Goal: Task Accomplishment & Management: Manage account settings

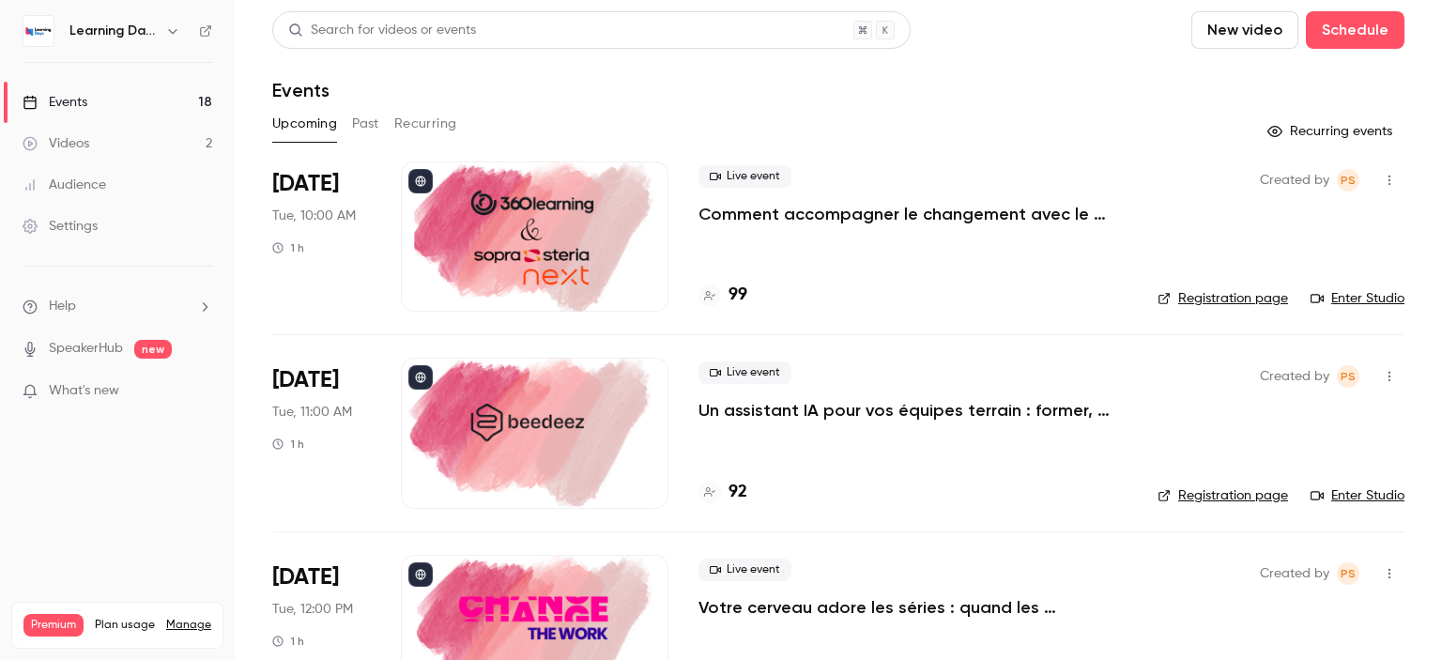
click at [76, 174] on link "Audience" at bounding box center [117, 184] width 235 height 41
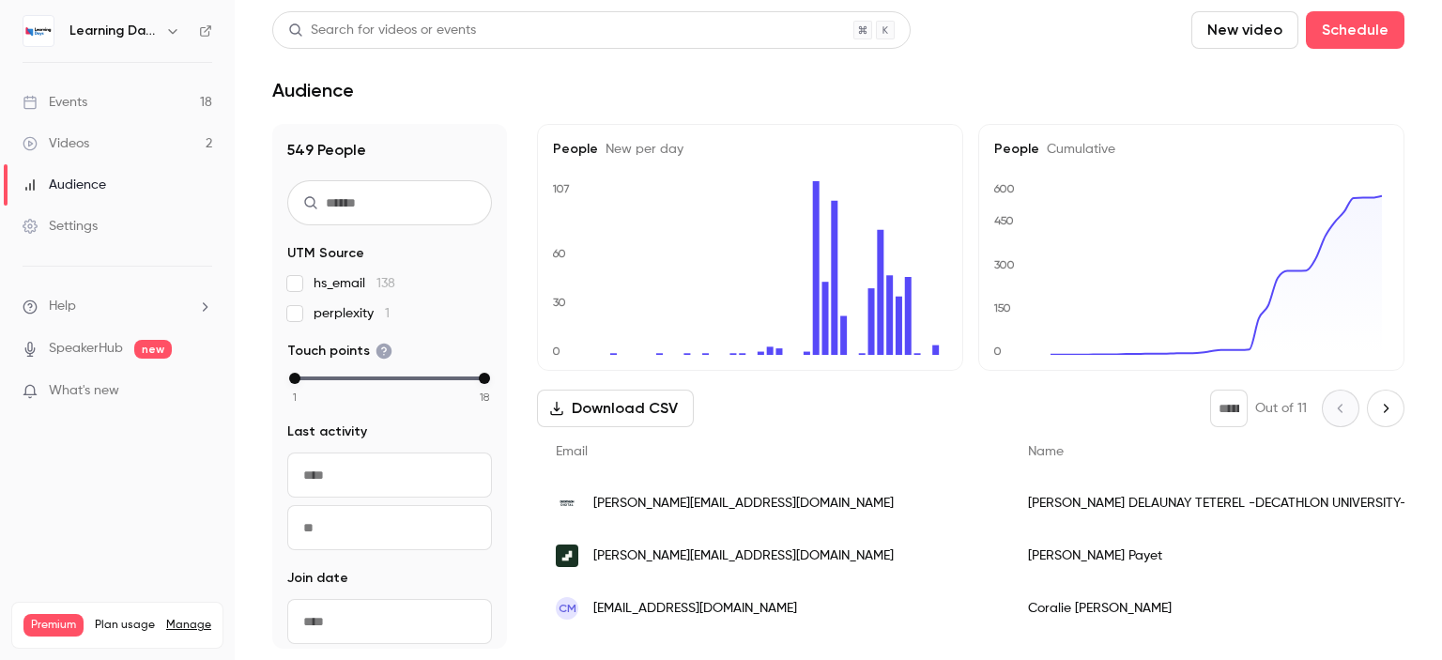
click at [1107, 508] on div "Helene DELAUNAY TETEREL -DECATHLON UNIVERSITY-" at bounding box center [1217, 503] width 416 height 53
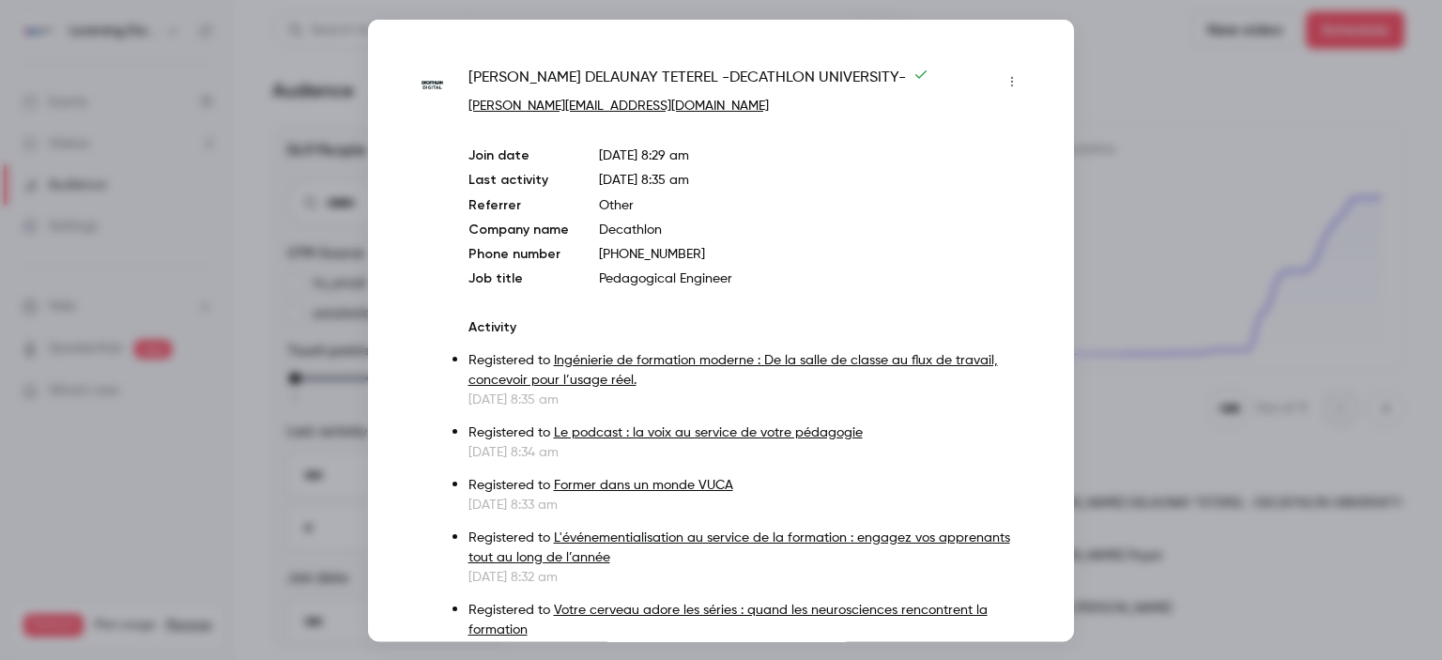
click at [1115, 185] on div at bounding box center [721, 330] width 1442 height 660
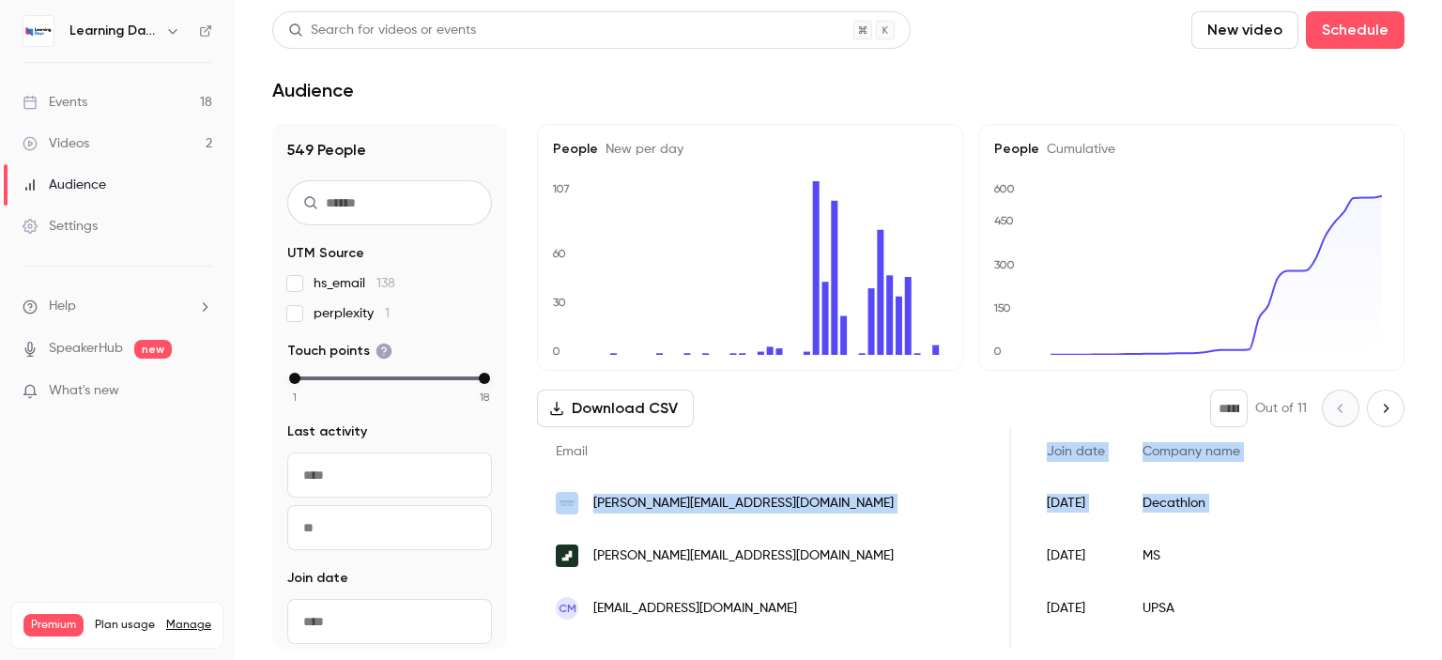
scroll to position [0, 1282]
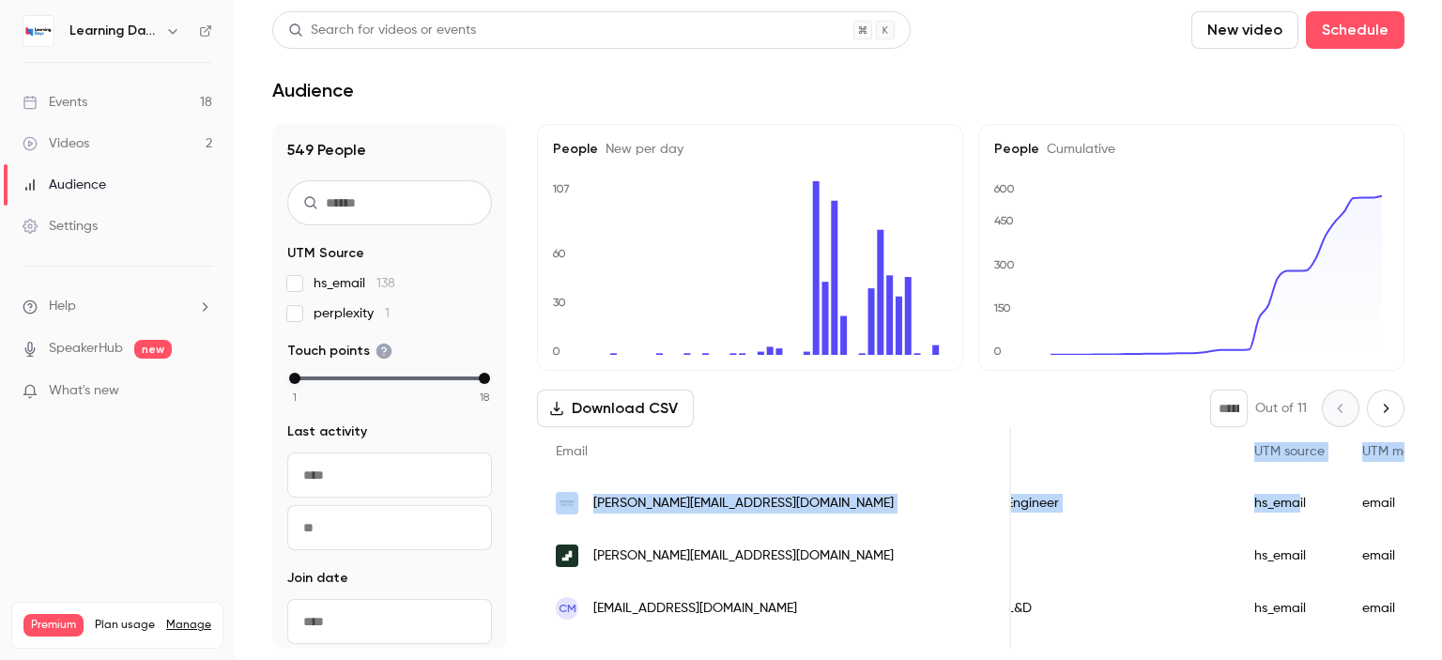
drag, startPoint x: 801, startPoint y: 465, endPoint x: 1029, endPoint y: 542, distance: 240.7
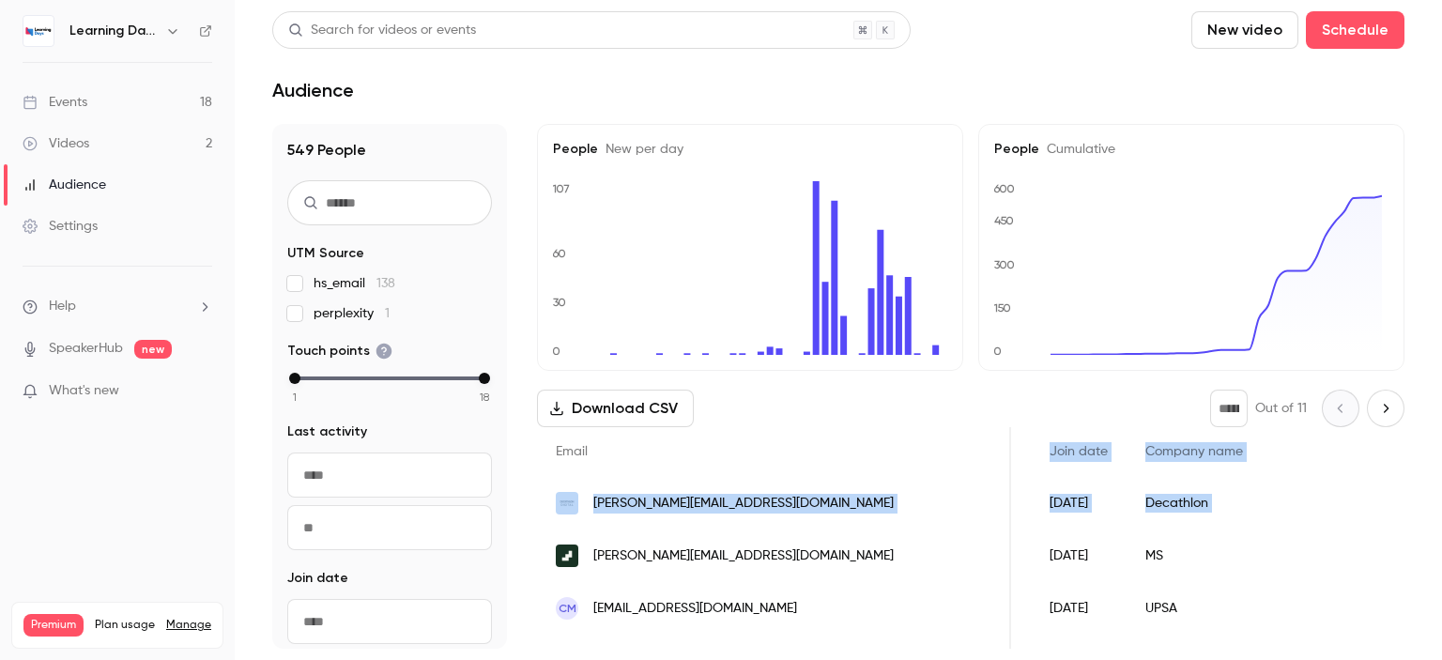
scroll to position [0, 606]
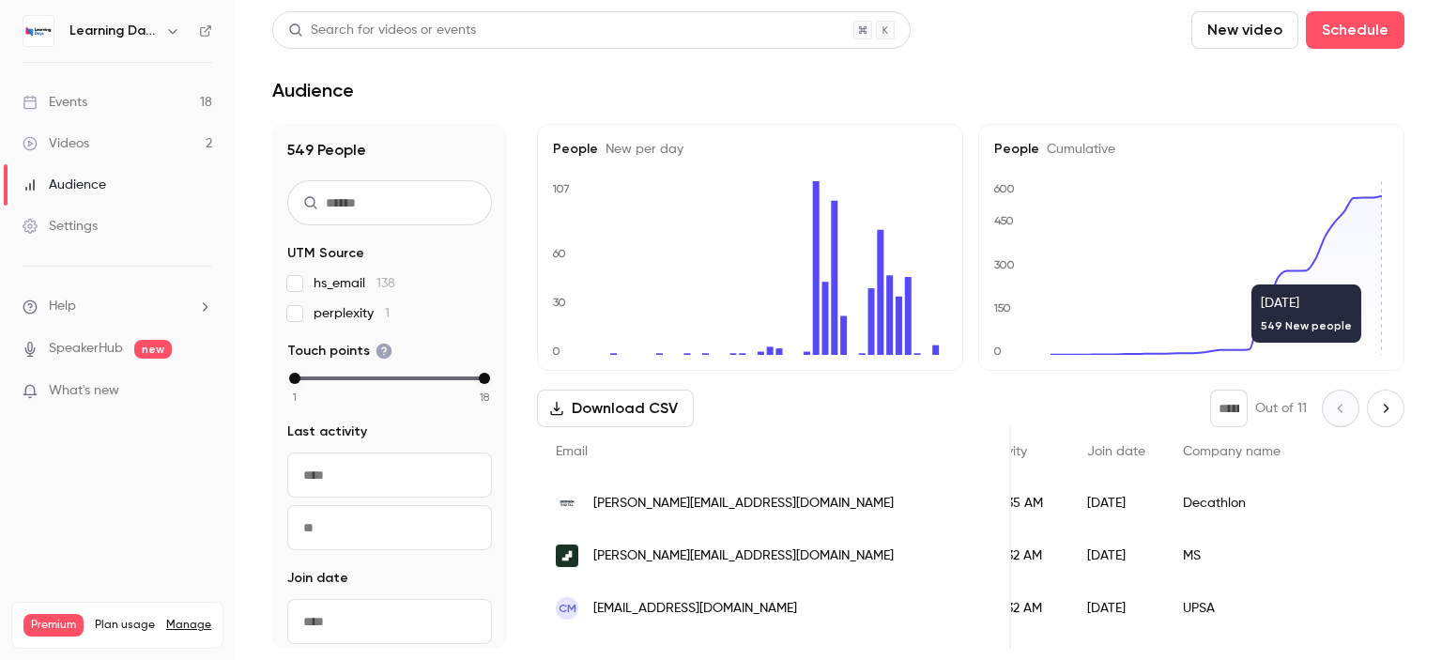
click at [1418, 257] on main "Search for videos or events New video Schedule Audience 549 People UTM Source h…" at bounding box center [838, 330] width 1207 height 660
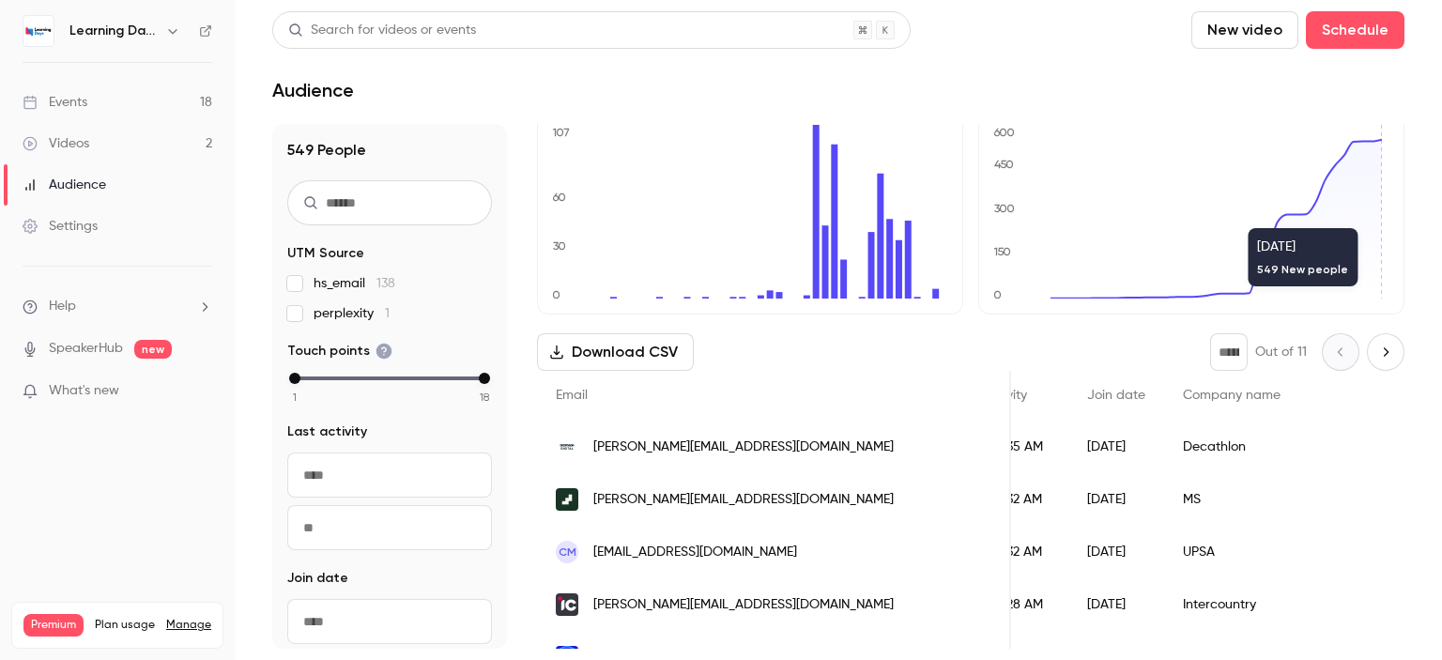
scroll to position [52, 0]
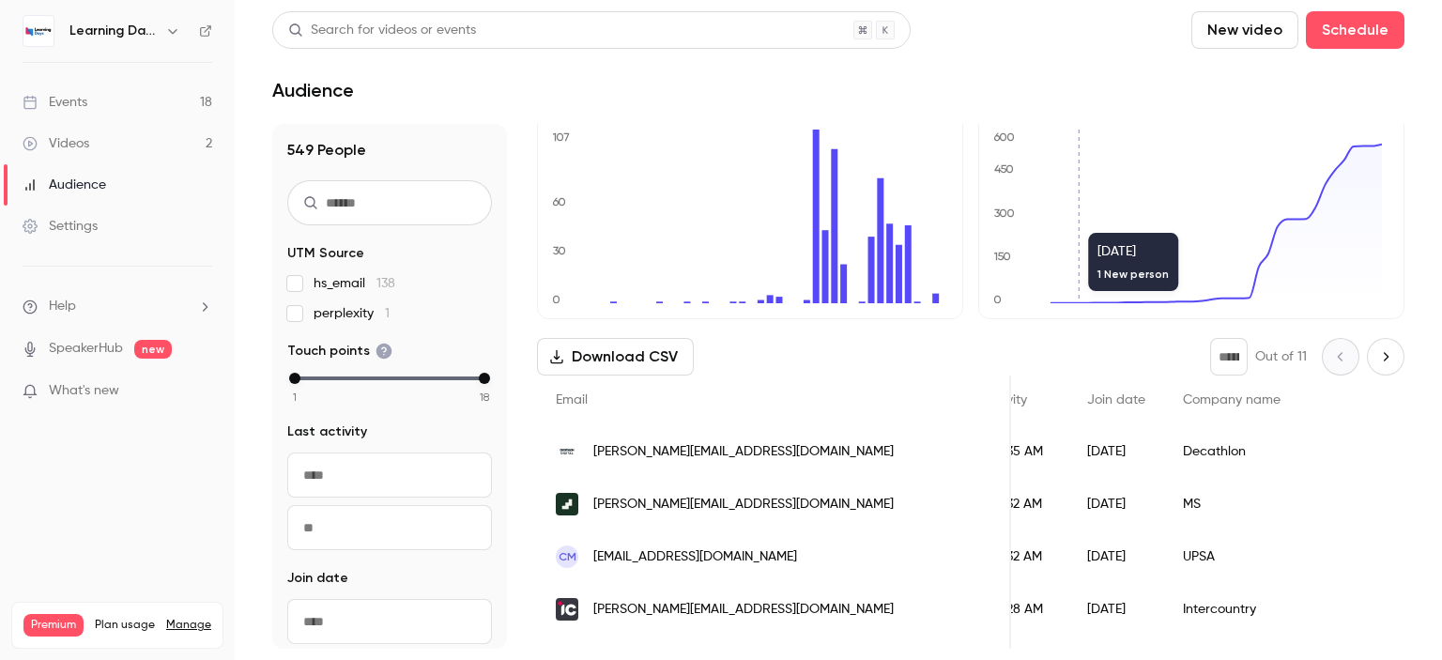
click at [1087, 405] on span "Join date" at bounding box center [1116, 399] width 58 height 13
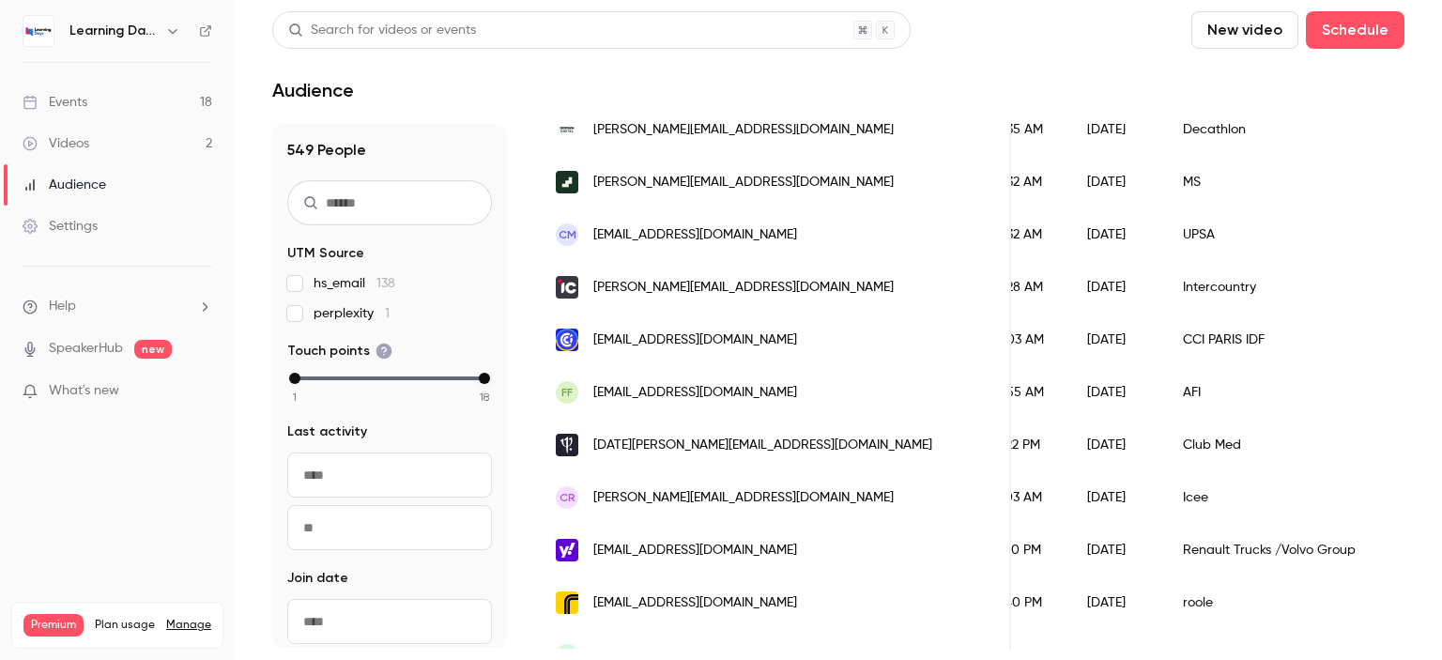
scroll to position [359, 0]
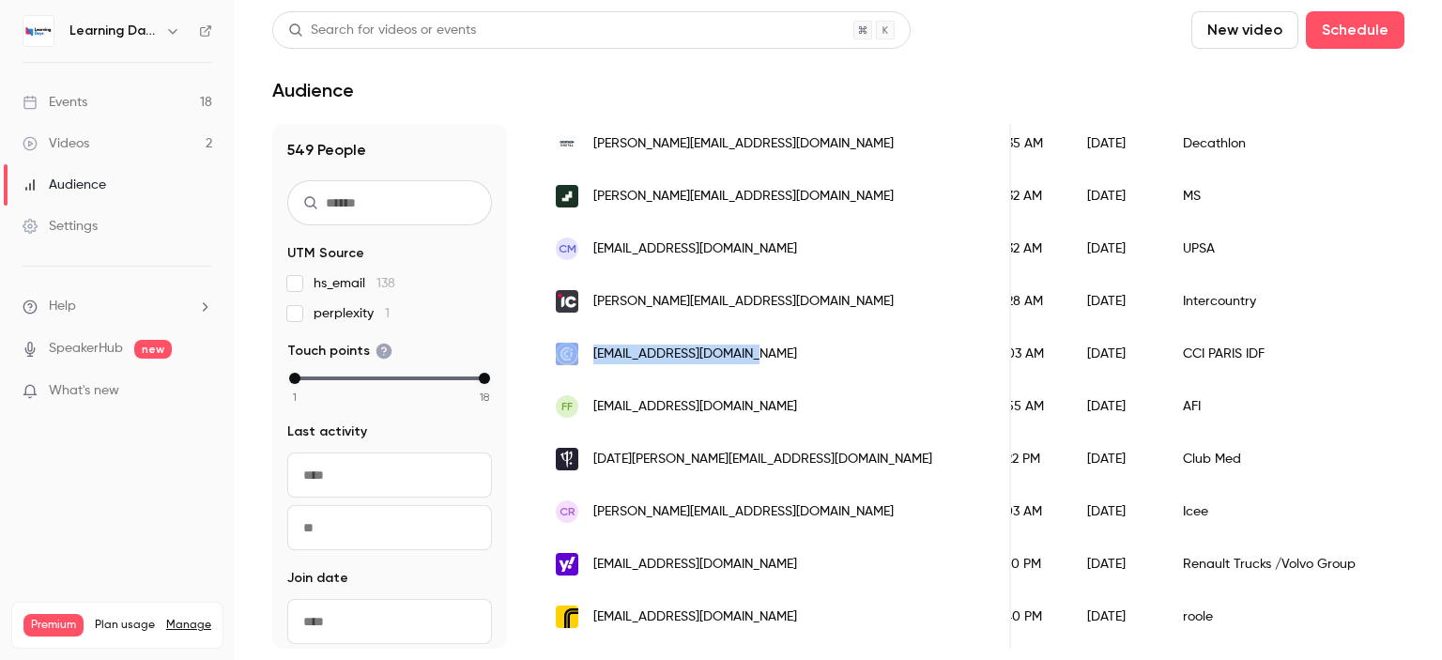
drag, startPoint x: 779, startPoint y: 343, endPoint x: 578, endPoint y: 357, distance: 201.3
click at [578, 357] on div "[EMAIL_ADDRESS][DOMAIN_NAME]" at bounding box center [774, 354] width 474 height 53
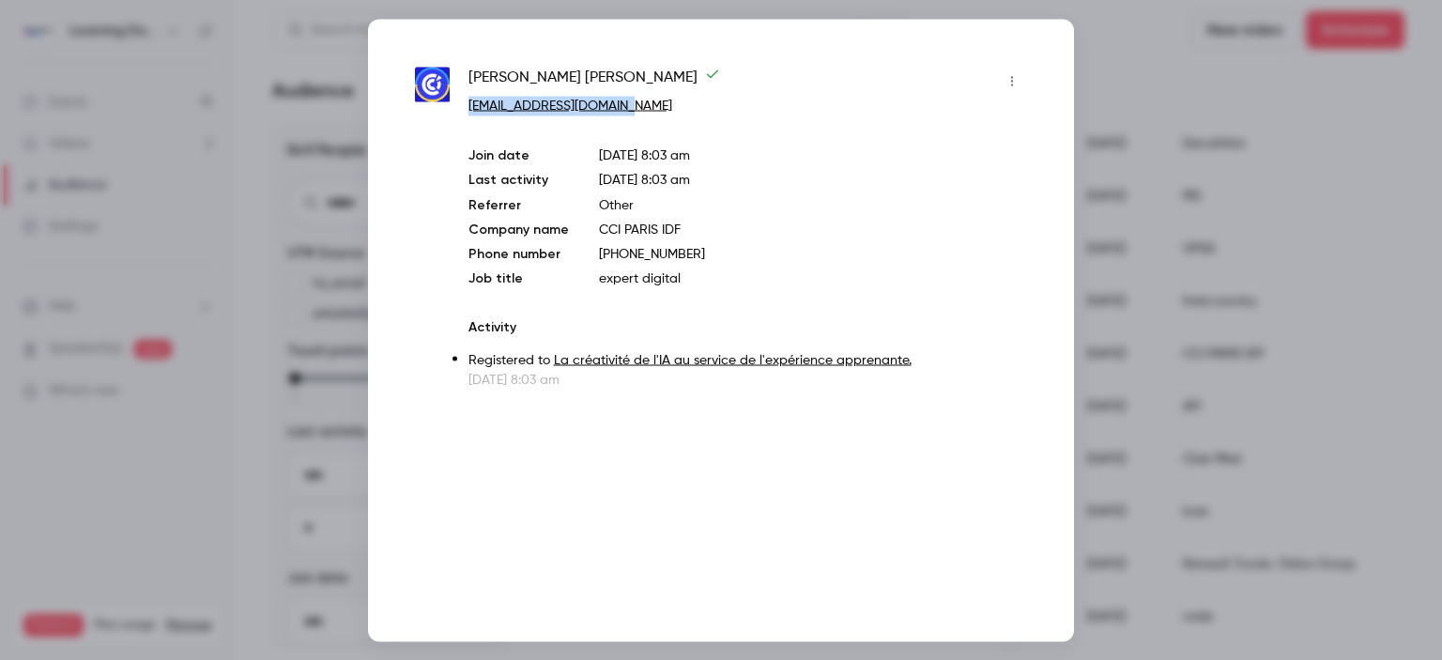
drag, startPoint x: 616, startPoint y: 109, endPoint x: 464, endPoint y: 110, distance: 152.0
click at [464, 110] on div "thierry stahl tstahl@cci-paris-idf.fr Join date Sep 29, 2025 8:03 am Last activ…" at bounding box center [721, 227] width 612 height 323
copy link "[EMAIL_ADDRESS][DOMAIN_NAME]"
click at [1182, 73] on div at bounding box center [721, 330] width 1442 height 660
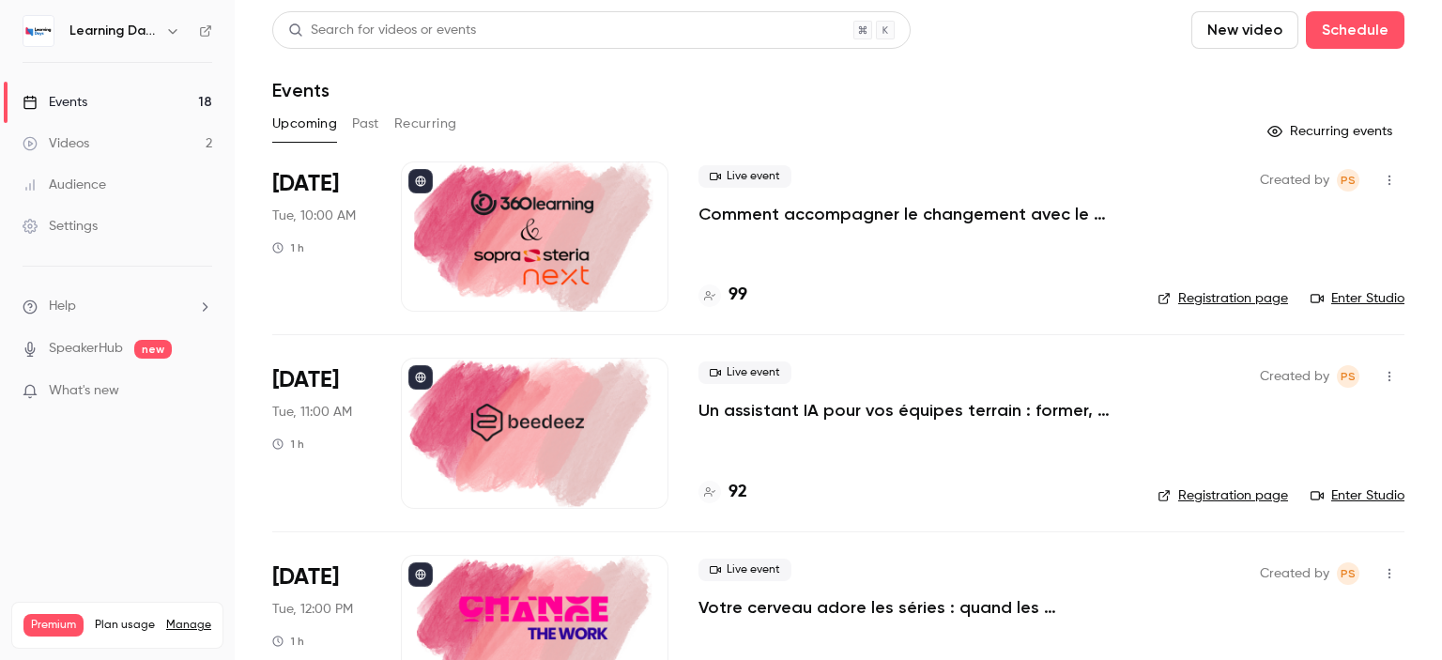
click at [75, 187] on div "Audience" at bounding box center [65, 184] width 84 height 19
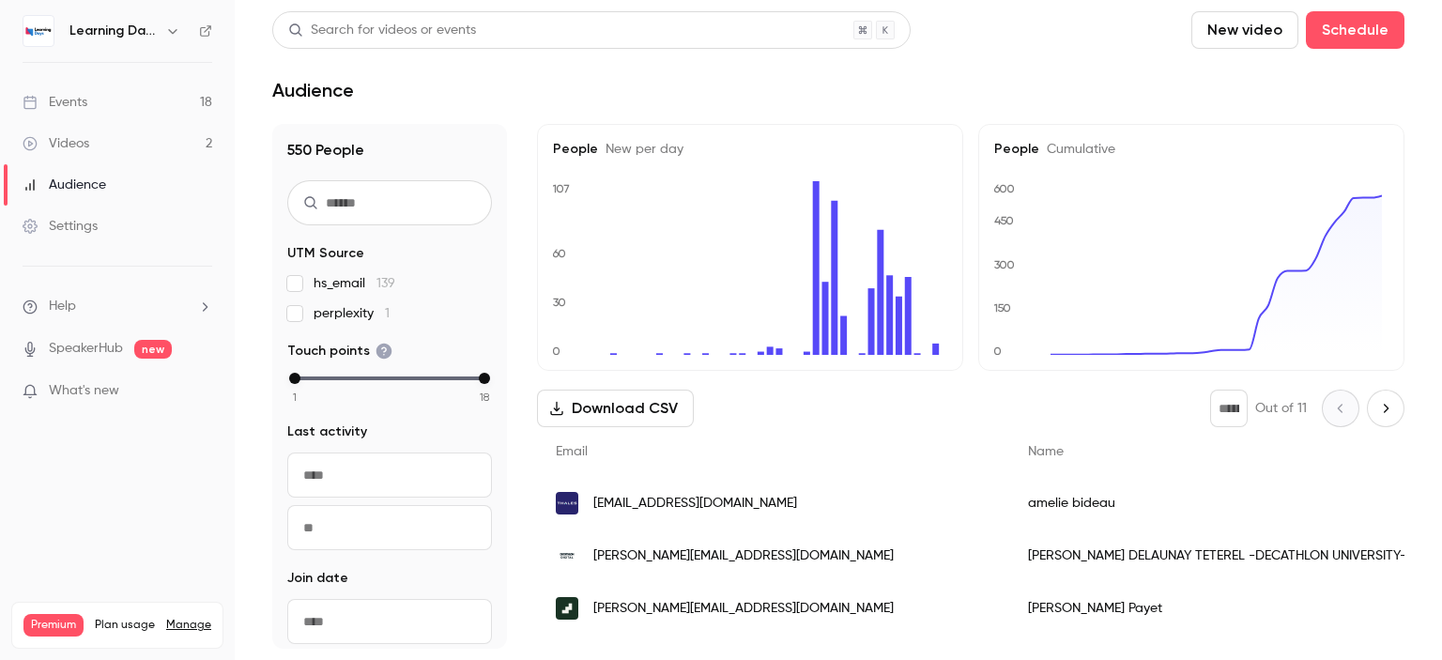
click at [612, 403] on button "Download CSV" at bounding box center [615, 408] width 157 height 38
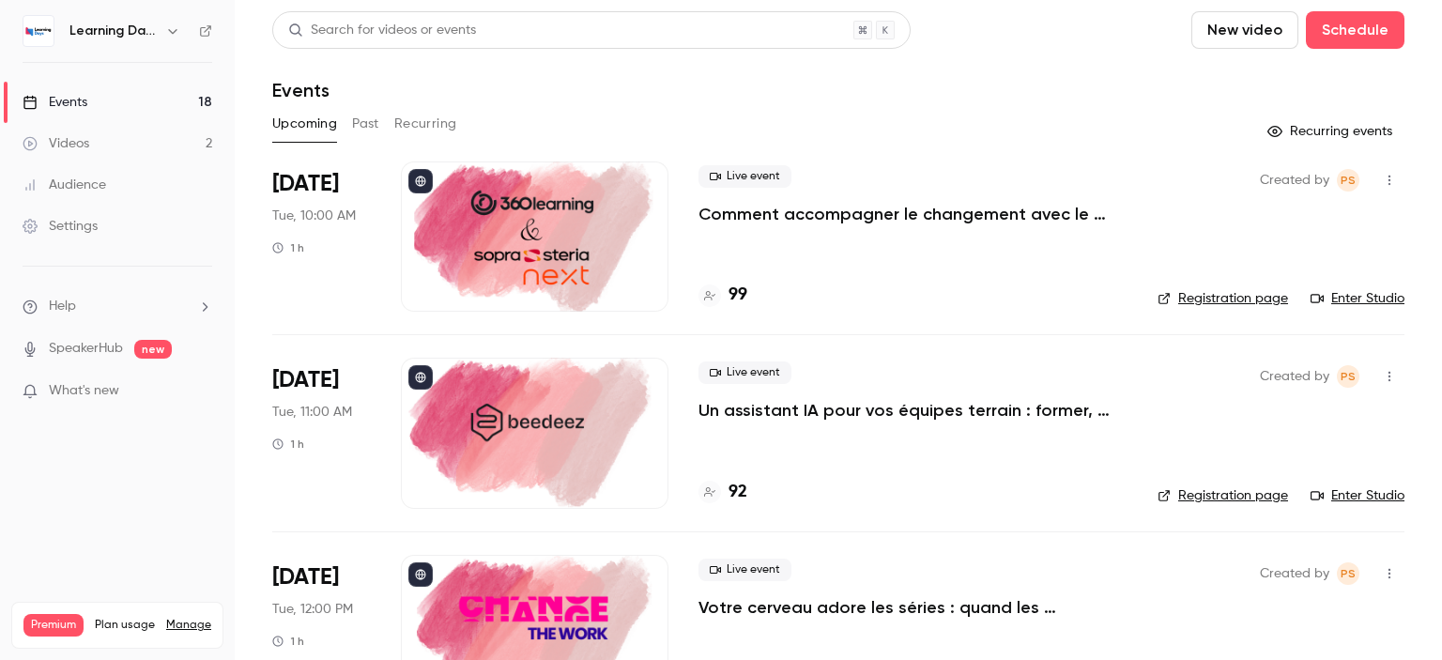
click at [93, 191] on div "Audience" at bounding box center [65, 184] width 84 height 19
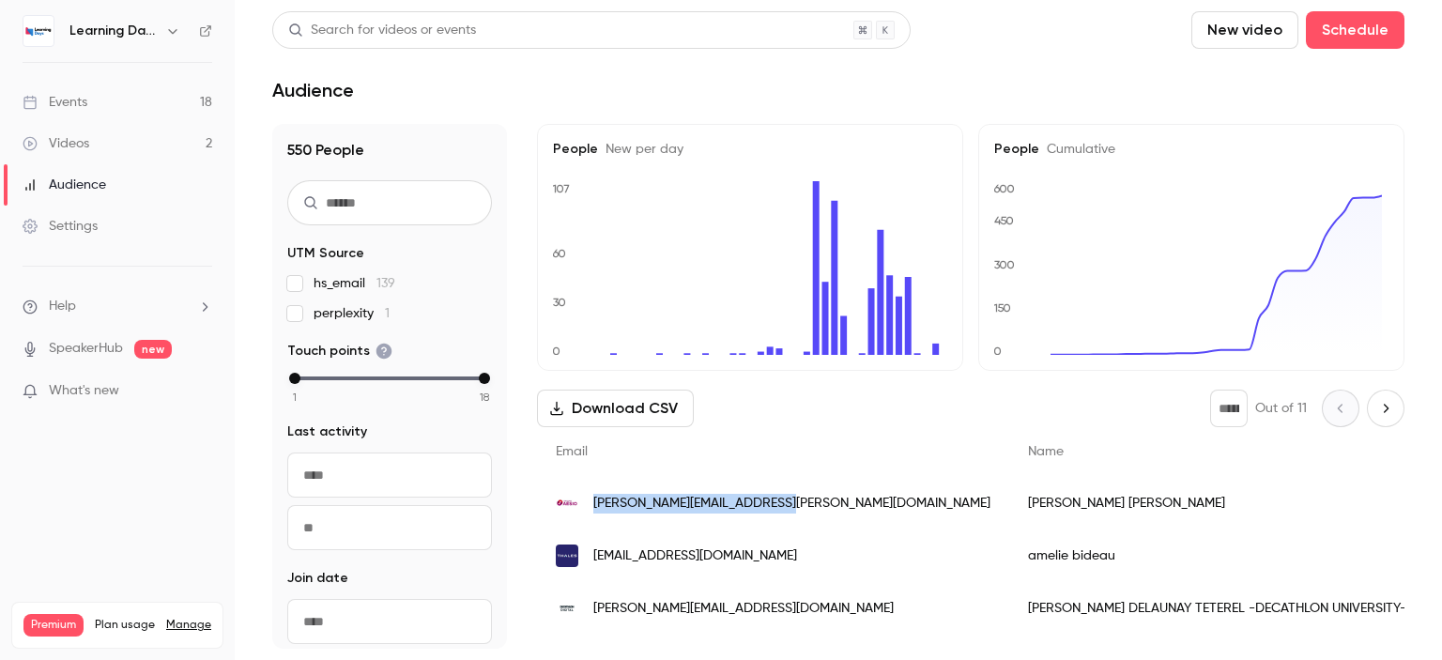
drag, startPoint x: 826, startPoint y: 505, endPoint x: 591, endPoint y: 508, distance: 234.6
click at [591, 508] on div "[PERSON_NAME][EMAIL_ADDRESS][PERSON_NAME][DOMAIN_NAME]" at bounding box center [773, 503] width 472 height 53
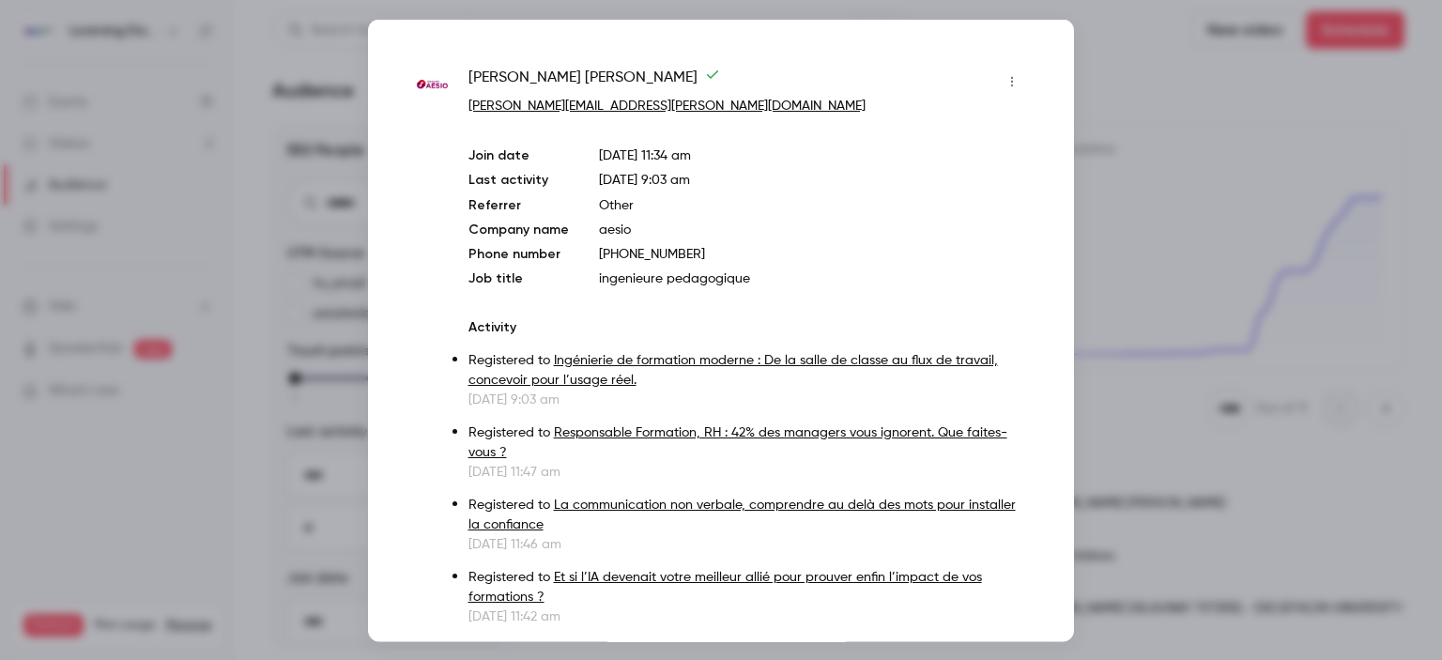
copy span "[PERSON_NAME][EMAIL_ADDRESS][PERSON_NAME][DOMAIN_NAME]"
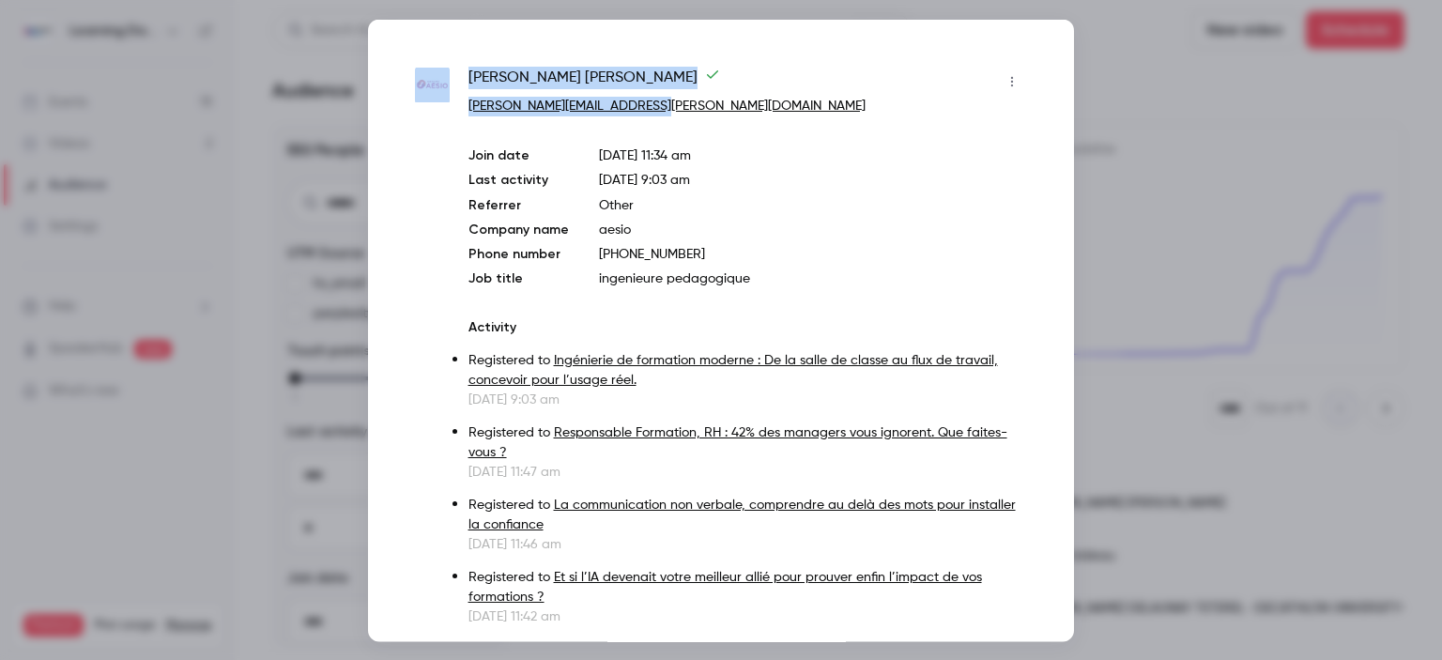
drag, startPoint x: 671, startPoint y: 107, endPoint x: 456, endPoint y: 105, distance: 214.9
click at [456, 105] on div "stephanie sangouard stephanie.sangouard@aesio.fr Join date Sep 17, 2025 11:34 a…" at bounding box center [721, 408] width 612 height 684
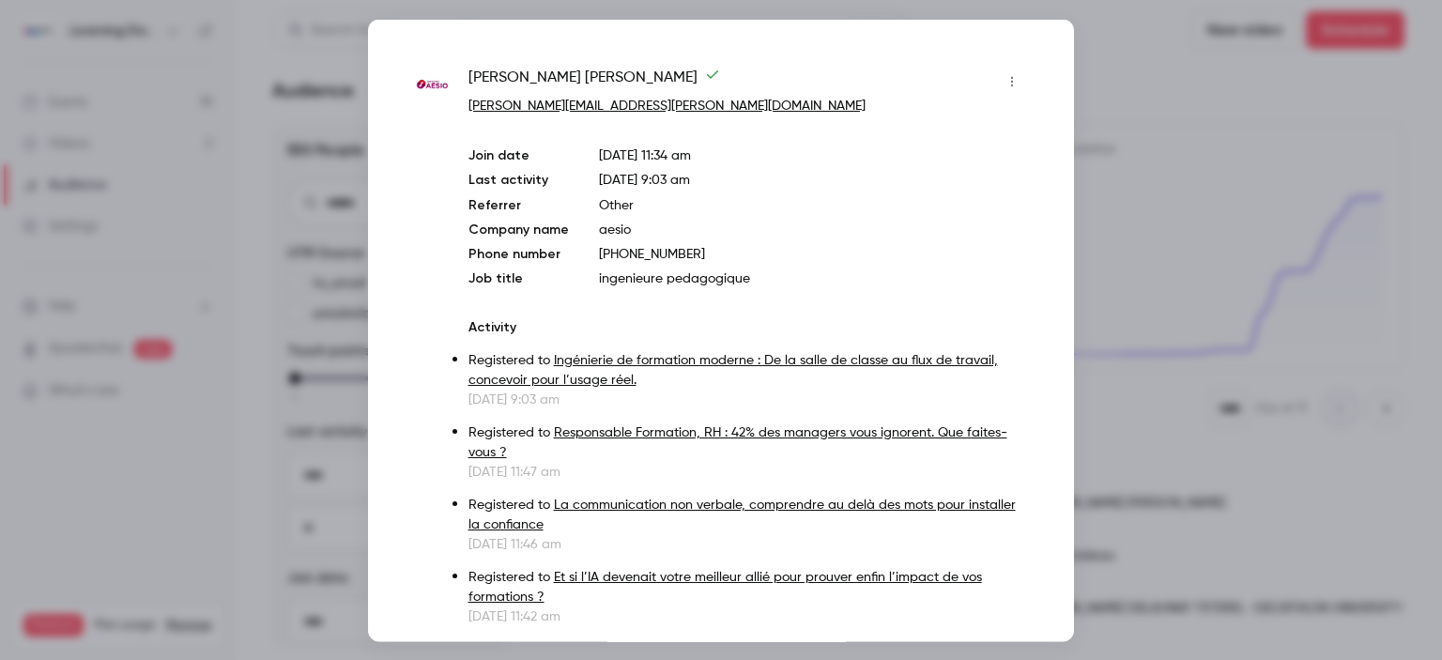
click at [1167, 206] on div at bounding box center [721, 330] width 1442 height 660
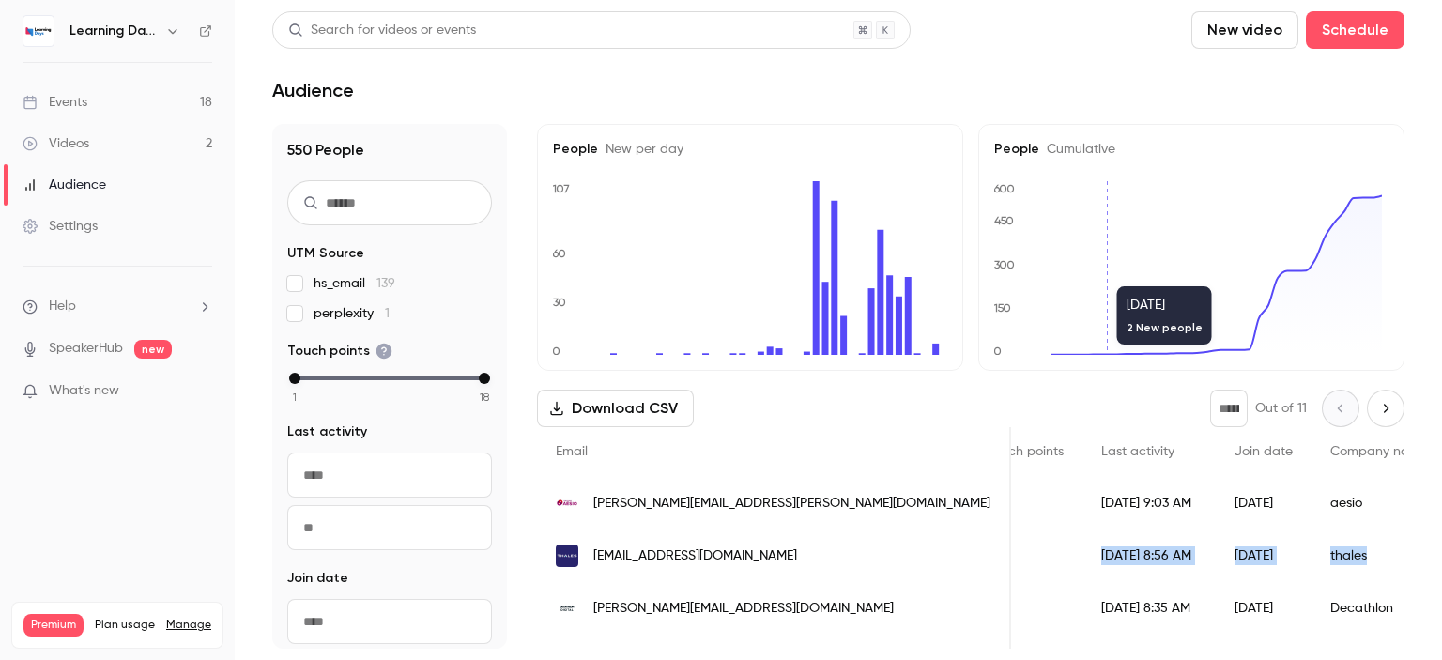
scroll to position [0, 535]
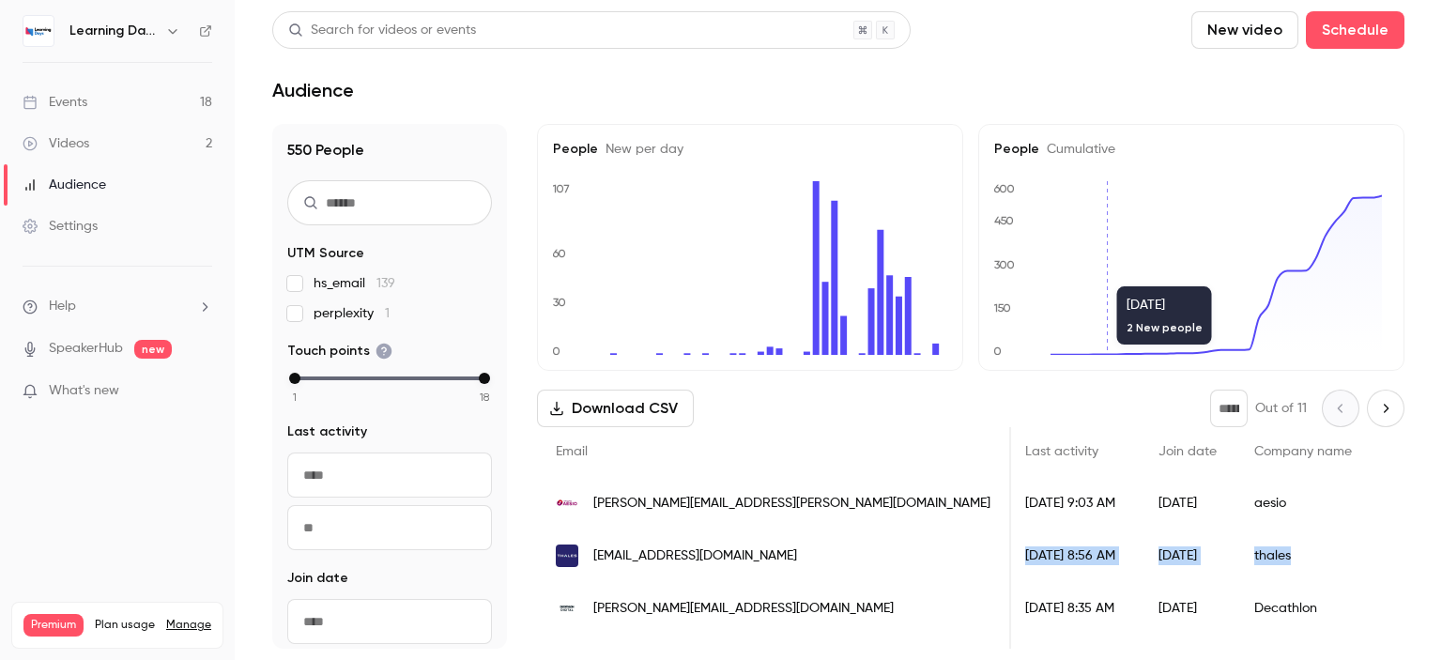
drag, startPoint x: 998, startPoint y: 531, endPoint x: 1304, endPoint y: 543, distance: 306.2
click at [1304, 543] on div "amelie.bideau@thalesgroup.com amelie bideau 1 2025/09/29 8:56 AM 2025/09/29 tha…" at bounding box center [1284, 555] width 2564 height 53
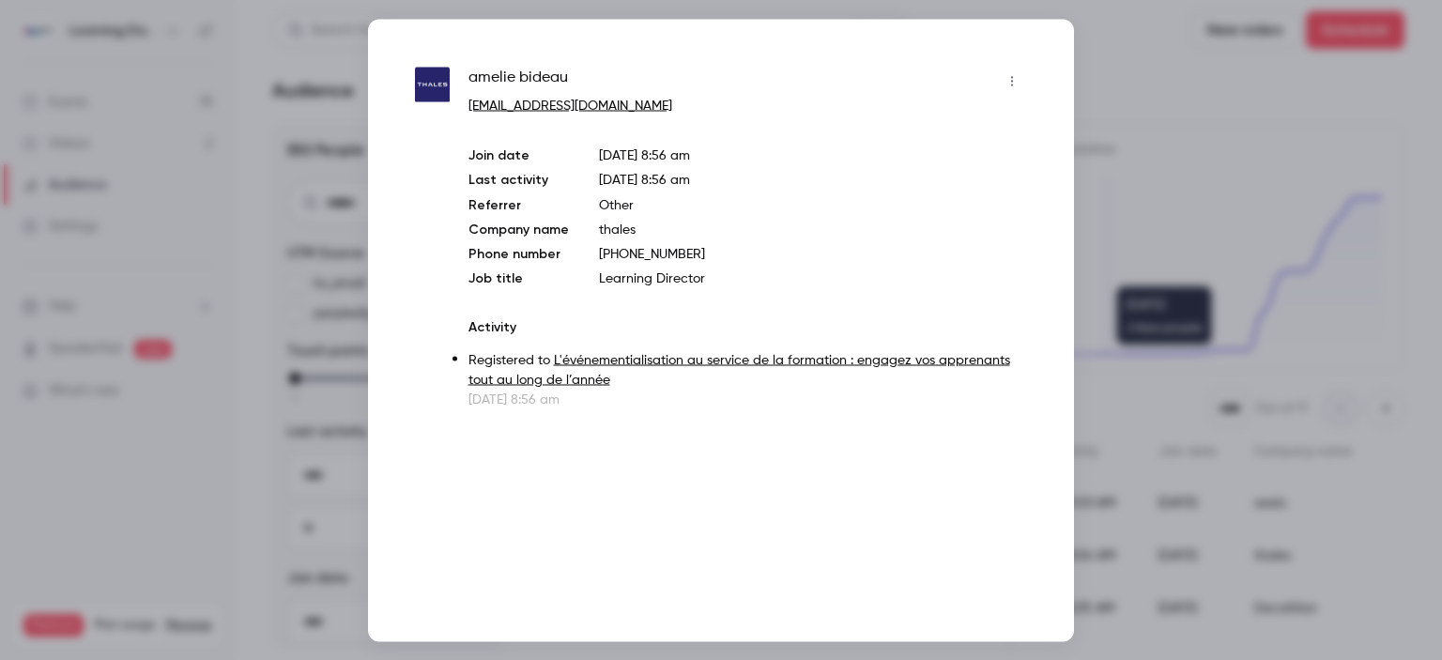
click at [1216, 180] on div at bounding box center [721, 330] width 1442 height 660
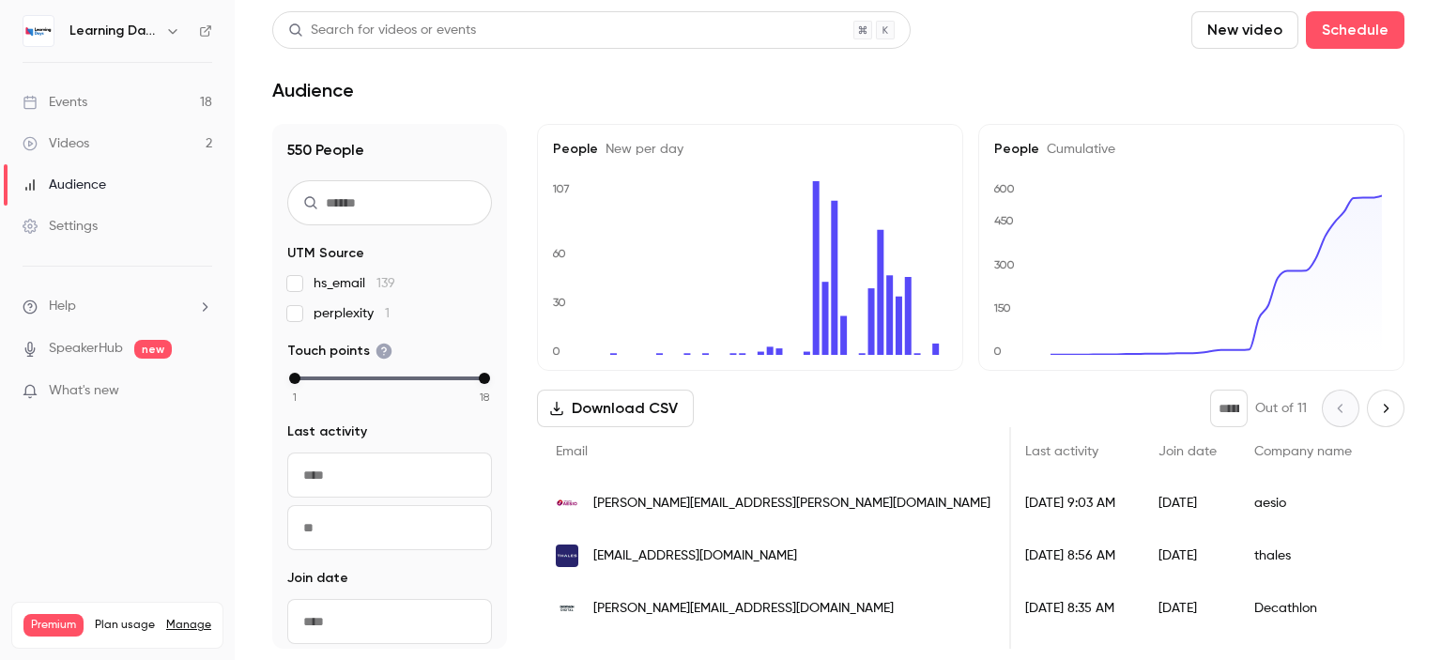
click at [751, 497] on span "[PERSON_NAME][EMAIL_ADDRESS][PERSON_NAME][DOMAIN_NAME]" at bounding box center [791, 504] width 397 height 20
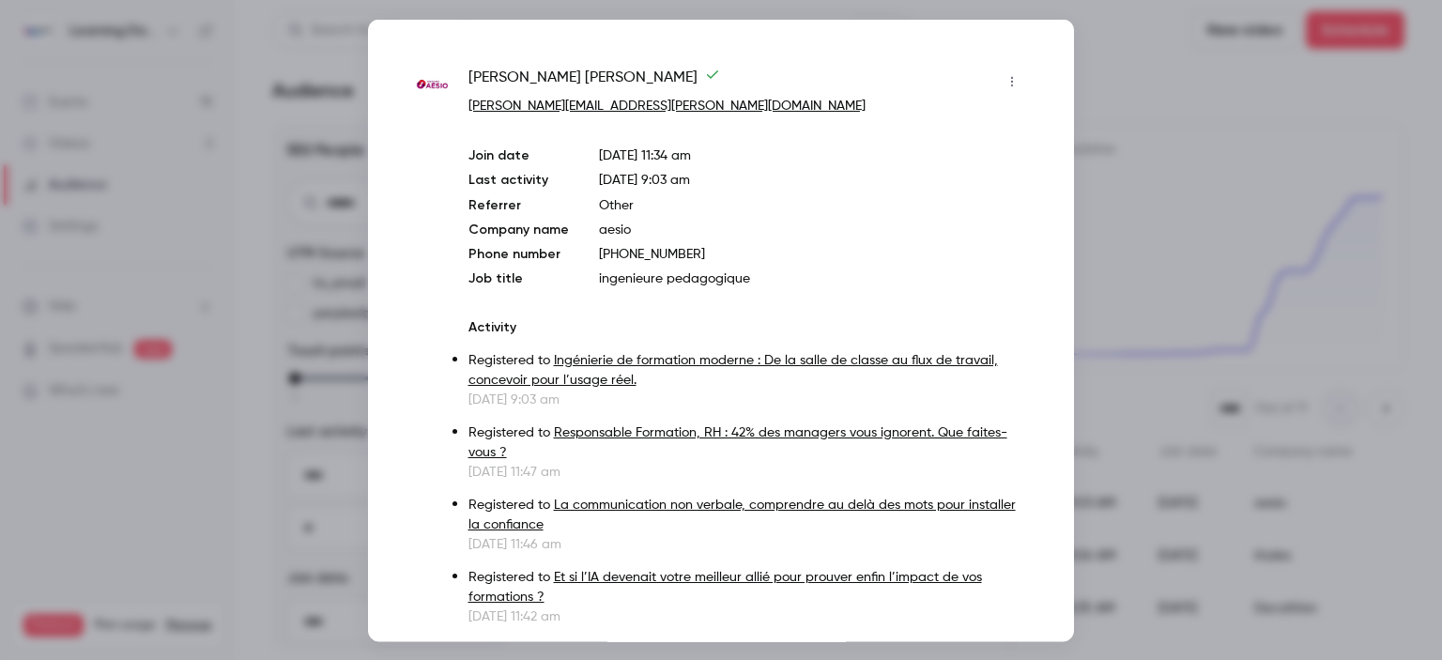
click at [1190, 230] on div at bounding box center [721, 330] width 1442 height 660
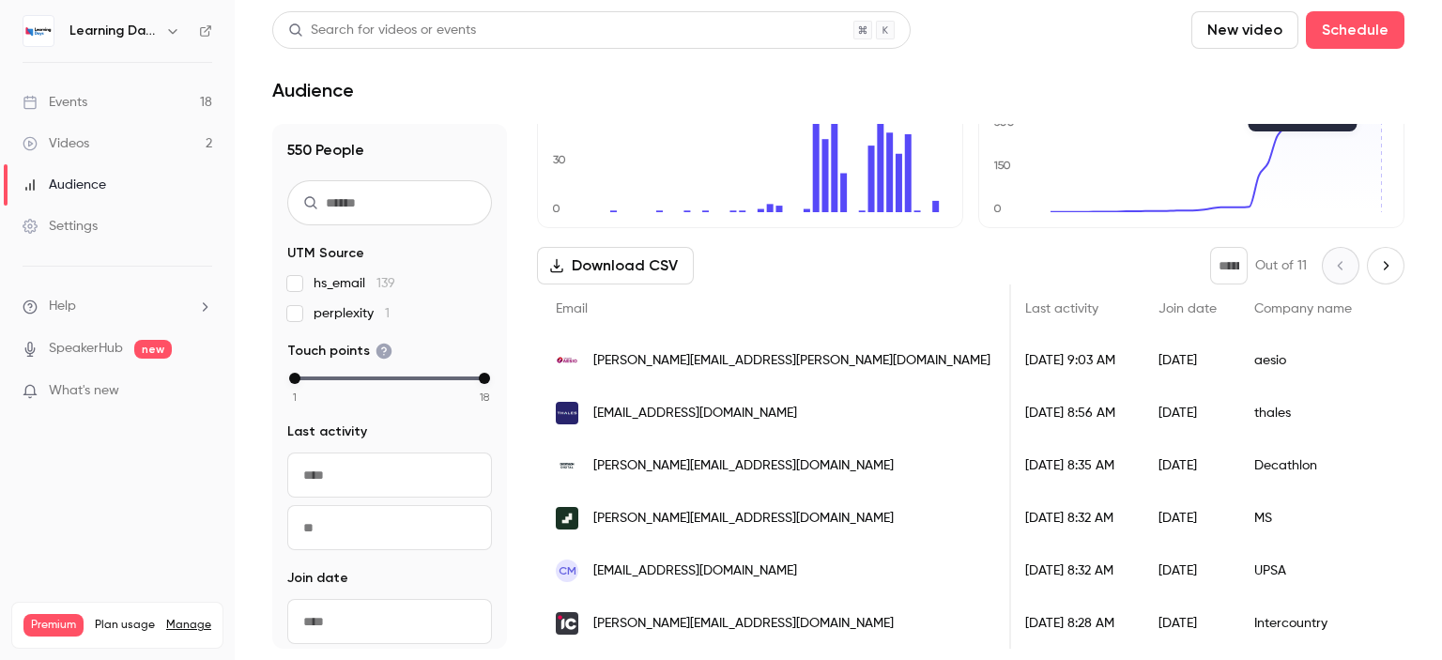
scroll to position [165, 0]
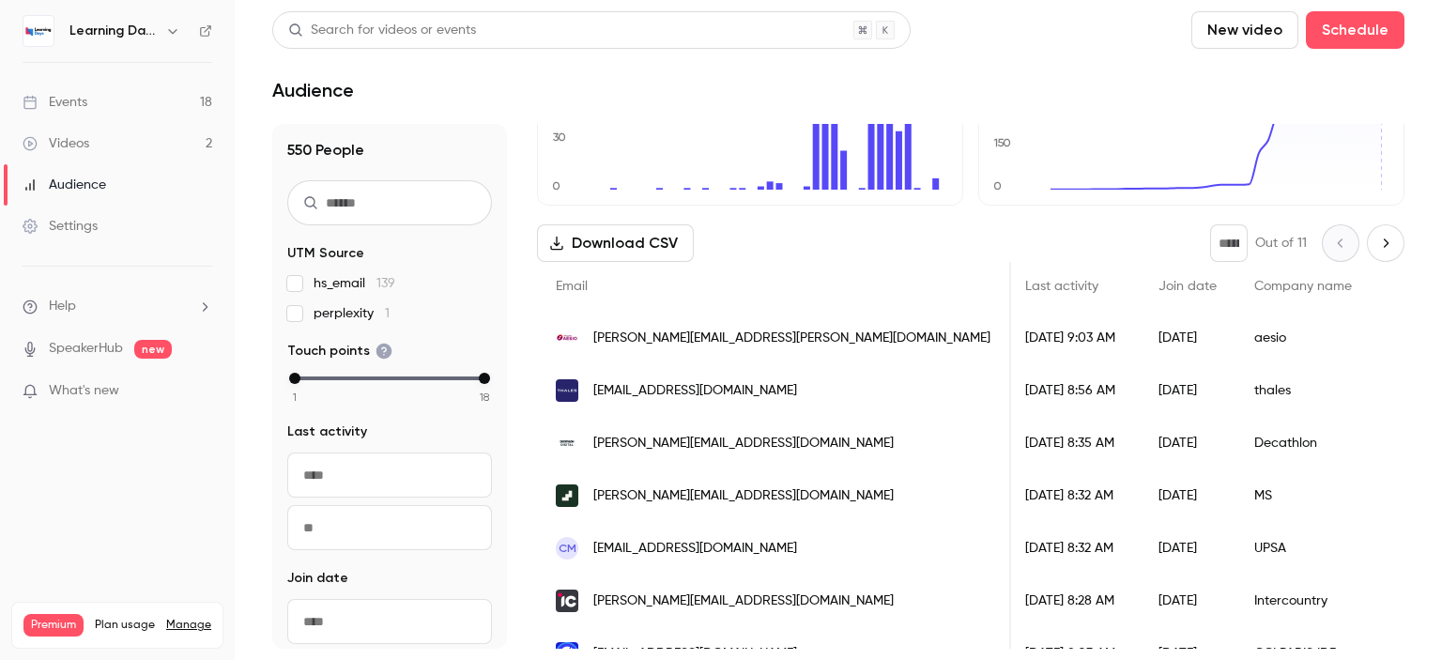
click at [701, 450] on span "[PERSON_NAME][EMAIL_ADDRESS][DOMAIN_NAME]" at bounding box center [743, 444] width 300 height 20
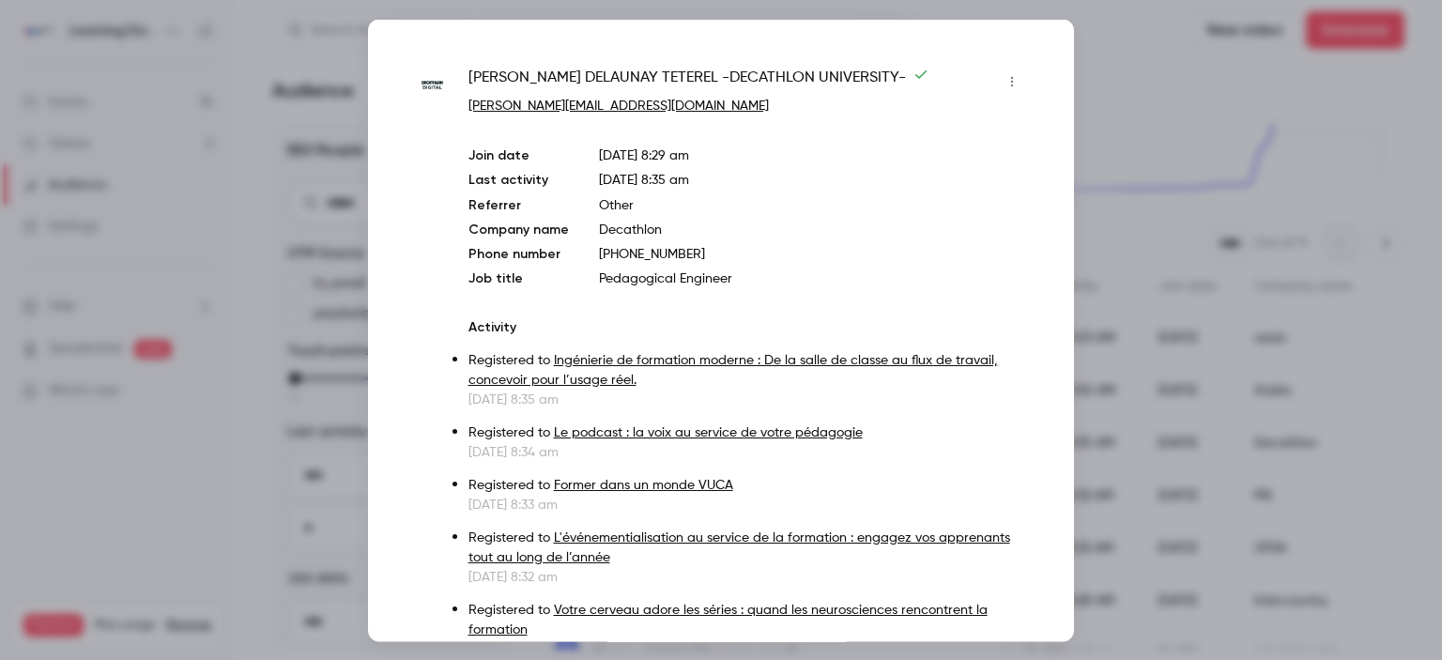
click at [1243, 483] on div at bounding box center [721, 330] width 1442 height 660
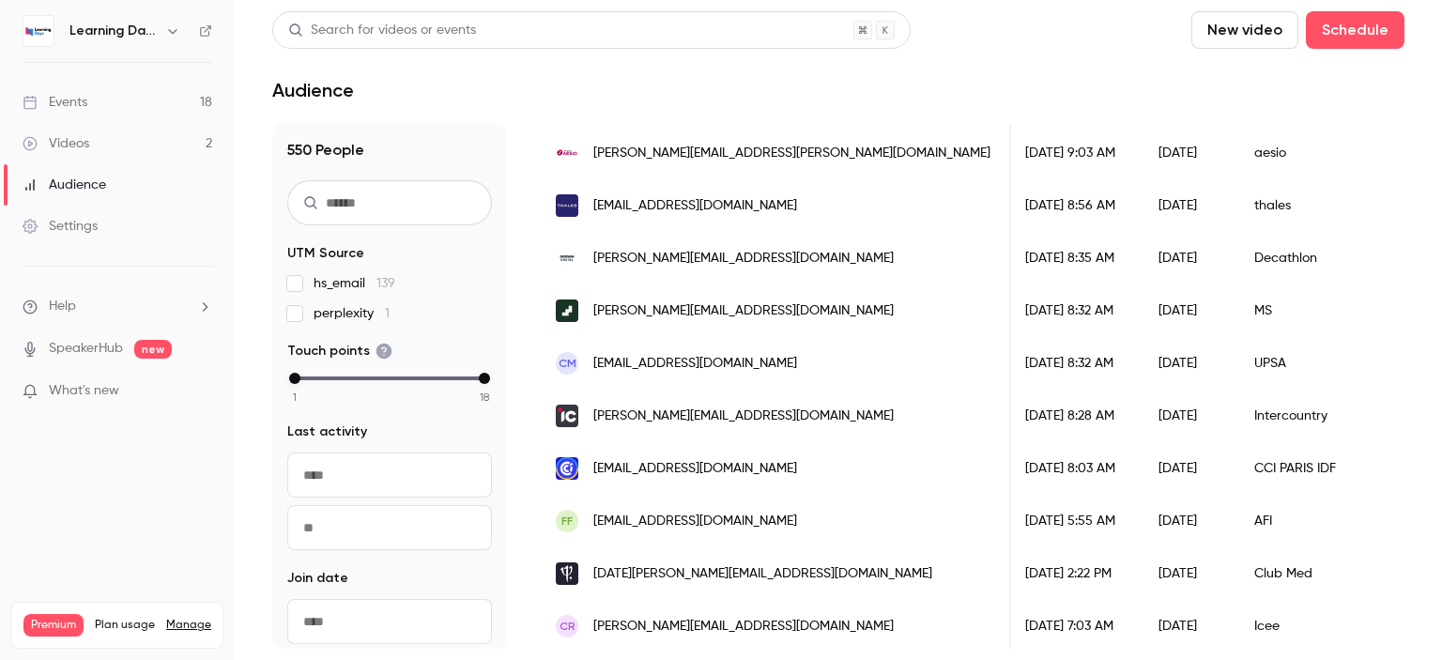
scroll to position [355, 0]
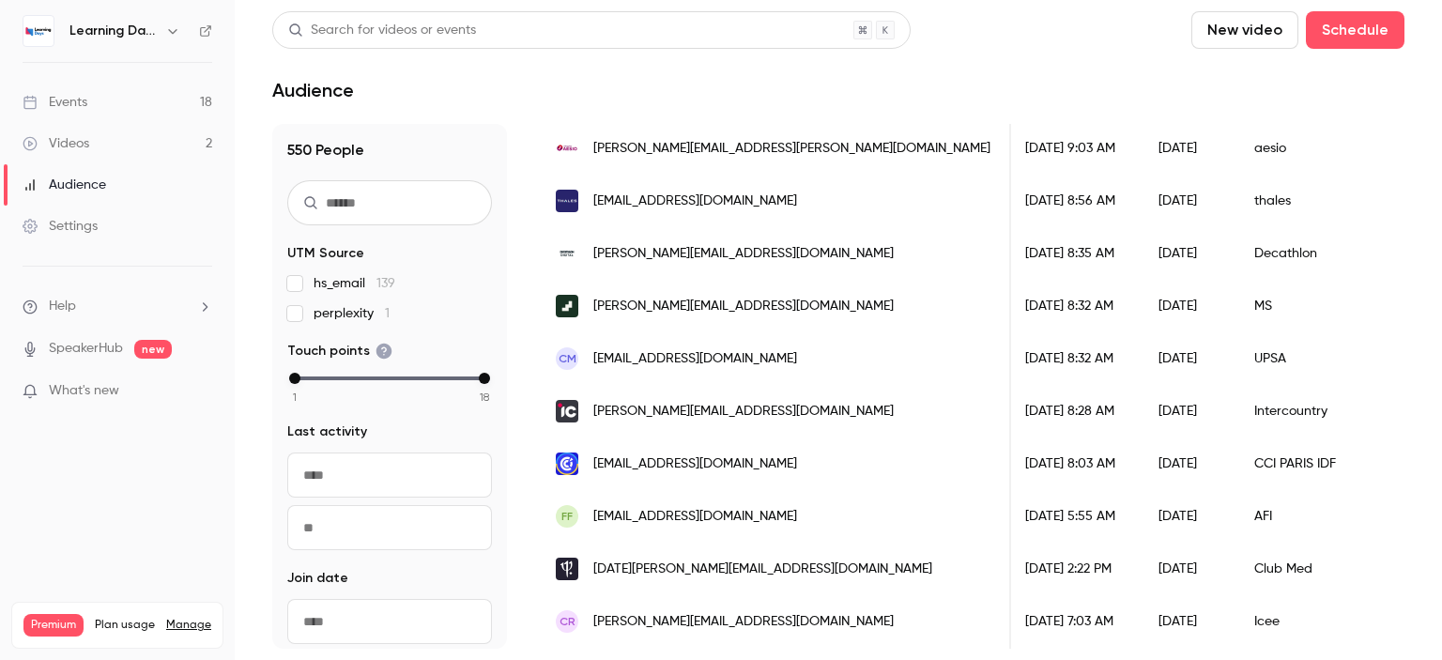
click at [748, 359] on span "[EMAIL_ADDRESS][DOMAIN_NAME]" at bounding box center [695, 359] width 204 height 20
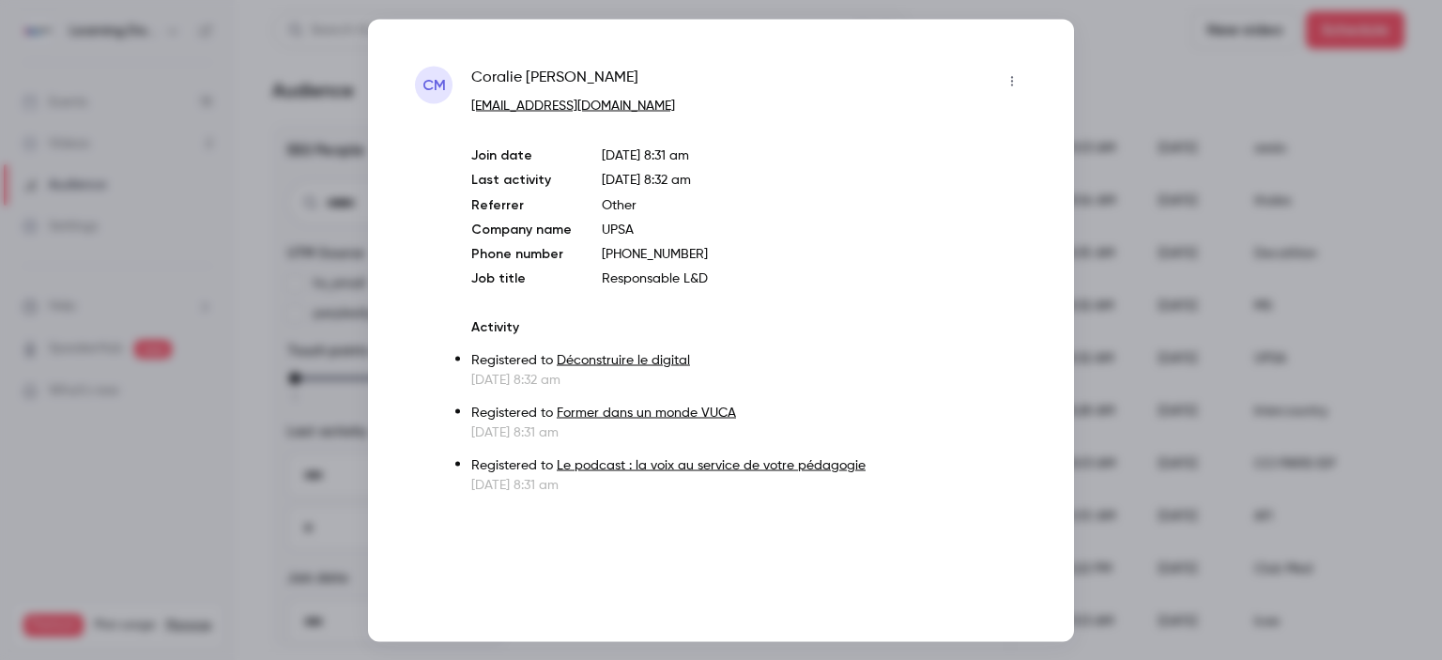
click at [1195, 443] on div at bounding box center [721, 330] width 1442 height 660
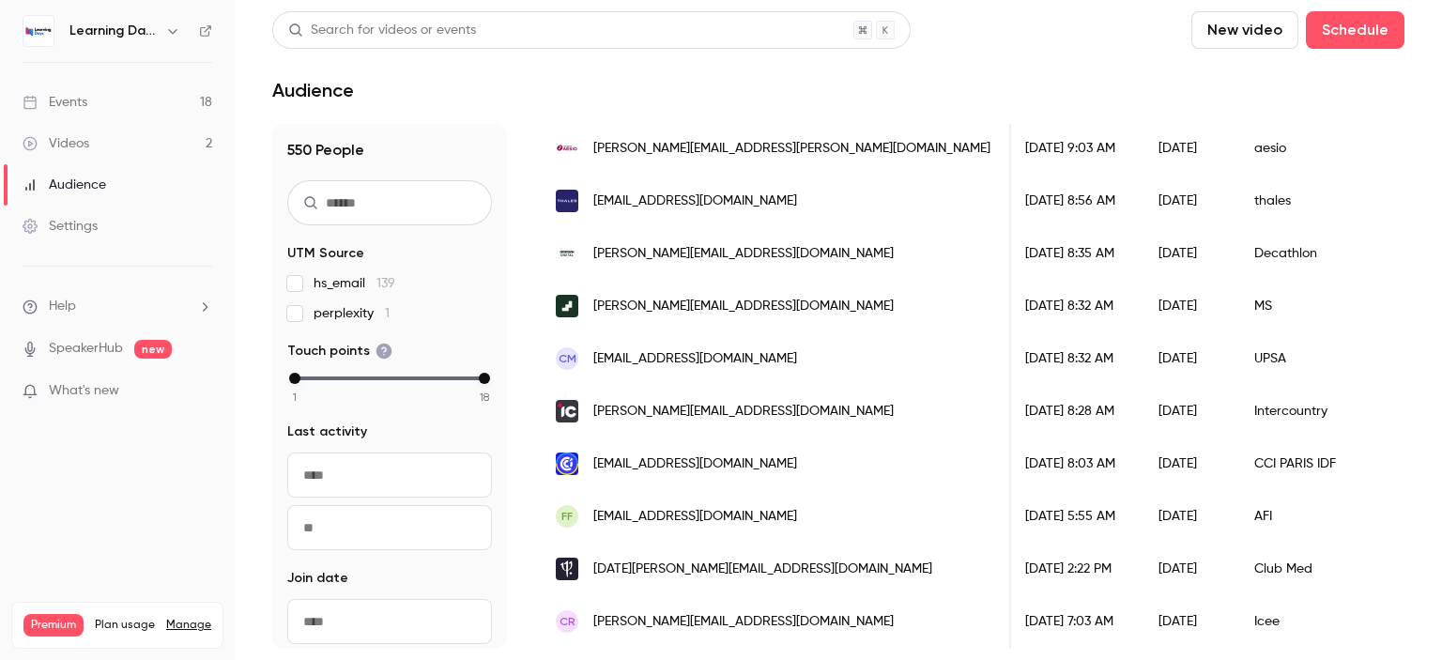
click at [718, 521] on span "[EMAIL_ADDRESS][DOMAIN_NAME]" at bounding box center [695, 517] width 204 height 20
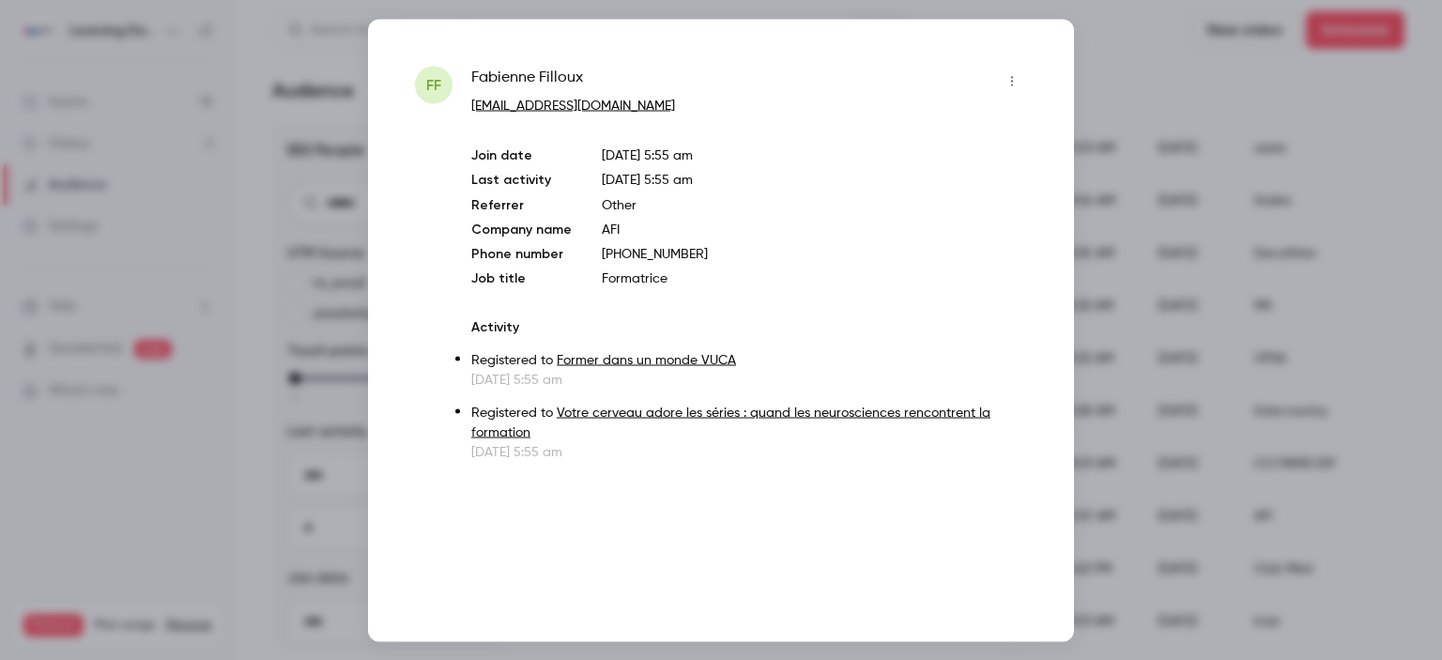
click at [1289, 399] on div at bounding box center [721, 330] width 1442 height 660
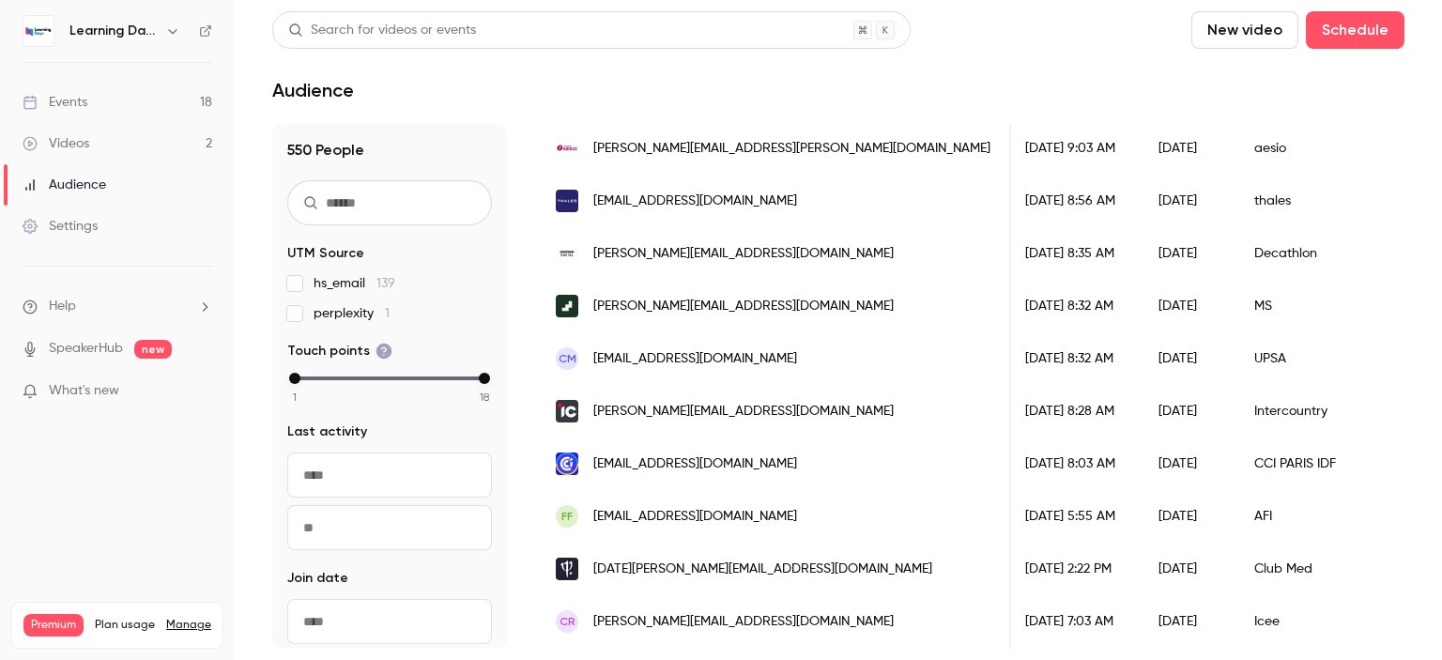
click at [1289, 399] on div "Intercountry" at bounding box center [1372, 411] width 275 height 53
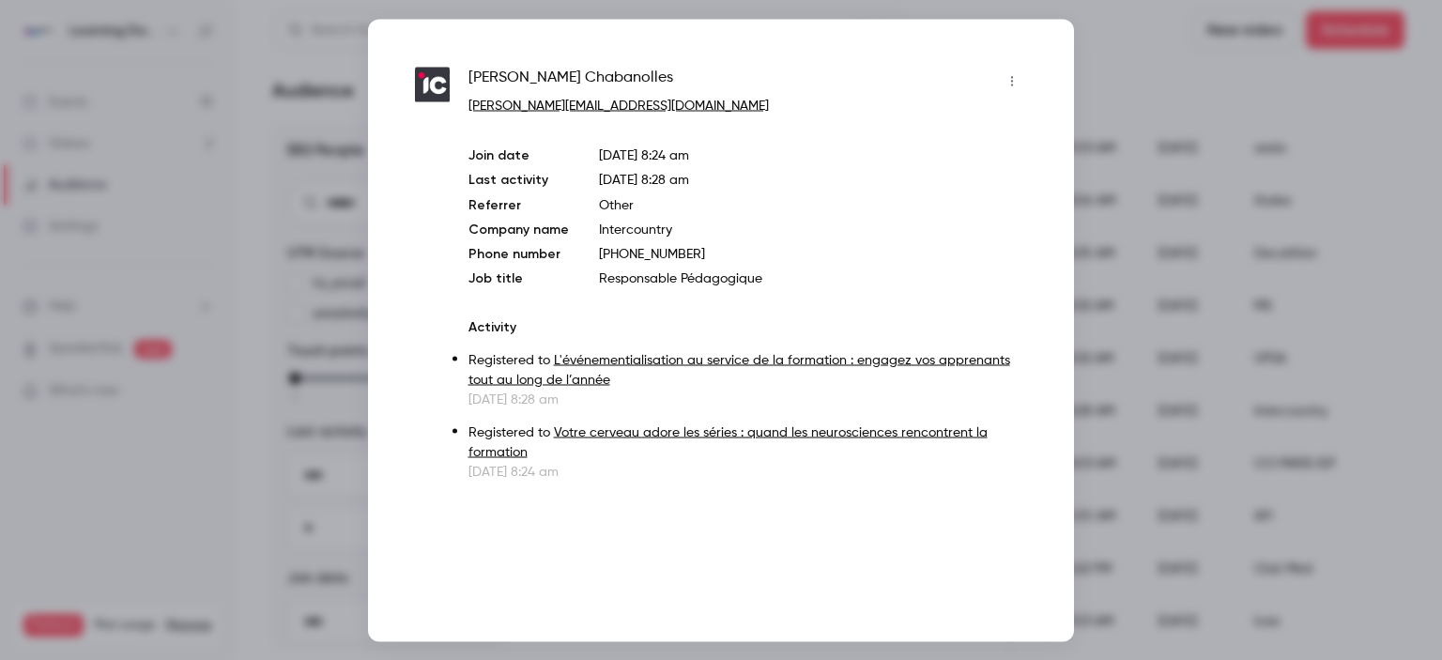
click at [1309, 212] on div at bounding box center [721, 330] width 1442 height 660
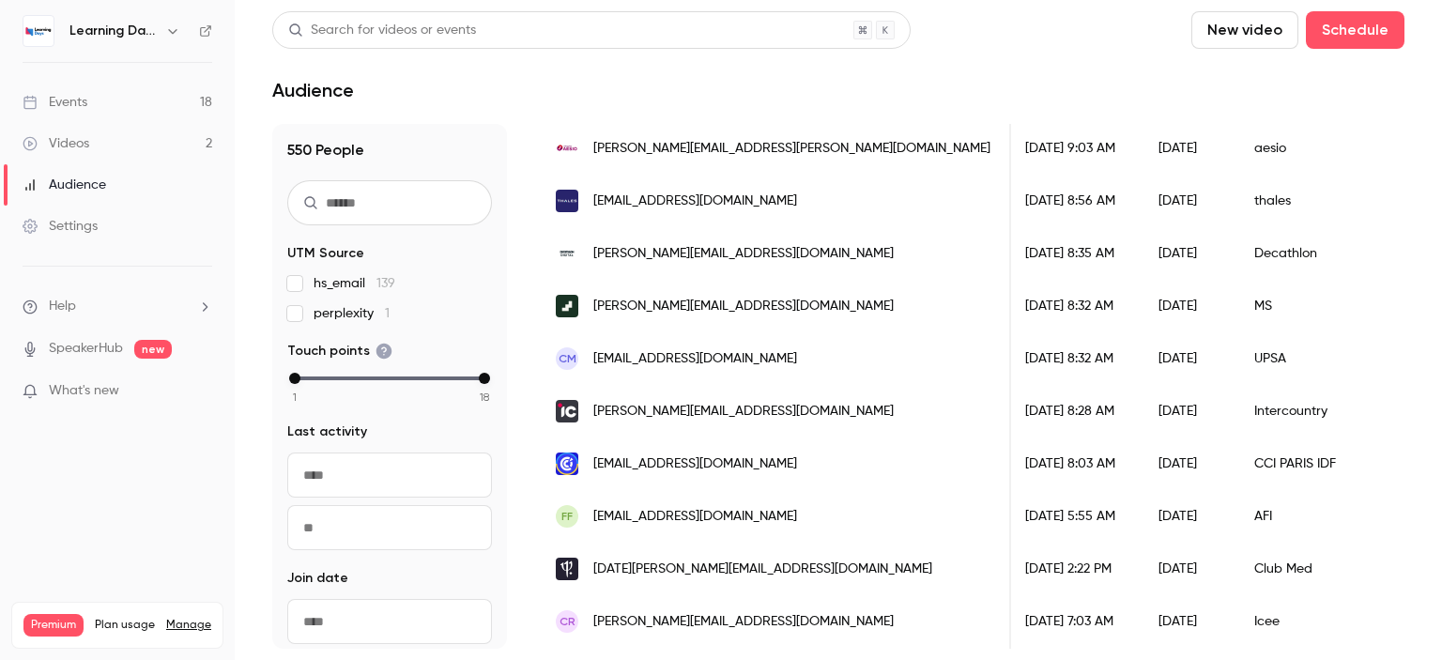
click at [147, 103] on link "Events 18" at bounding box center [117, 102] width 235 height 41
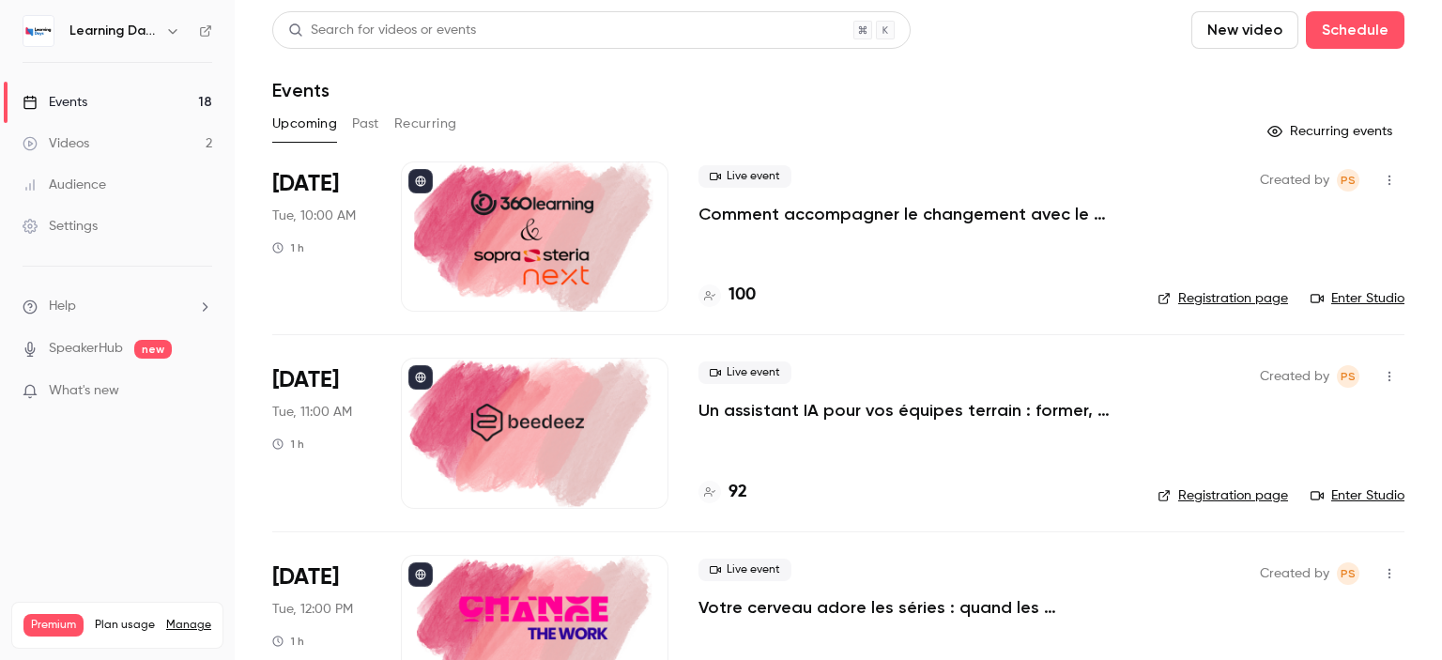
click at [100, 187] on div "Audience" at bounding box center [65, 184] width 84 height 19
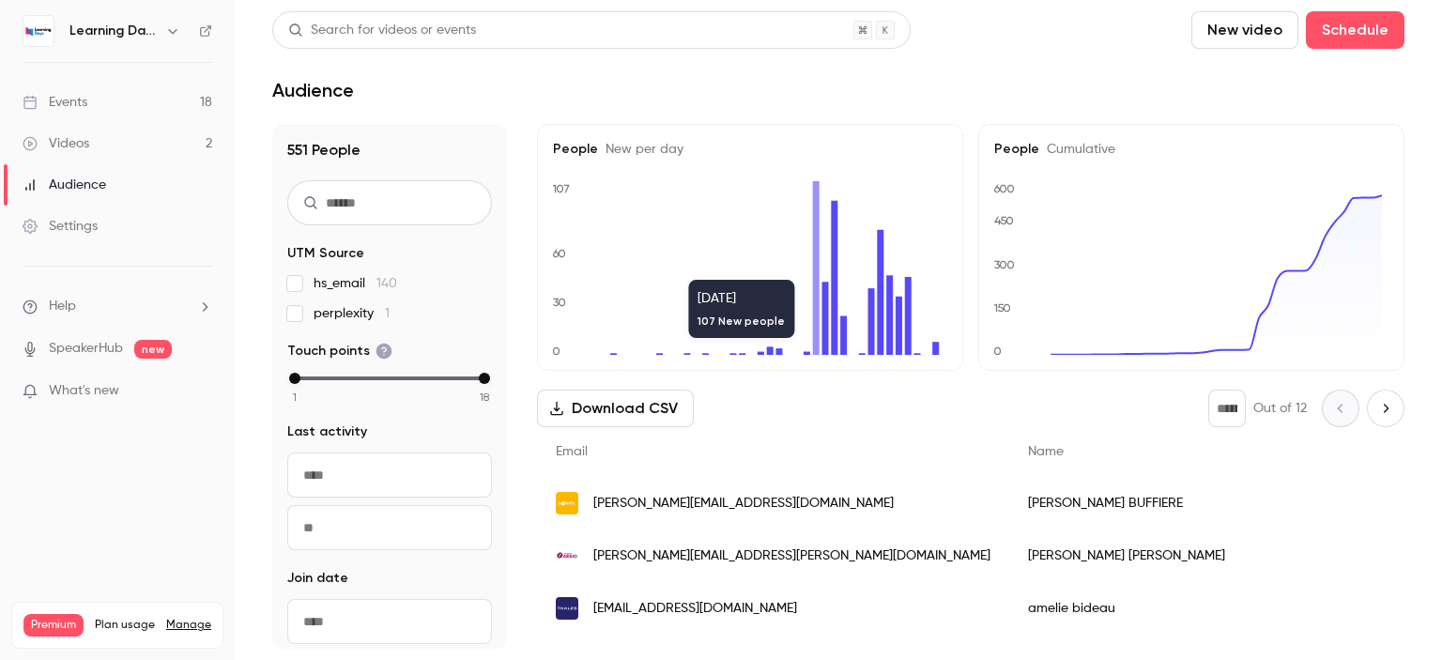
click at [717, 500] on span "[PERSON_NAME][EMAIL_ADDRESS][DOMAIN_NAME]" at bounding box center [743, 504] width 300 height 20
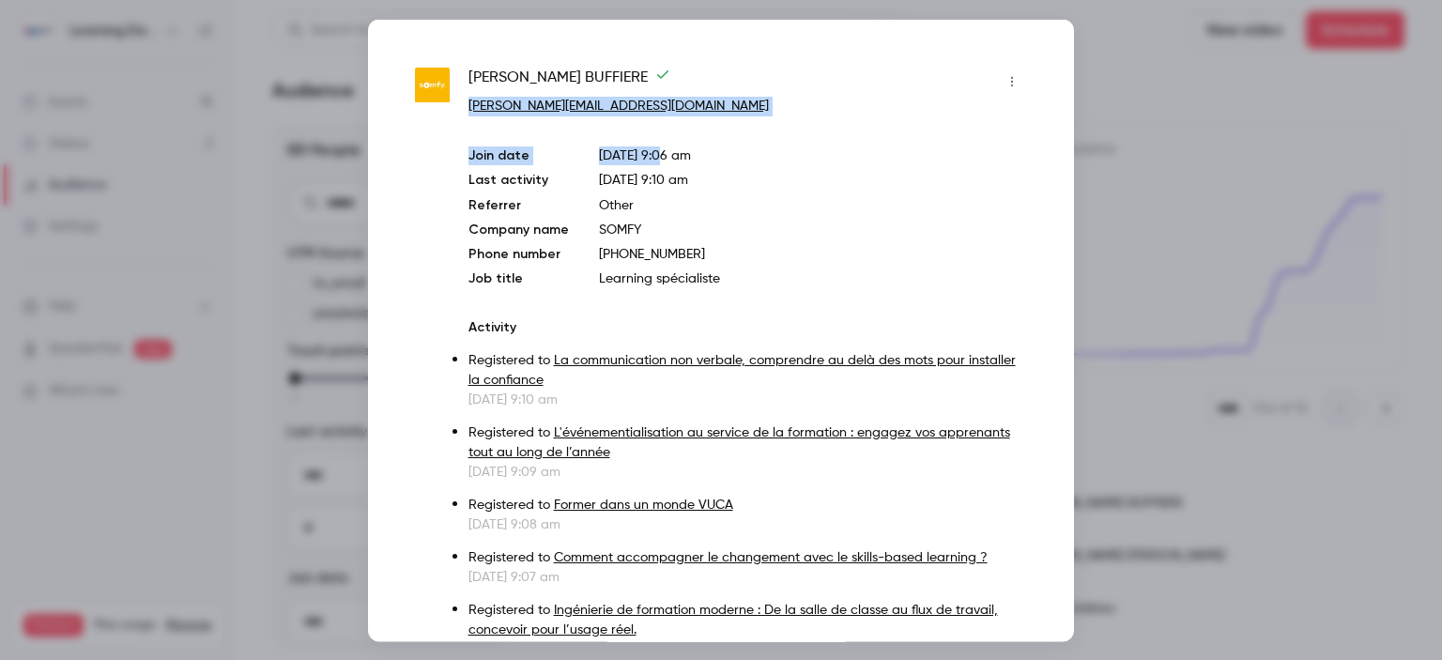
drag, startPoint x: 688, startPoint y: 116, endPoint x: 467, endPoint y: 108, distance: 220.7
click at [468, 108] on div "Isabelle BUFFIERE isabelle.buffiere@somfy.com Join date Sep 29, 2025 9:06 am La…" at bounding box center [747, 362] width 558 height 592
copy div "isabelle.buffiere@somfy.com Join date Sep 29, 2025 9:0"
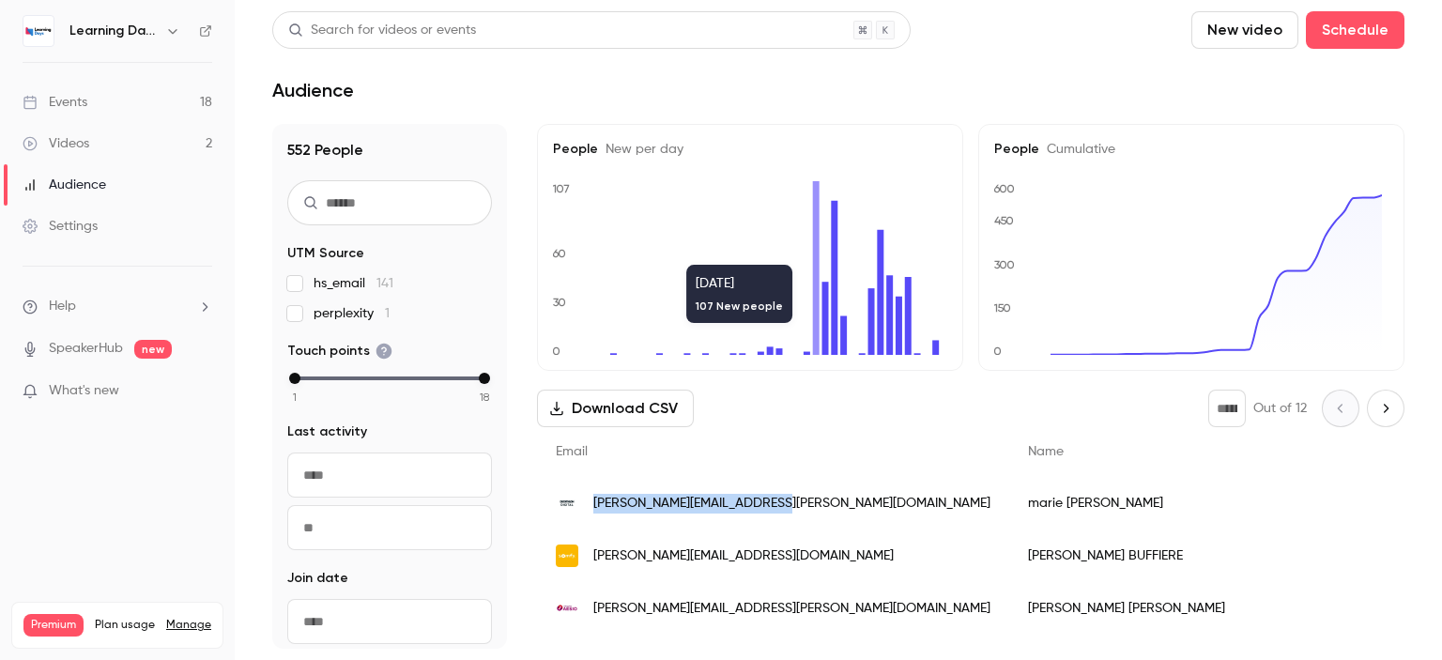
drag, startPoint x: 787, startPoint y: 510, endPoint x: 597, endPoint y: 512, distance: 190.5
click at [597, 512] on div "[PERSON_NAME][EMAIL_ADDRESS][PERSON_NAME][DOMAIN_NAME]" at bounding box center [773, 503] width 472 height 53
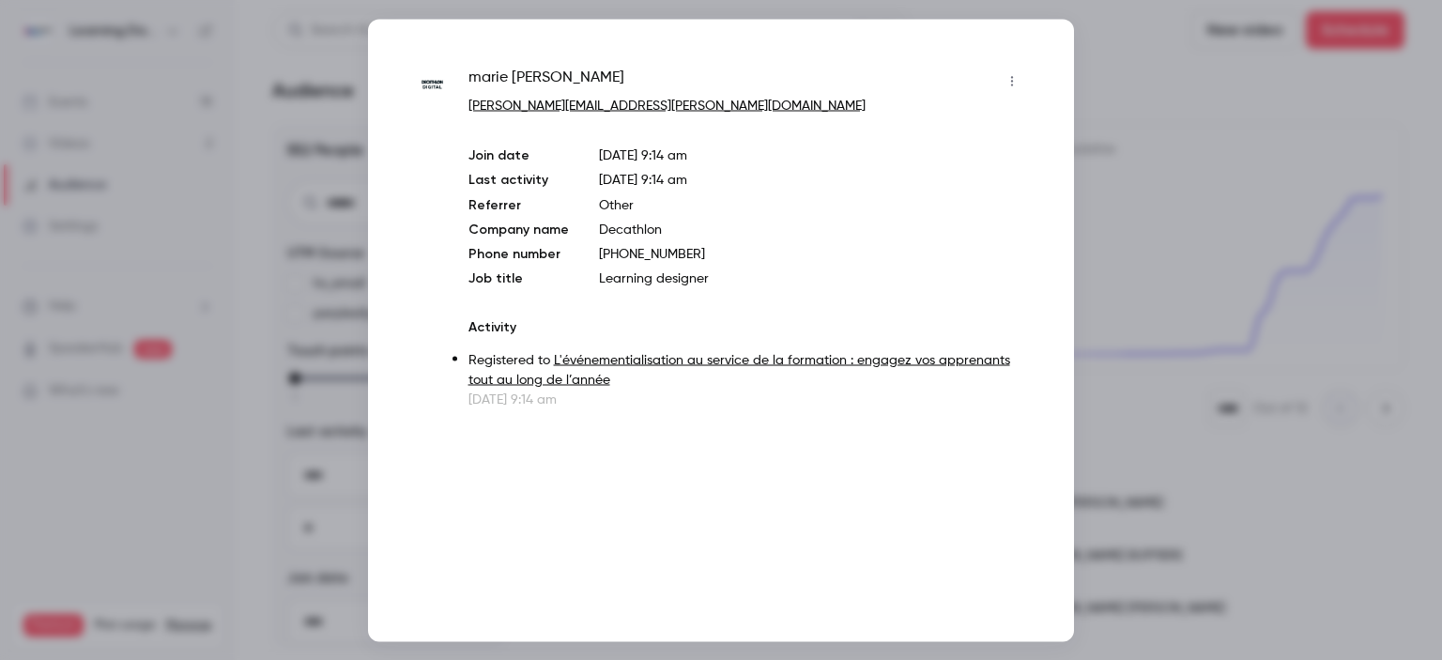
drag, startPoint x: 597, startPoint y: 512, endPoint x: 958, endPoint y: 267, distance: 436.5
click at [958, 267] on div "Join date [DATE] 9:14 am Last activity [DATE] 9:14 am Referrer Other Company na…" at bounding box center [747, 216] width 558 height 142
drag, startPoint x: 676, startPoint y: 109, endPoint x: 470, endPoint y: 112, distance: 205.5
click at [470, 112] on p "[EMAIL_ADDRESS][DOMAIN_NAME]" at bounding box center [747, 106] width 558 height 20
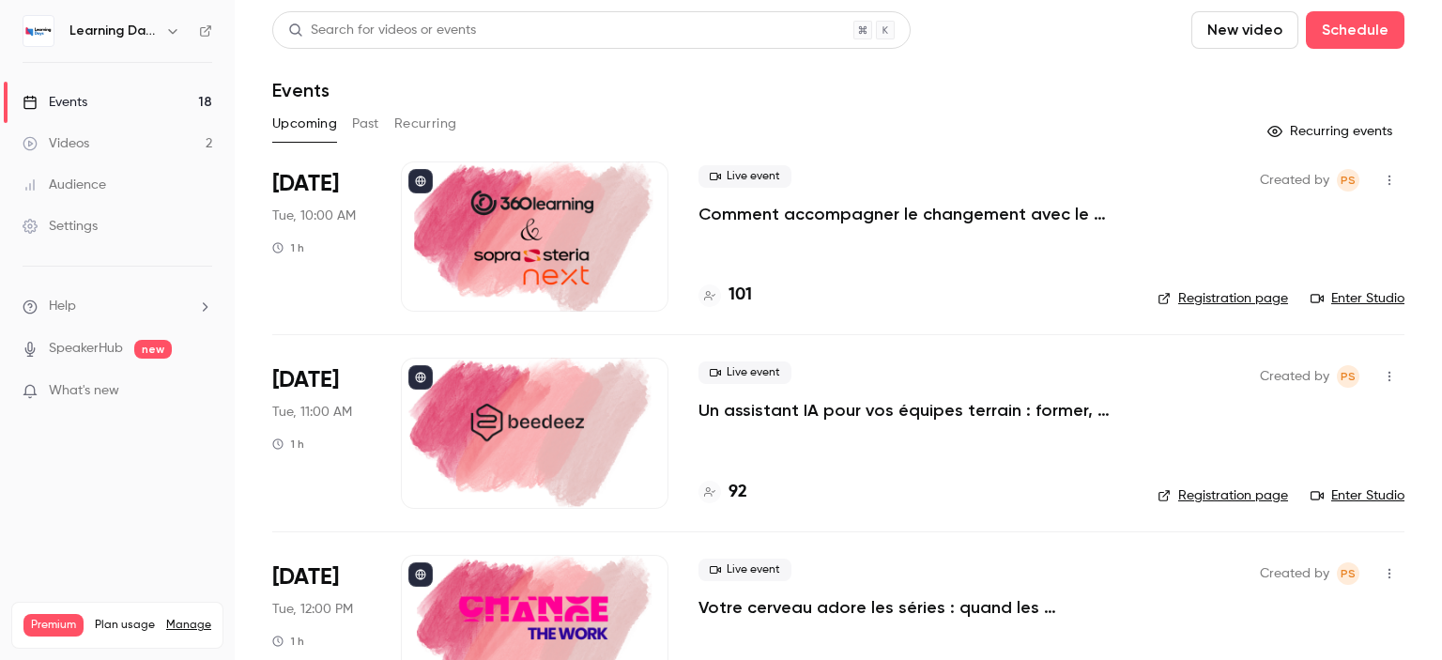
click at [85, 191] on div "Audience" at bounding box center [65, 184] width 84 height 19
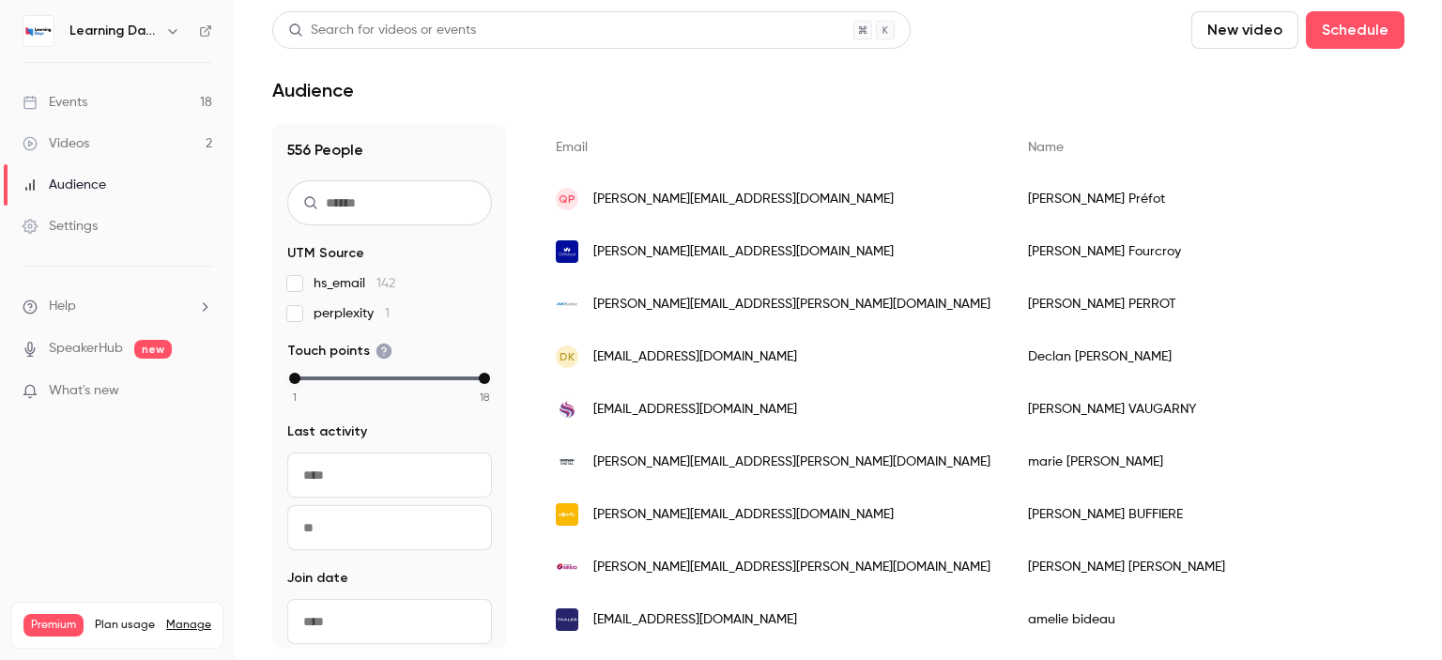
scroll to position [349, 0]
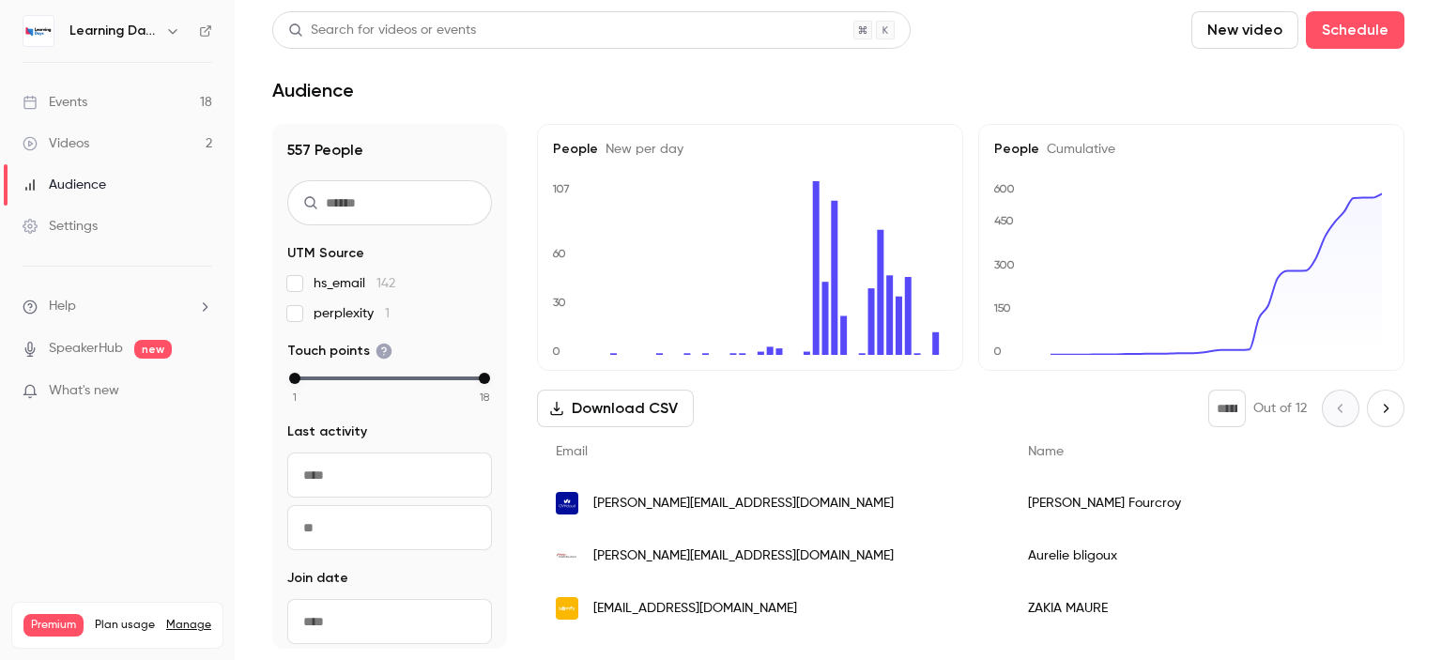
click at [109, 146] on link "Videos 2" at bounding box center [117, 143] width 235 height 41
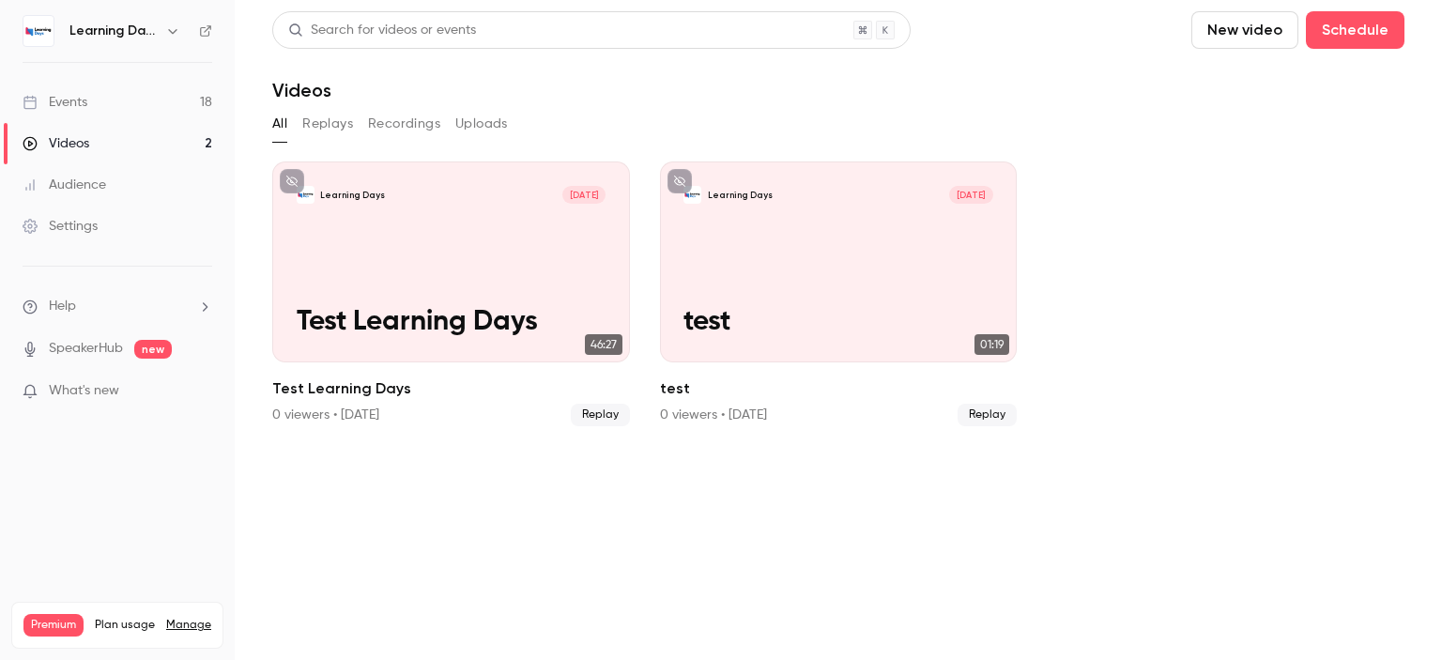
click at [103, 100] on link "Events 18" at bounding box center [117, 102] width 235 height 41
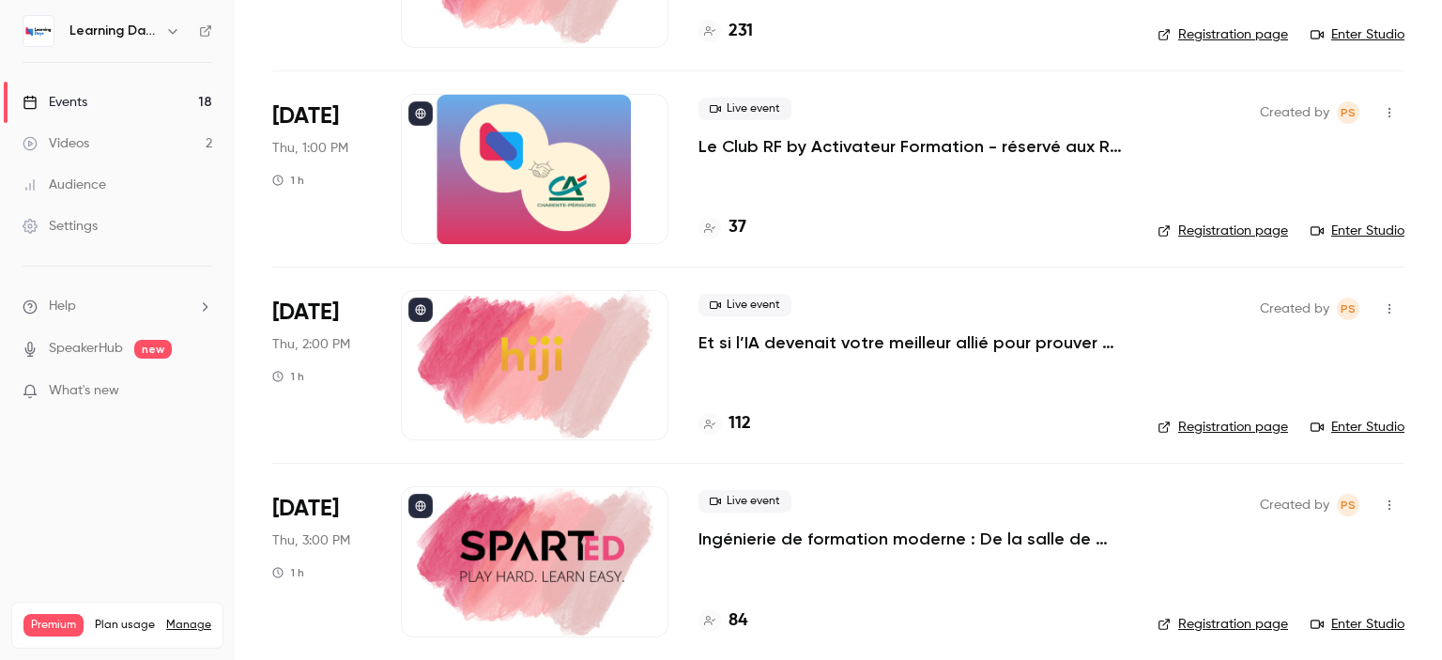
scroll to position [3022, 0]
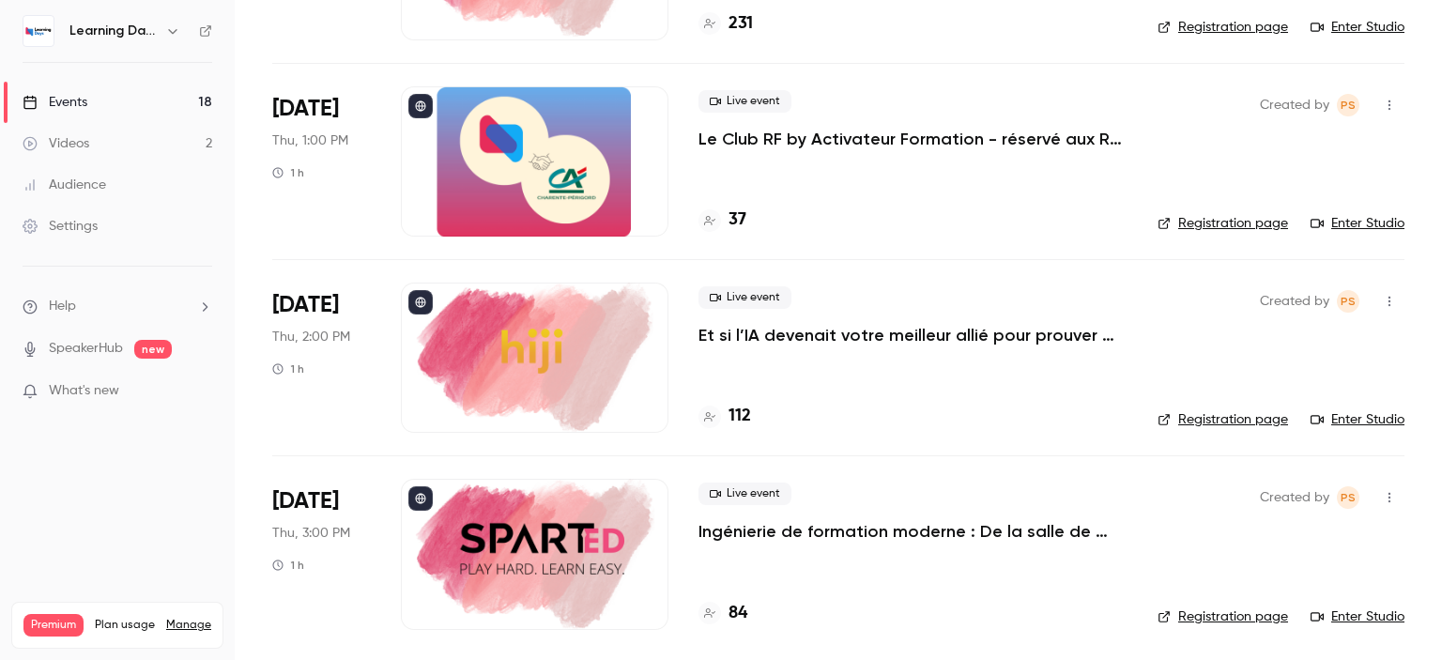
click at [885, 133] on p "Le Club RF by Activateur Formation - réservé aux RF - La formation, bien plus q…" at bounding box center [912, 139] width 429 height 23
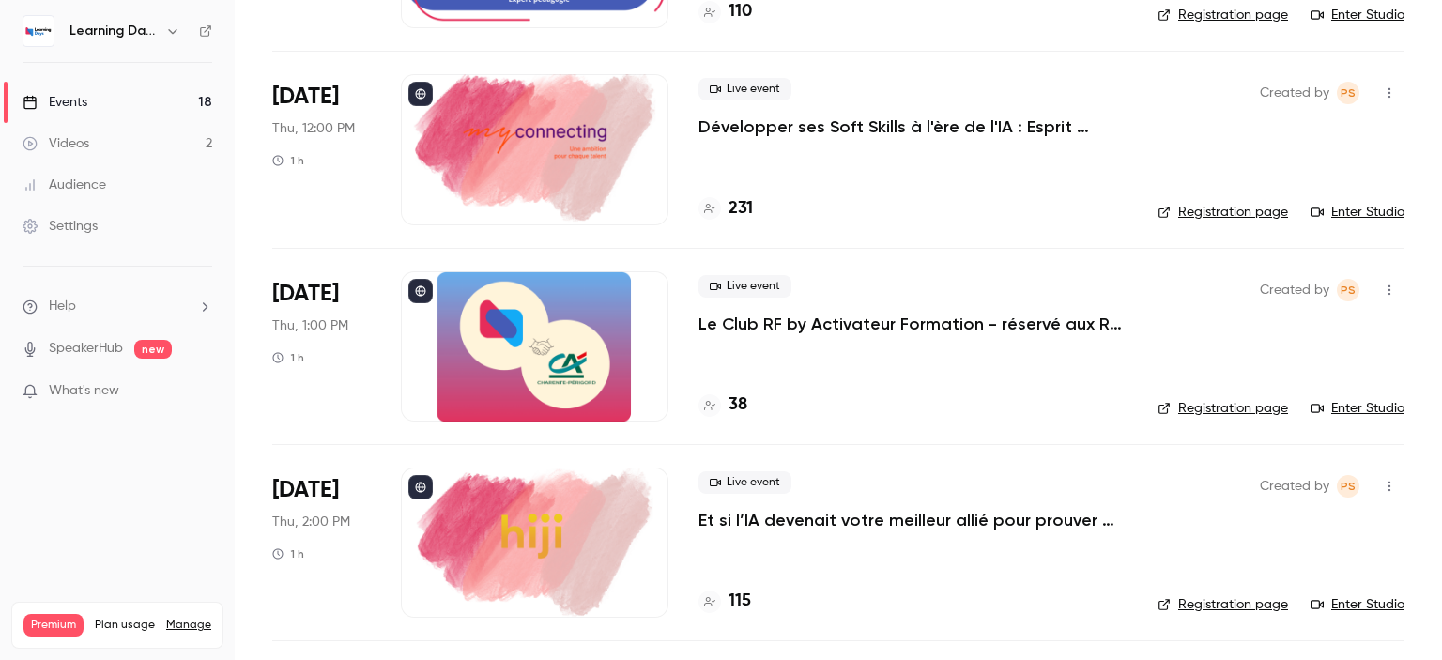
scroll to position [2855, 0]
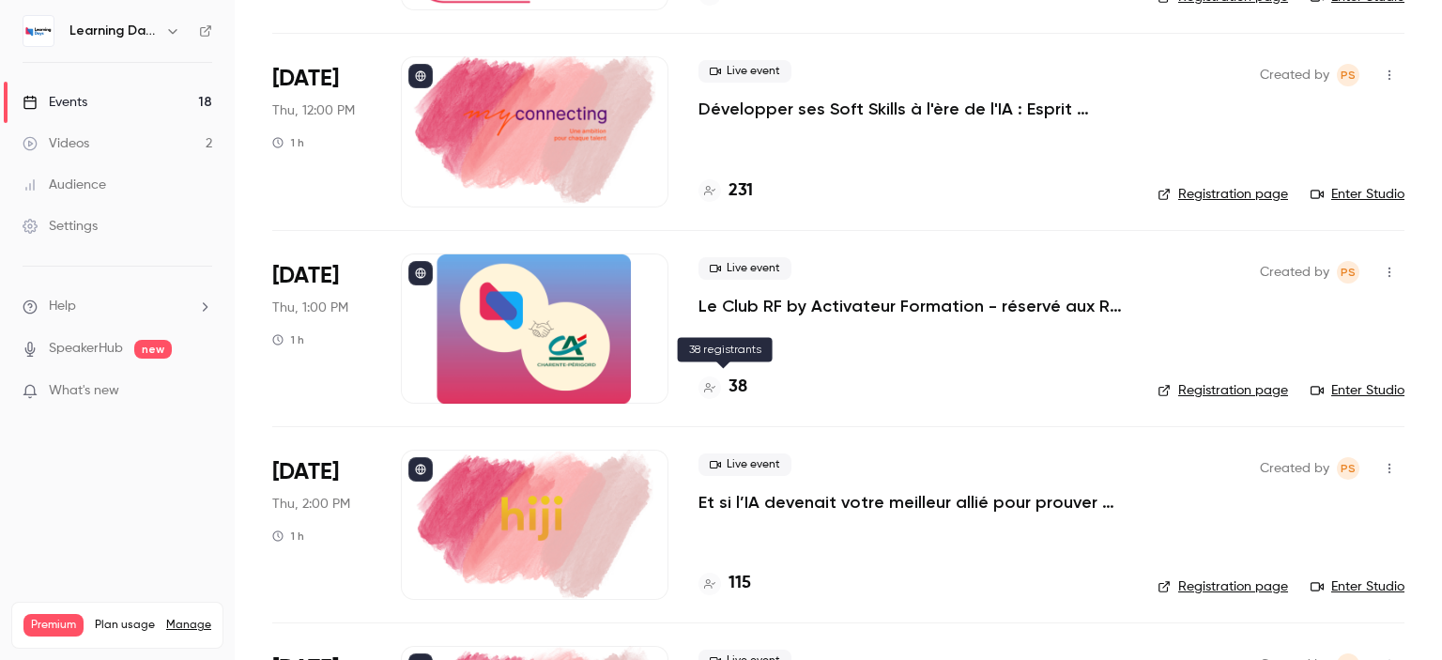
click at [732, 384] on h4 "38" at bounding box center [737, 386] width 19 height 25
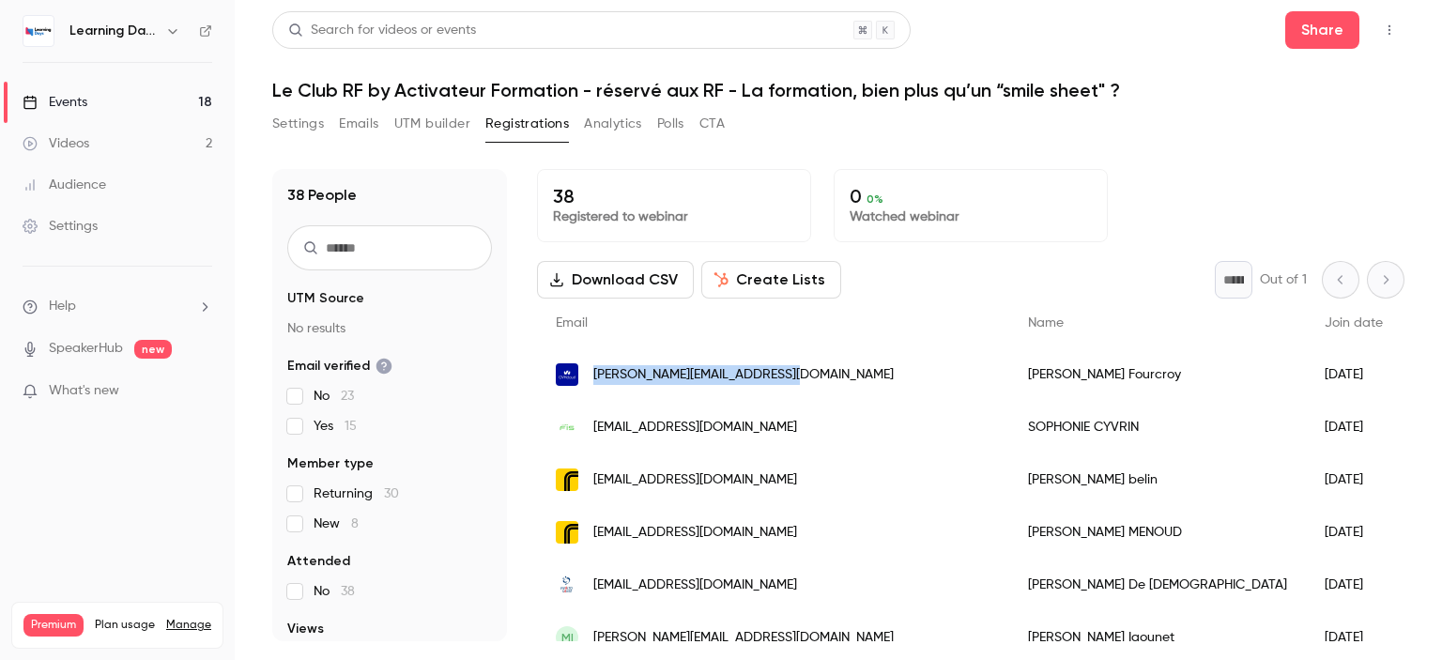
drag, startPoint x: 819, startPoint y: 375, endPoint x: 594, endPoint y: 372, distance: 225.3
click at [594, 372] on div "[PERSON_NAME][EMAIL_ADDRESS][DOMAIN_NAME]" at bounding box center [773, 374] width 472 height 53
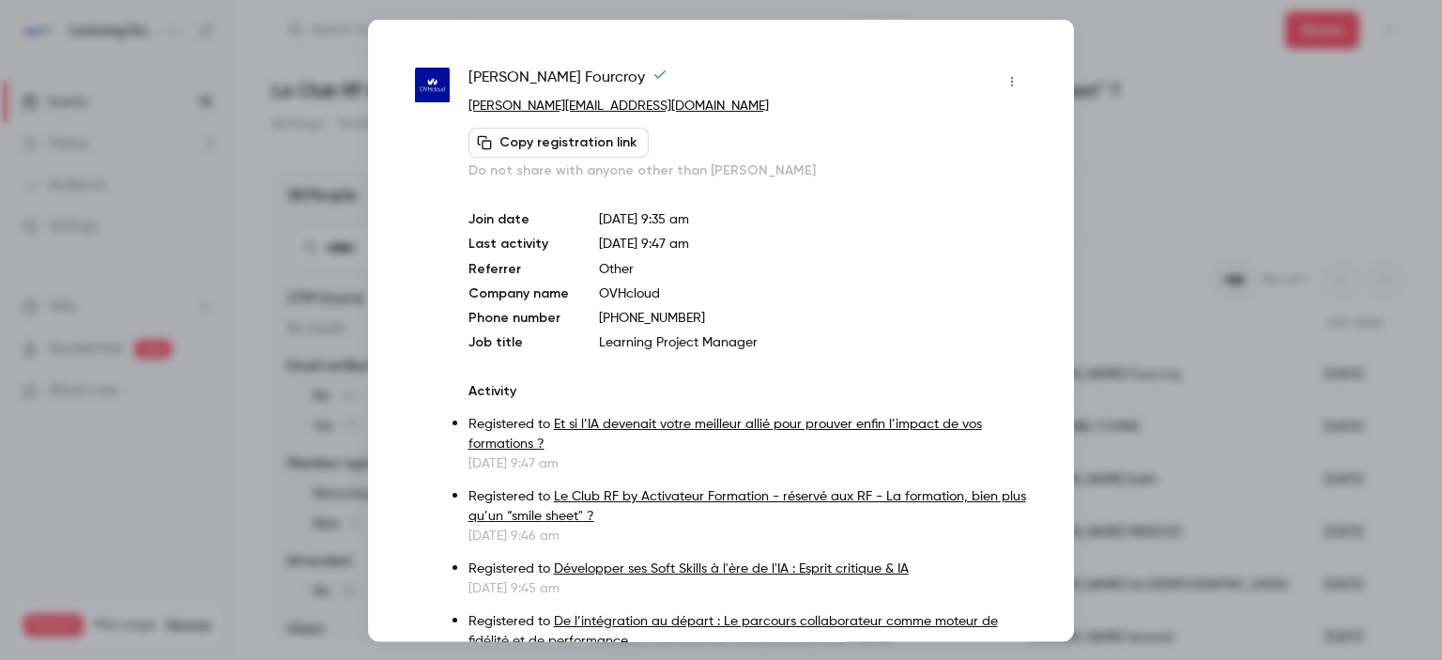
drag, startPoint x: 594, startPoint y: 372, endPoint x: 935, endPoint y: 226, distance: 370.4
click at [935, 226] on p "Sep 29, 2025 9:35 am" at bounding box center [813, 218] width 428 height 19
drag, startPoint x: 680, startPoint y: 97, endPoint x: 469, endPoint y: 101, distance: 211.2
click at [469, 101] on p "[PERSON_NAME][EMAIL_ADDRESS][DOMAIN_NAME]" at bounding box center [747, 106] width 558 height 20
click at [1251, 171] on div at bounding box center [721, 330] width 1442 height 660
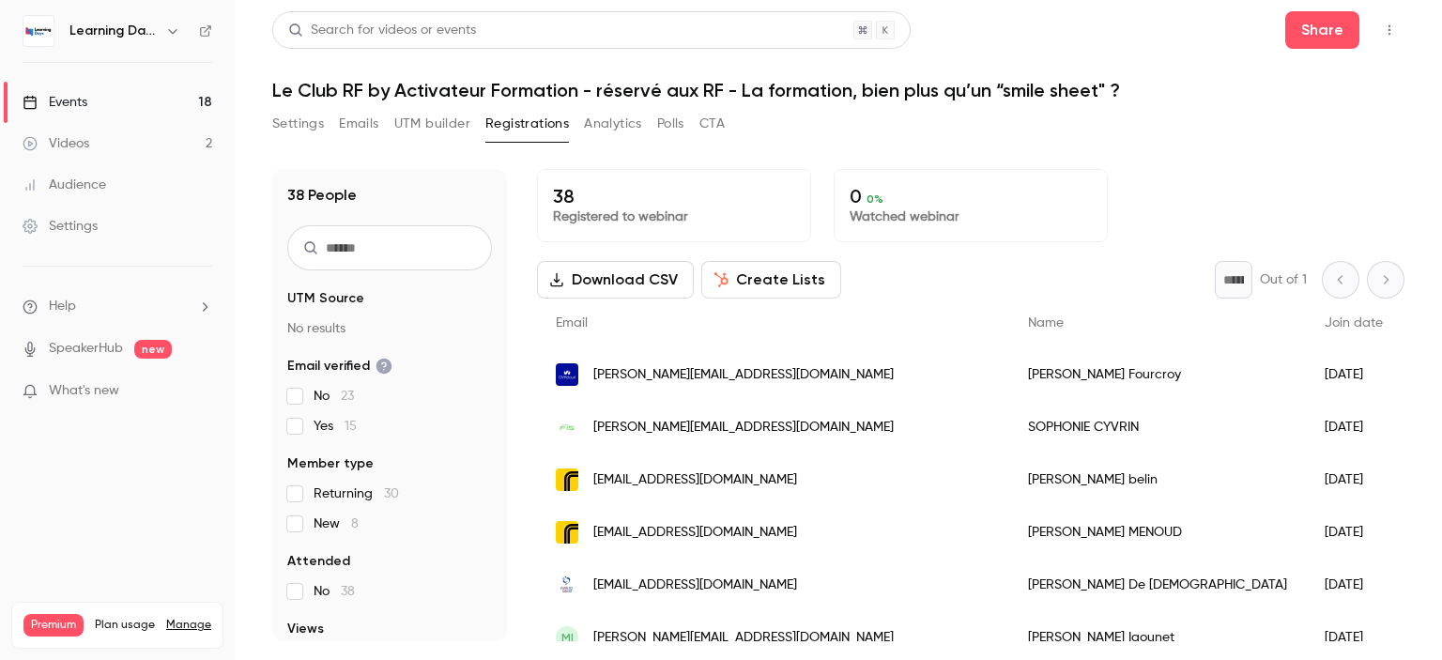
click at [94, 104] on link "Events 18" at bounding box center [117, 102] width 235 height 41
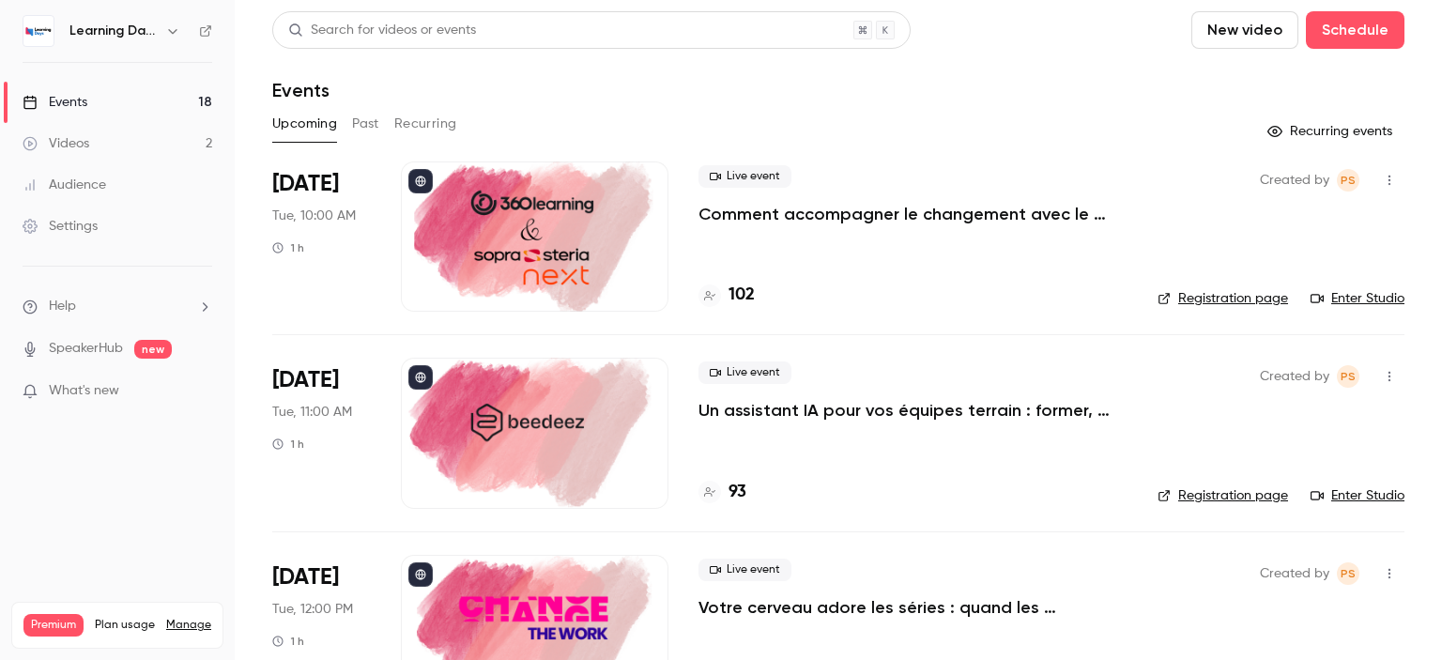
click at [97, 177] on div "Audience" at bounding box center [65, 184] width 84 height 19
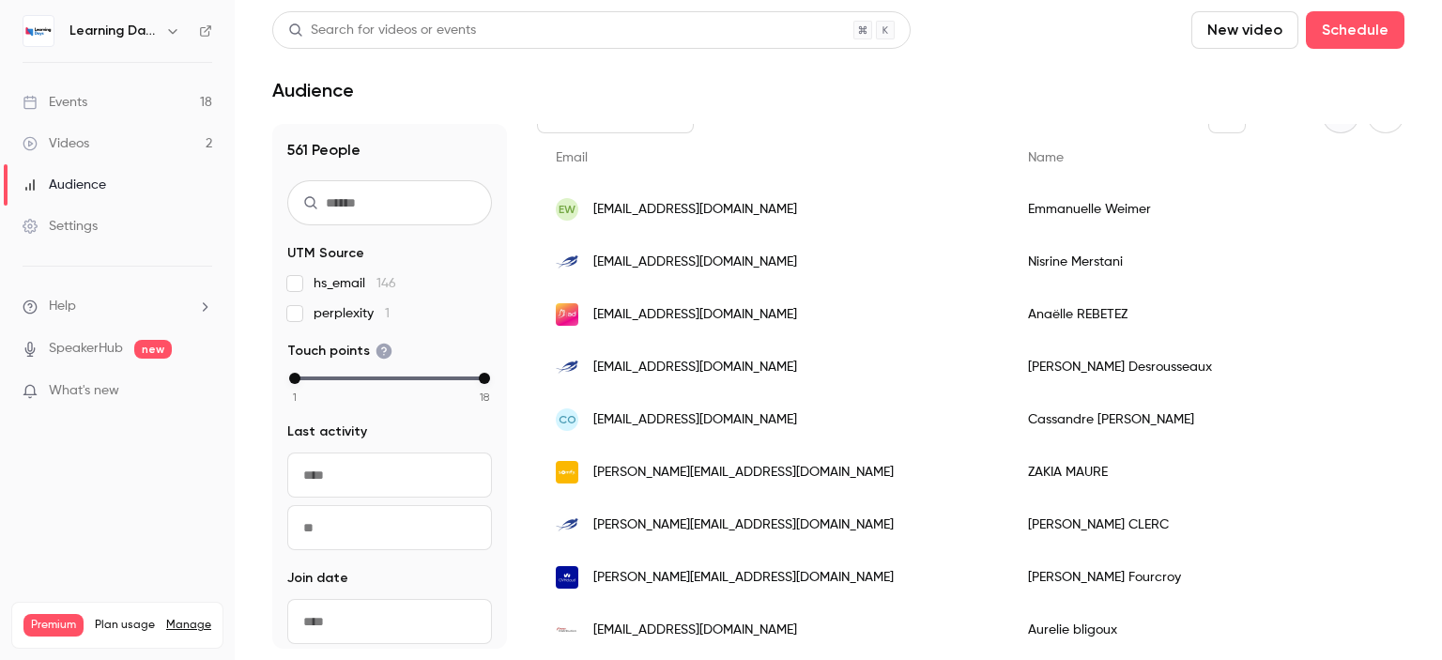
scroll to position [289, 0]
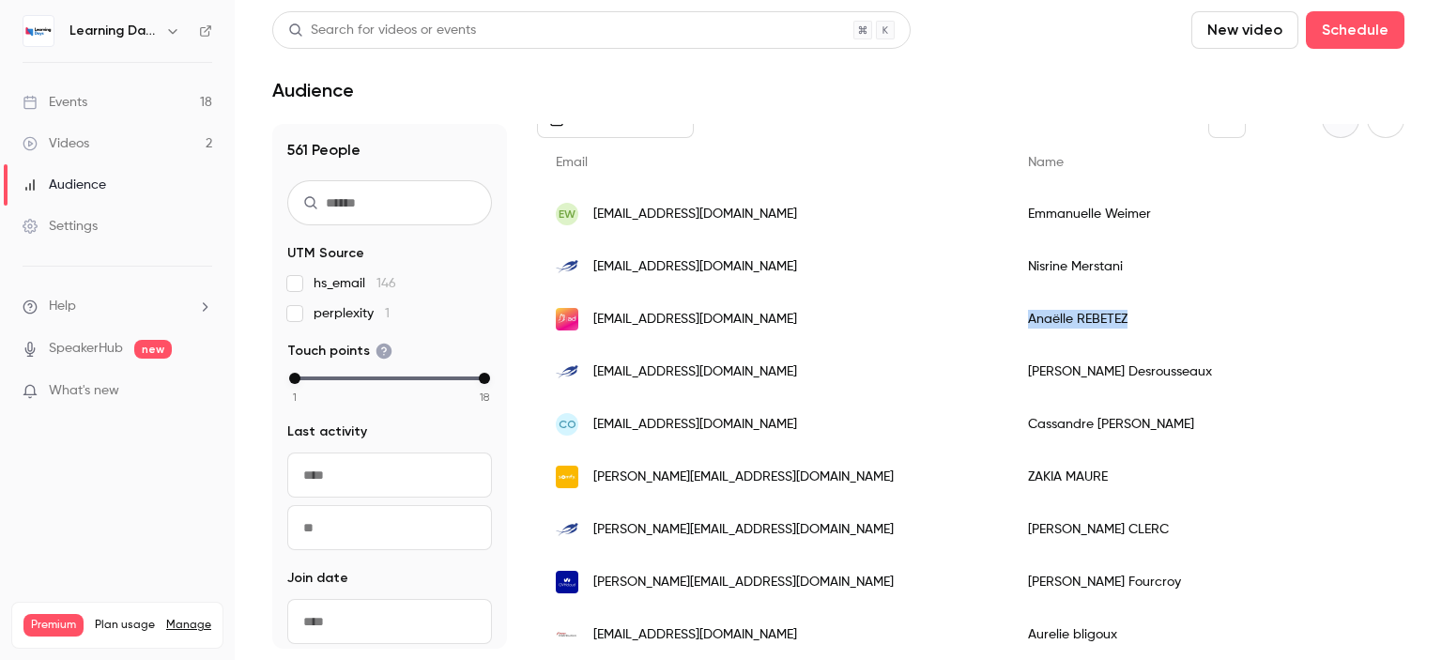
drag, startPoint x: 1014, startPoint y: 314, endPoint x: 873, endPoint y: 314, distance: 140.8
click at [1009, 314] on div "Anaëlle REBETEZ" at bounding box center [1217, 319] width 416 height 53
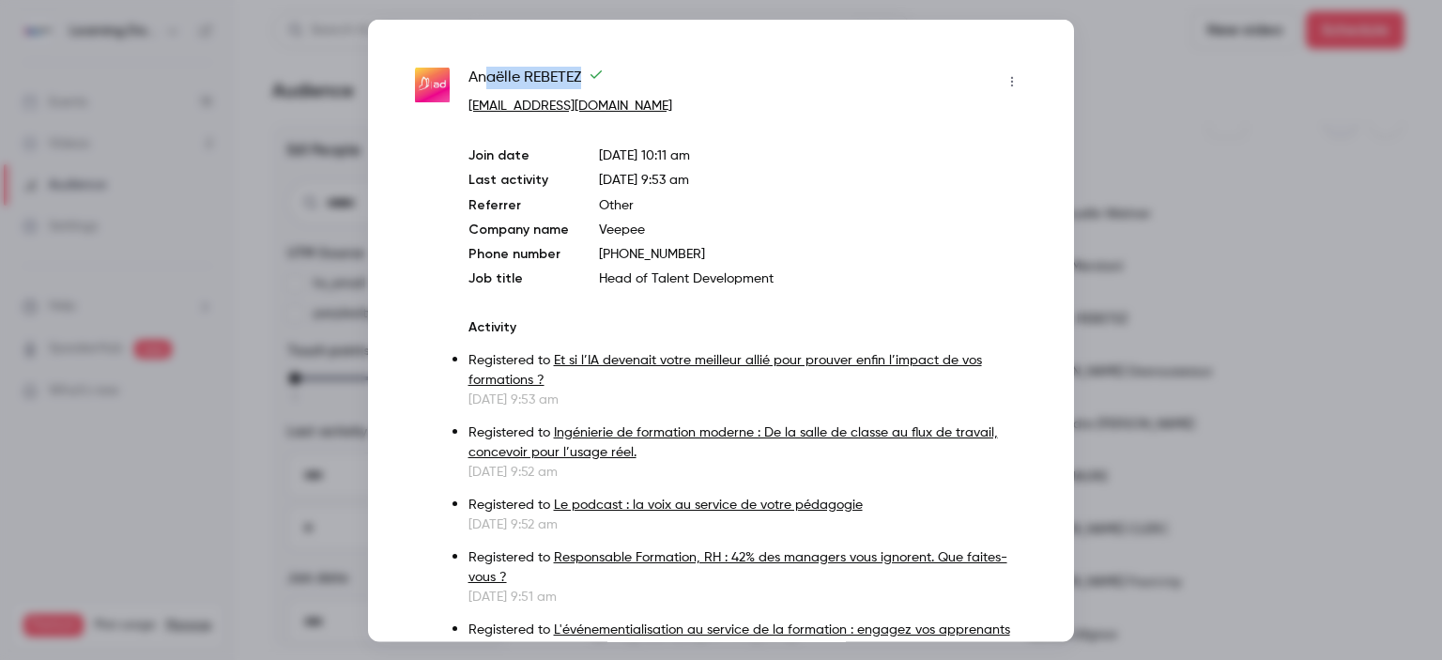
drag, startPoint x: 615, startPoint y: 70, endPoint x: 484, endPoint y: 68, distance: 130.5
click at [484, 68] on div "Anaëlle REBETEZ" at bounding box center [747, 81] width 558 height 30
click at [471, 74] on span "Anaëlle REBETEZ" at bounding box center [535, 81] width 135 height 30
drag, startPoint x: 471, startPoint y: 74, endPoint x: 582, endPoint y: 88, distance: 111.6
click at [582, 88] on span "Anaëlle REBETEZ" at bounding box center [535, 81] width 135 height 30
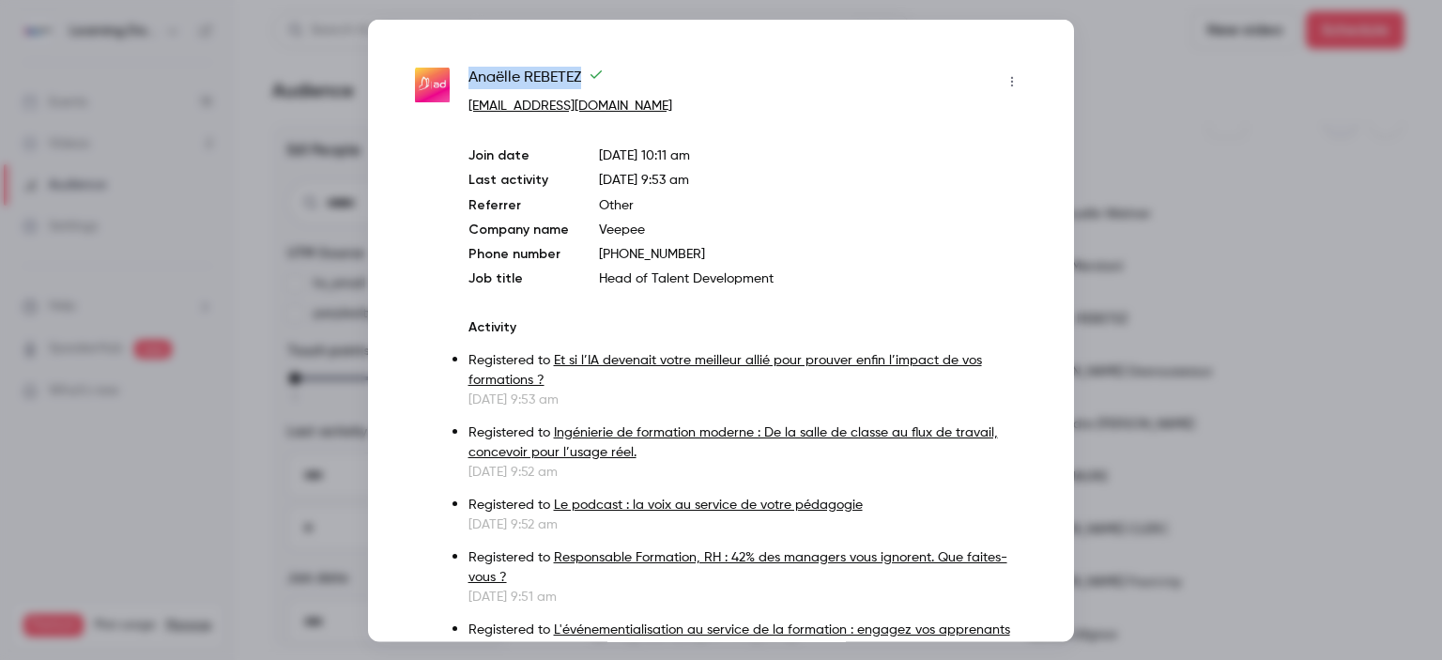
copy span "Anaëlle REBETEZ"
click at [1104, 74] on div at bounding box center [721, 330] width 1442 height 660
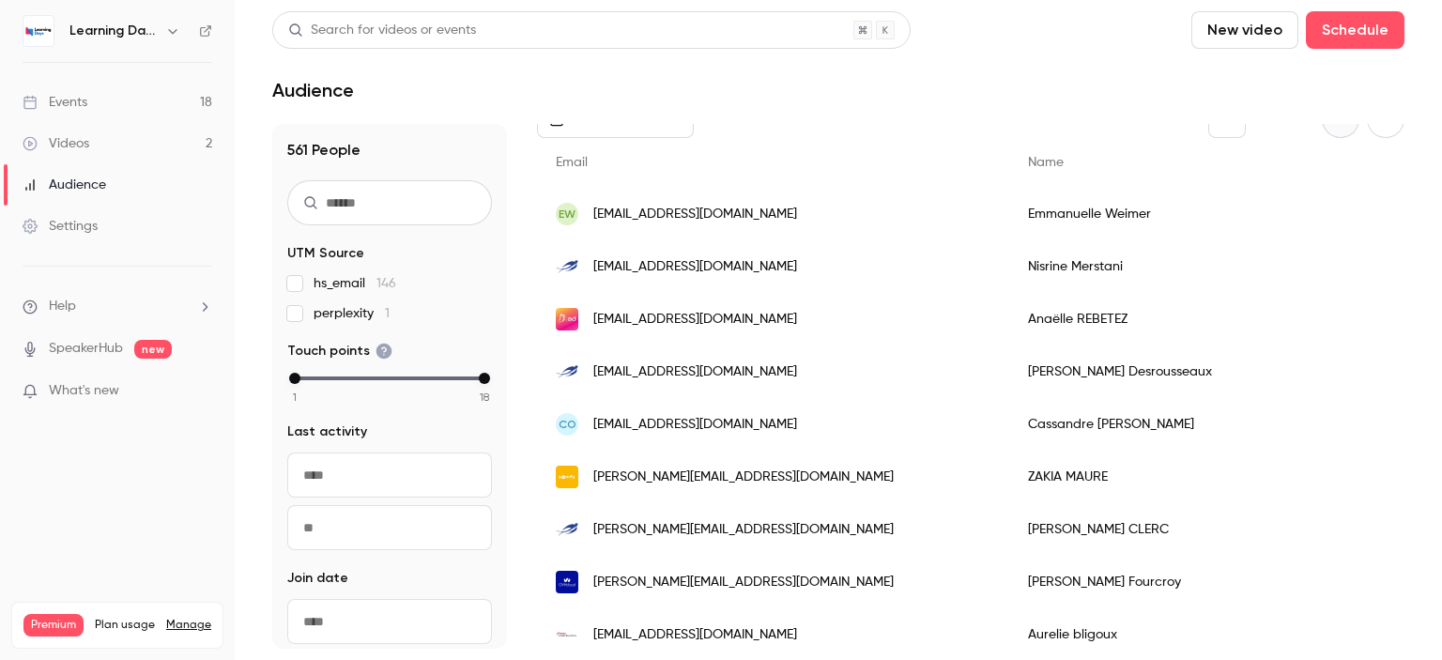
click at [130, 175] on link "Audience" at bounding box center [117, 184] width 235 height 41
click at [98, 183] on div "Audience" at bounding box center [65, 184] width 84 height 19
click at [92, 227] on div "Settings" at bounding box center [60, 226] width 75 height 19
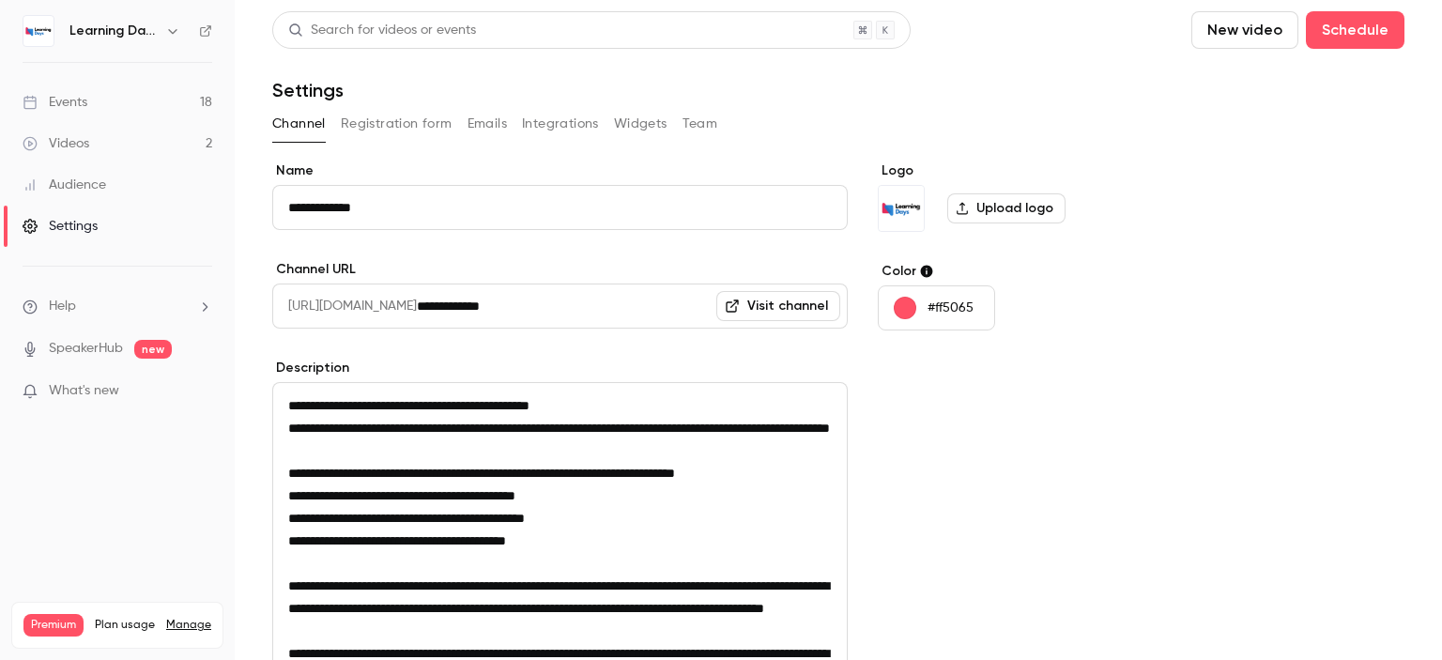
scroll to position [330, 0]
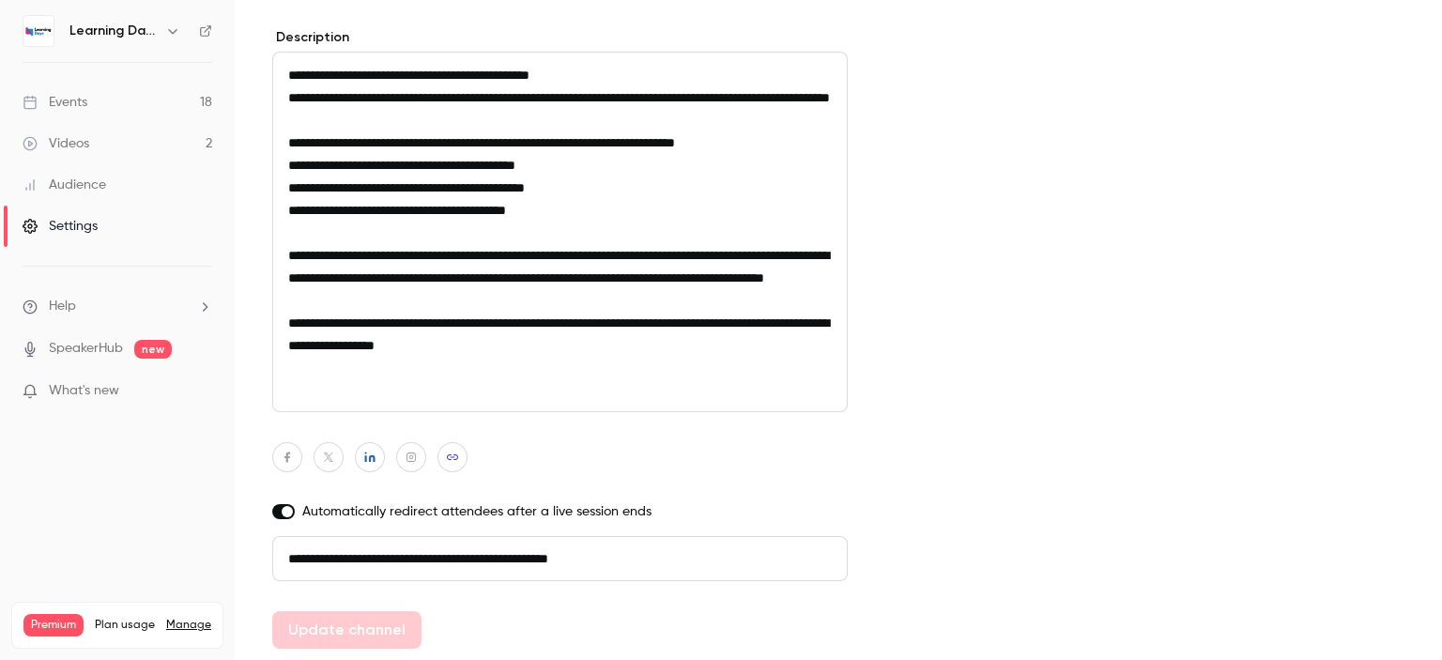
click at [83, 186] on div "Audience" at bounding box center [65, 184] width 84 height 19
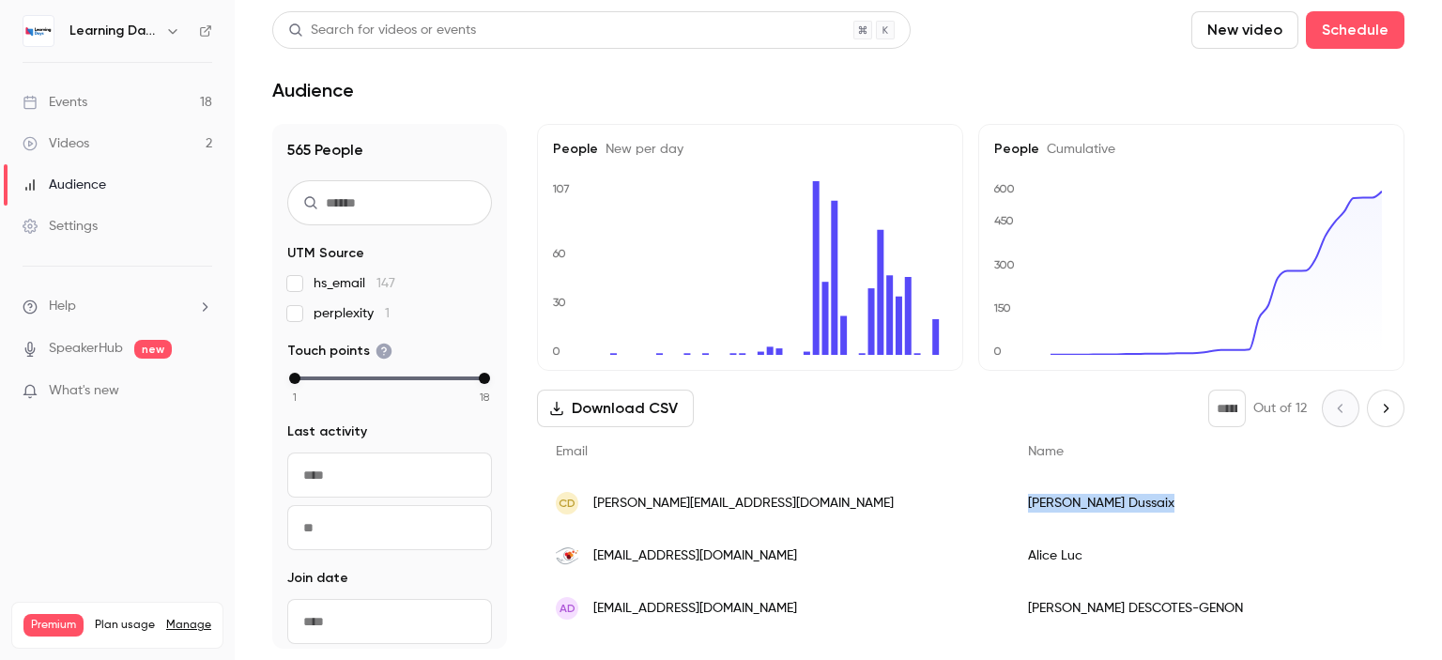
drag, startPoint x: 1005, startPoint y: 503, endPoint x: 878, endPoint y: 504, distance: 126.7
click at [1009, 504] on div "Carole Dussaix" at bounding box center [1217, 503] width 416 height 53
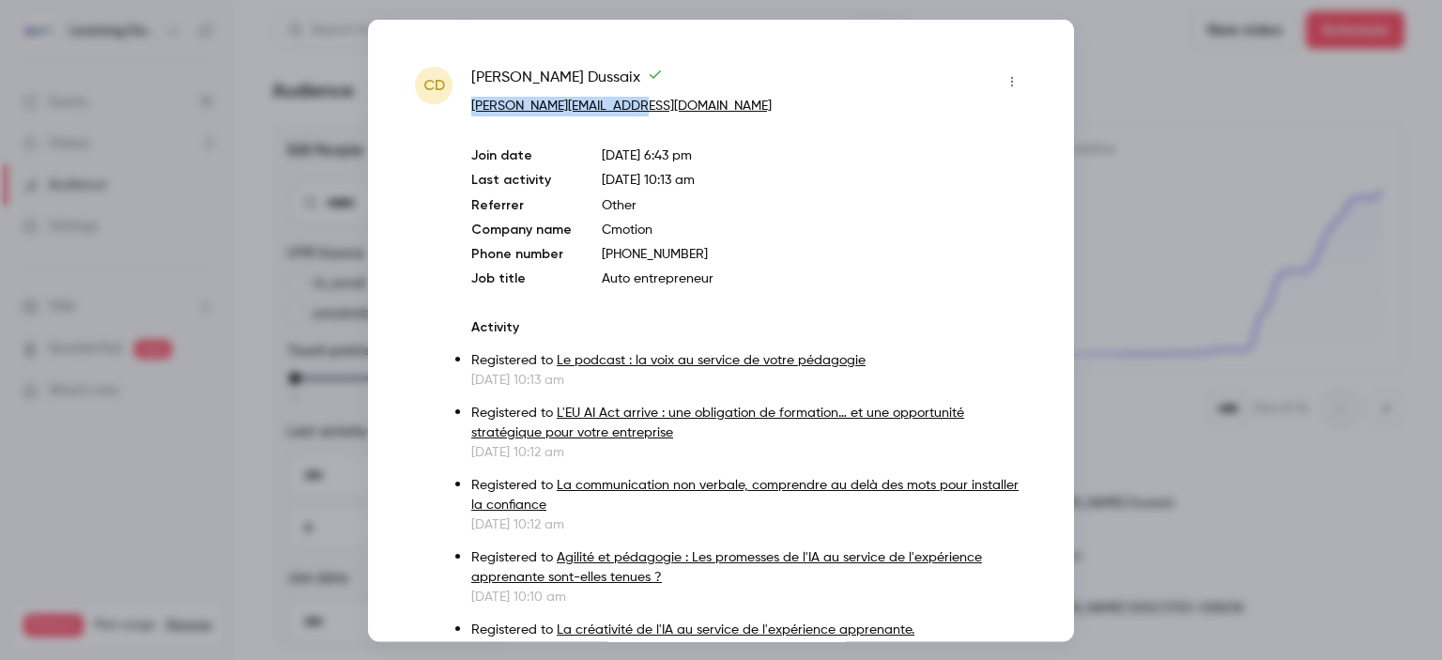
drag, startPoint x: 878, startPoint y: 504, endPoint x: 627, endPoint y: 99, distance: 477.1
click at [627, 99] on div "Carole Dussaix carole.dussaix@gmail.com" at bounding box center [749, 91] width 556 height 50
click at [1128, 268] on div at bounding box center [721, 330] width 1442 height 660
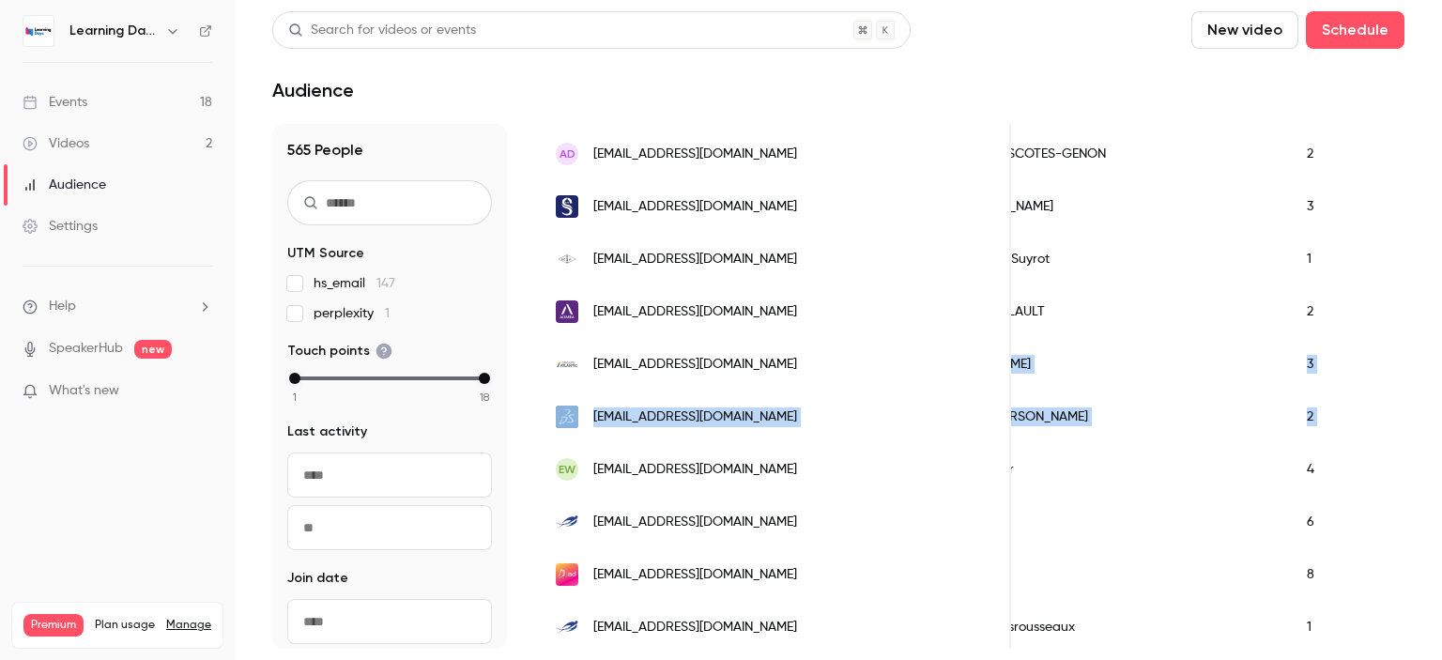
scroll to position [0, 200]
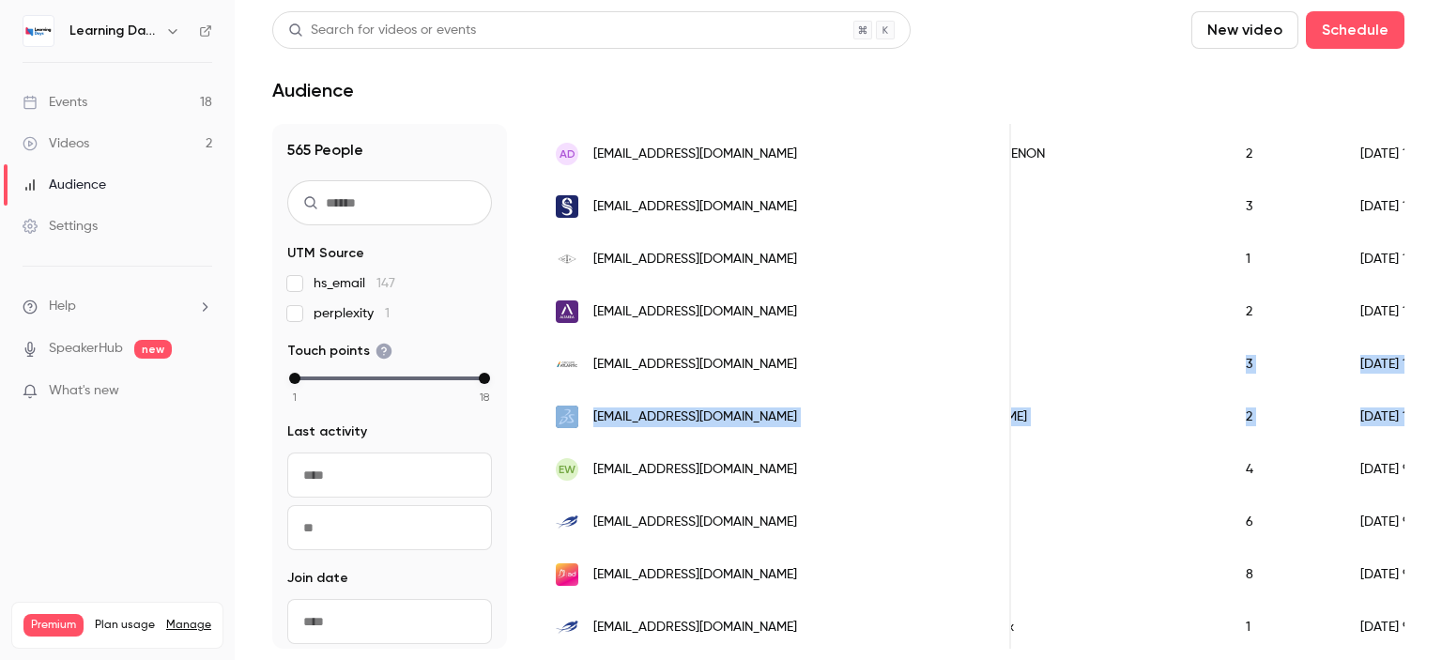
drag, startPoint x: 1197, startPoint y: 363, endPoint x: 1299, endPoint y: 386, distance: 104.7
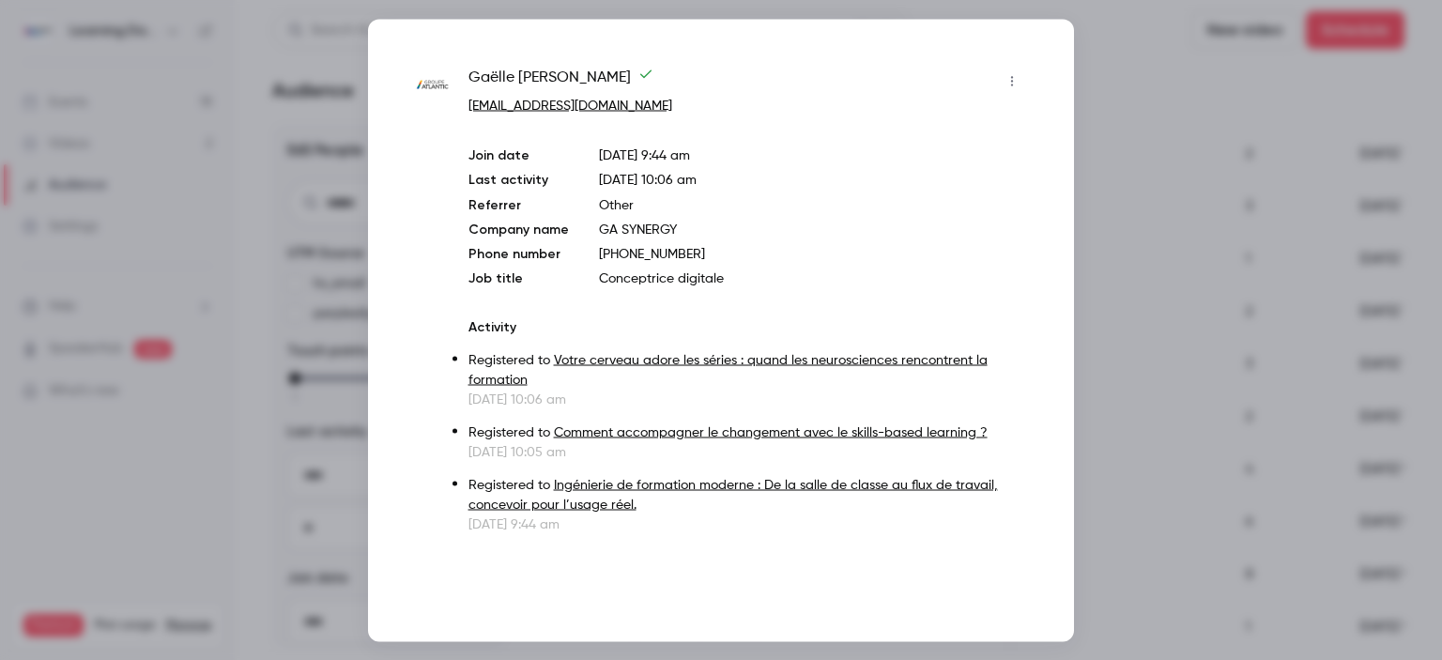
drag, startPoint x: 1107, startPoint y: 104, endPoint x: 1119, endPoint y: 79, distance: 27.7
click at [1119, 79] on div at bounding box center [721, 330] width 1442 height 660
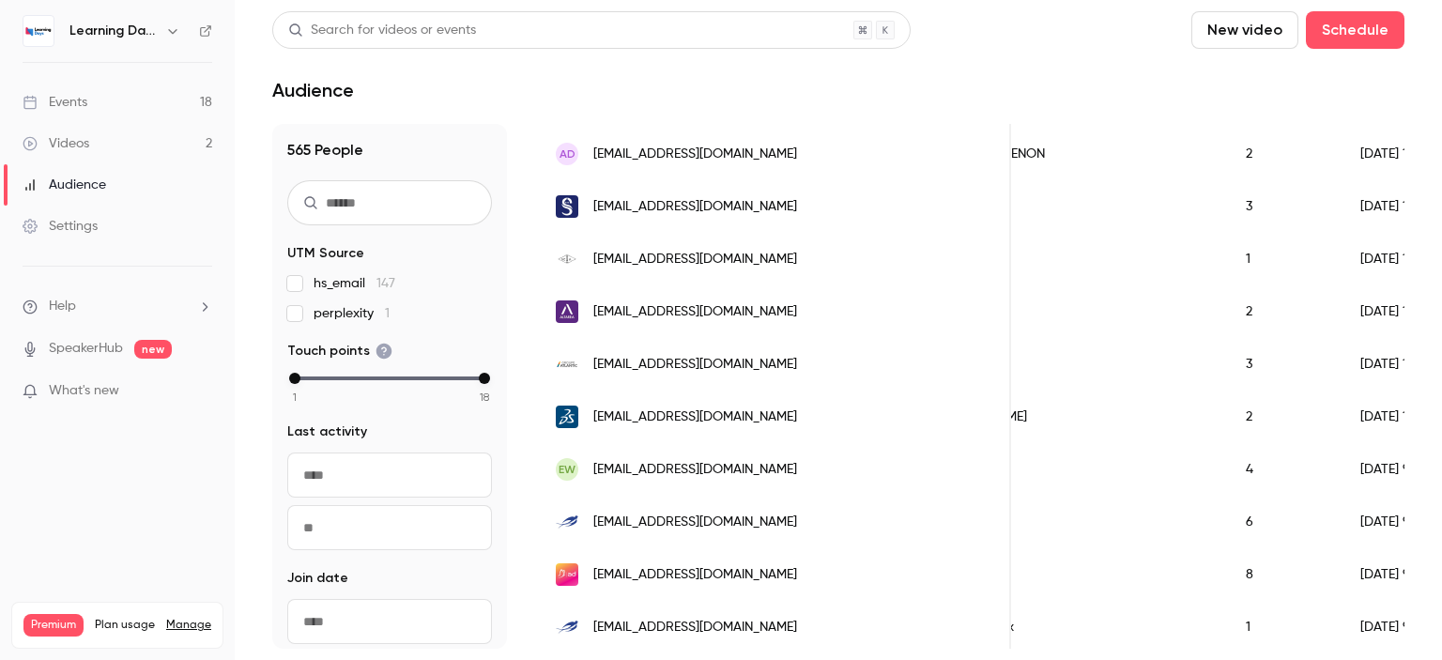
drag, startPoint x: 1402, startPoint y: 248, endPoint x: 1430, endPoint y: 234, distance: 31.5
click at [1430, 234] on main "Search for videos or events New video Schedule Audience 565 People UTM Source h…" at bounding box center [838, 330] width 1207 height 660
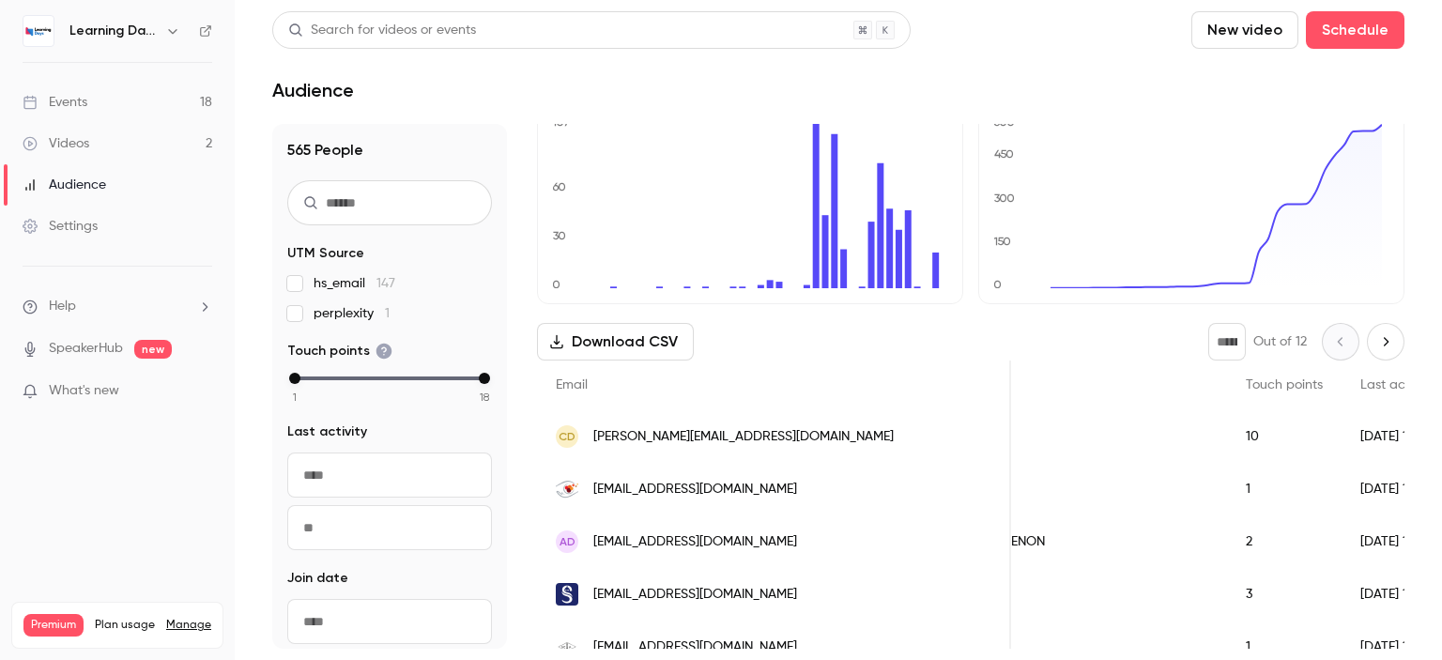
scroll to position [0, 0]
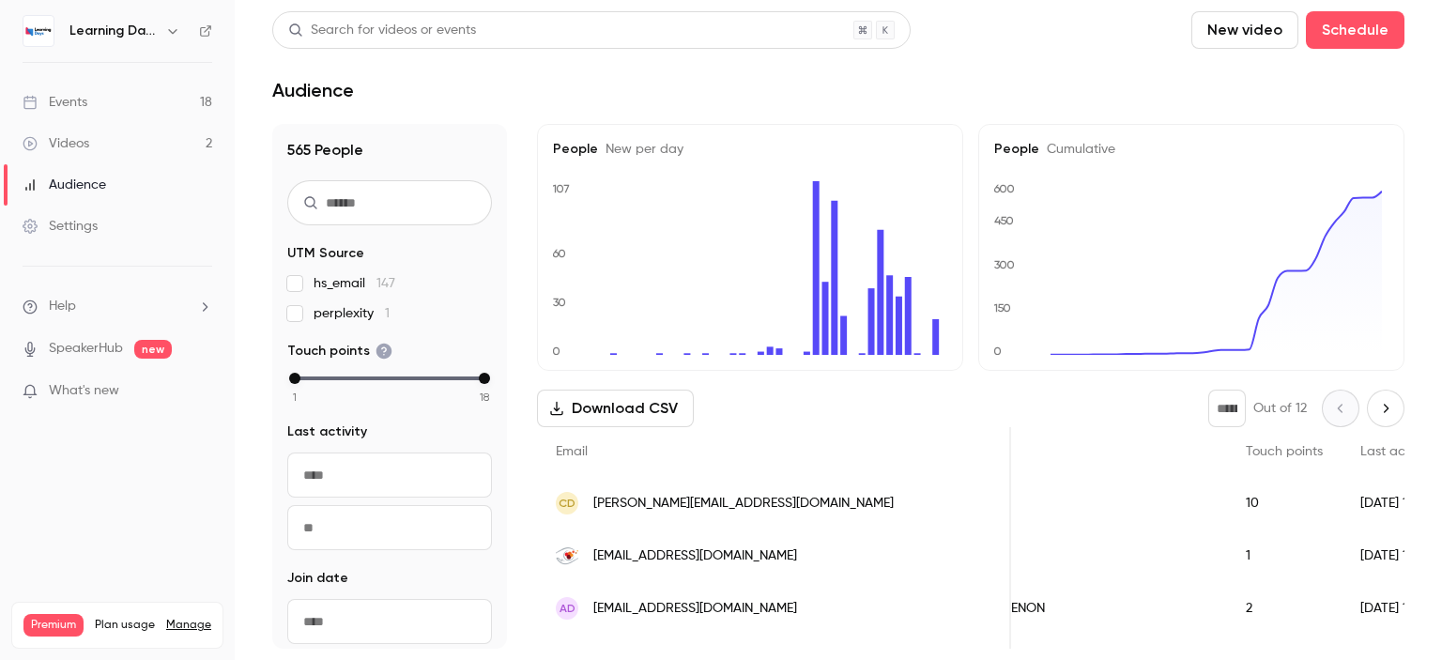
click at [126, 102] on link "Events 18" at bounding box center [117, 102] width 235 height 41
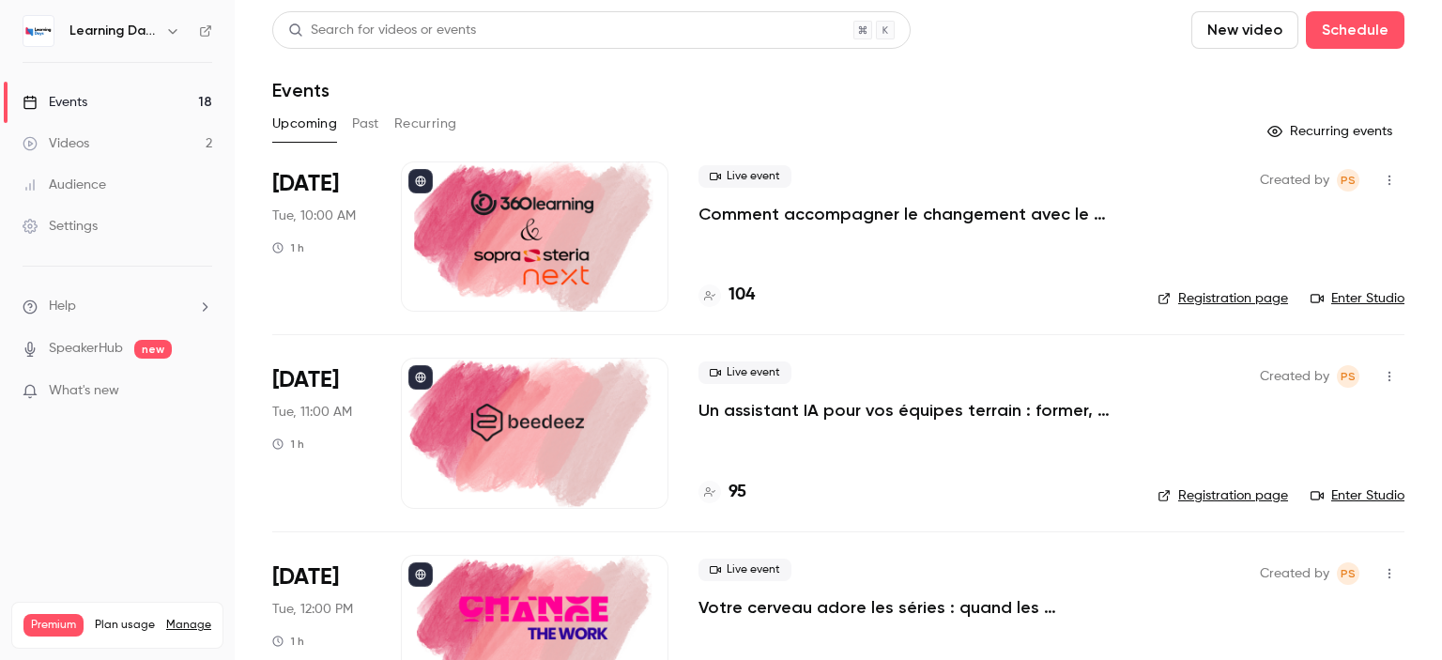
click at [84, 185] on div "Audience" at bounding box center [65, 184] width 84 height 19
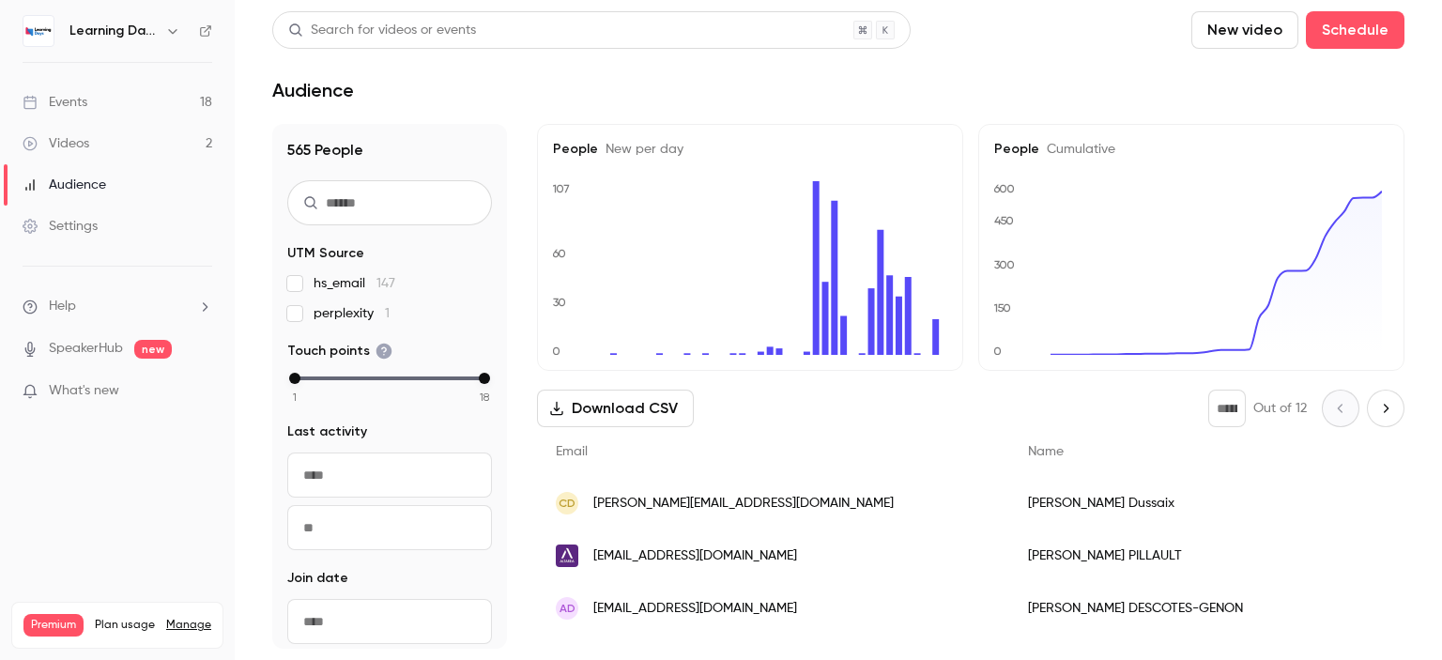
click at [107, 100] on link "Events 18" at bounding box center [117, 102] width 235 height 41
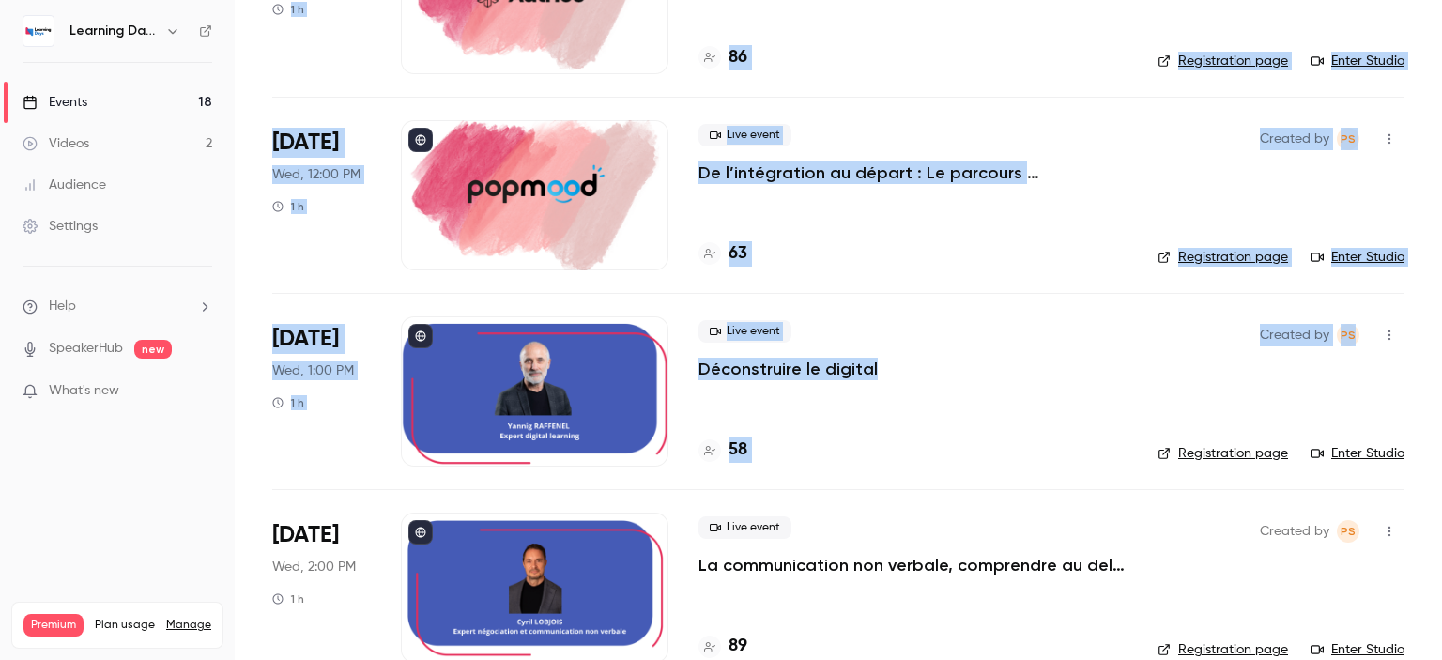
scroll to position [1631, 0]
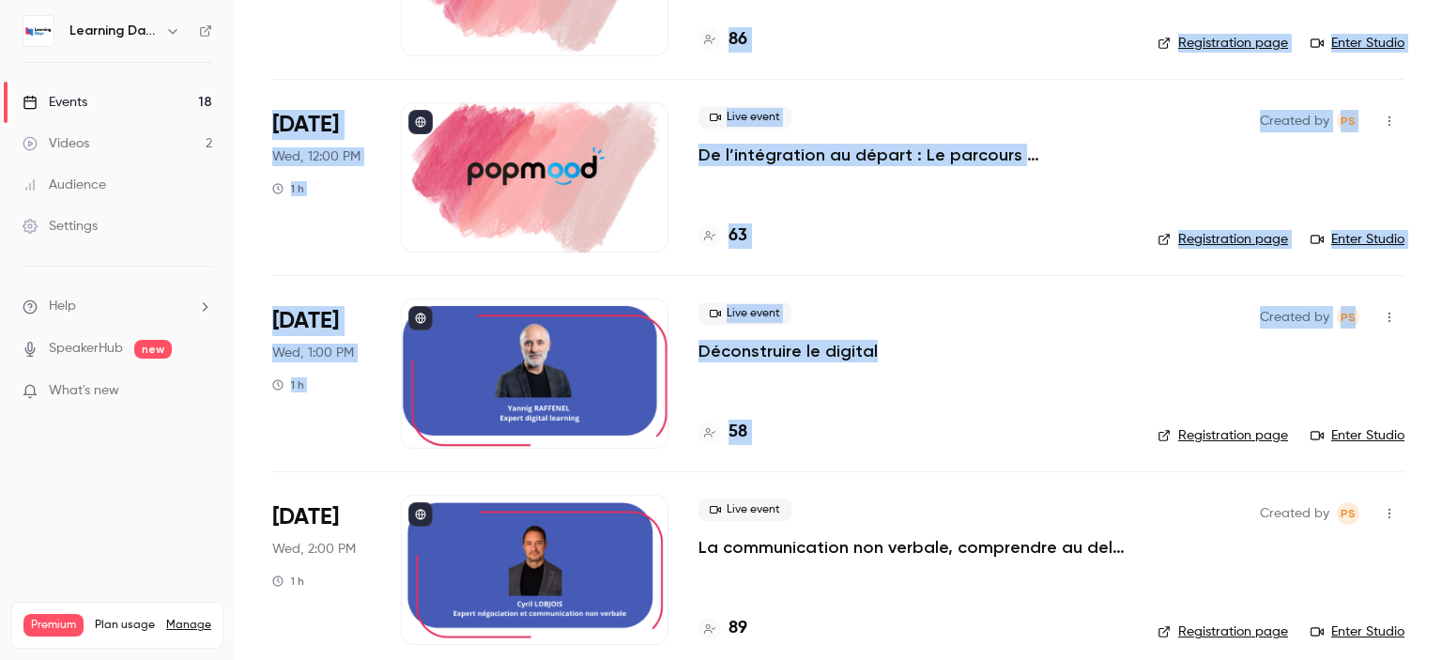
drag, startPoint x: 1441, startPoint y: 82, endPoint x: 1441, endPoint y: 359, distance: 277.8
click at [1441, 359] on main "Search for videos or events New video Schedule Events Upcoming Past Recurring R…" at bounding box center [838, 330] width 1207 height 660
click at [1423, 340] on main "Search for videos or events New video Schedule Events Upcoming Past Recurring R…" at bounding box center [838, 330] width 1207 height 660
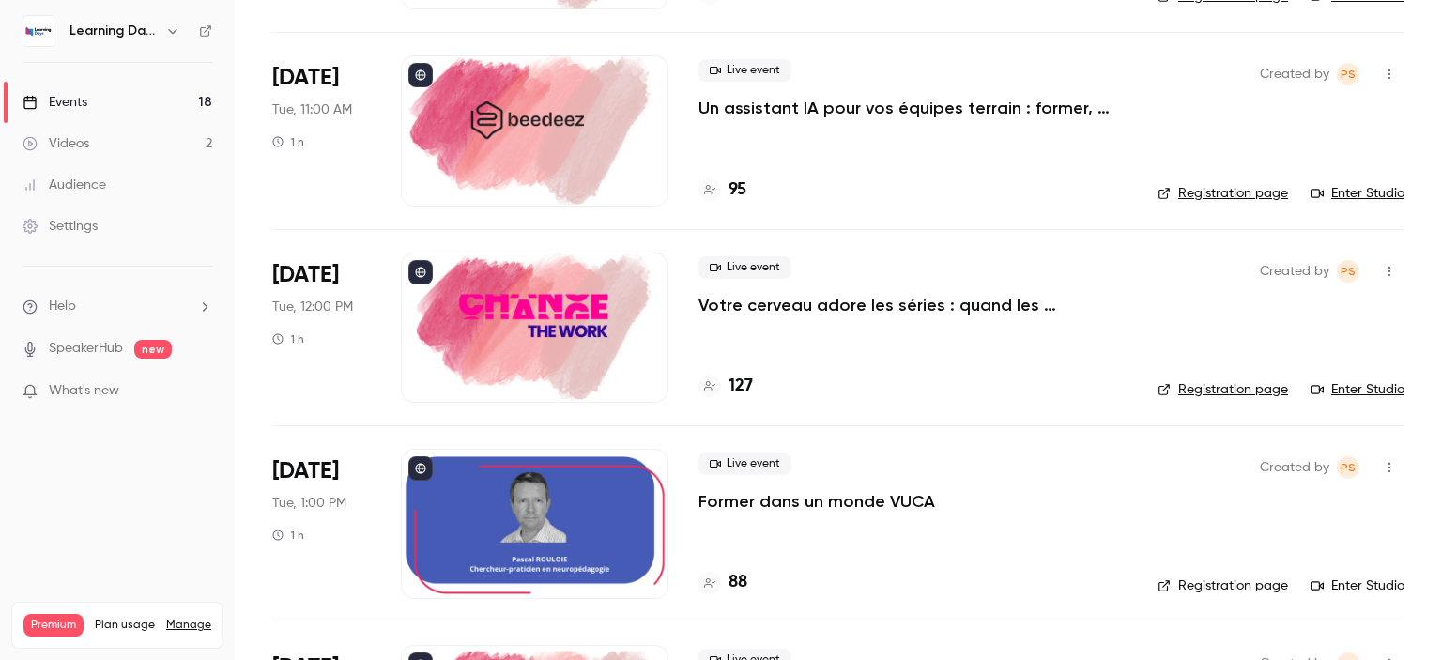
scroll to position [0, 0]
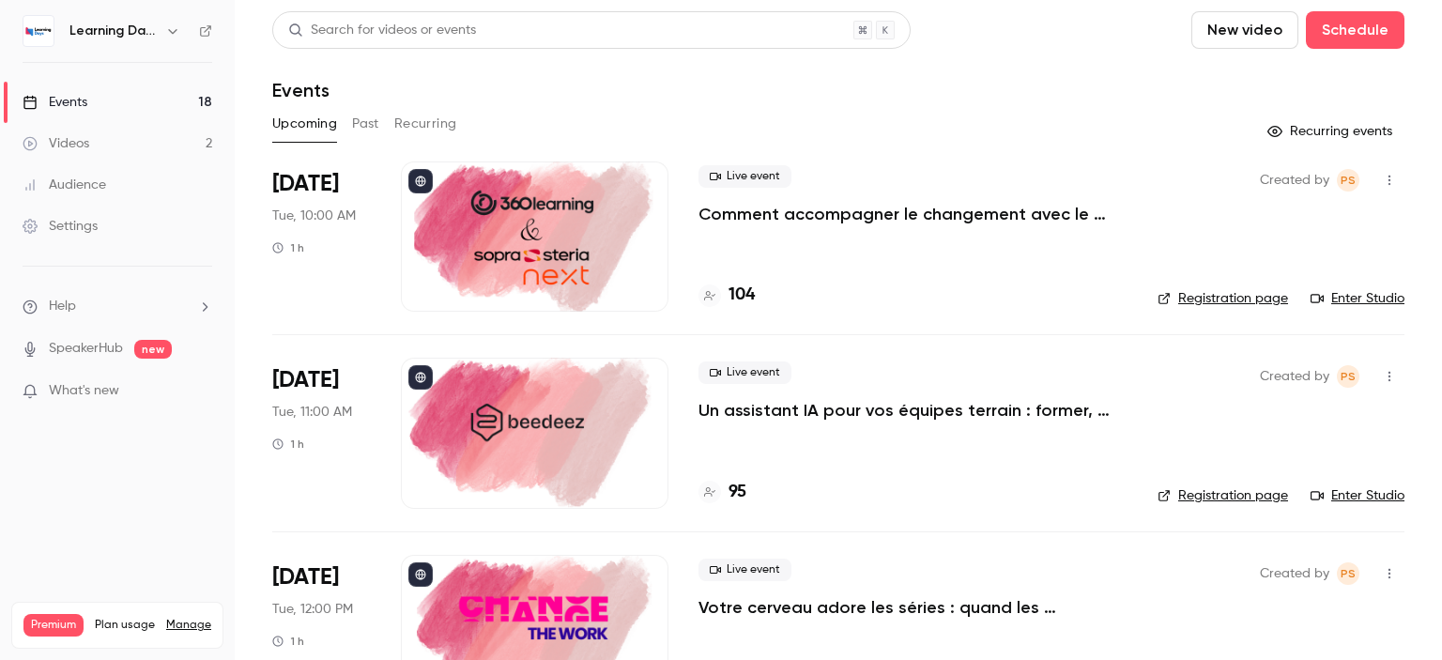
click at [60, 189] on div "Audience" at bounding box center [65, 184] width 84 height 19
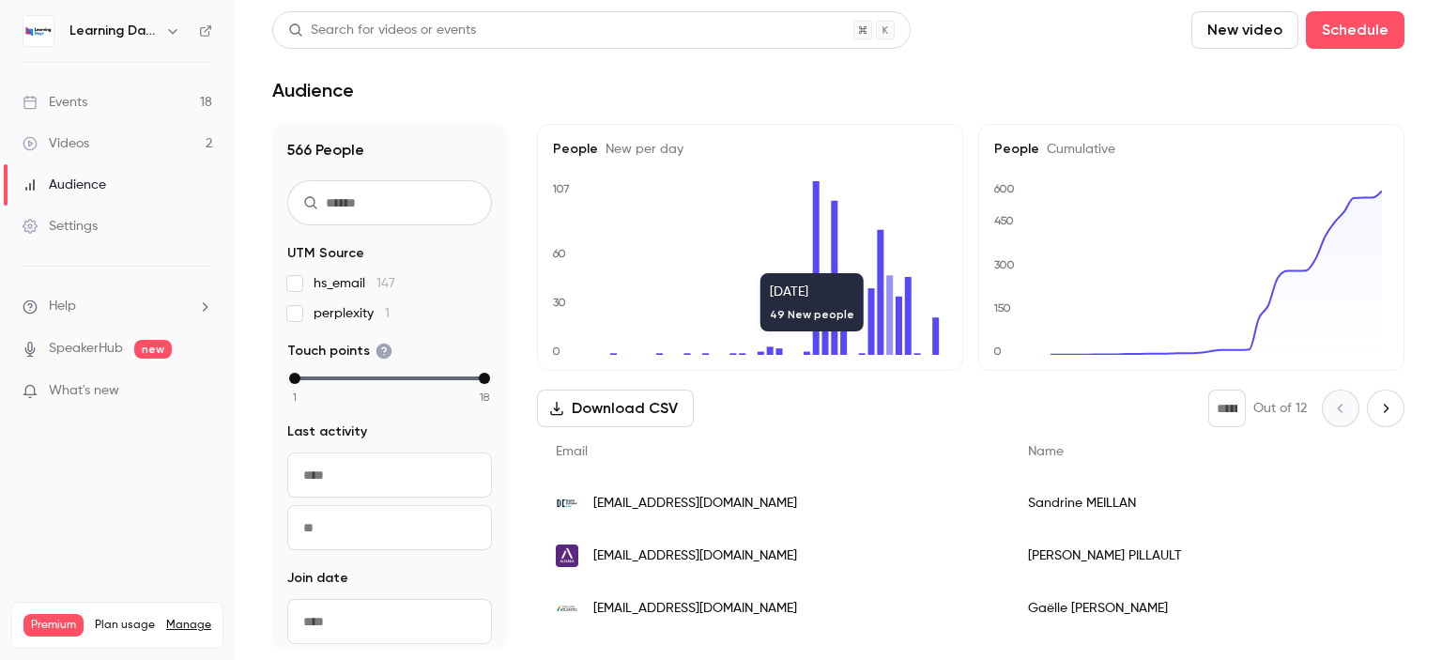
click at [73, 93] on div "Events" at bounding box center [55, 102] width 65 height 19
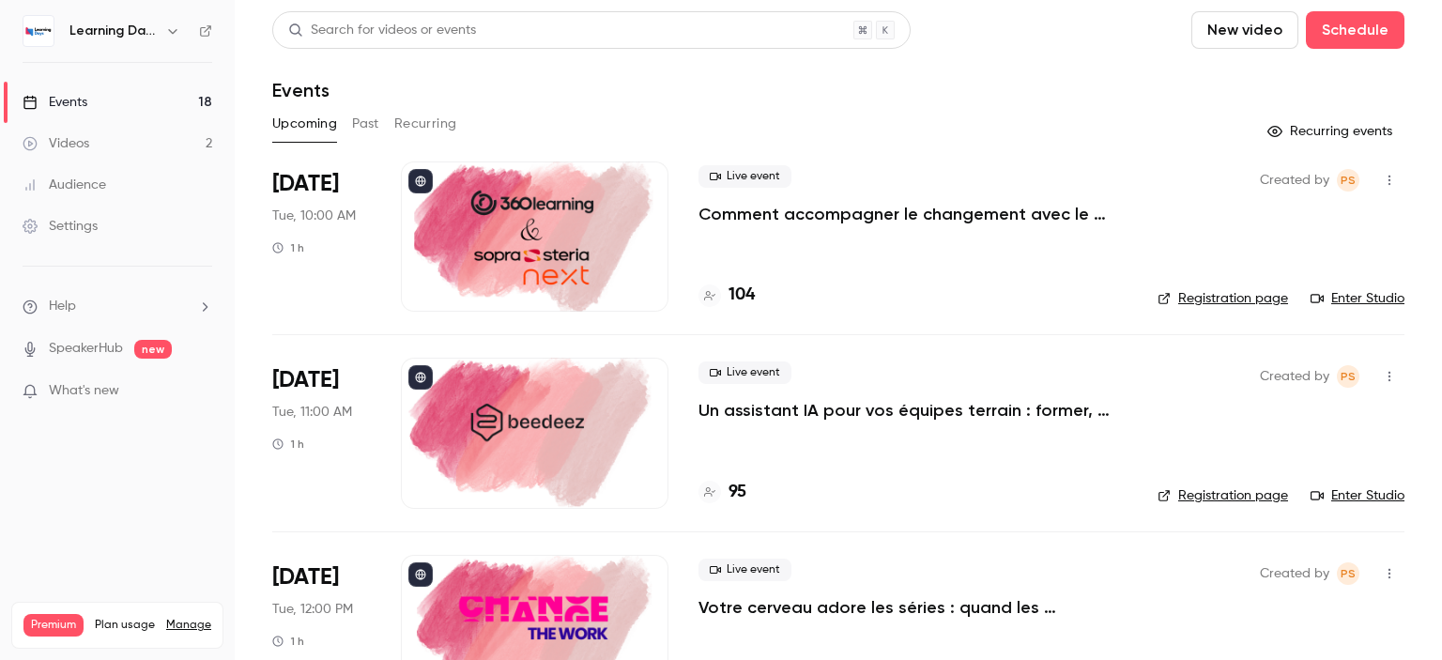
click at [103, 104] on link "Events 18" at bounding box center [117, 102] width 235 height 41
click at [1381, 176] on icon "button" at bounding box center [1388, 180] width 15 height 13
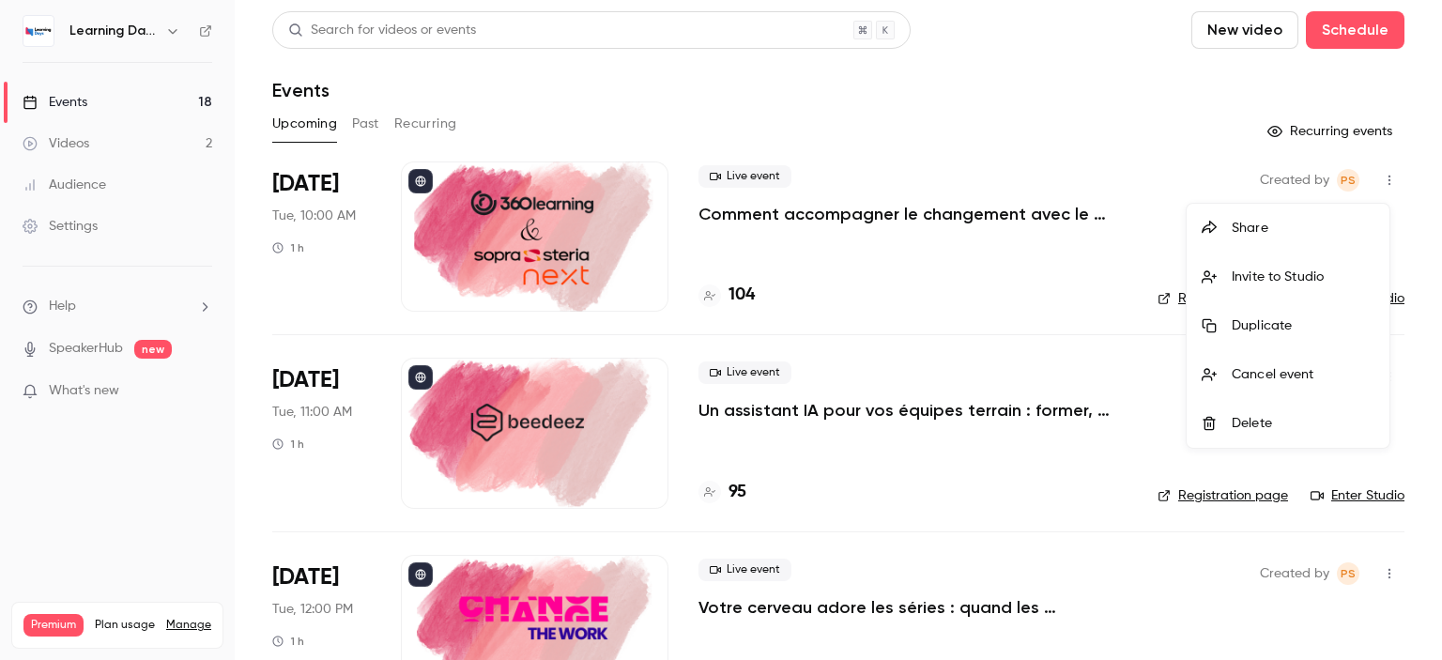
click at [1303, 277] on div "Invite to Studio" at bounding box center [1302, 276] width 143 height 19
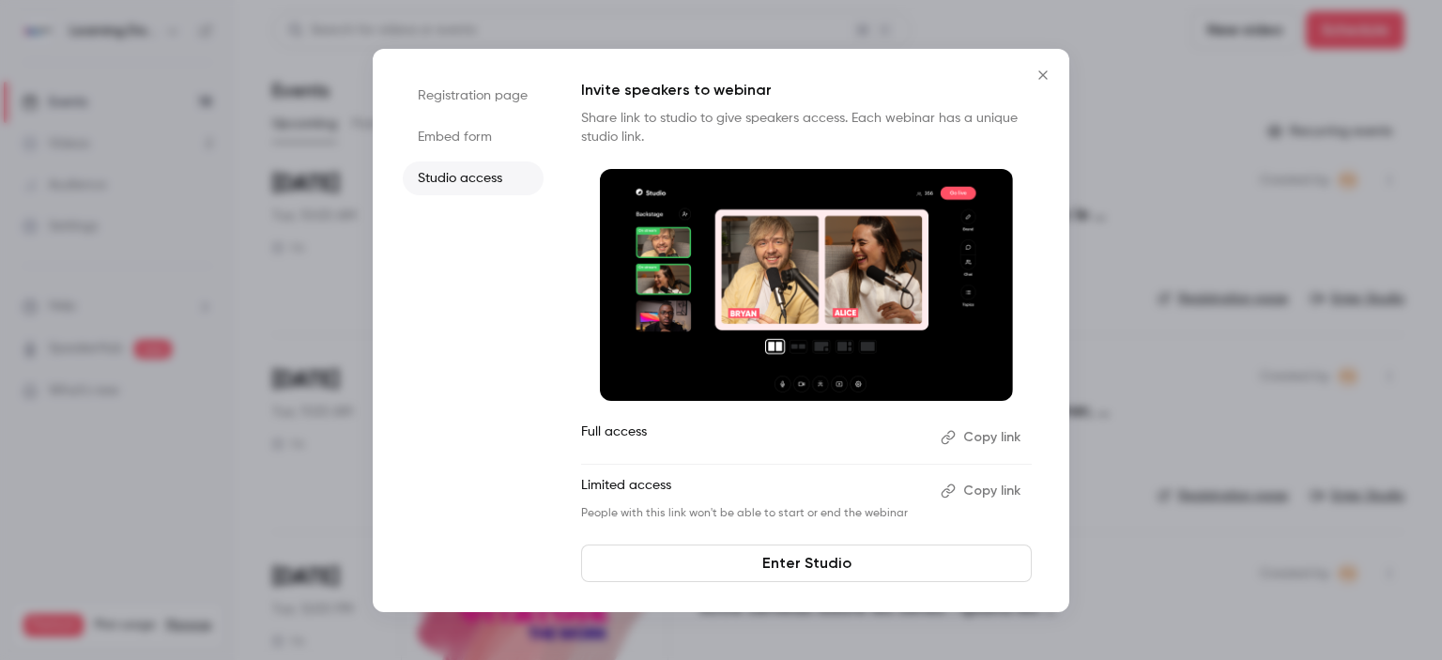
click at [1046, 74] on icon "Close" at bounding box center [1042, 75] width 23 height 15
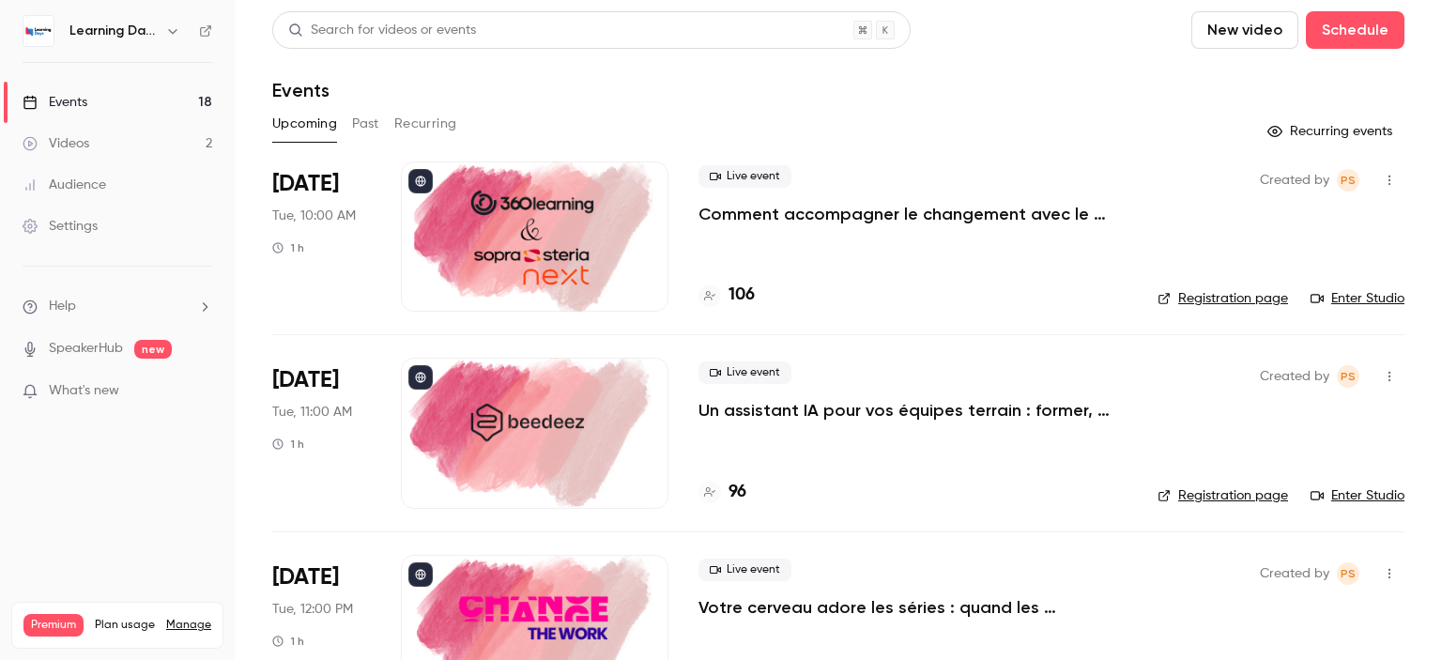
click at [86, 183] on div "Audience" at bounding box center [65, 184] width 84 height 19
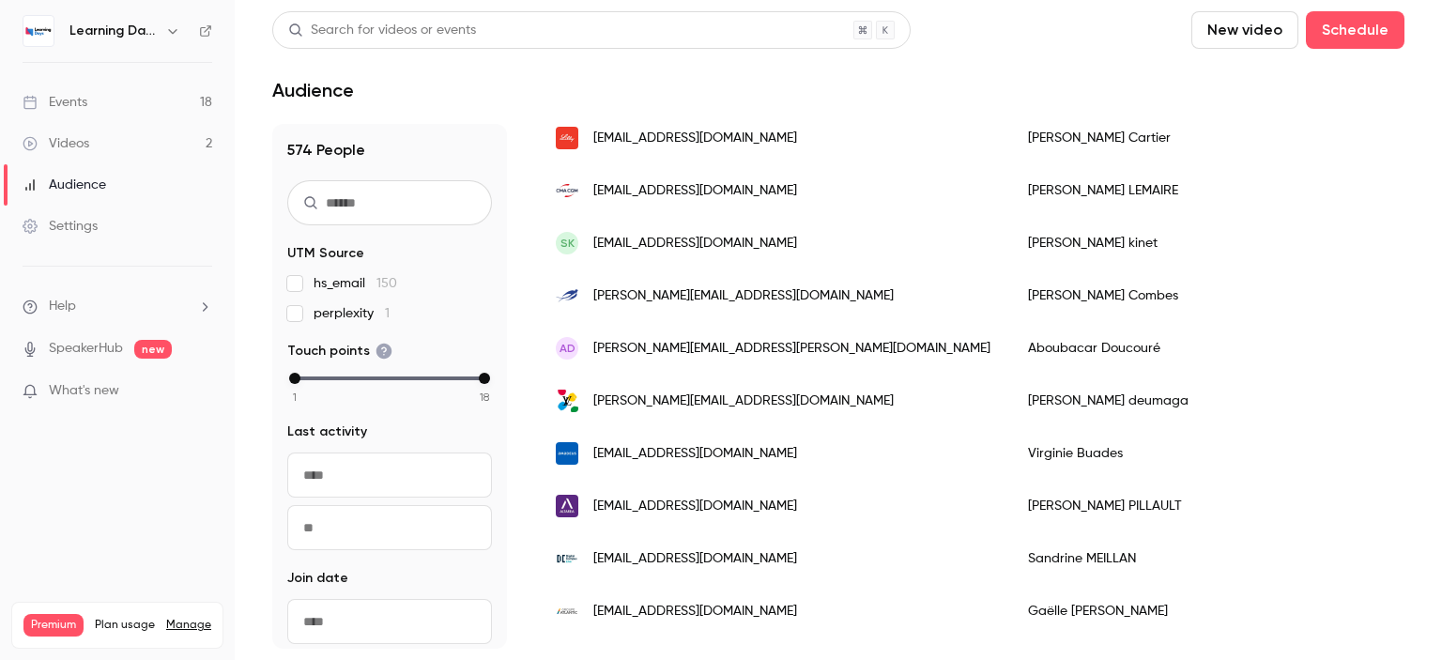
scroll to position [427, 0]
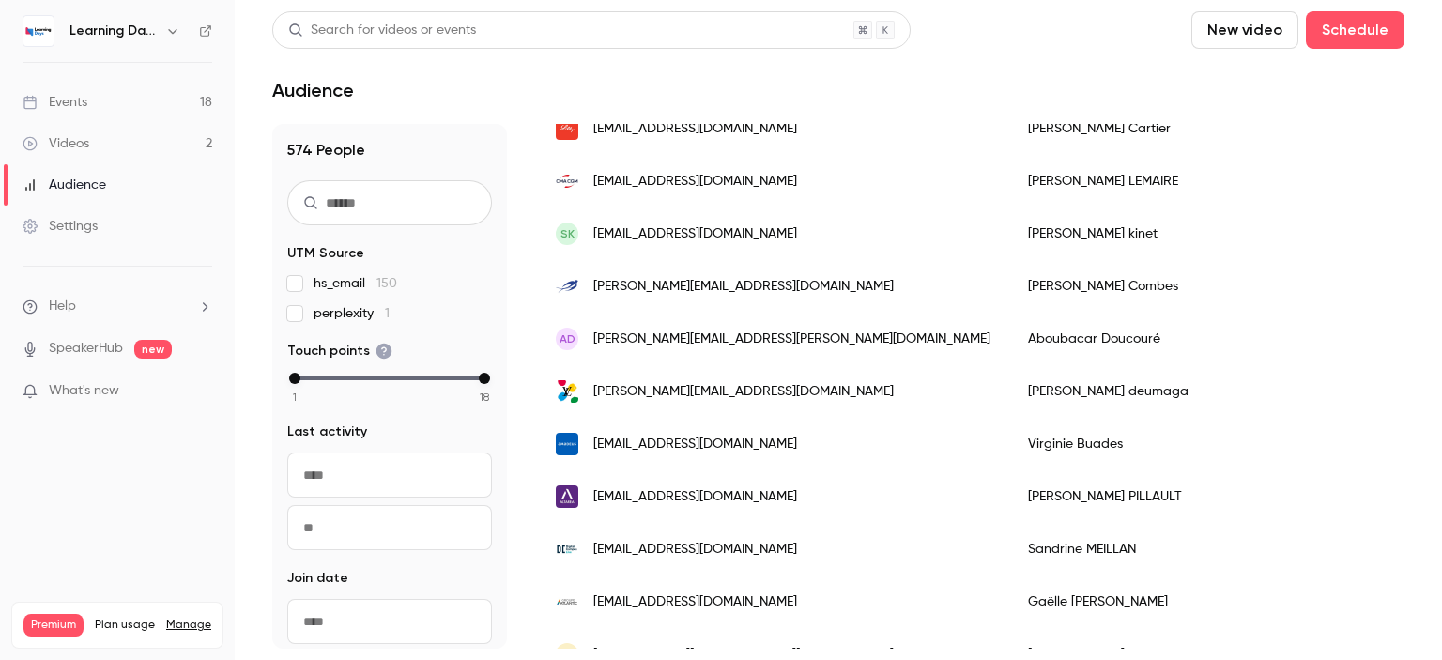
click at [773, 394] on span "[PERSON_NAME][EMAIL_ADDRESS][DOMAIN_NAME]" at bounding box center [743, 392] width 300 height 20
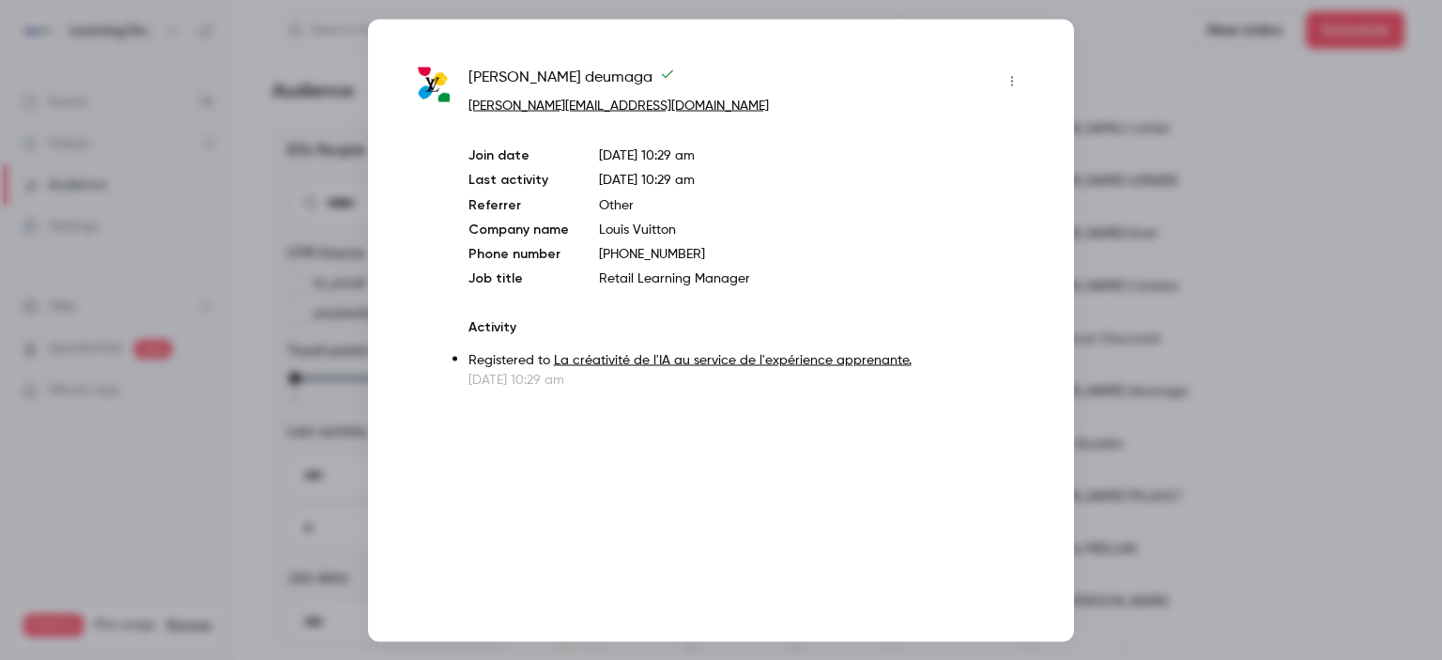
click at [1144, 257] on div at bounding box center [721, 330] width 1442 height 660
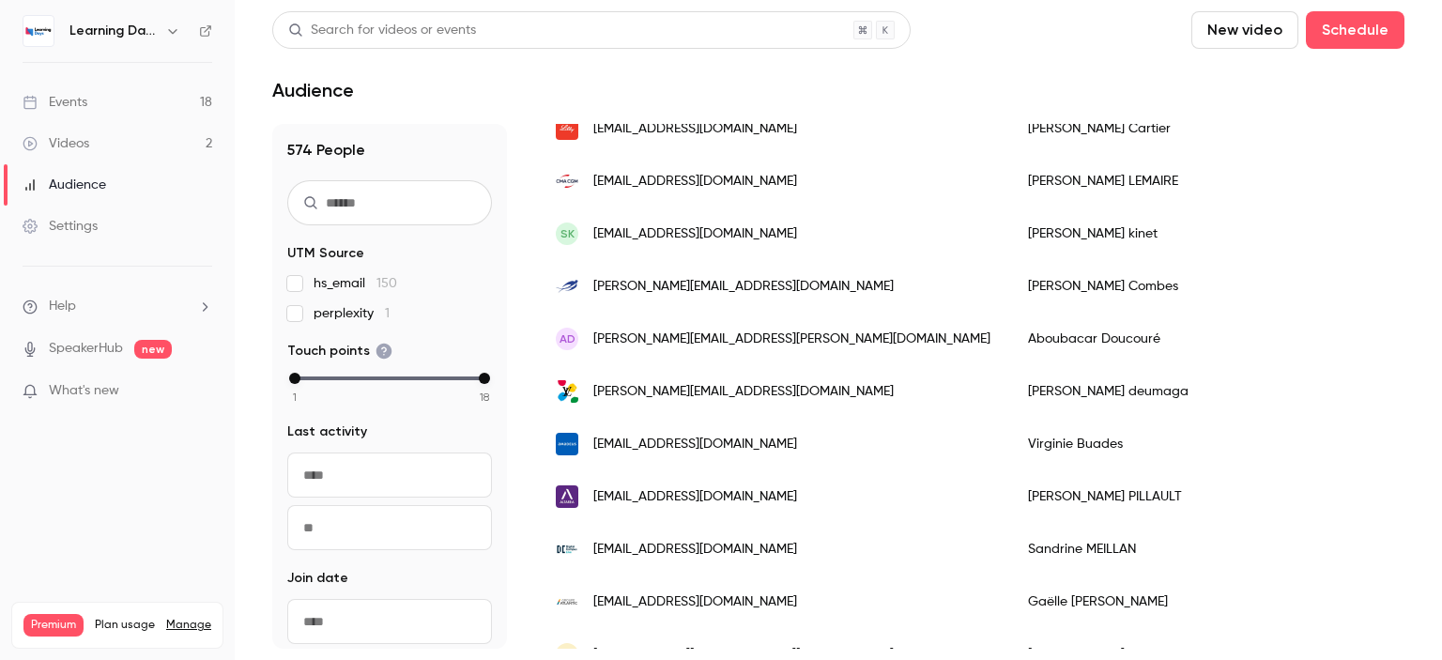
click at [801, 128] on div "[EMAIL_ADDRESS][DOMAIN_NAME]" at bounding box center [773, 128] width 472 height 53
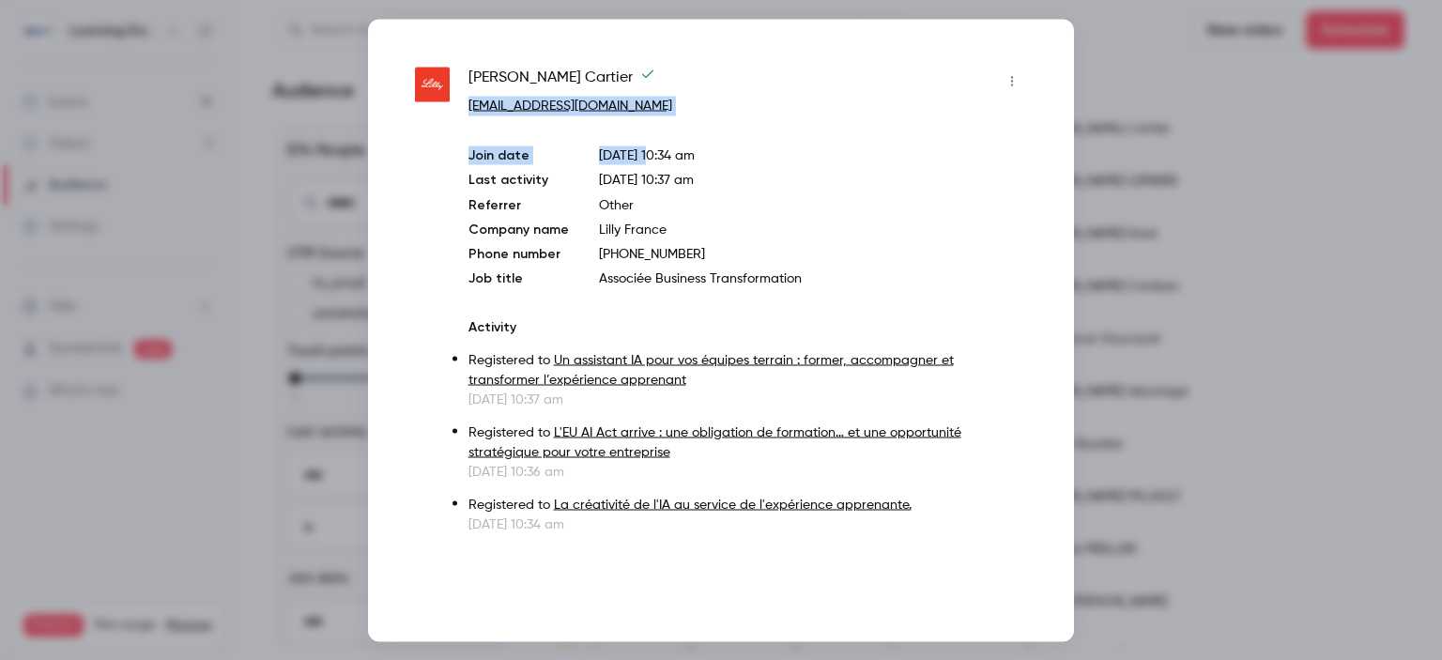
drag, startPoint x: 676, startPoint y: 116, endPoint x: 466, endPoint y: 108, distance: 209.5
click at [466, 108] on div "Claire-Alix Cartier cartier_claire_alix@lilly.com Join date Sep 29, 2025 10:34 …" at bounding box center [721, 299] width 612 height 467
copy div "cartier_claire_alix@lilly.com Join date Sep 29, 2025 1"
click at [263, 104] on div at bounding box center [721, 330] width 1442 height 660
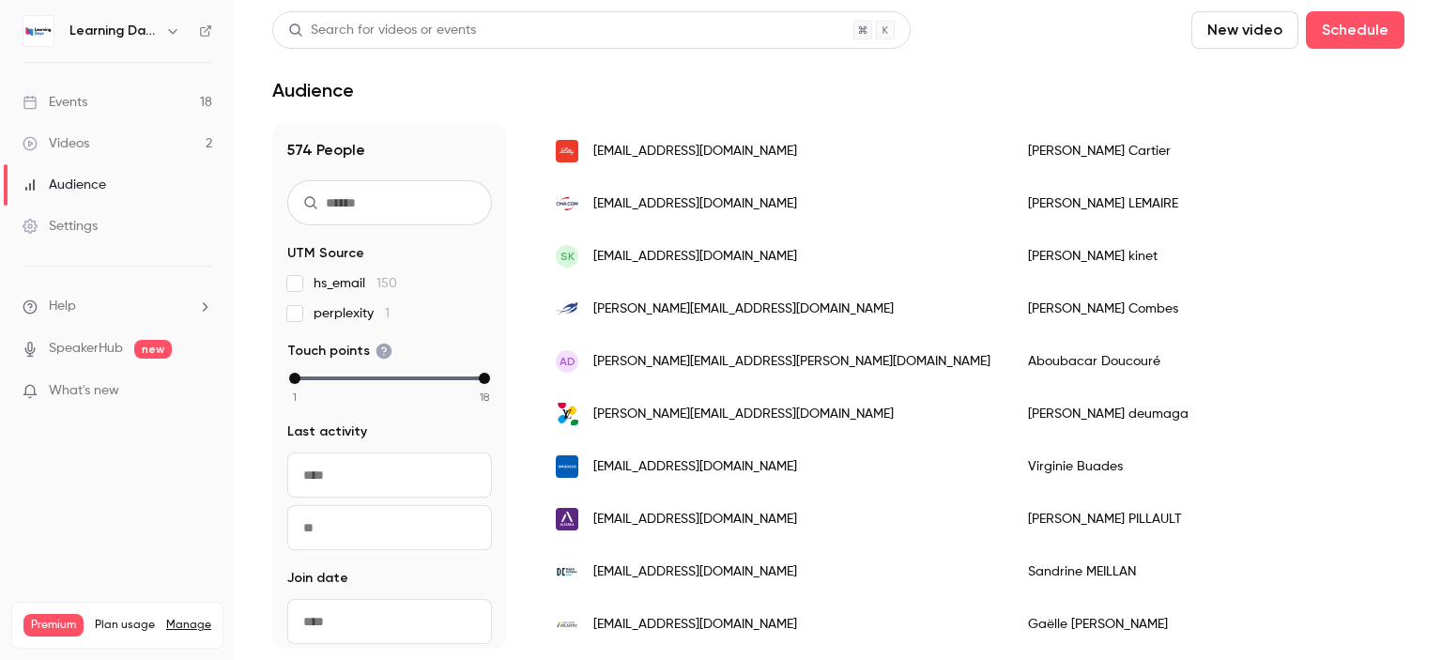
scroll to position [459, 0]
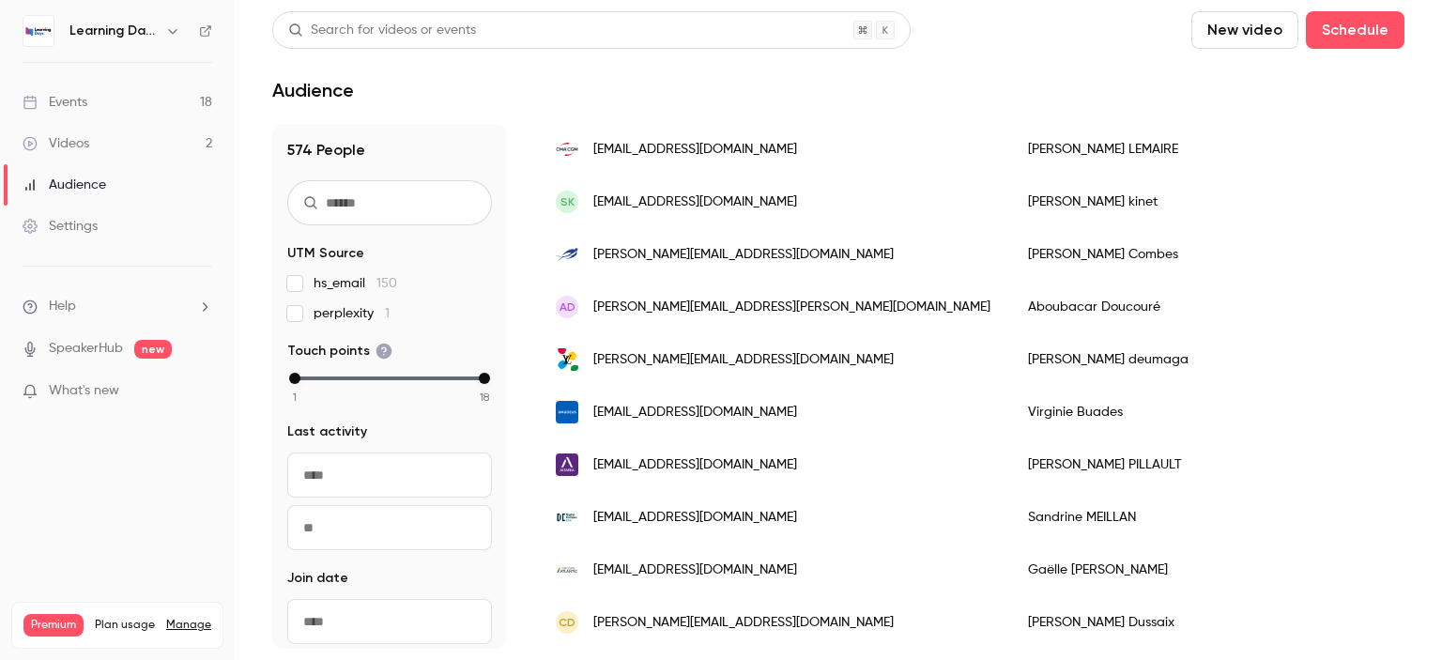
click at [706, 260] on span "[PERSON_NAME][EMAIL_ADDRESS][DOMAIN_NAME]" at bounding box center [743, 255] width 300 height 20
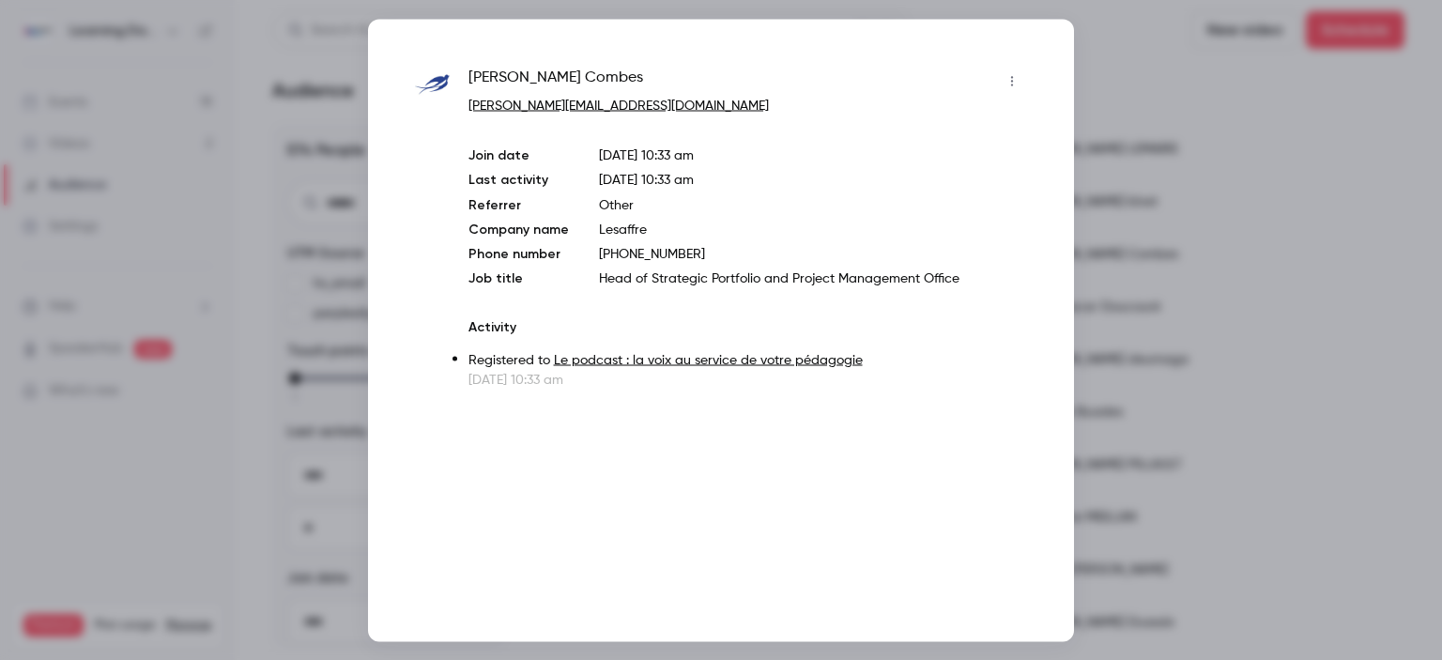
click at [1152, 187] on div at bounding box center [721, 330] width 1442 height 660
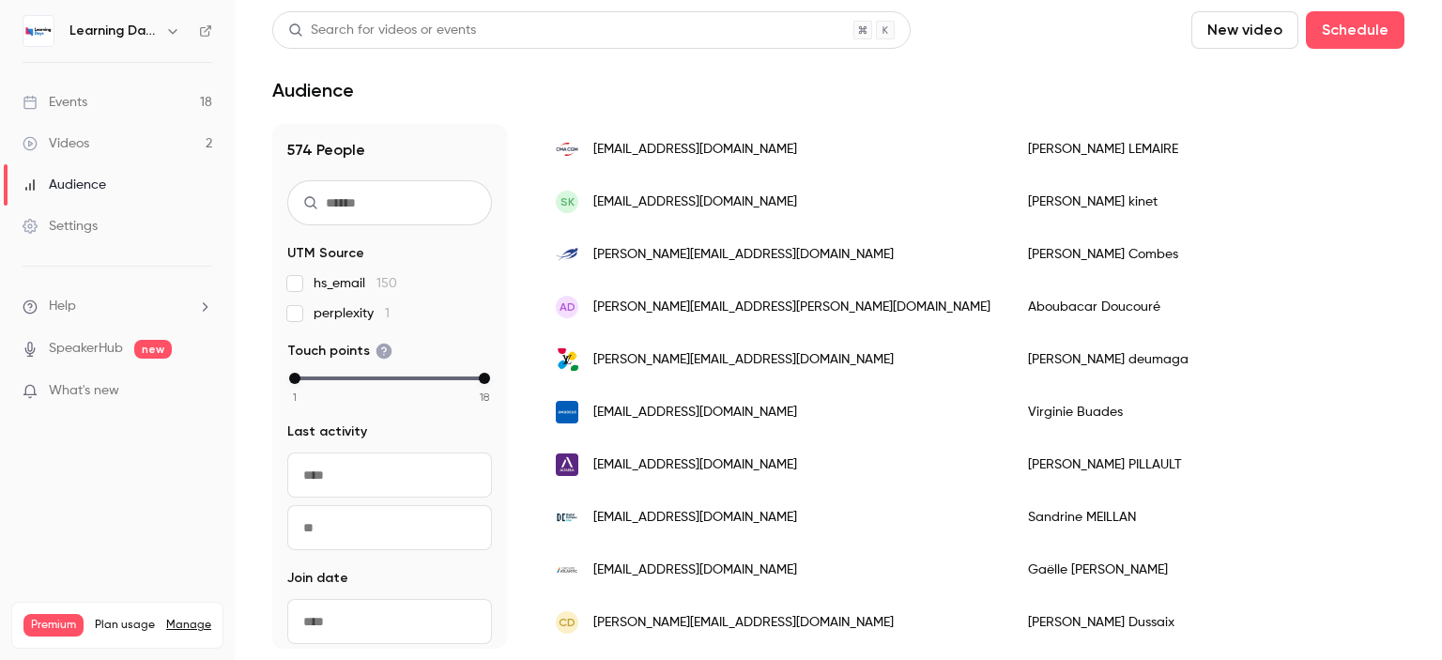
click at [725, 318] on div "AD aboubacar.doucoure@urpsml-cvdl.org" at bounding box center [773, 307] width 472 height 53
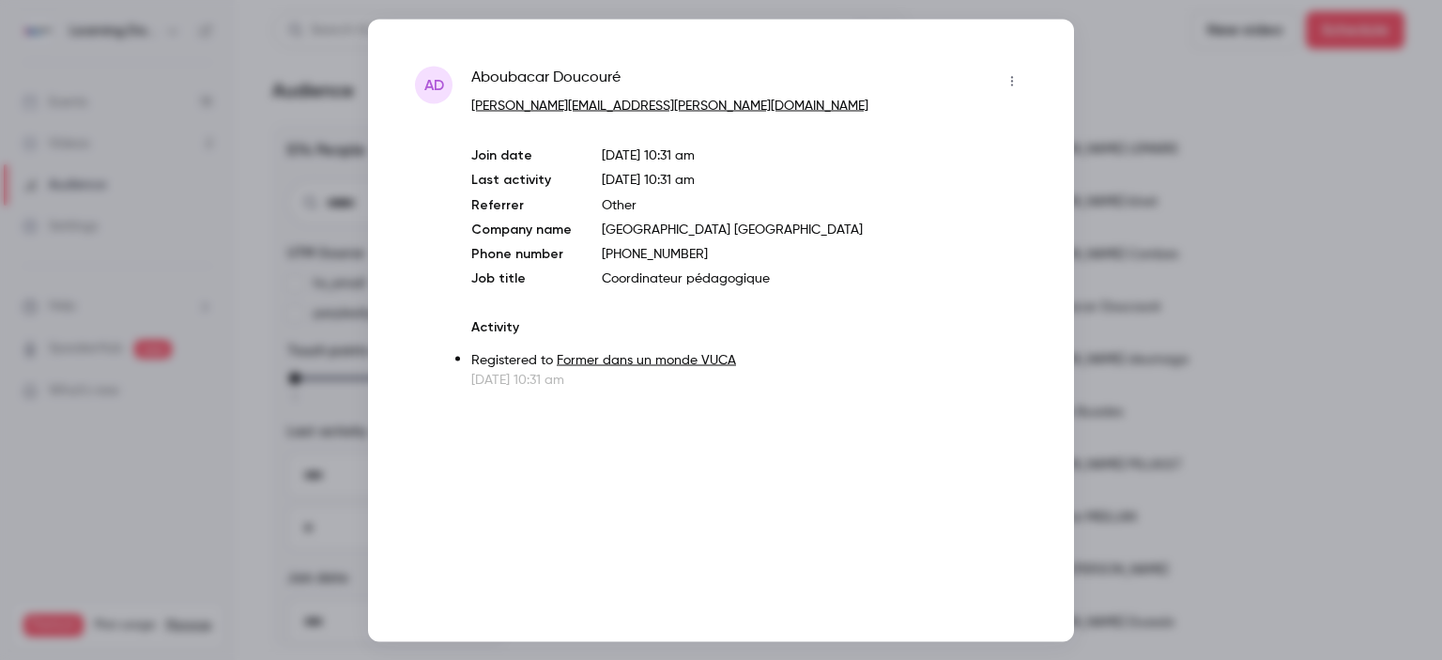
click at [1175, 228] on div at bounding box center [721, 330] width 1442 height 660
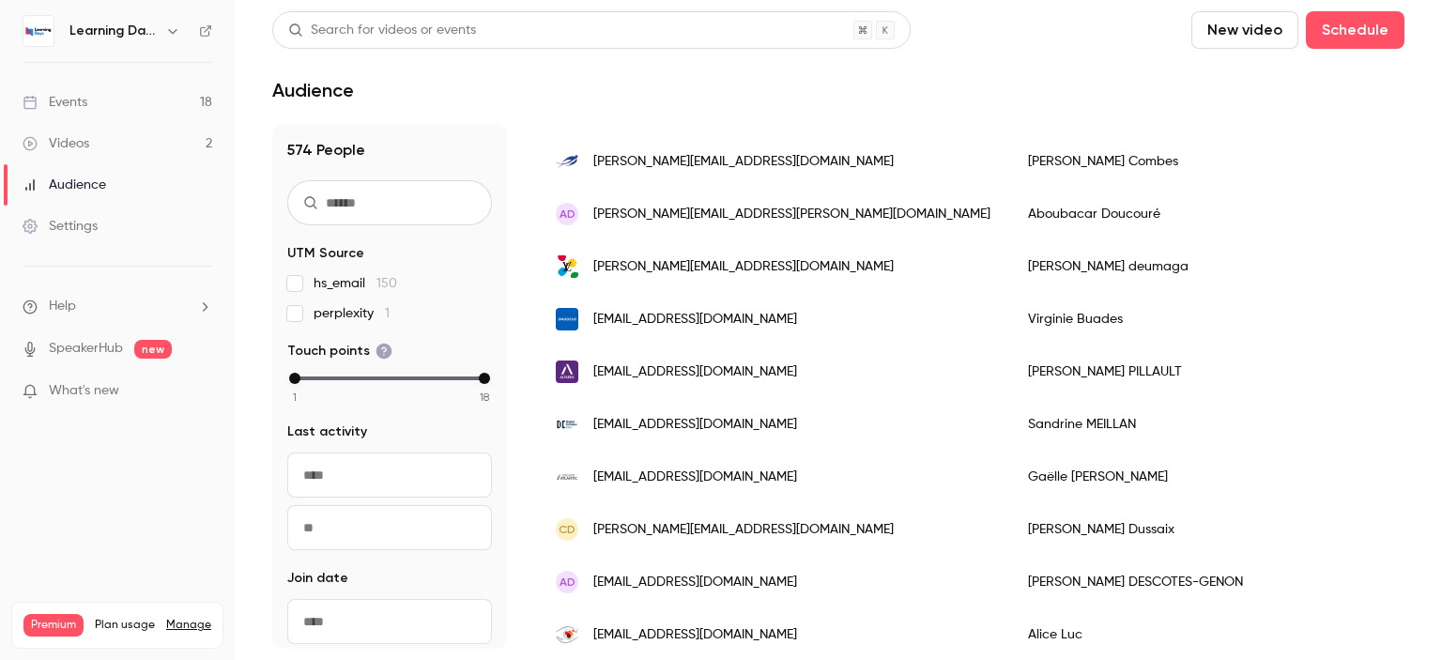
scroll to position [579, 0]
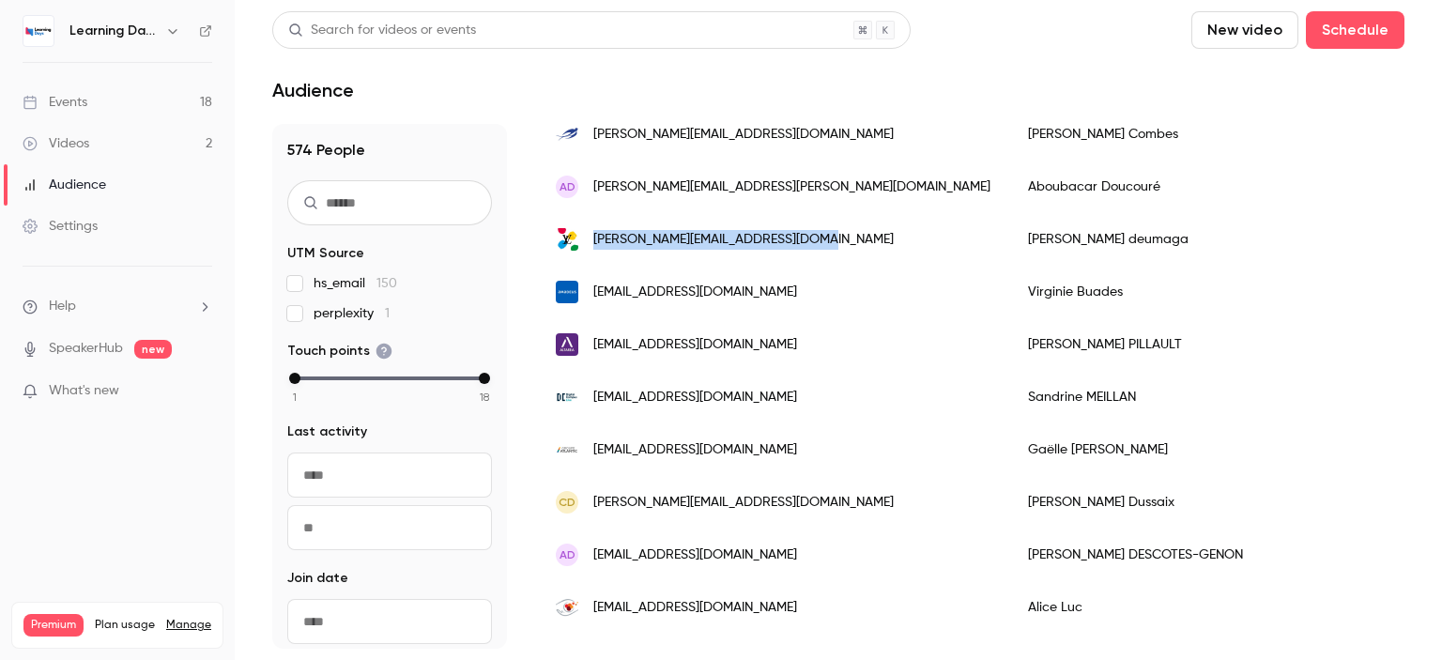
drag, startPoint x: 836, startPoint y: 236, endPoint x: 592, endPoint y: 243, distance: 244.1
click at [592, 243] on div "[PERSON_NAME][EMAIL_ADDRESS][DOMAIN_NAME]" at bounding box center [773, 239] width 472 height 53
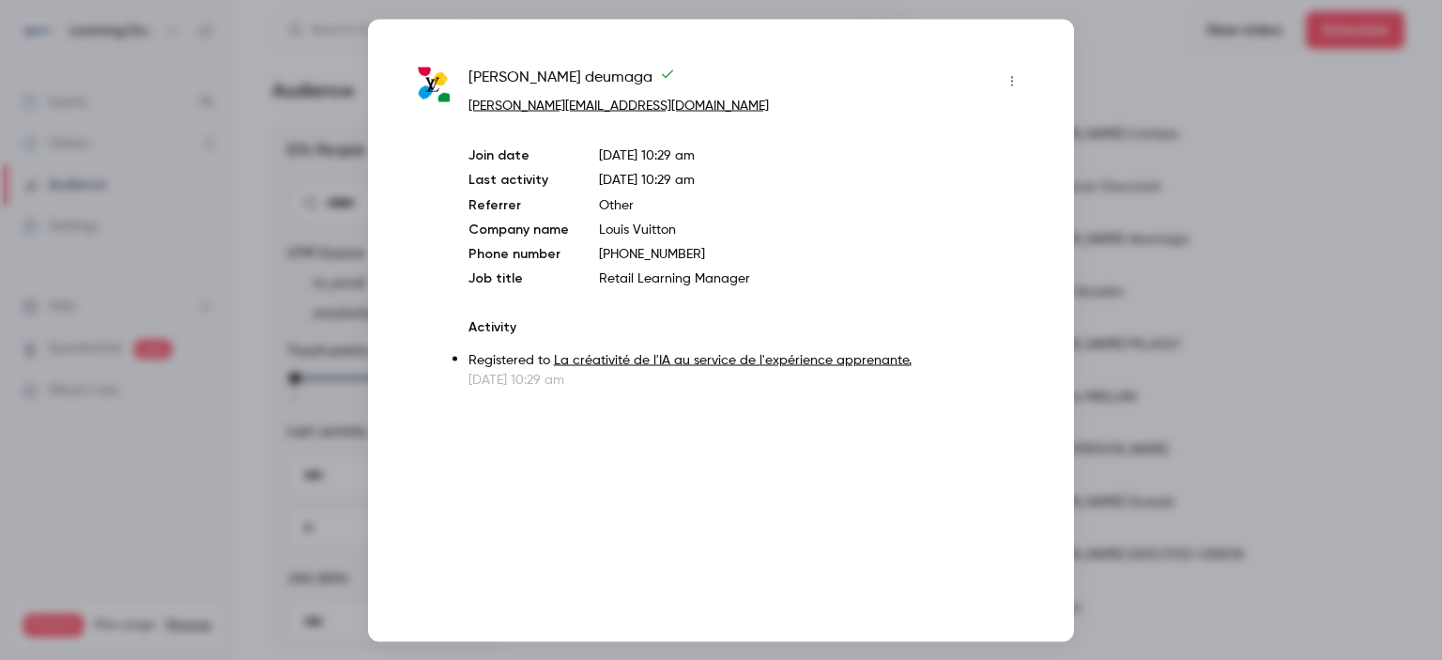
copy span "[PERSON_NAME][EMAIL_ADDRESS][DOMAIN_NAME]"
drag, startPoint x: 702, startPoint y: 109, endPoint x: 463, endPoint y: 108, distance: 239.3
click at [463, 108] on div "patricia deumaga patricia.deumaga@louisvuitton.com Join date Sep 29, 2025 10:29…" at bounding box center [721, 227] width 612 height 323
copy link "[PERSON_NAME][EMAIL_ADDRESS][DOMAIN_NAME]"
click at [1163, 160] on div at bounding box center [721, 330] width 1442 height 660
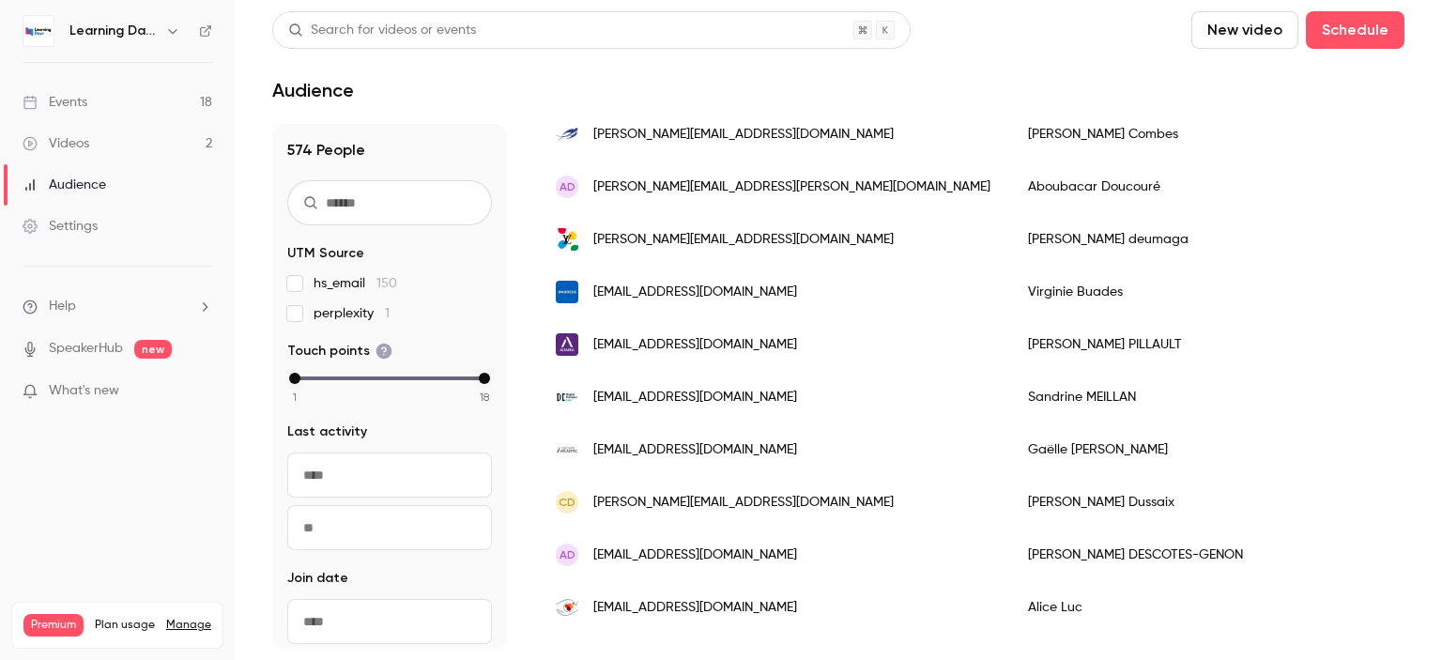
click at [99, 142] on link "Videos 2" at bounding box center [117, 143] width 235 height 41
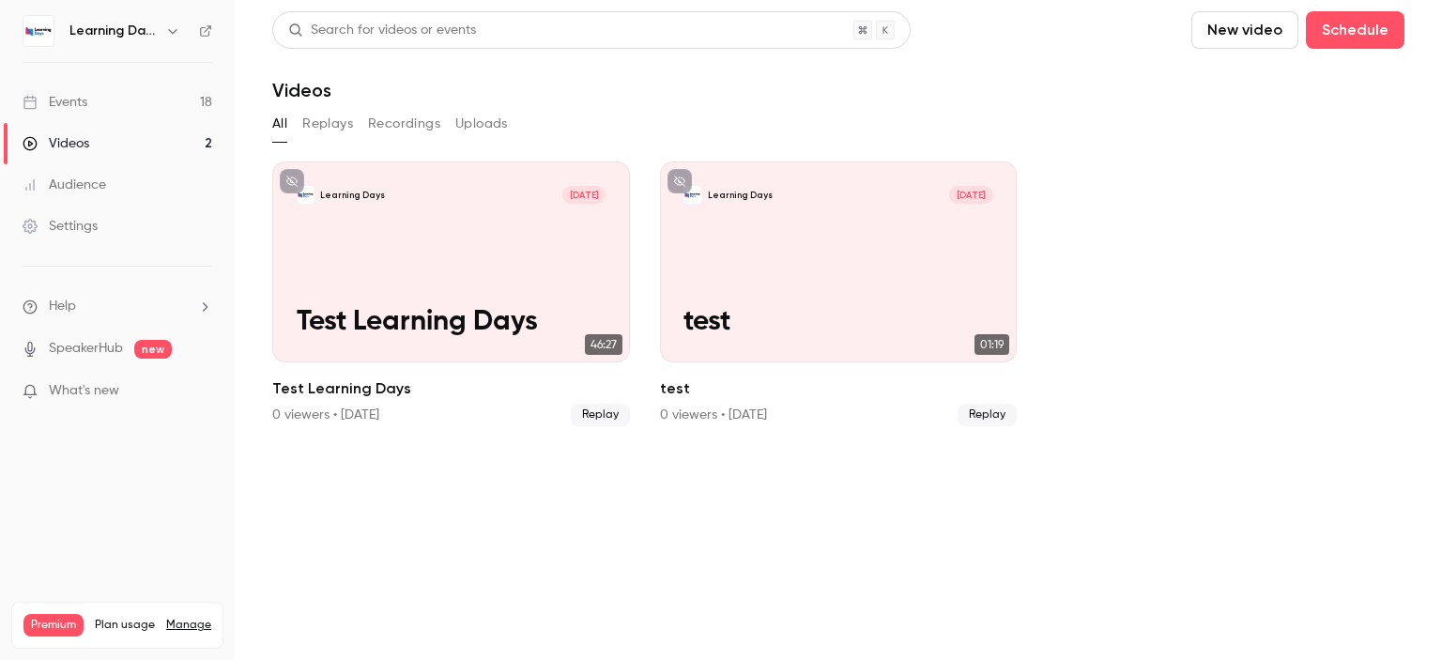
click at [108, 106] on link "Events 18" at bounding box center [117, 102] width 235 height 41
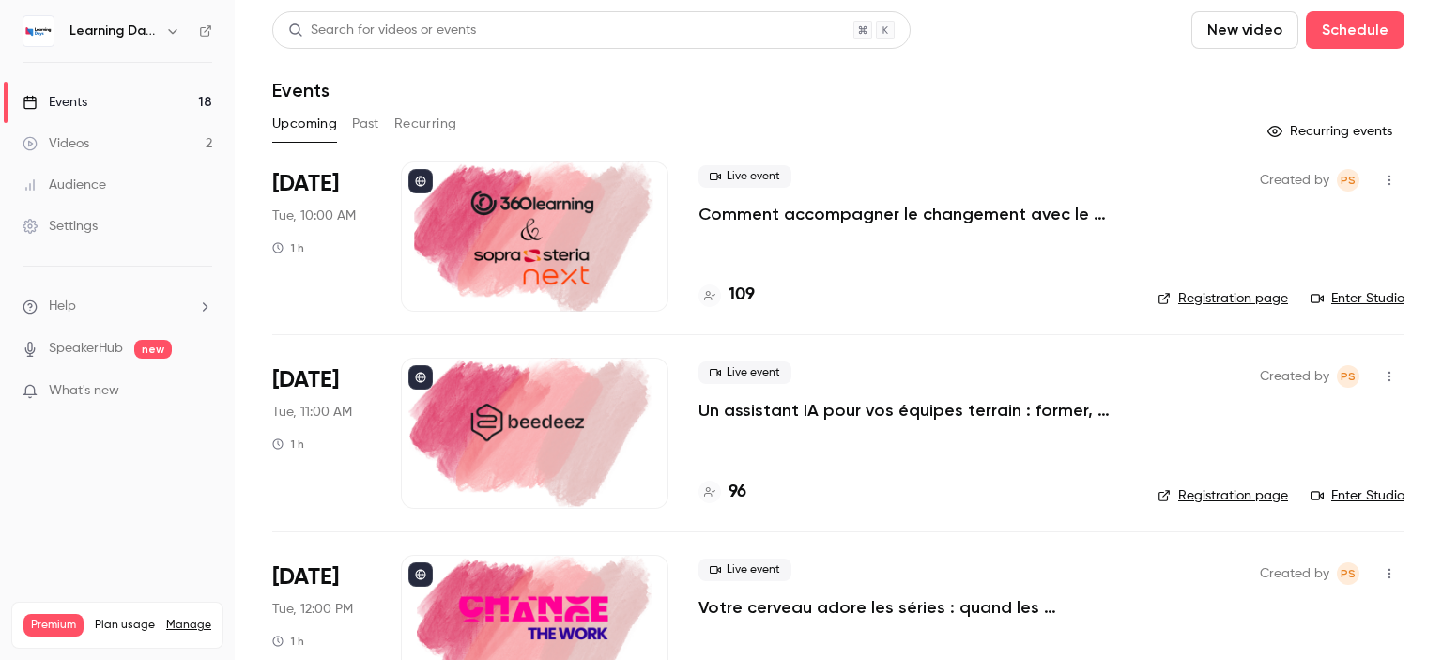
click at [796, 221] on p "Comment accompagner le changement avec le skills-based learning ?" at bounding box center [912, 214] width 429 height 23
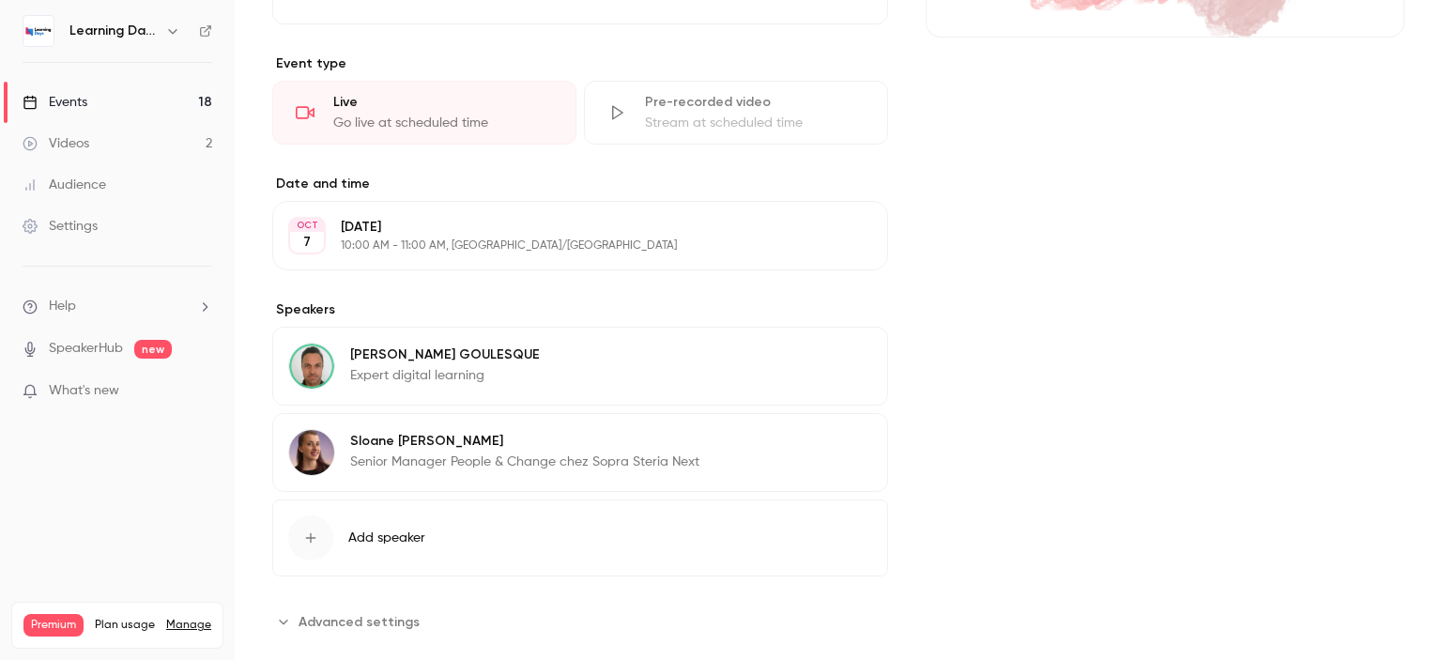
scroll to position [454, 0]
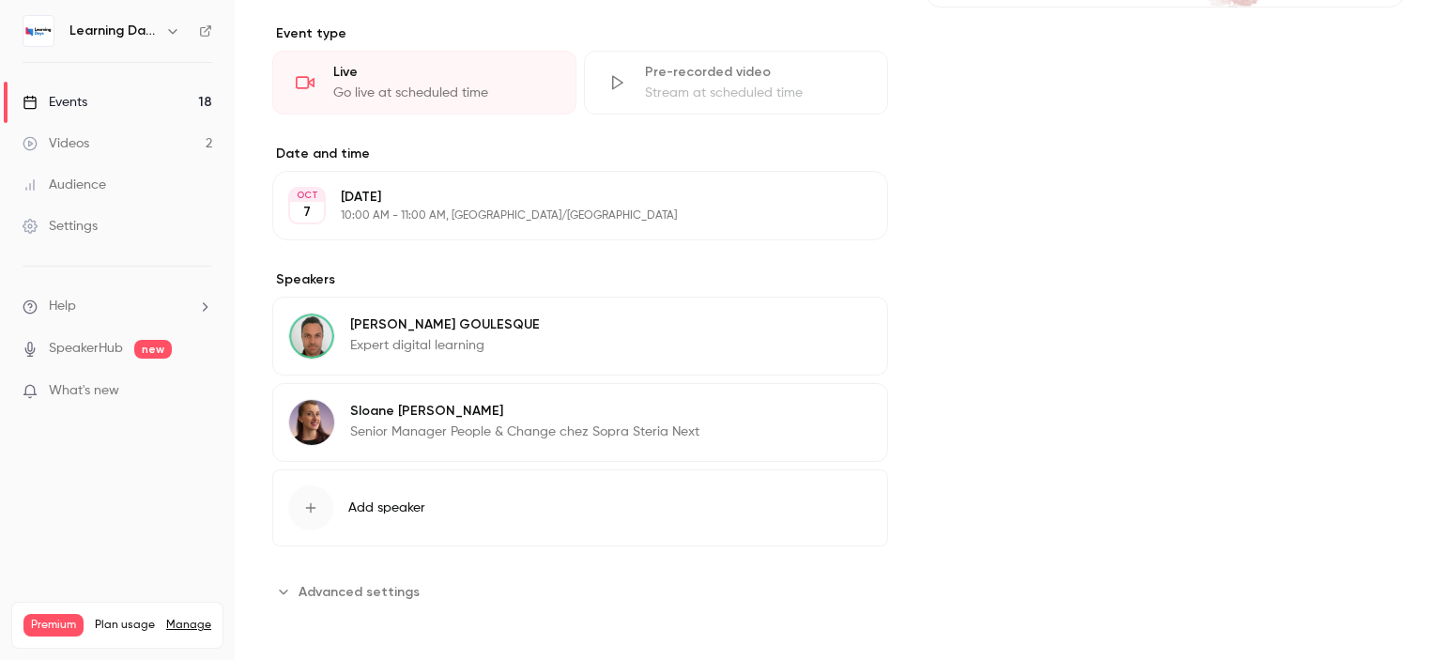
click at [390, 593] on span "Advanced settings" at bounding box center [358, 592] width 121 height 20
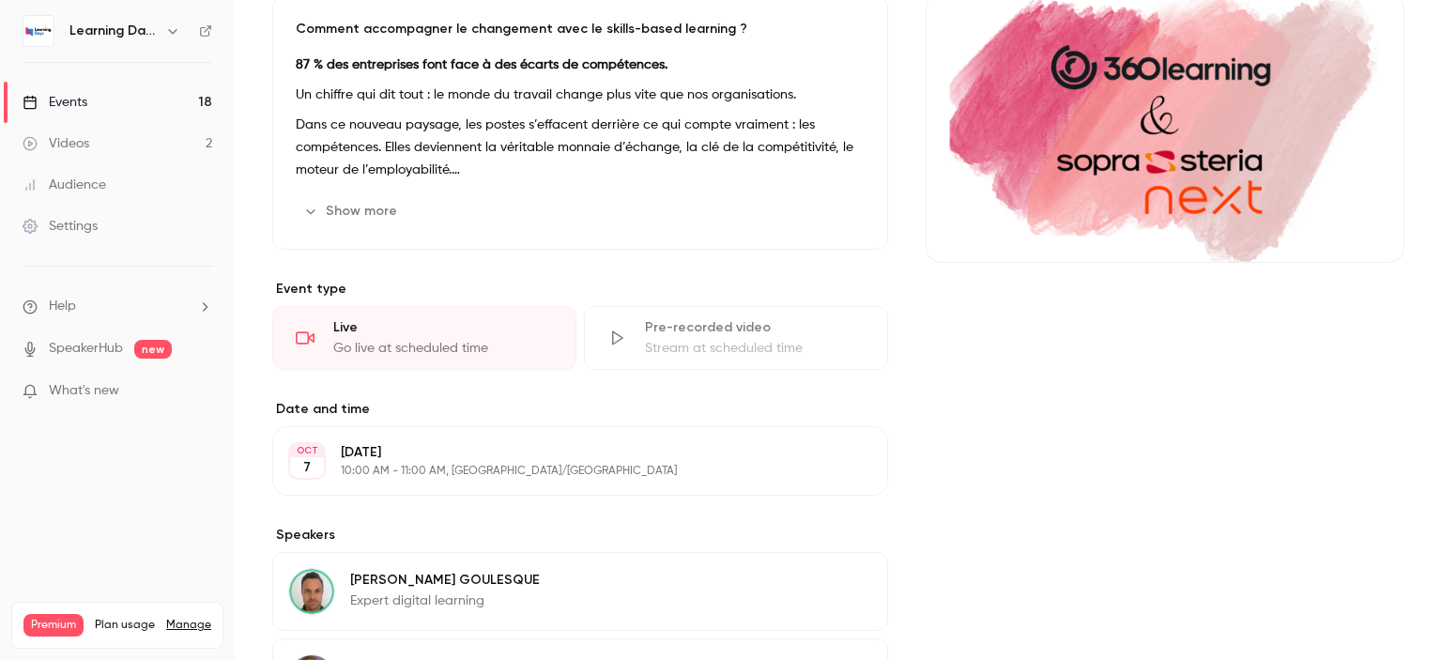
scroll to position [0, 0]
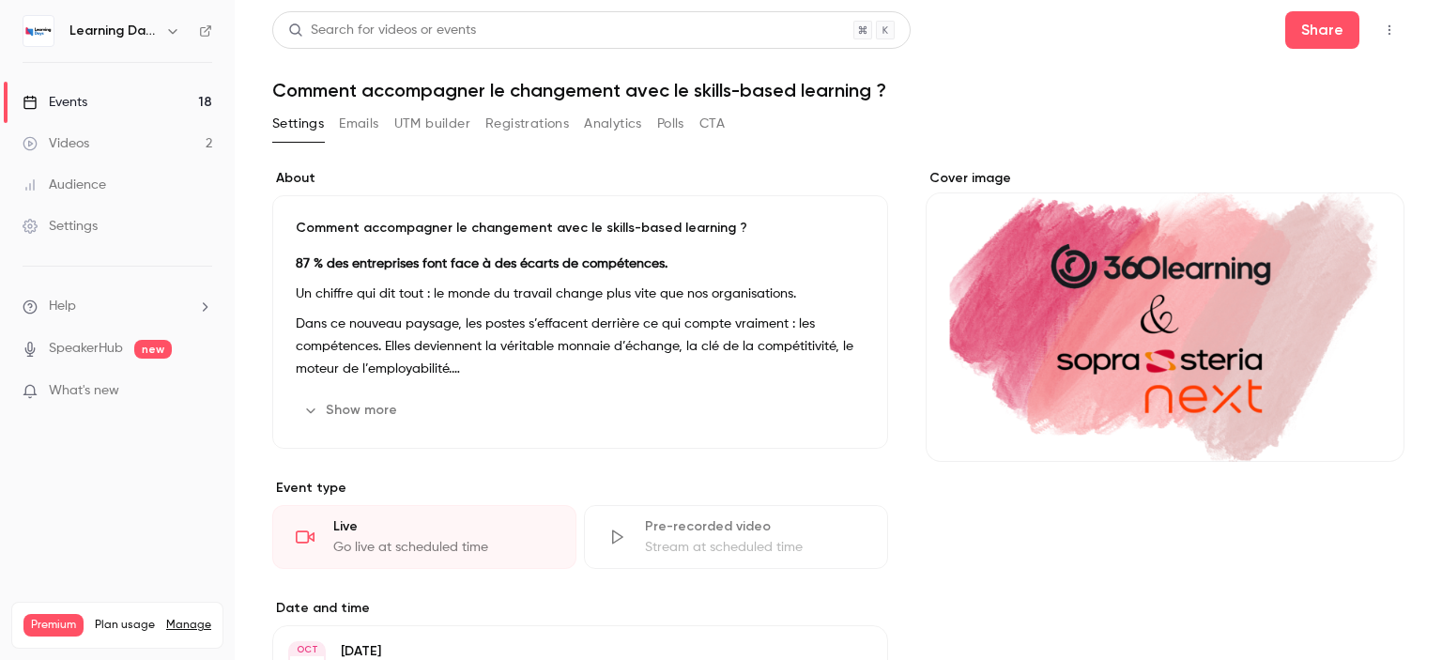
click at [173, 99] on link "Events 18" at bounding box center [117, 102] width 235 height 41
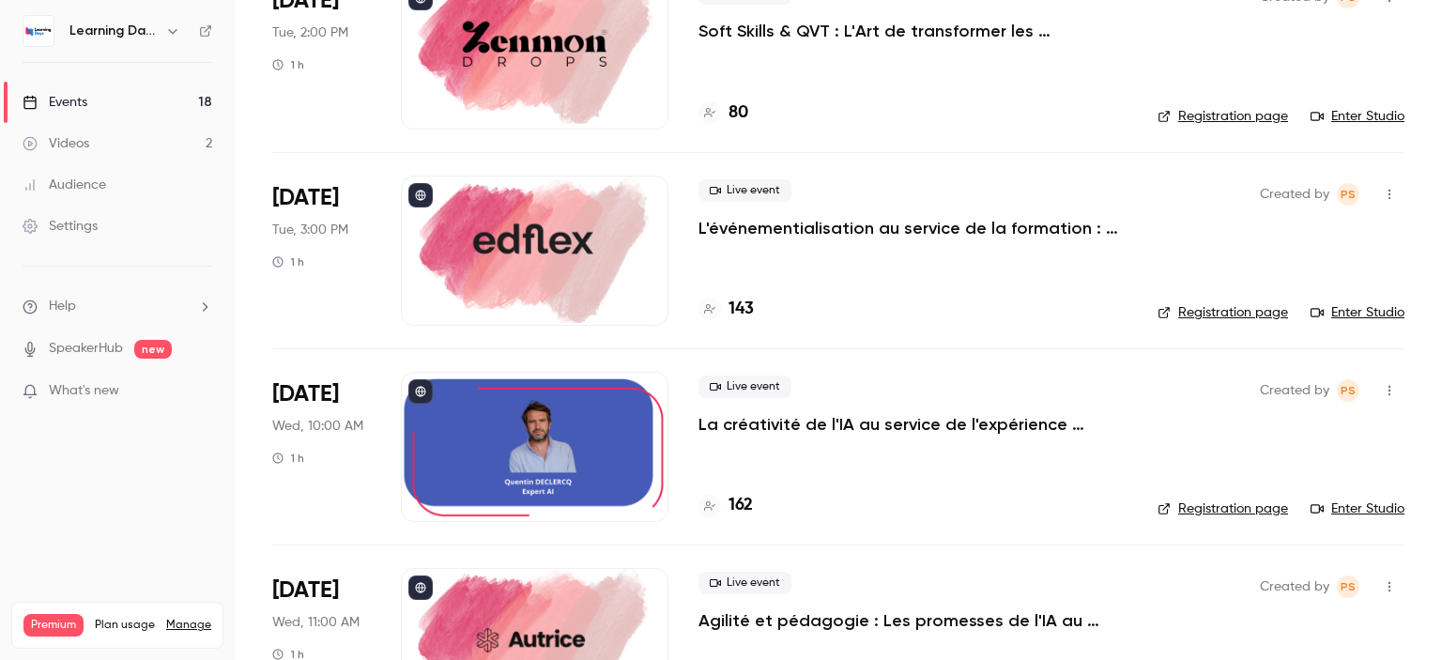
scroll to position [1017, 0]
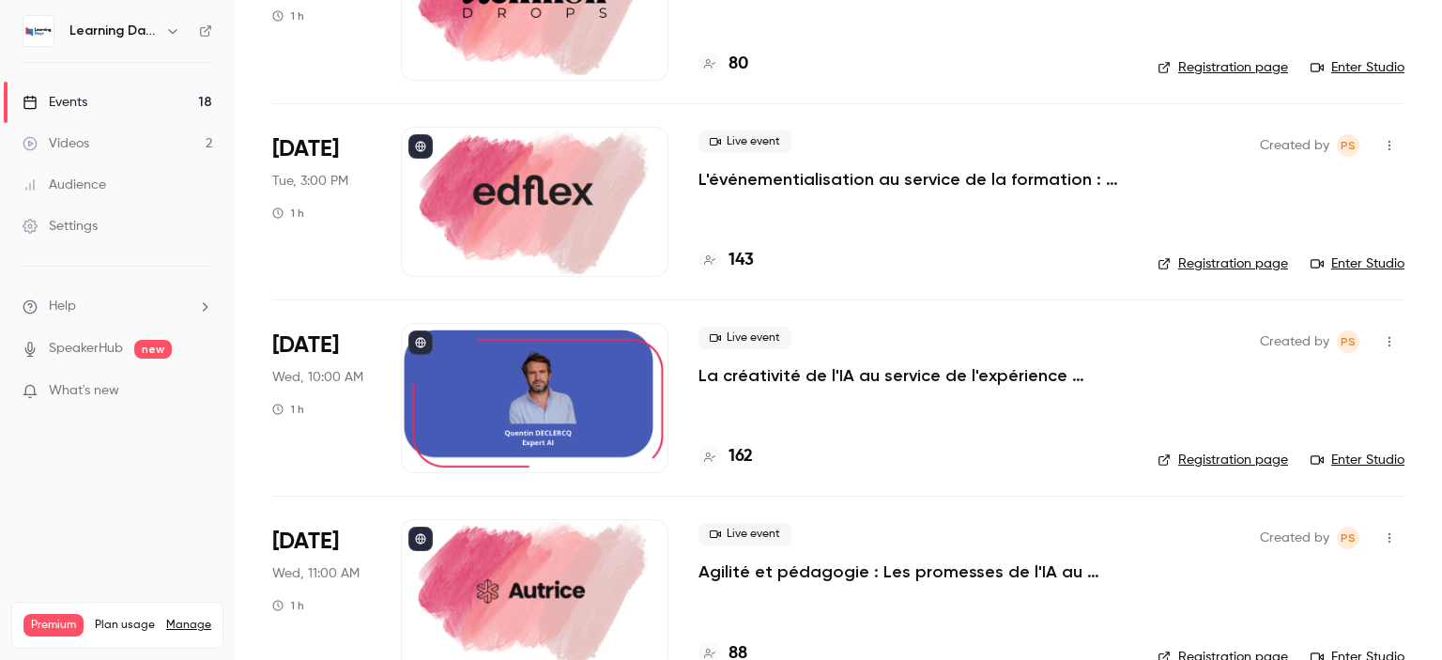
click at [854, 379] on p "La créativité de l'IA au service de l'expérience apprenante." at bounding box center [912, 375] width 429 height 23
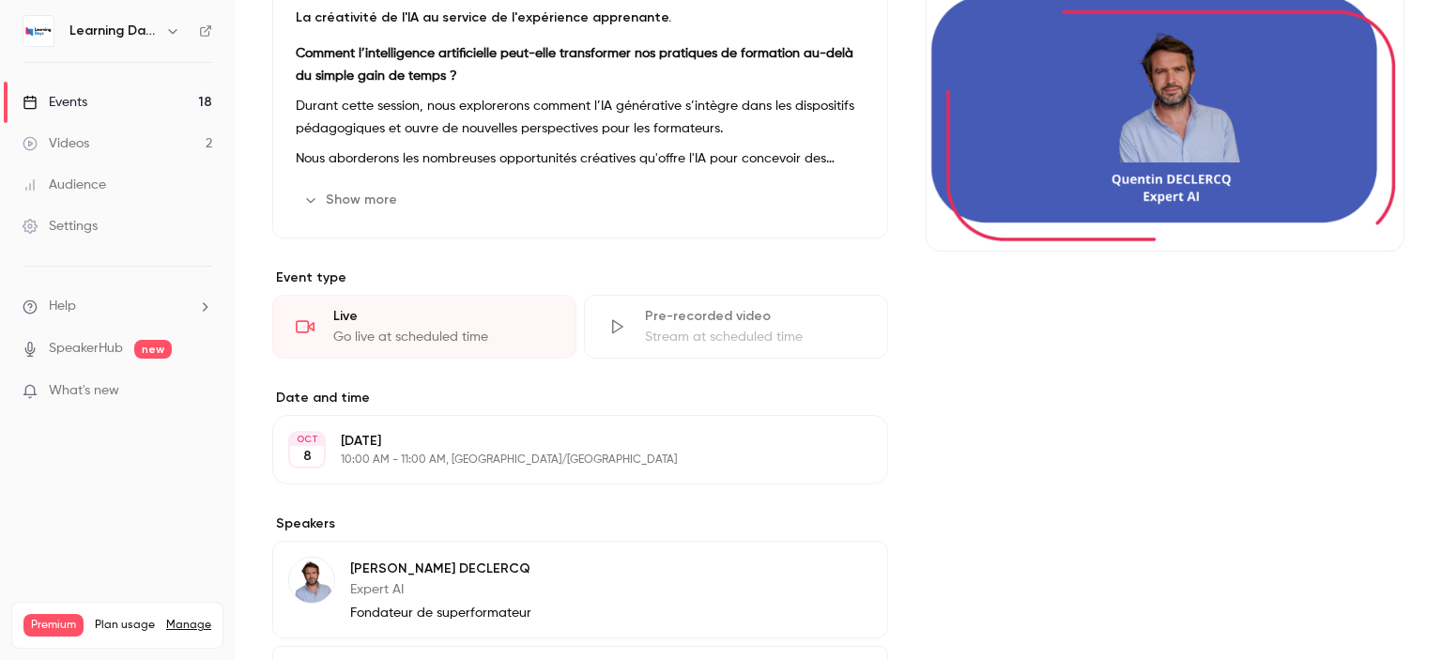
scroll to position [387, 0]
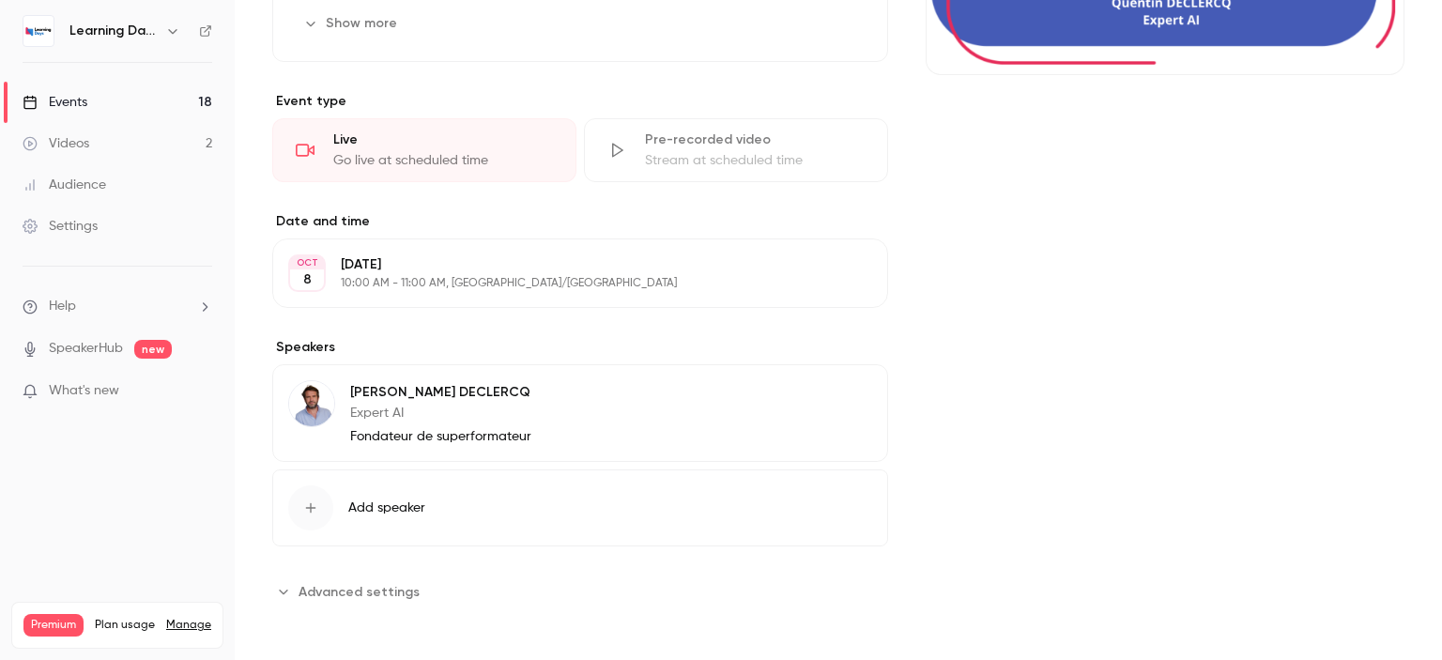
drag, startPoint x: 1441, startPoint y: 194, endPoint x: 1441, endPoint y: 518, distance: 323.8
click at [1441, 518] on main "Search for videos or events Share La créativité de l'IA au service de l'expérie…" at bounding box center [838, 330] width 1207 height 660
click at [372, 598] on span "Advanced settings" at bounding box center [358, 592] width 121 height 20
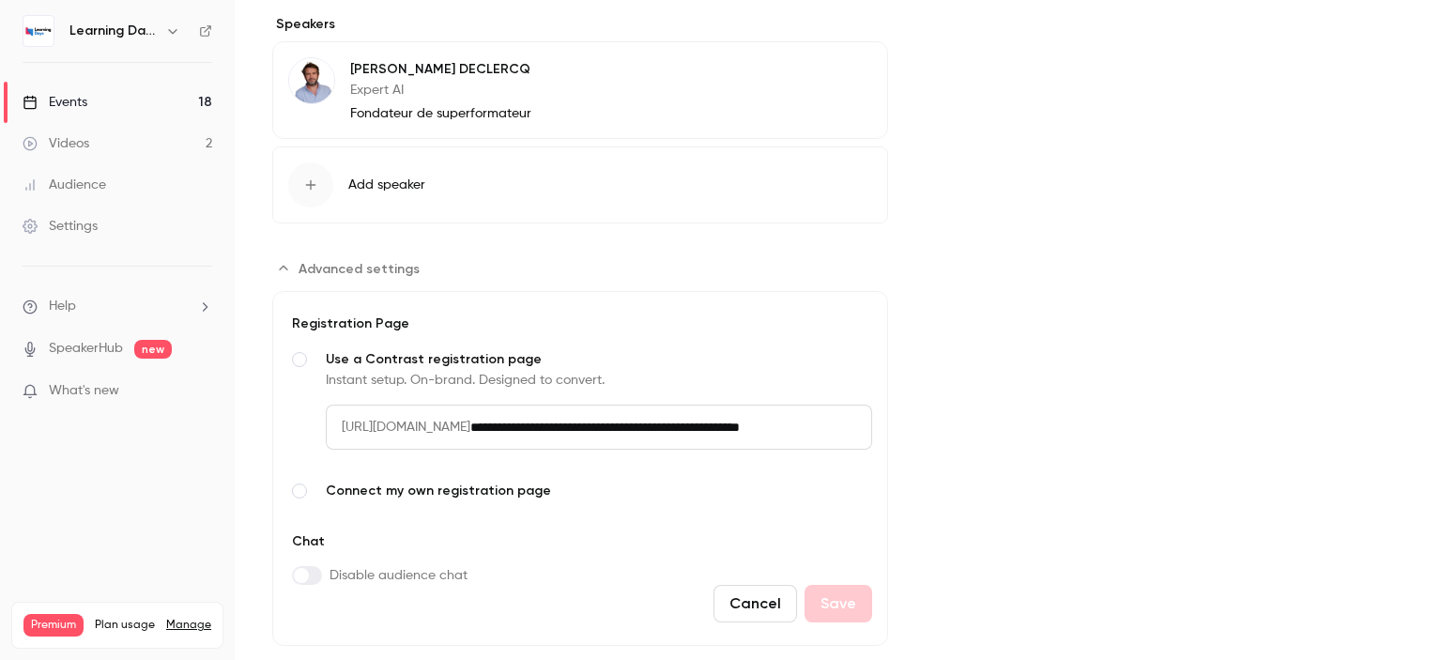
scroll to position [749, 0]
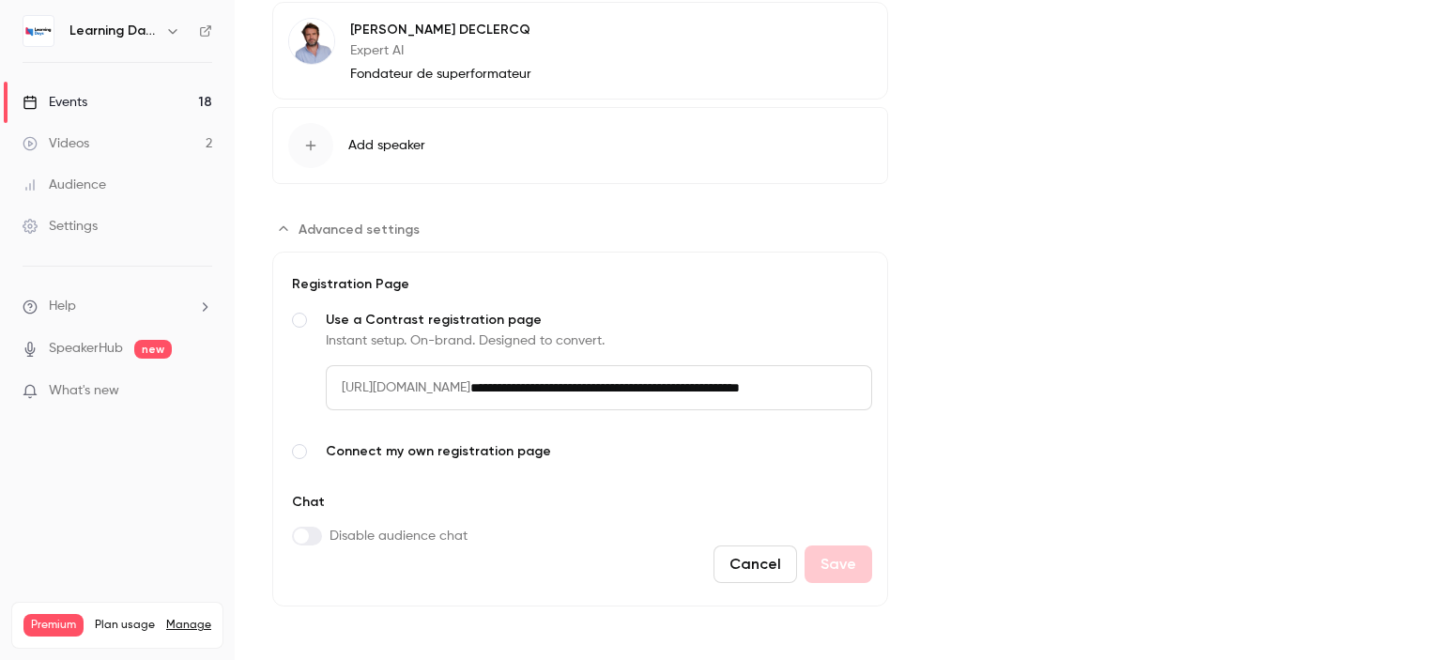
drag, startPoint x: 1441, startPoint y: 239, endPoint x: 1441, endPoint y: 445, distance: 205.5
click at [1441, 445] on main "Search for videos or events Share La créativité de l'IA au service de l'expérie…" at bounding box center [838, 330] width 1207 height 660
click at [848, 385] on input "**********" at bounding box center [671, 387] width 402 height 45
click at [394, 442] on span "Connect my own registration page" at bounding box center [599, 451] width 546 height 19
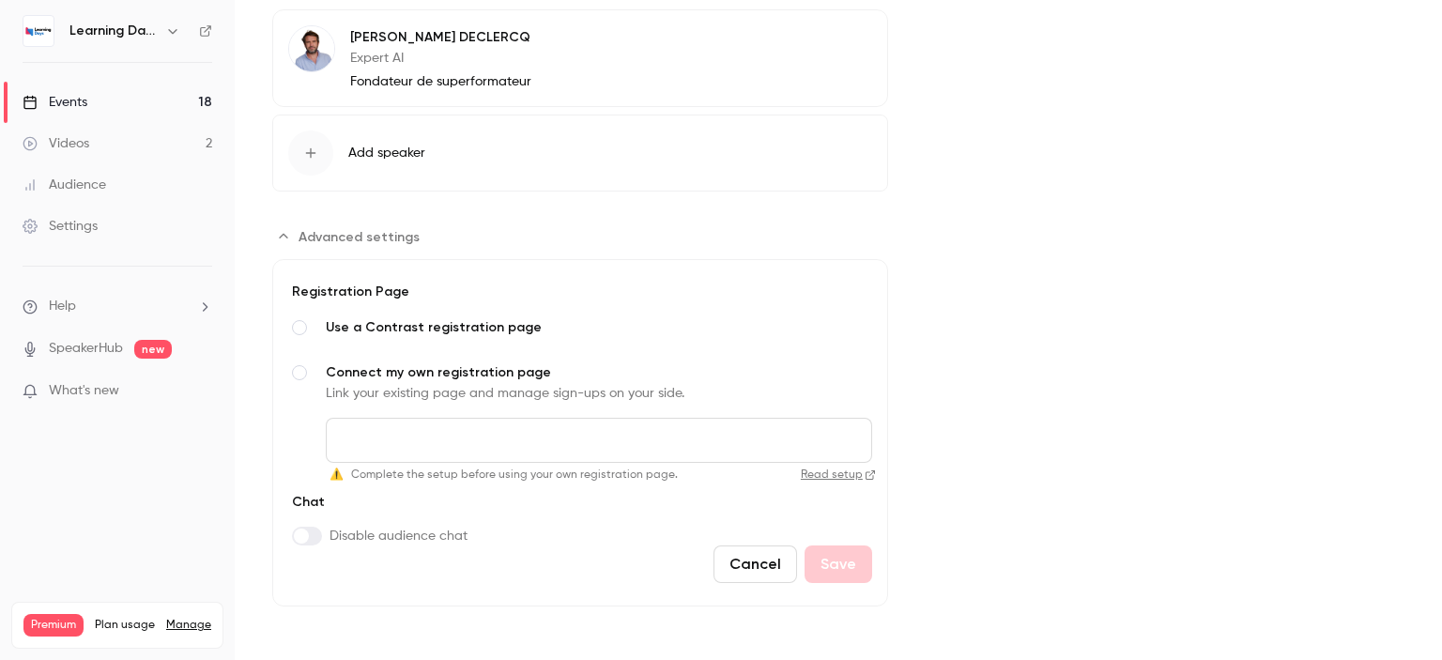
click at [413, 329] on span "Use a Contrast registration page" at bounding box center [599, 327] width 546 height 19
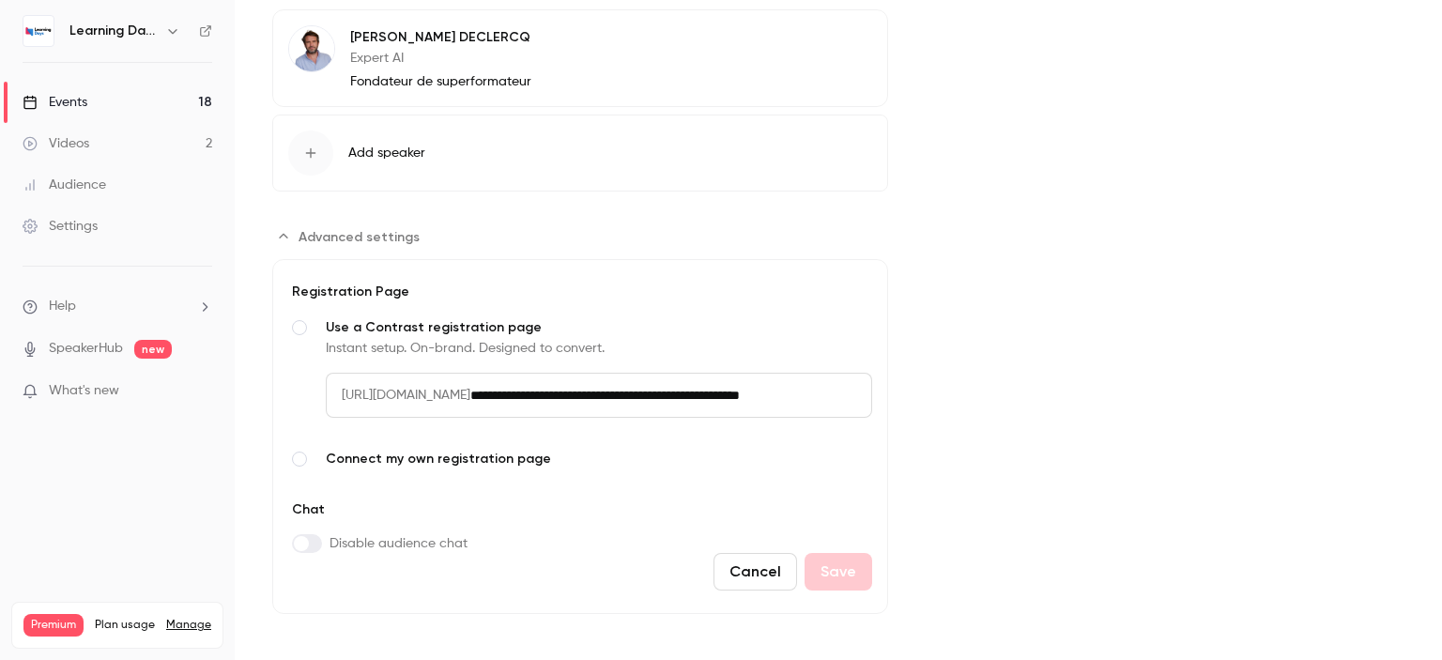
click at [123, 99] on link "Events 18" at bounding box center [117, 102] width 235 height 41
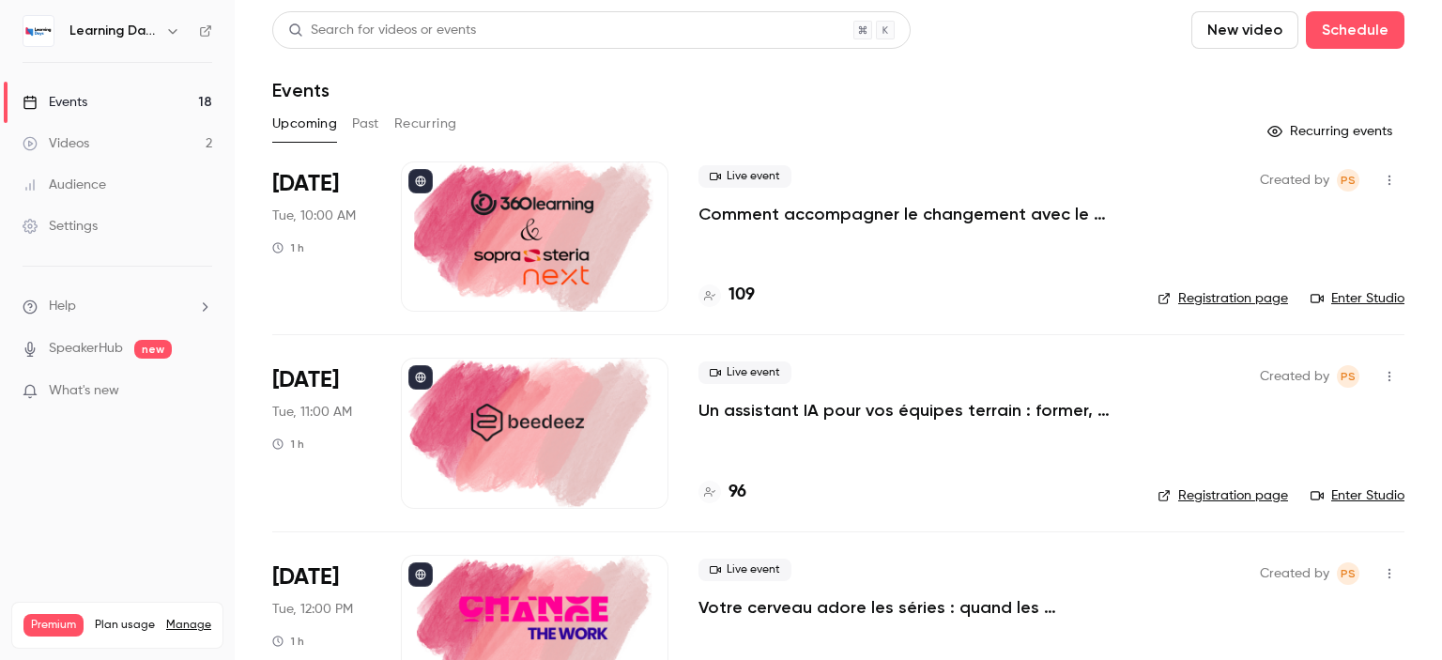
click at [98, 99] on link "Events 18" at bounding box center [117, 102] width 235 height 41
click at [98, 191] on div "Audience" at bounding box center [65, 184] width 84 height 19
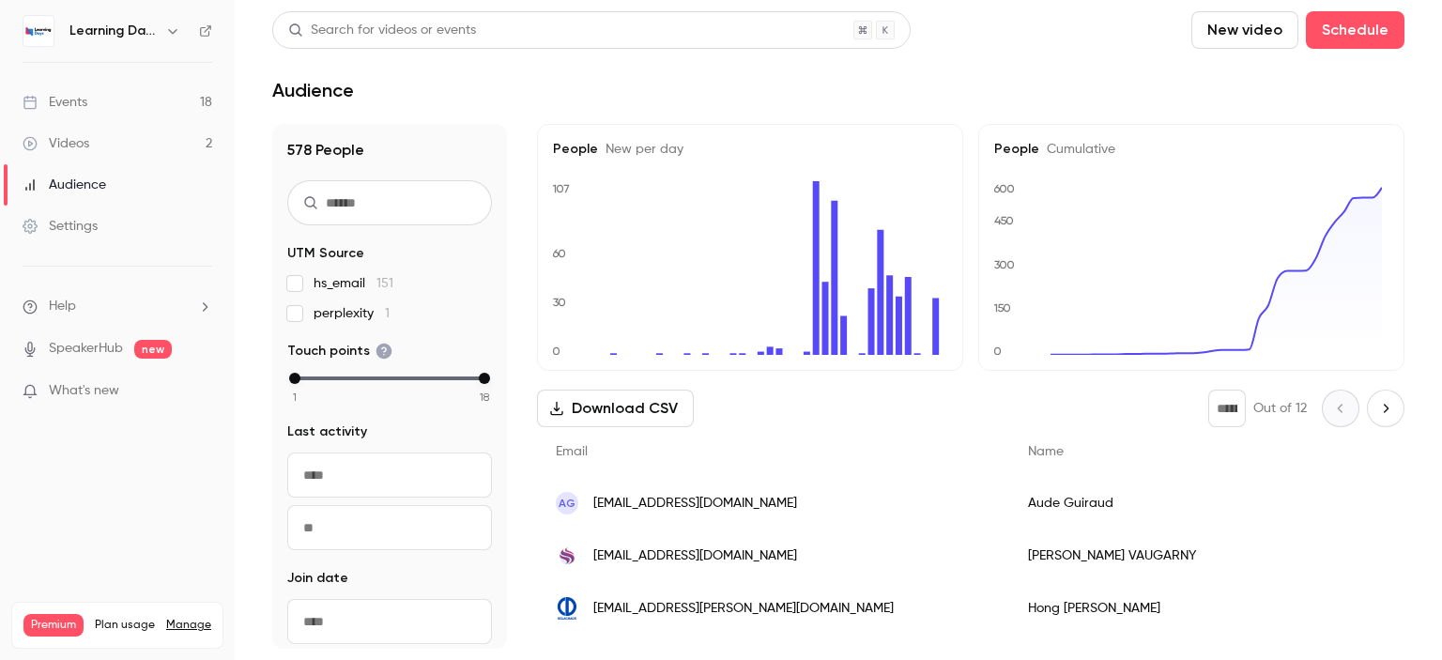
click at [125, 111] on link "Events 18" at bounding box center [117, 102] width 235 height 41
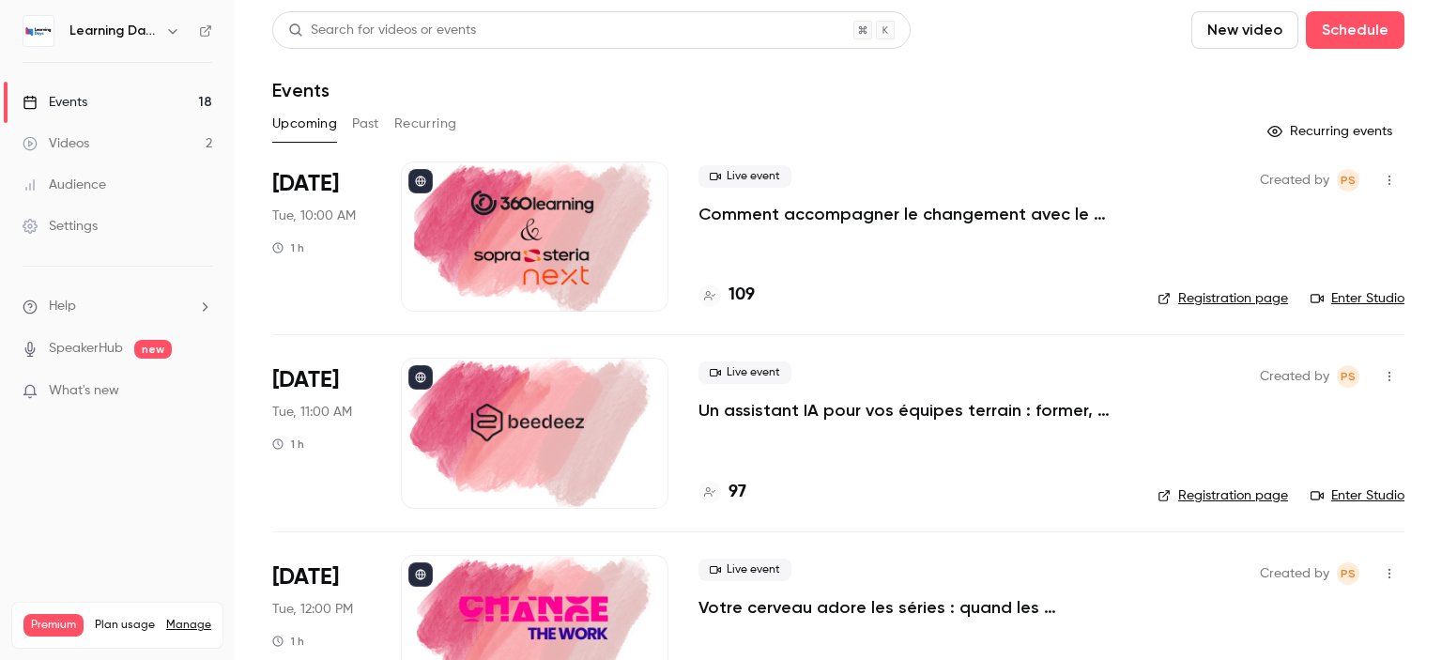
click at [213, 37] on nav "Learning Days Events 18 Videos 2 Audience Settings Help SpeakerHub new What's n…" at bounding box center [117, 330] width 235 height 660
click at [207, 34] on icon at bounding box center [205, 30] width 13 height 13
click at [97, 228] on div "Settings" at bounding box center [60, 226] width 75 height 19
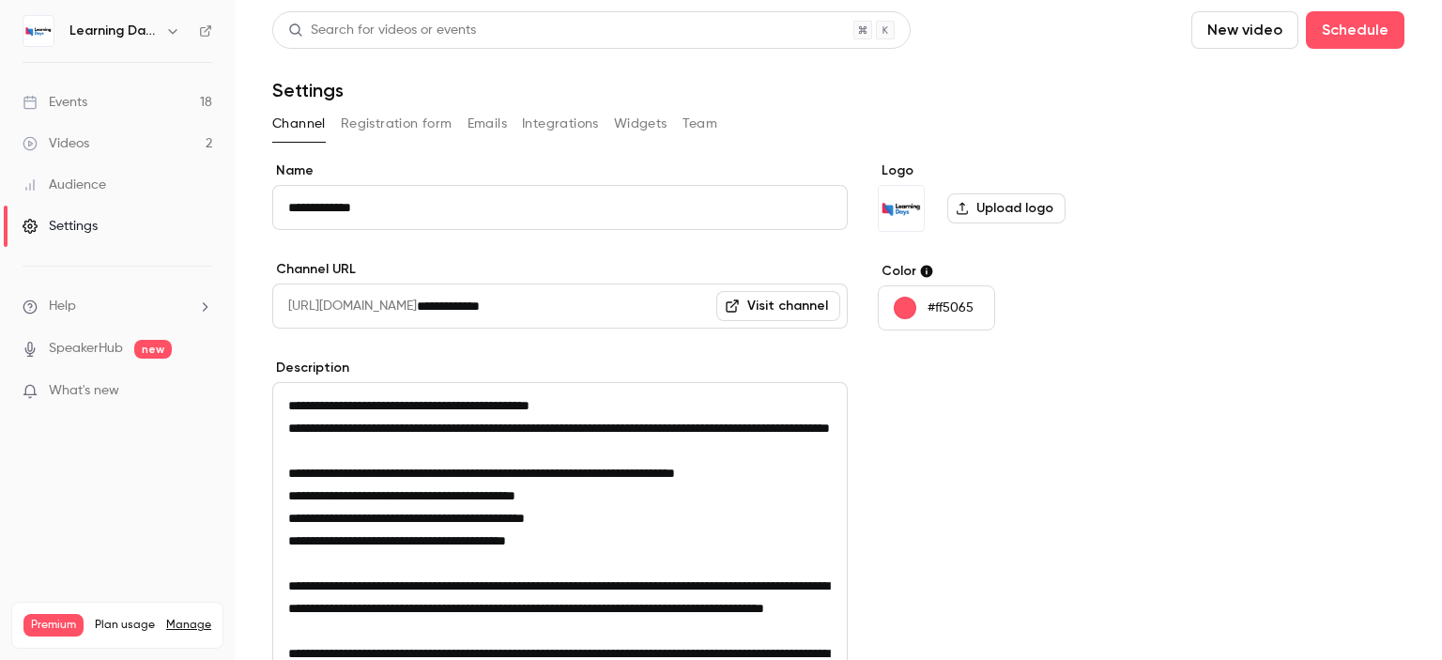
scroll to position [330, 0]
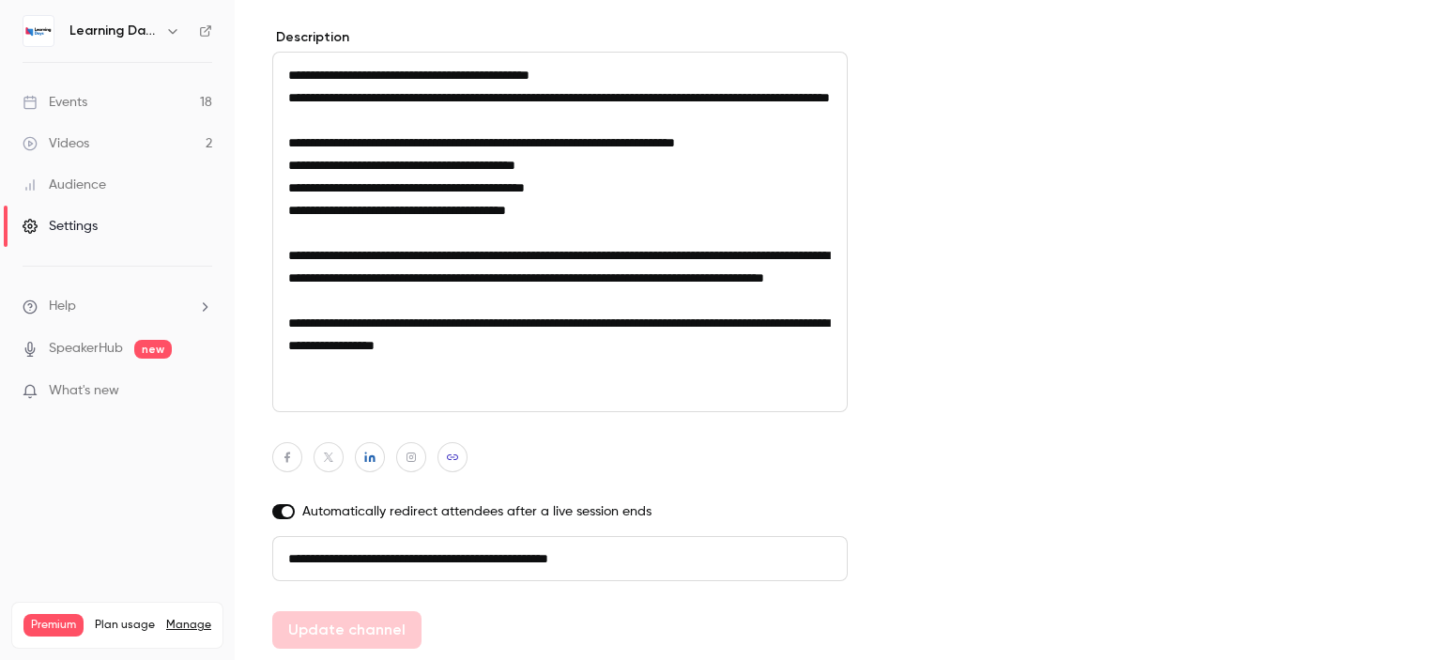
drag, startPoint x: 104, startPoint y: 179, endPoint x: 79, endPoint y: 183, distance: 25.6
click at [79, 183] on div "Audience" at bounding box center [65, 184] width 84 height 19
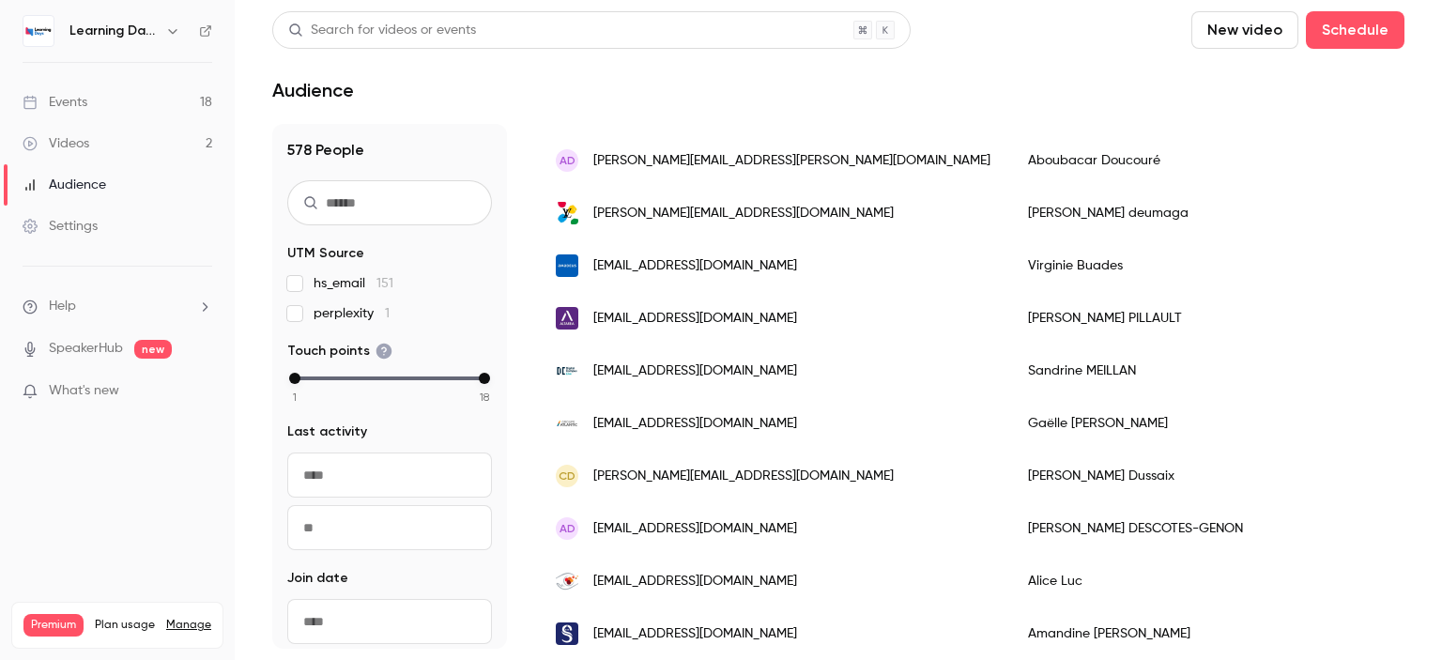
scroll to position [520, 0]
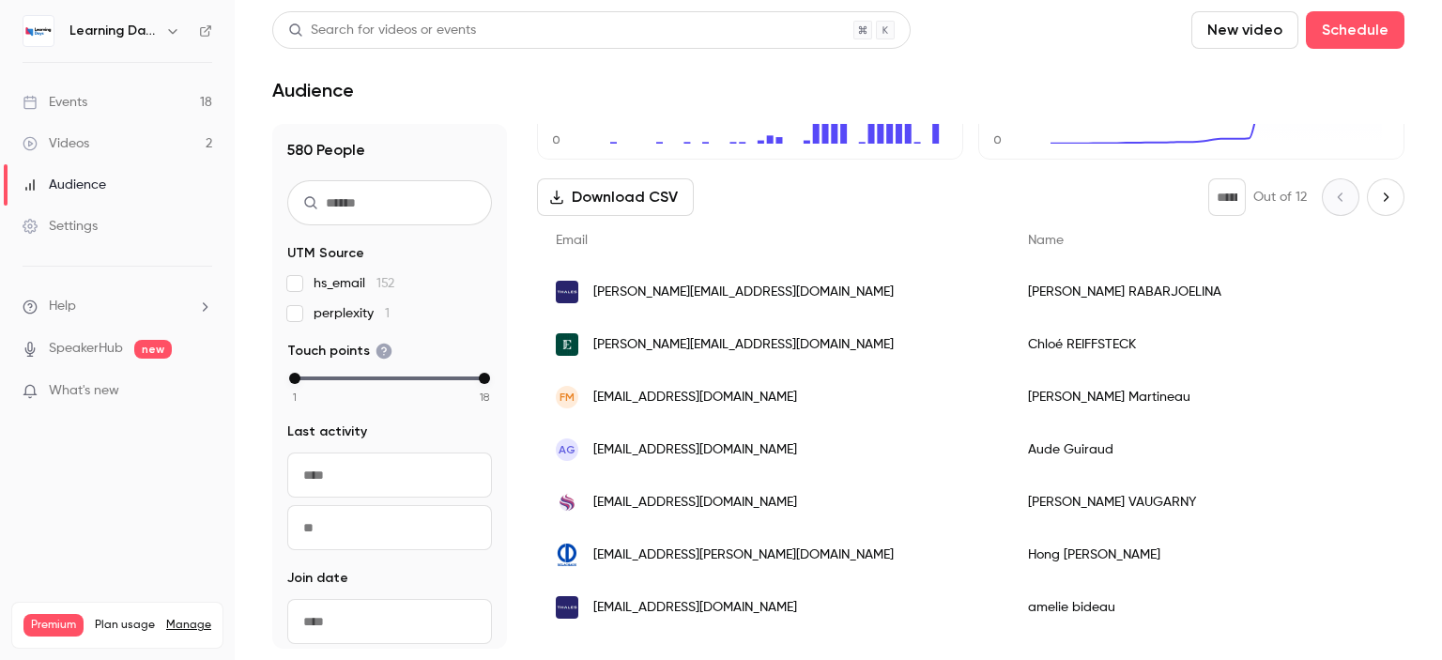
scroll to position [225, 0]
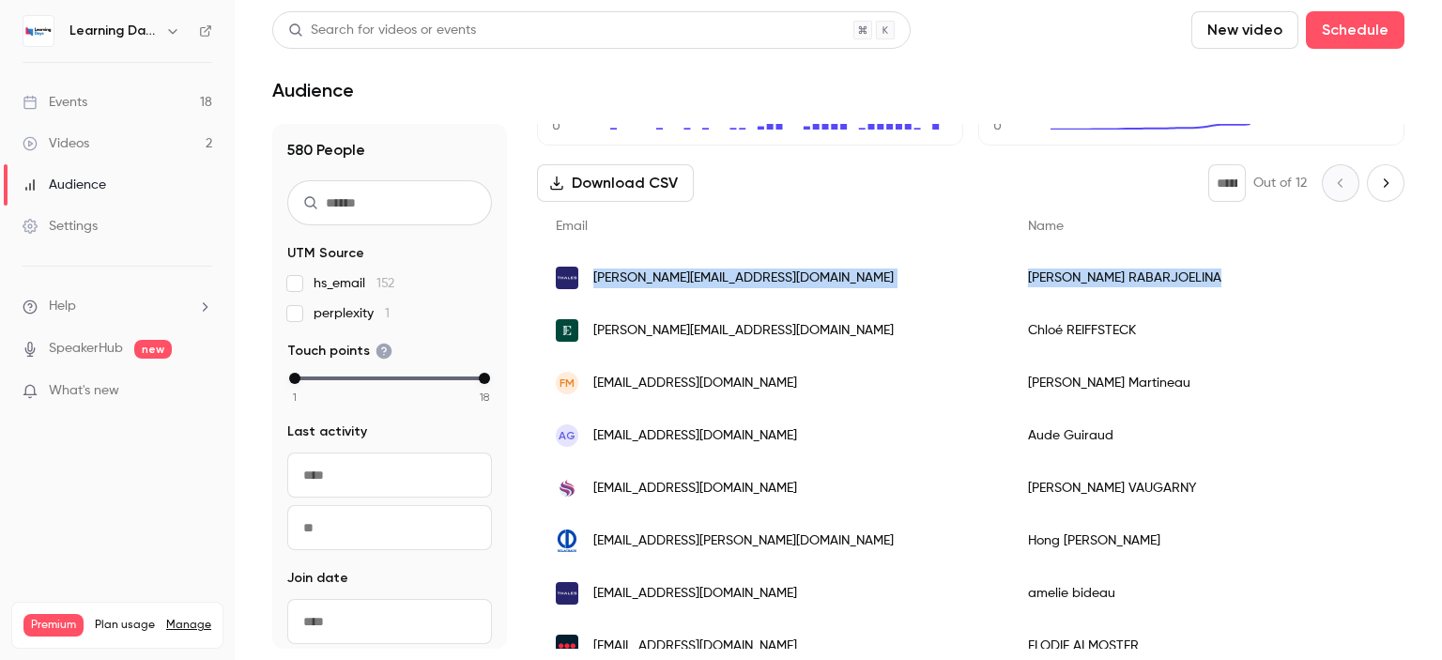
drag, startPoint x: 1062, startPoint y: 272, endPoint x: 596, endPoint y: 276, distance: 466.4
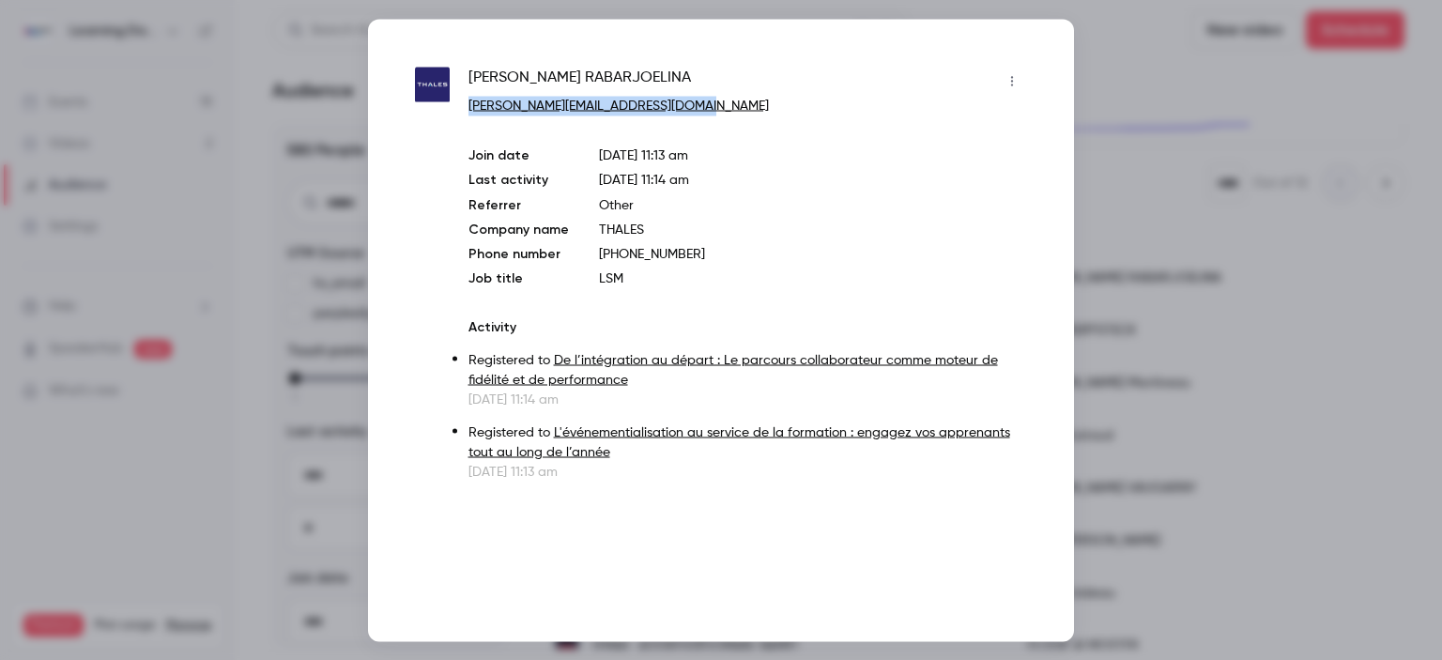
drag, startPoint x: 725, startPoint y: 109, endPoint x: 469, endPoint y: 104, distance: 255.3
click at [469, 104] on p "[PERSON_NAME][EMAIL_ADDRESS][DOMAIN_NAME]" at bounding box center [747, 106] width 558 height 20
copy link "[PERSON_NAME][EMAIL_ADDRESS][DOMAIN_NAME]"
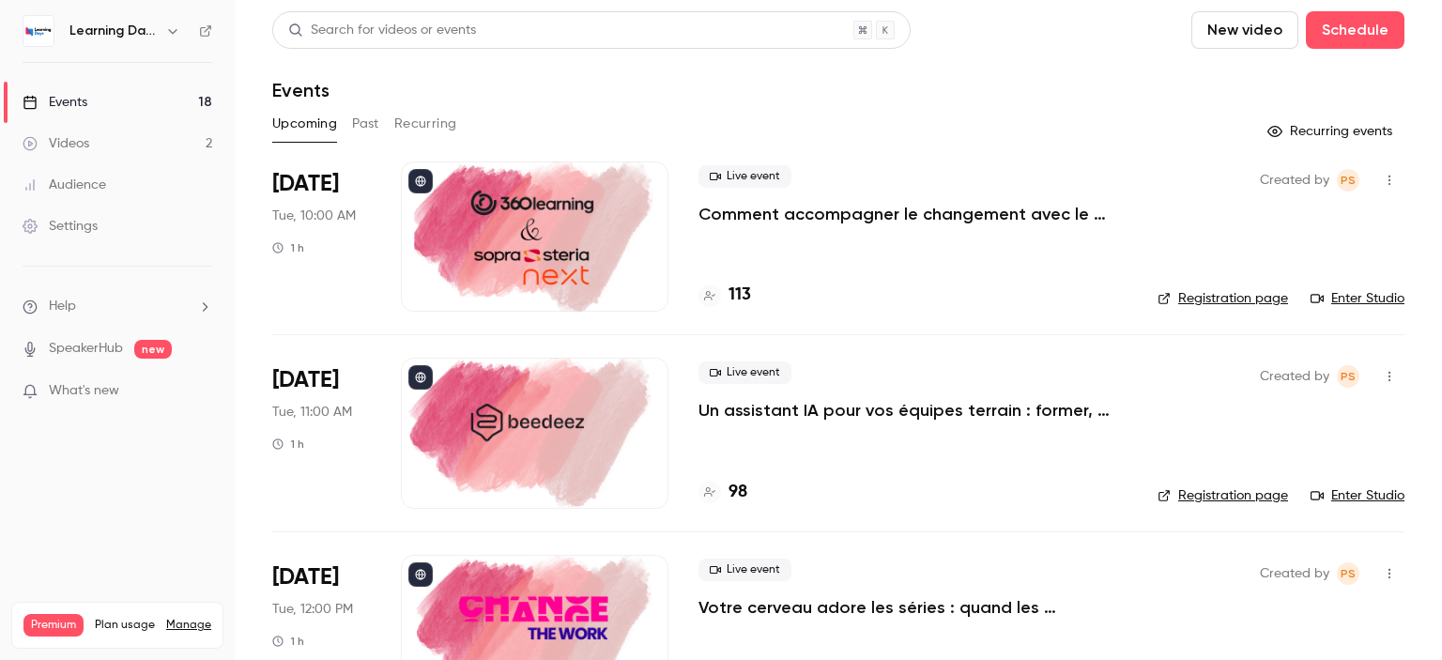
click at [1336, 301] on link "Enter Studio" at bounding box center [1357, 298] width 94 height 19
click at [78, 191] on div "Audience" at bounding box center [65, 184] width 84 height 19
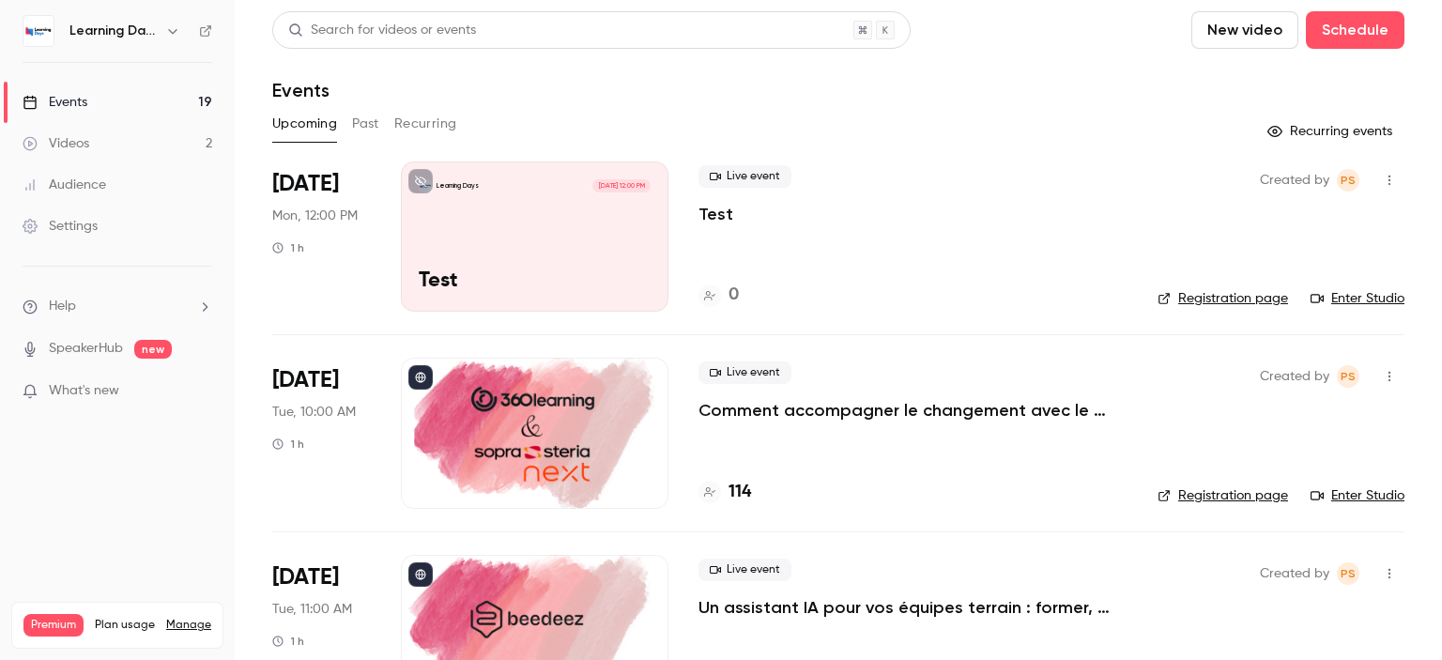
click at [94, 221] on div "Settings" at bounding box center [60, 226] width 75 height 19
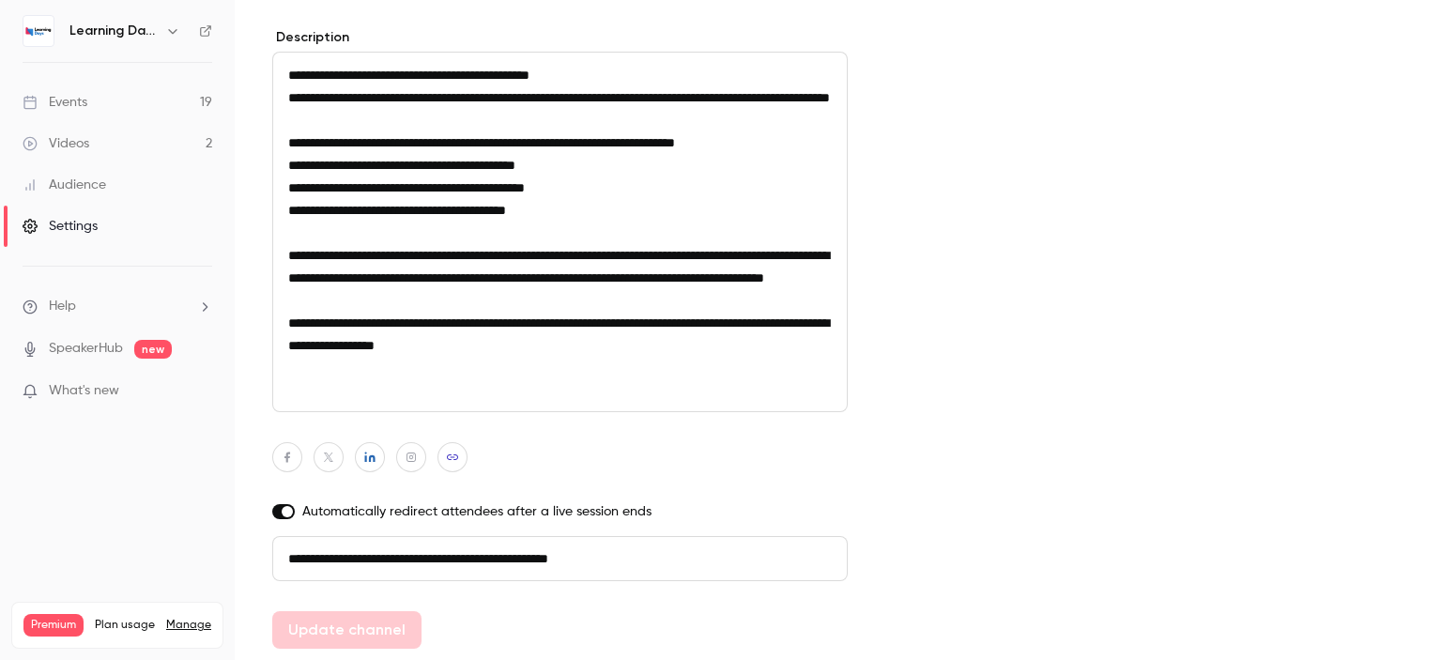
click at [94, 221] on div "Settings" at bounding box center [60, 226] width 75 height 19
click at [91, 180] on div "Audience" at bounding box center [65, 184] width 84 height 19
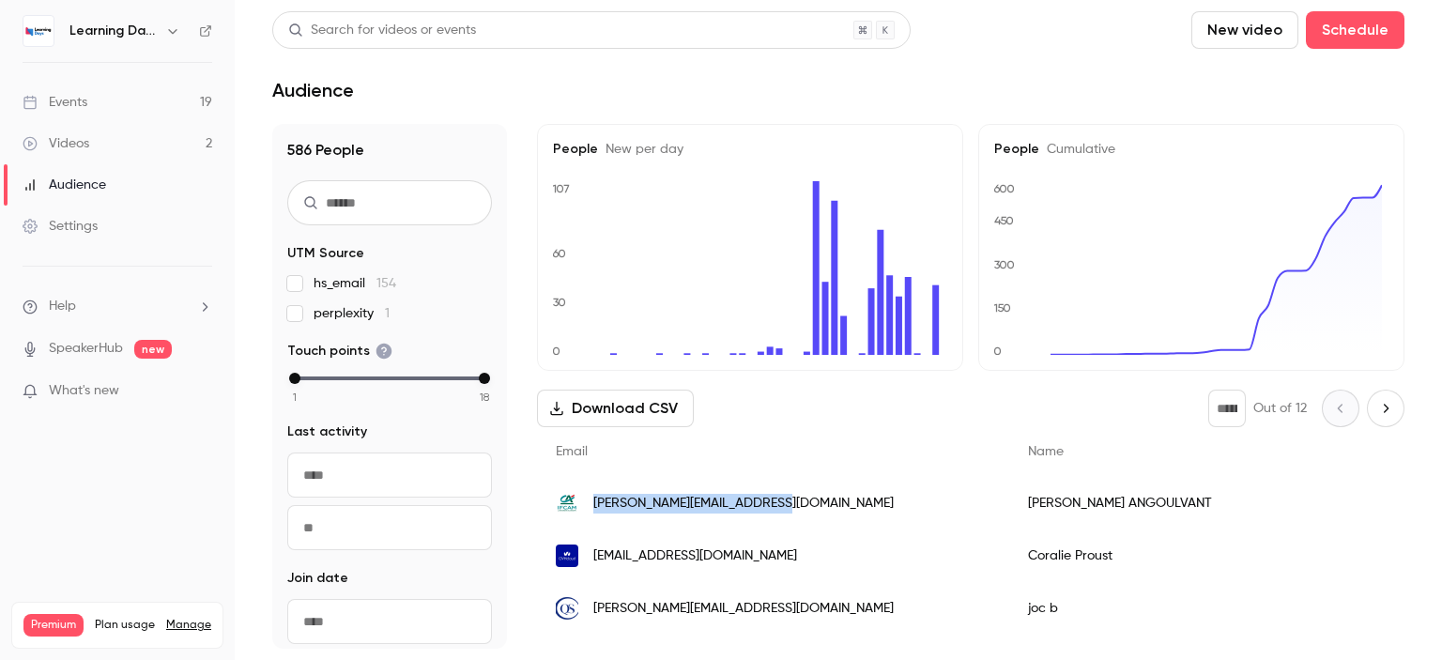
drag, startPoint x: 783, startPoint y: 513, endPoint x: 592, endPoint y: 515, distance: 190.5
click at [592, 515] on div "[PERSON_NAME][EMAIL_ADDRESS][DOMAIN_NAME]" at bounding box center [773, 503] width 472 height 53
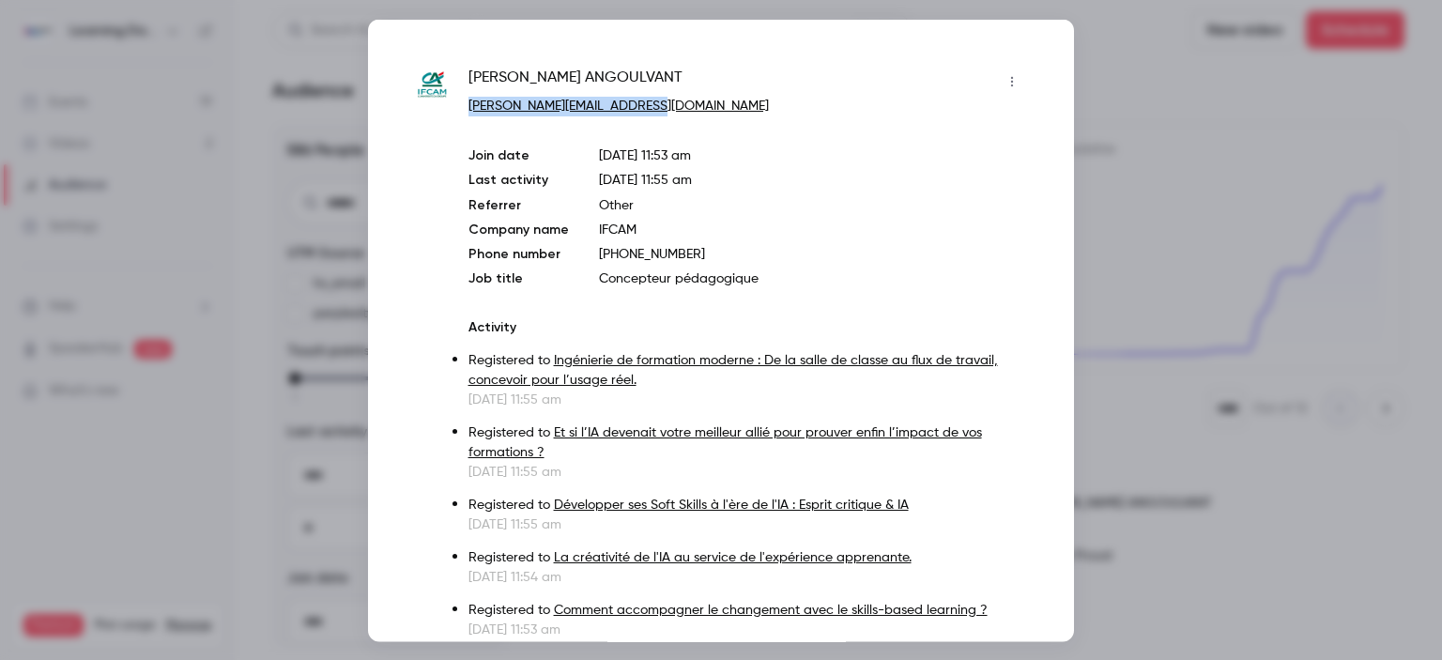
drag, startPoint x: 663, startPoint y: 104, endPoint x: 458, endPoint y: 110, distance: 204.7
click at [458, 110] on div "[PERSON_NAME] [PERSON_NAME][EMAIL_ADDRESS][DOMAIN_NAME] Join date [DATE] 11:53 …" at bounding box center [721, 388] width 612 height 645
copy link "[PERSON_NAME][EMAIL_ADDRESS][DOMAIN_NAME]"
click at [267, 119] on div at bounding box center [721, 330] width 1442 height 660
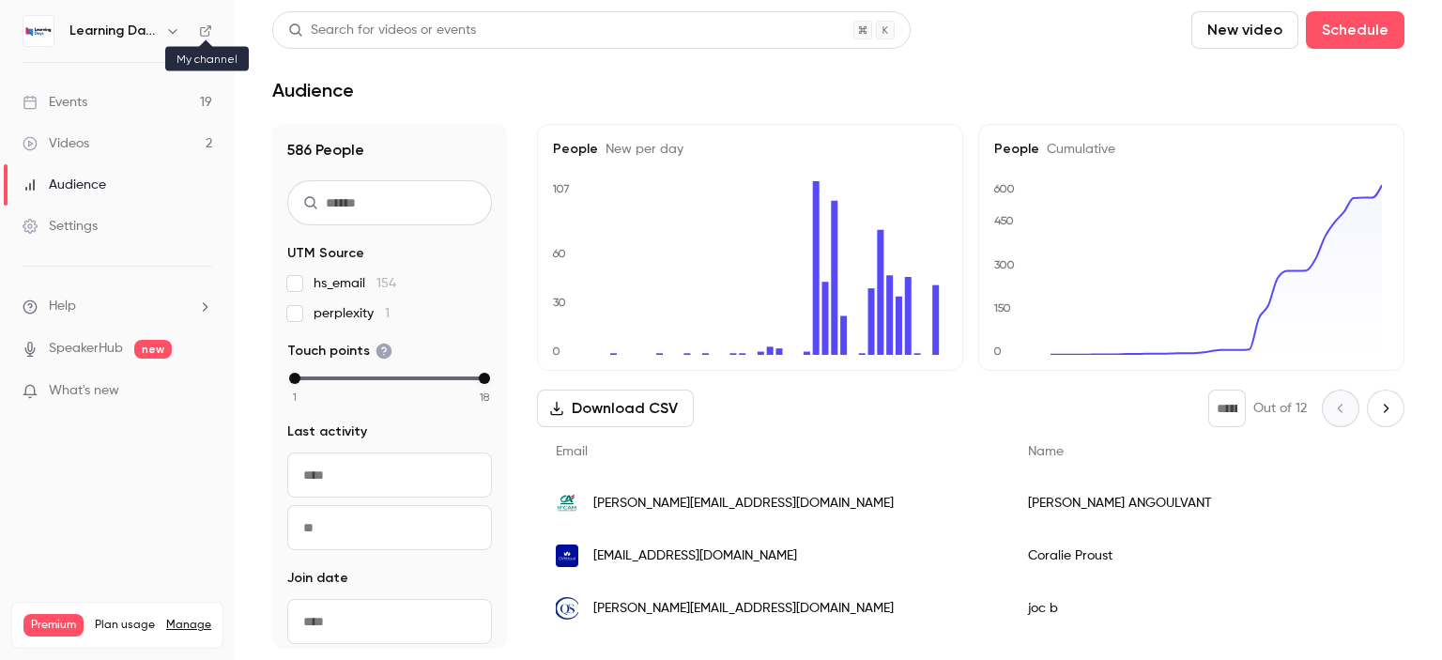
click at [203, 35] on icon at bounding box center [205, 30] width 13 height 13
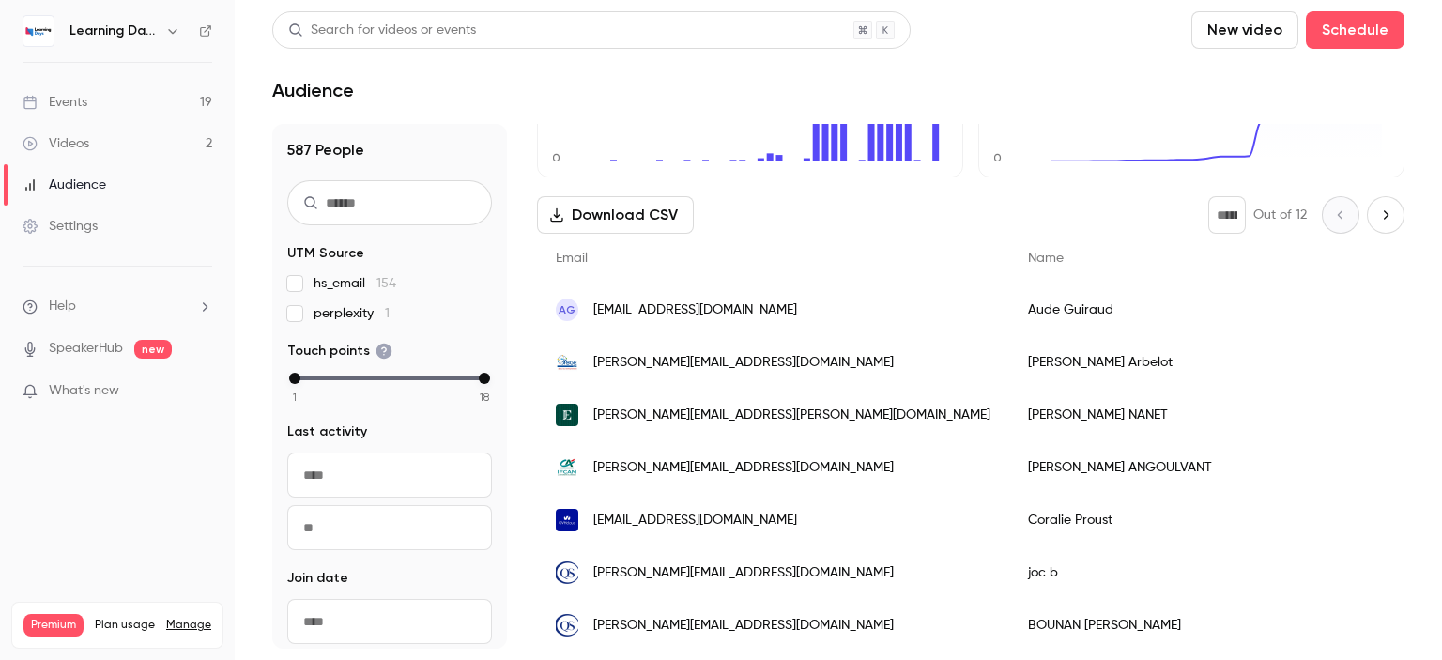
scroll to position [211, 0]
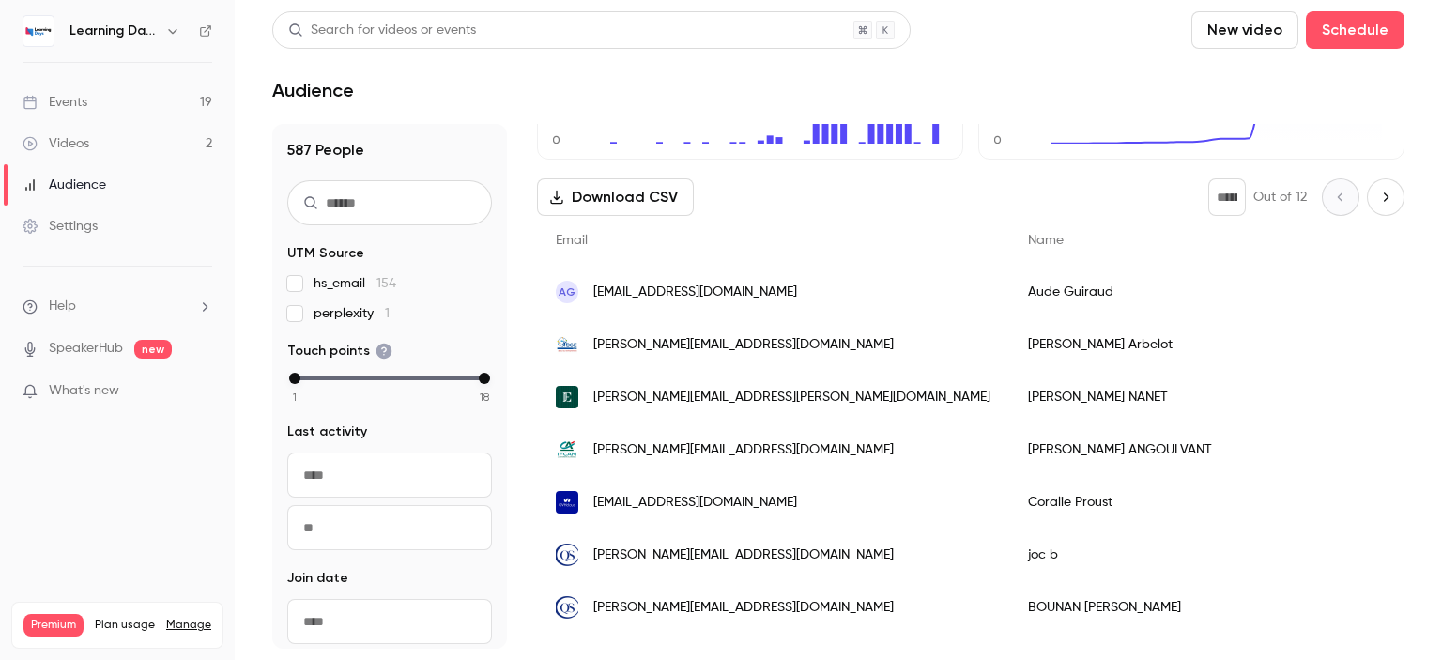
click at [802, 287] on div "AG [EMAIL_ADDRESS][DOMAIN_NAME]" at bounding box center [773, 292] width 472 height 53
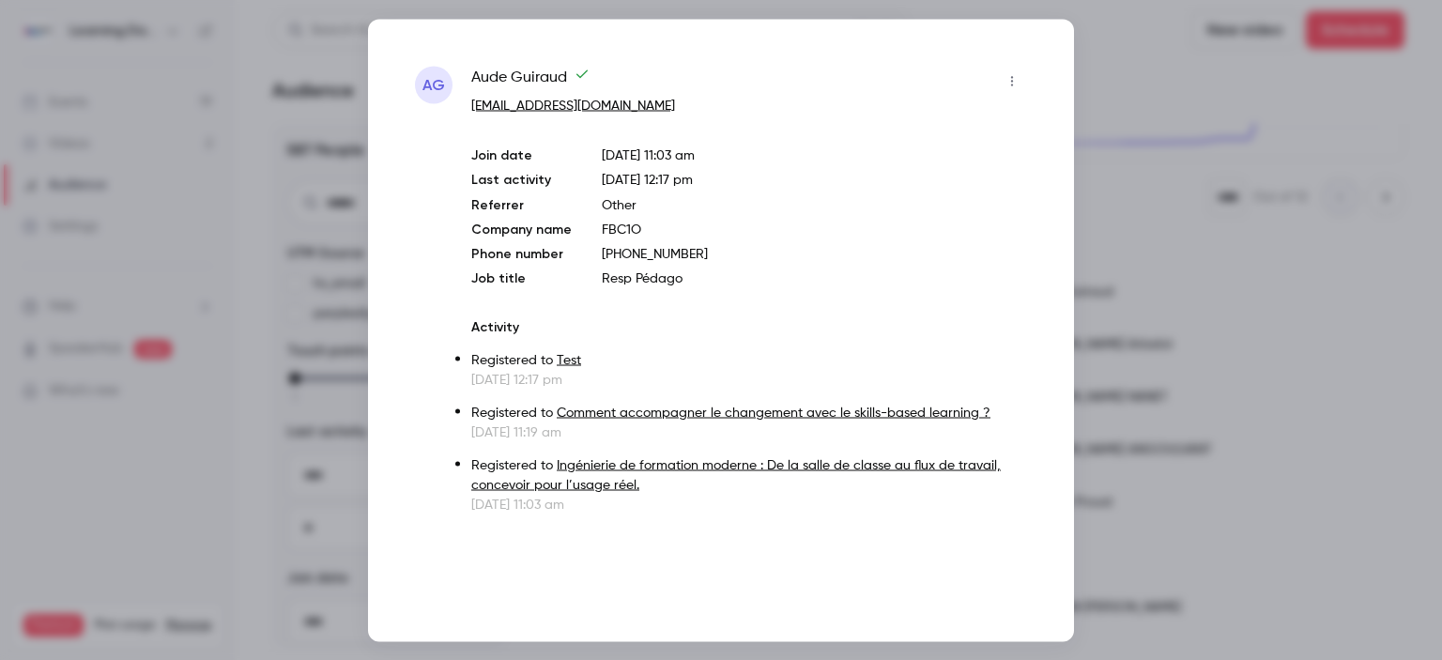
click at [567, 356] on link "Test" at bounding box center [569, 359] width 24 height 13
click at [1125, 81] on div at bounding box center [721, 330] width 1442 height 660
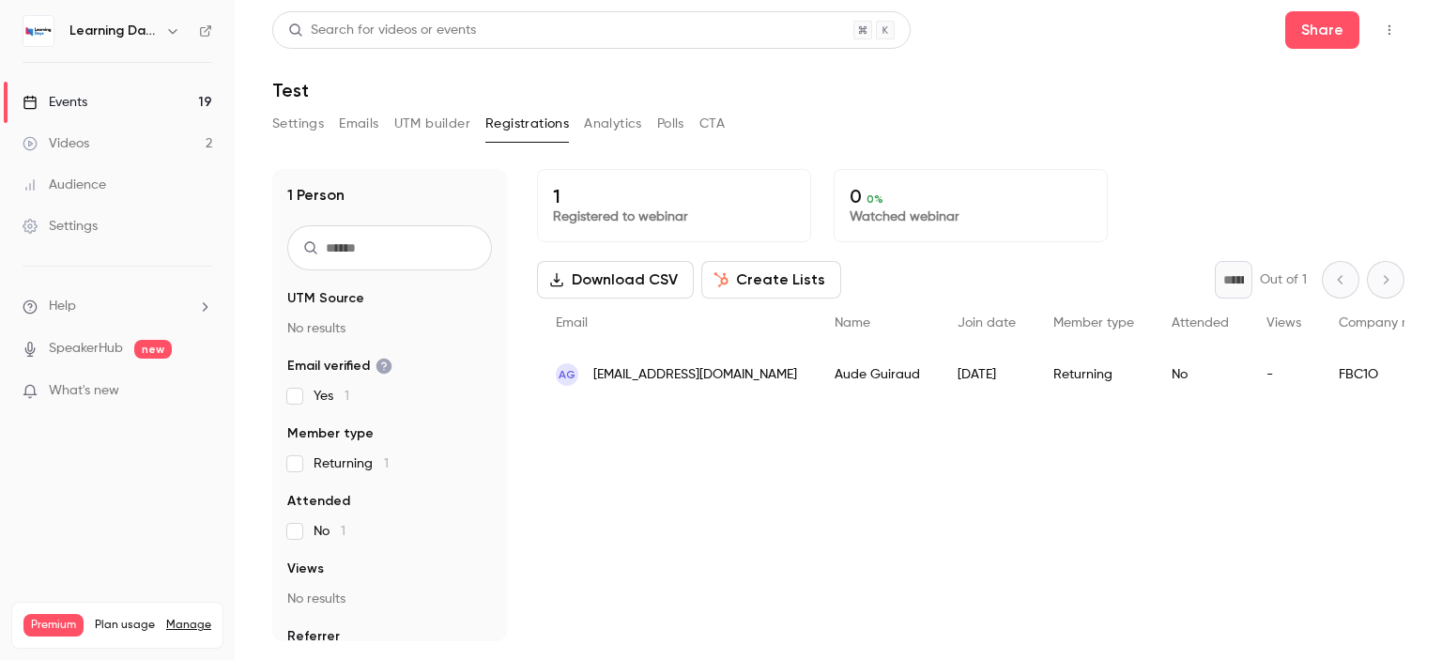
click at [302, 138] on button "Settings" at bounding box center [298, 124] width 52 height 30
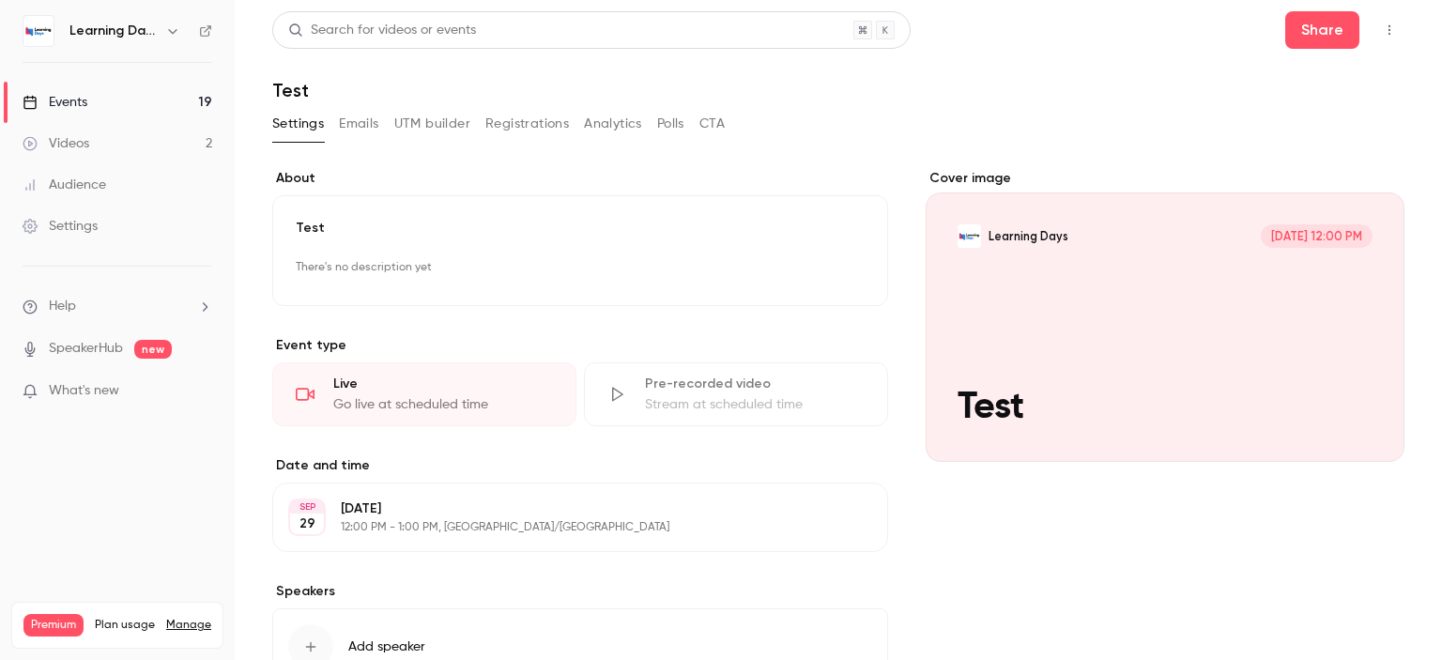
scroll to position [140, 0]
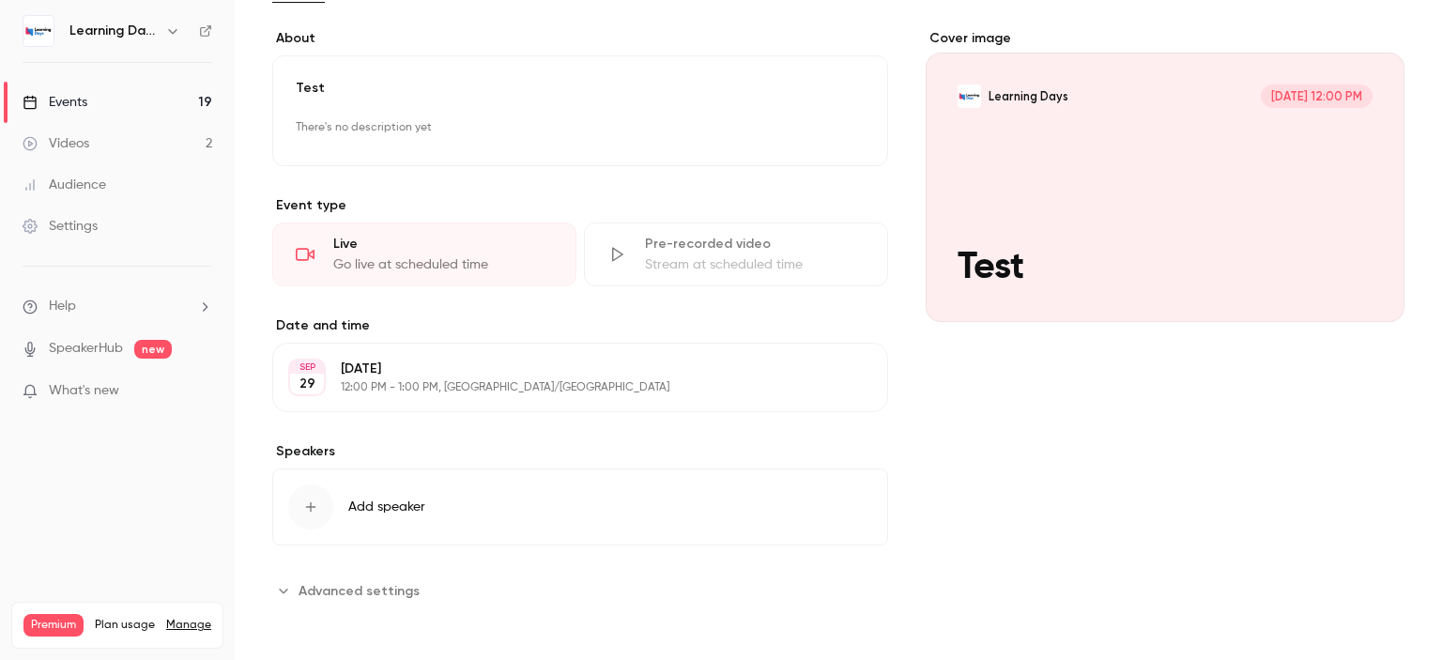
drag, startPoint x: 1441, startPoint y: 244, endPoint x: 1408, endPoint y: 374, distance: 133.6
click at [1408, 374] on main "**********" at bounding box center [838, 330] width 1207 height 660
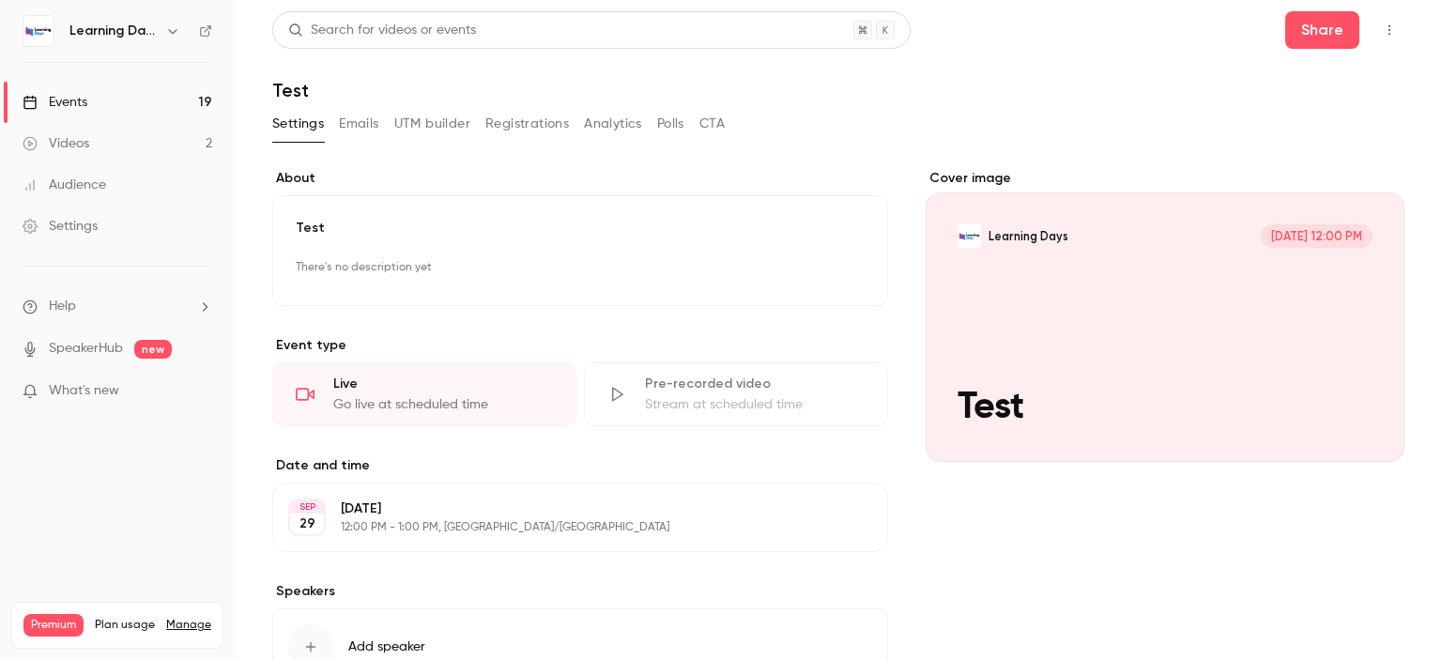
click at [124, 102] on link "Events 19" at bounding box center [117, 102] width 235 height 41
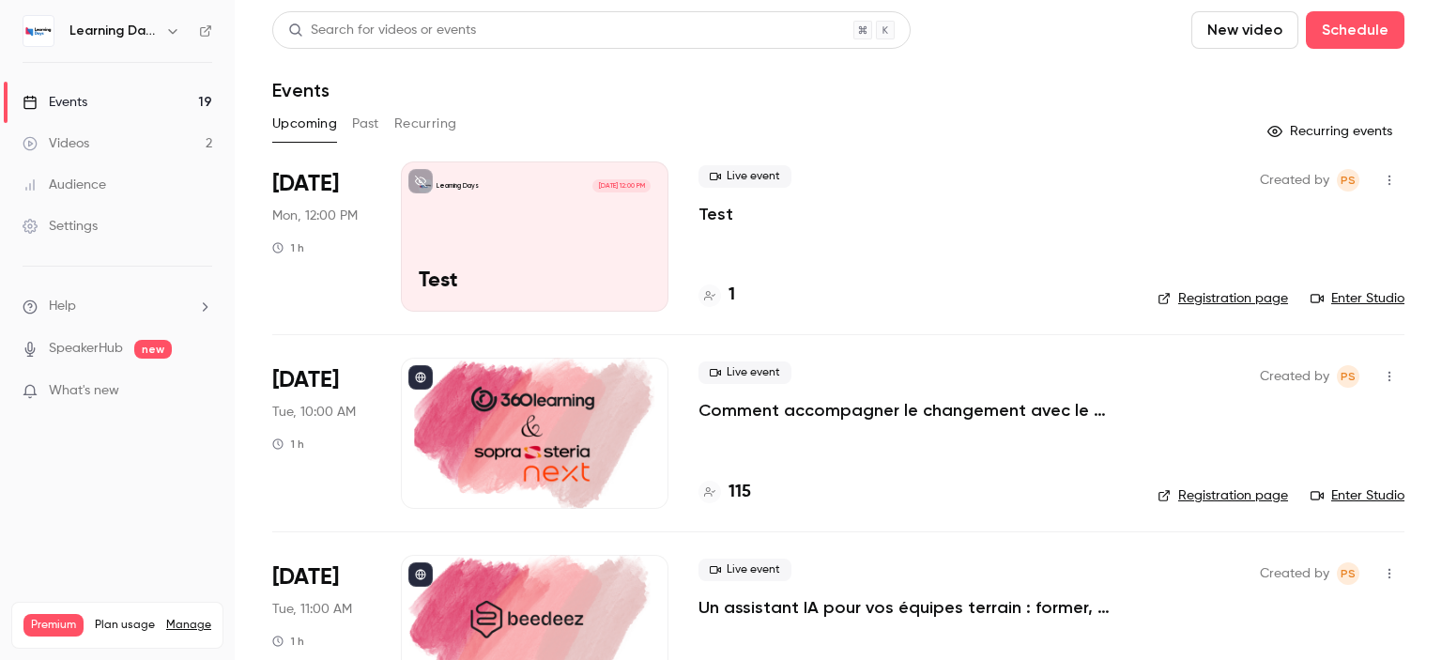
click at [529, 234] on div "Learning Days Sep 29, 12:00 PM Test" at bounding box center [534, 236] width 267 height 150
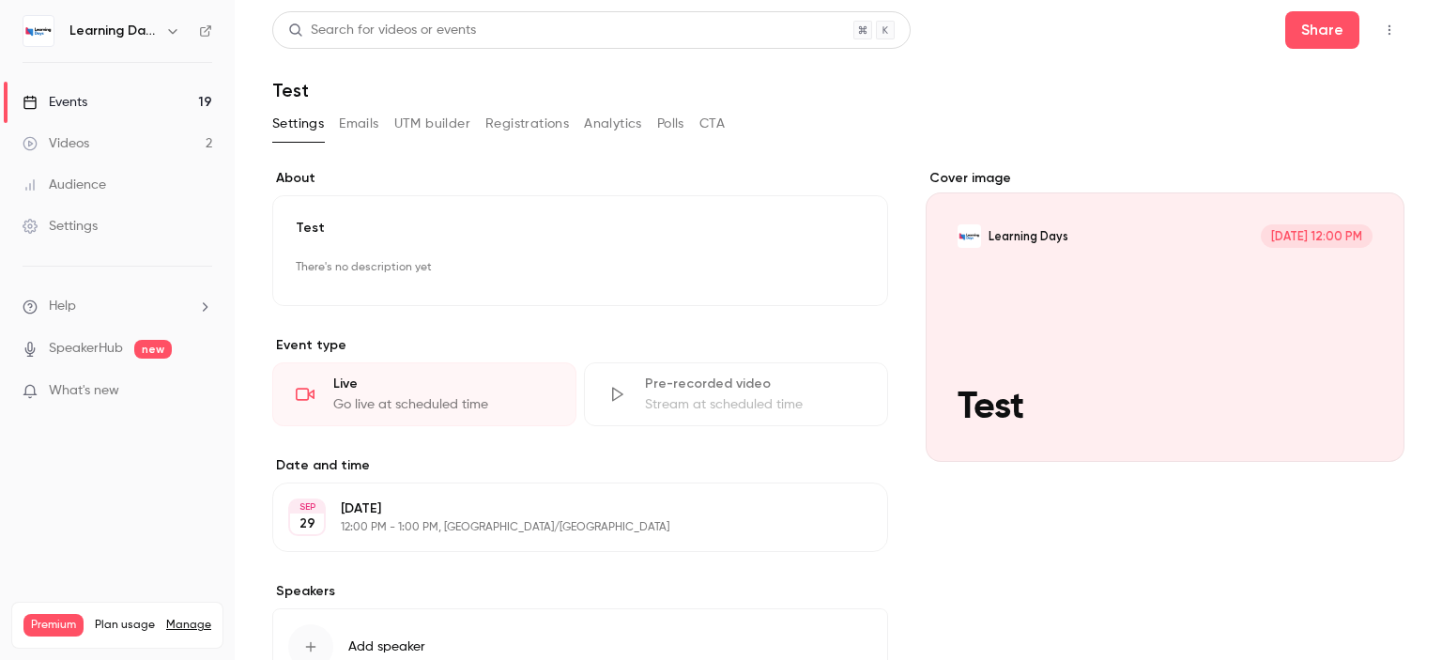
scroll to position [140, 0]
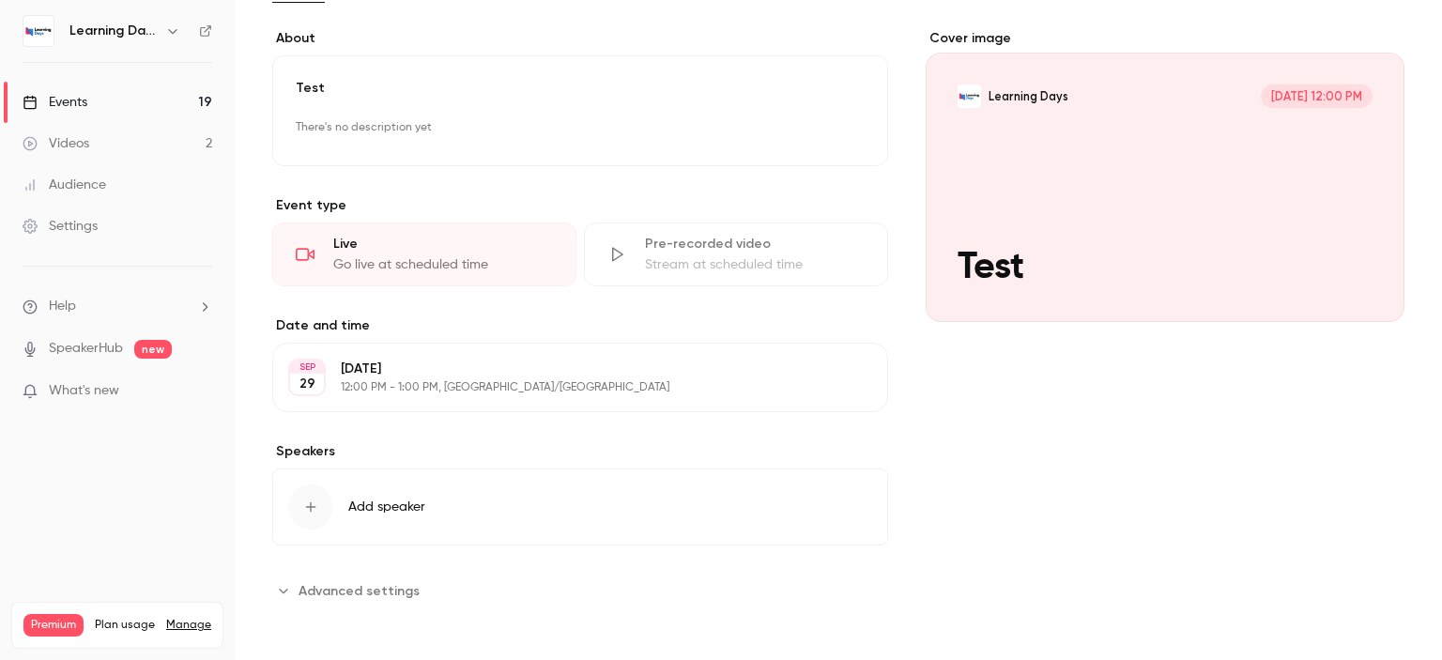
click at [405, 581] on span "Advanced settings" at bounding box center [358, 591] width 121 height 20
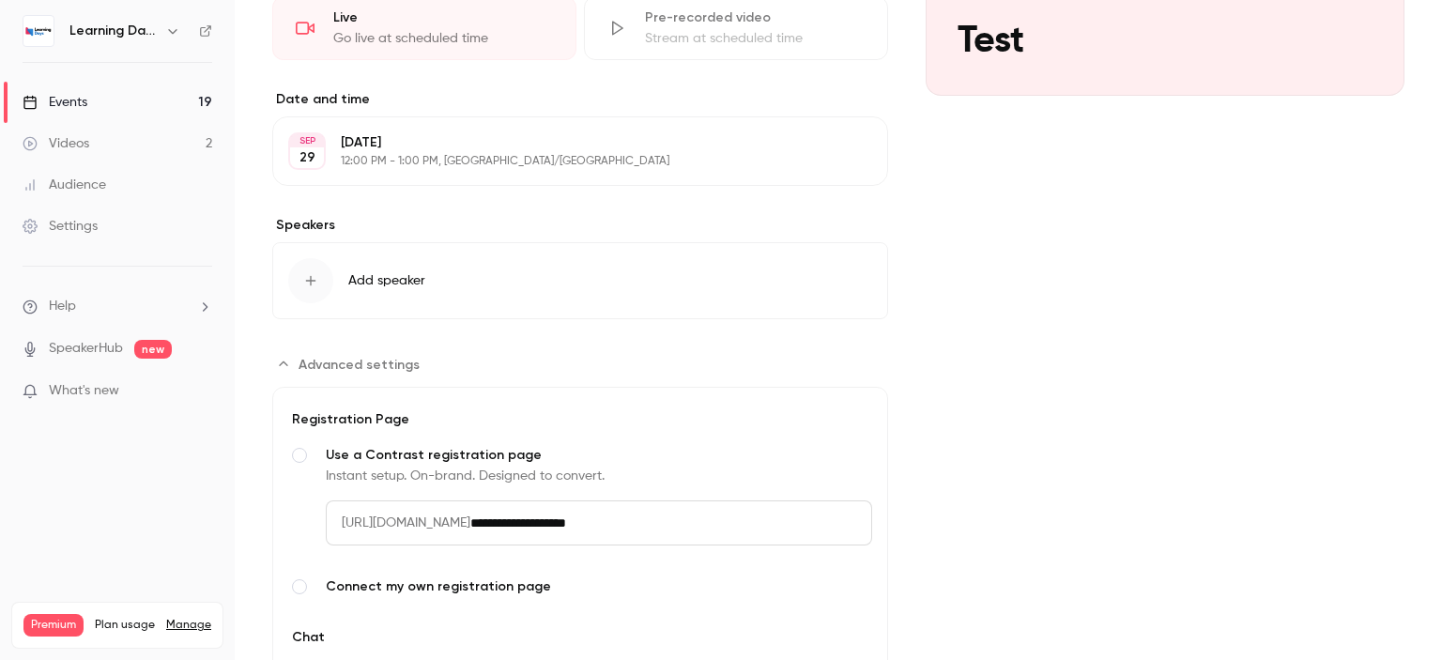
drag, startPoint x: 1441, startPoint y: 288, endPoint x: 793, endPoint y: 571, distance: 706.5
click at [1309, 512] on main "**********" at bounding box center [838, 330] width 1207 height 660
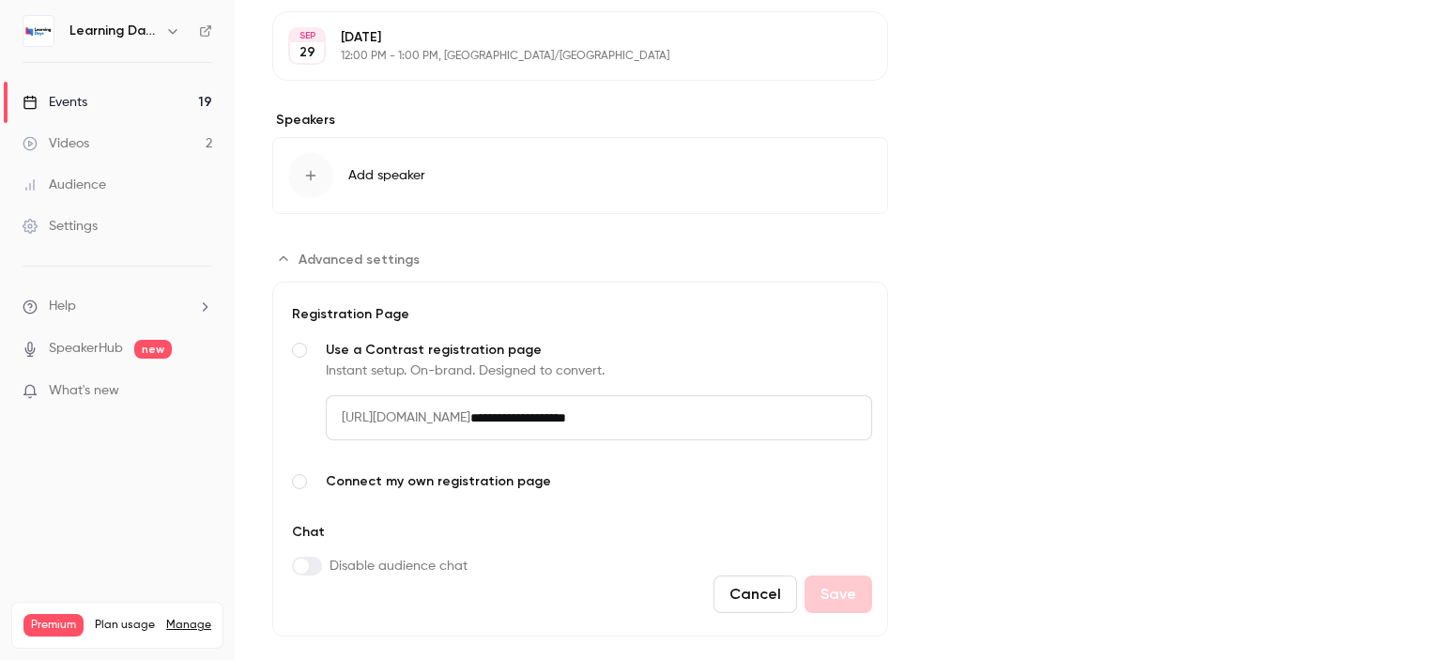
scroll to position [502, 0]
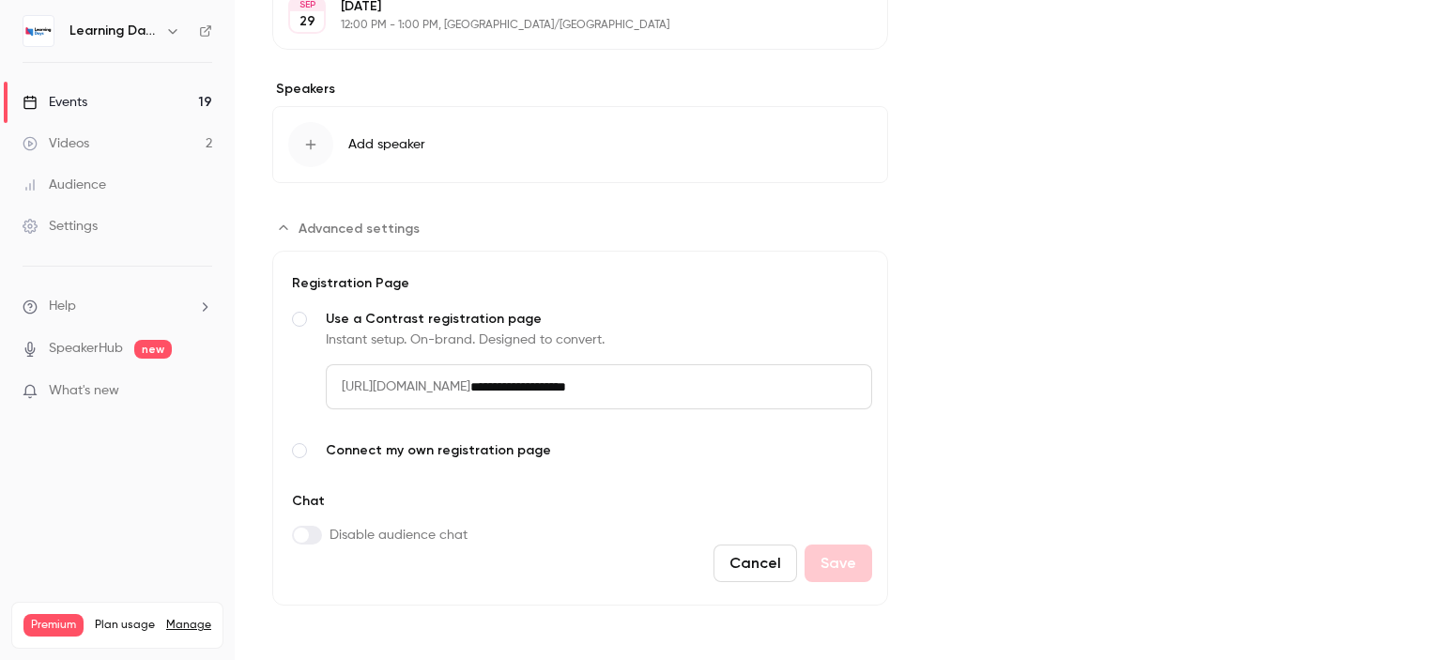
drag, startPoint x: 1441, startPoint y: 266, endPoint x: 1441, endPoint y: 476, distance: 210.2
click at [1441, 476] on main "**********" at bounding box center [838, 330] width 1207 height 660
drag, startPoint x: 732, startPoint y: 389, endPoint x: 477, endPoint y: 389, distance: 255.3
click at [477, 389] on div "**********" at bounding box center [599, 386] width 546 height 45
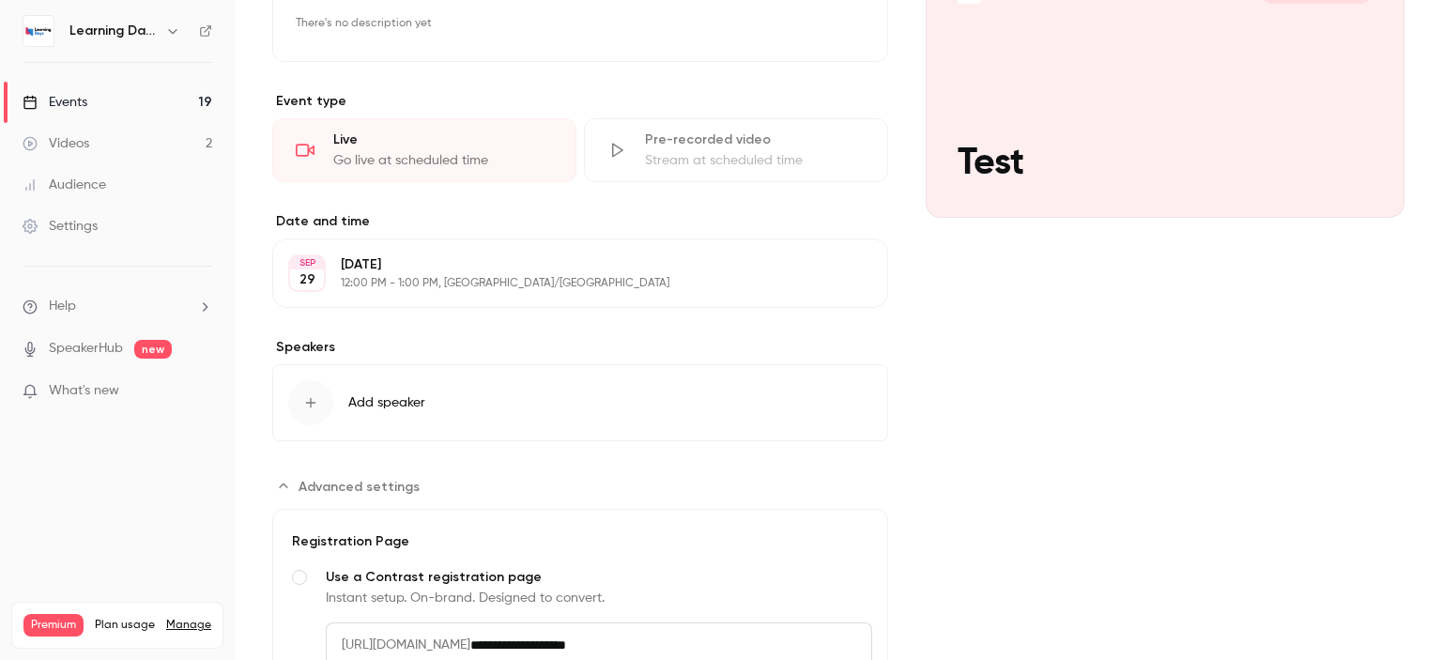
scroll to position [0, 0]
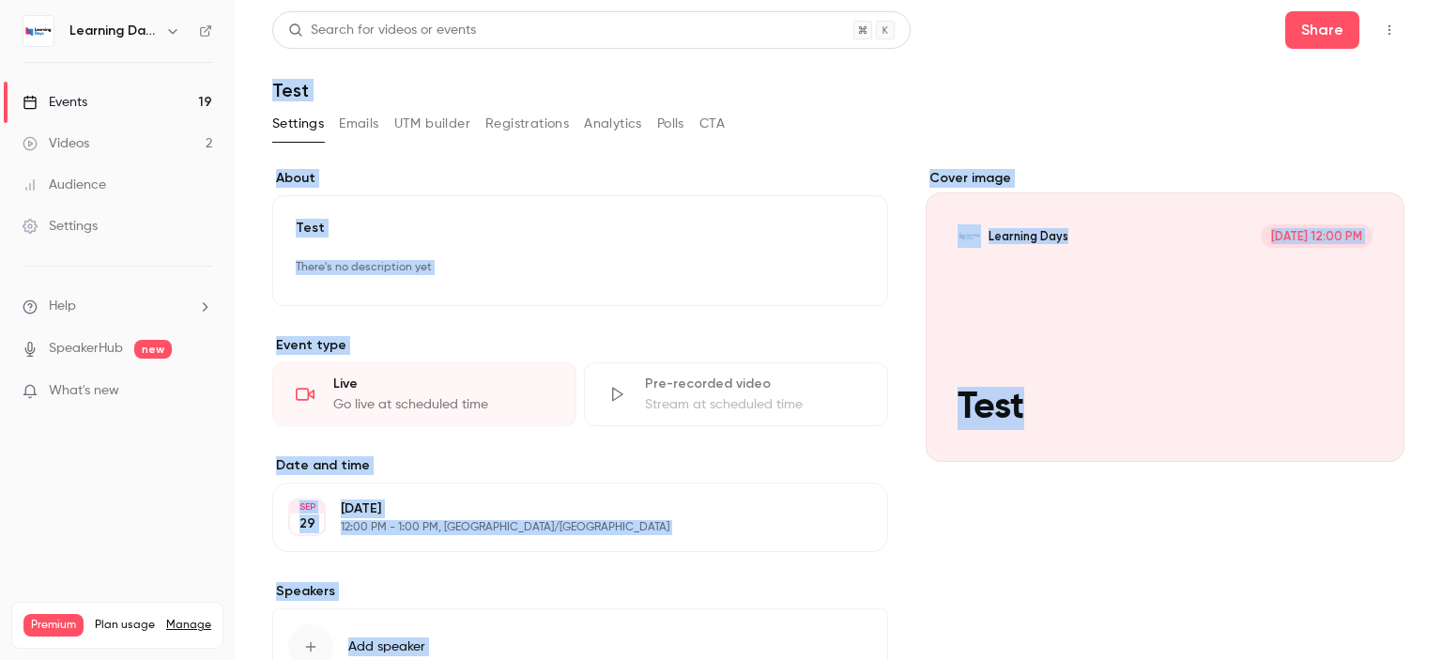
drag, startPoint x: 1441, startPoint y: 324, endPoint x: 1427, endPoint y: -19, distance: 342.8
click at [1427, 0] on html "**********" at bounding box center [721, 403] width 1442 height 807
click at [1381, 34] on icon "button" at bounding box center [1388, 29] width 15 height 13
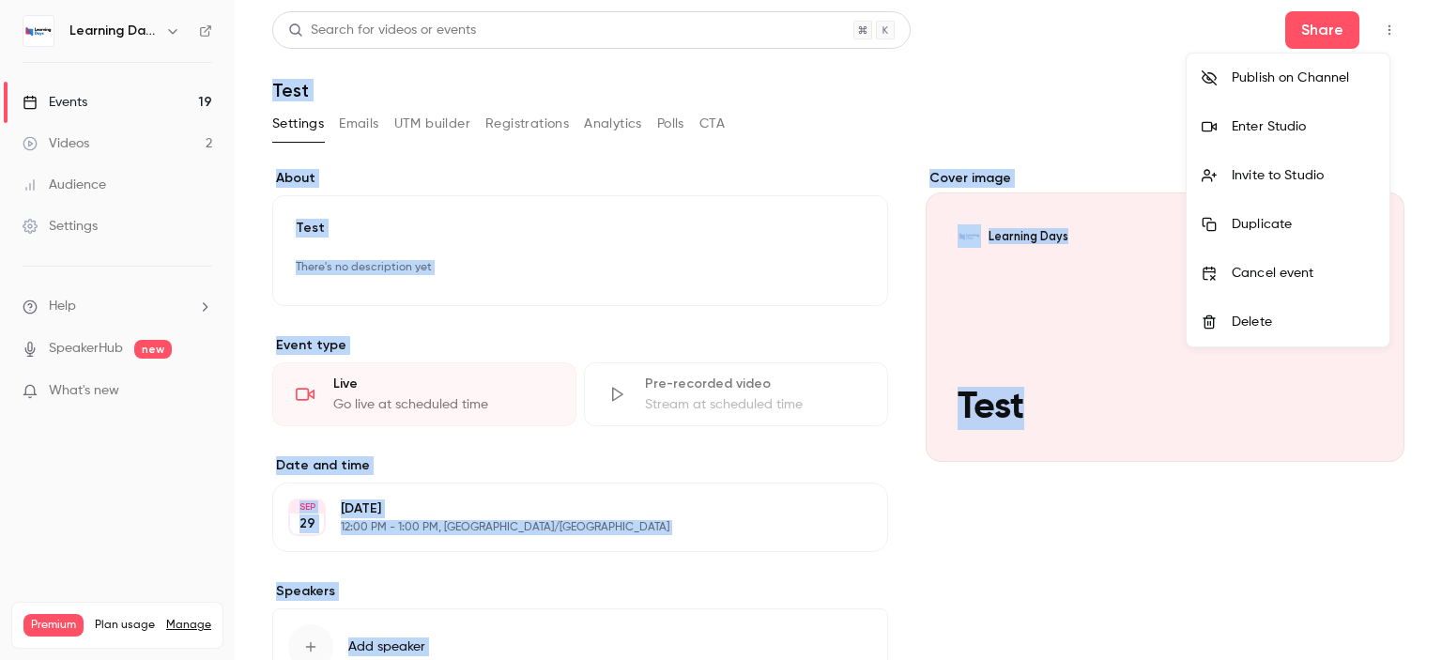
click at [1309, 187] on li "Invite to Studio" at bounding box center [1287, 175] width 203 height 49
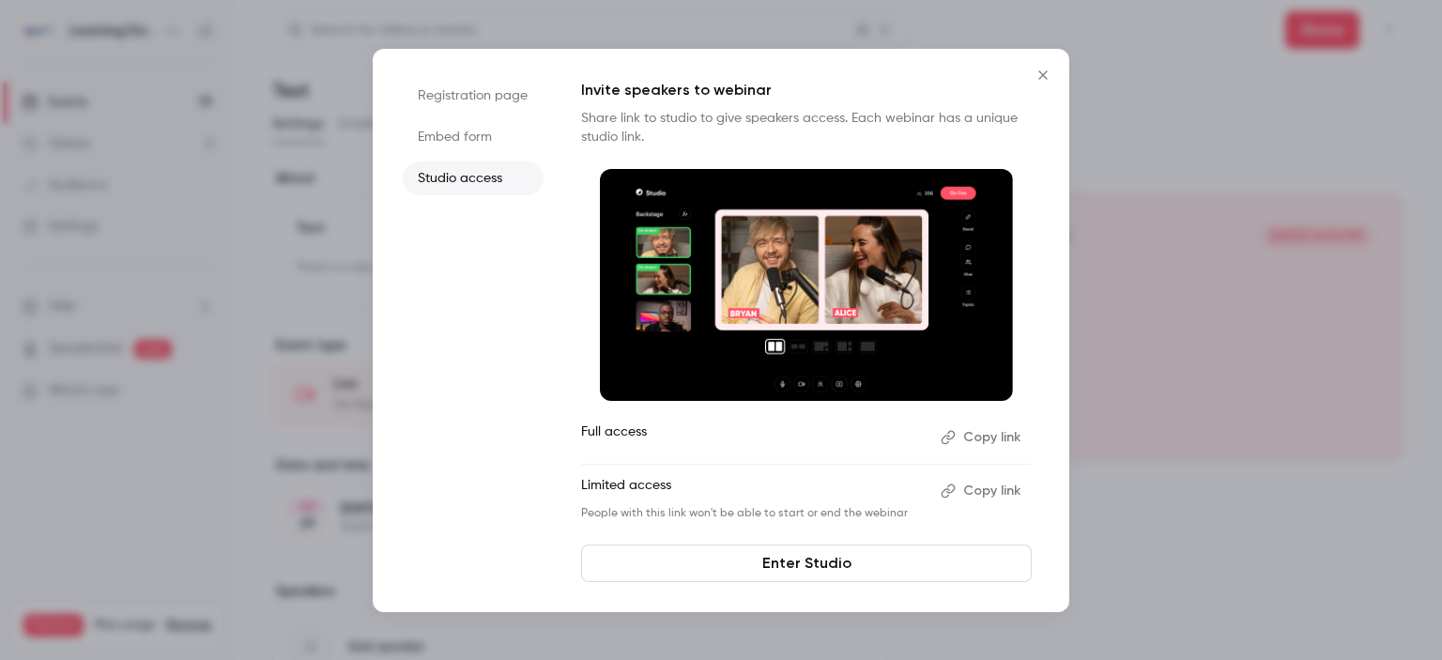
click at [461, 142] on li "Embed form" at bounding box center [473, 137] width 141 height 34
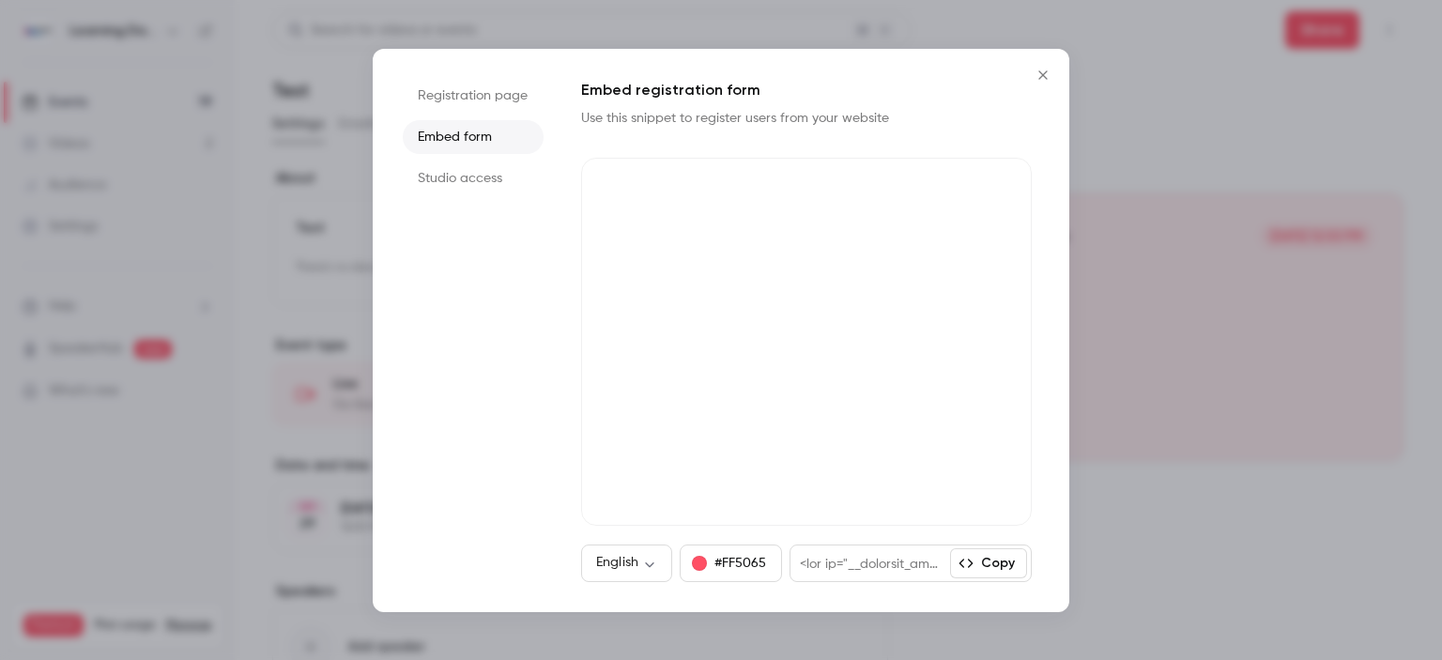
click at [461, 101] on li "Registration page" at bounding box center [473, 96] width 141 height 34
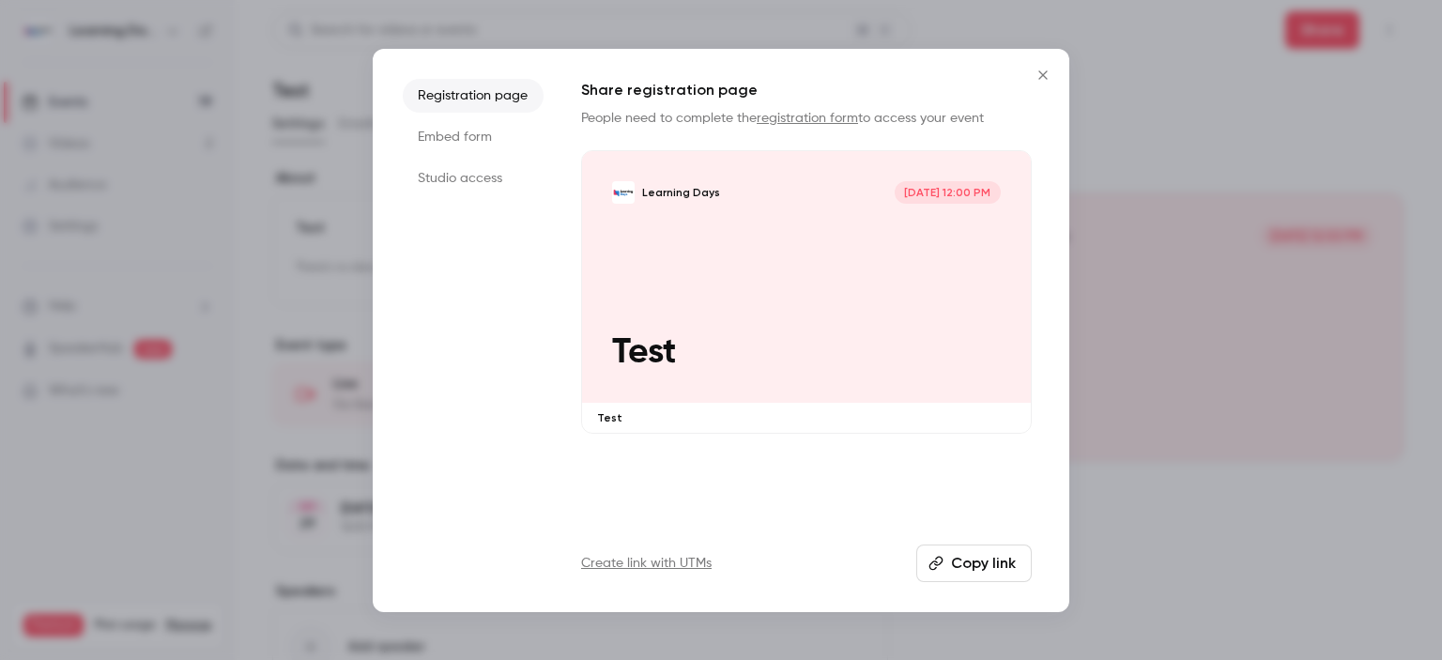
click at [961, 557] on button "Copy link" at bounding box center [973, 563] width 115 height 38
click at [484, 170] on li "Studio access" at bounding box center [473, 178] width 141 height 34
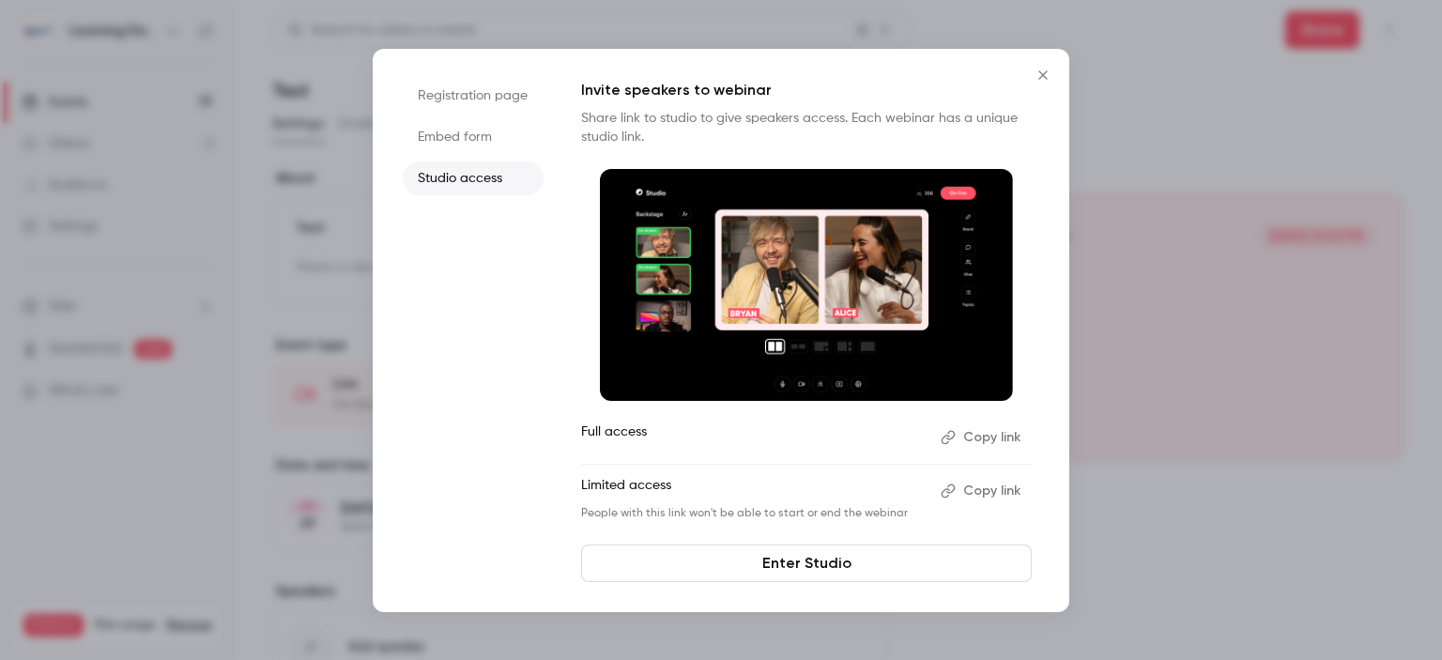
click at [848, 553] on link "Enter Studio" at bounding box center [806, 563] width 450 height 38
click at [496, 178] on li "Studio access" at bounding box center [473, 178] width 141 height 34
click at [992, 435] on button "Copy link" at bounding box center [982, 437] width 99 height 30
click at [1047, 73] on icon "Close" at bounding box center [1042, 75] width 23 height 15
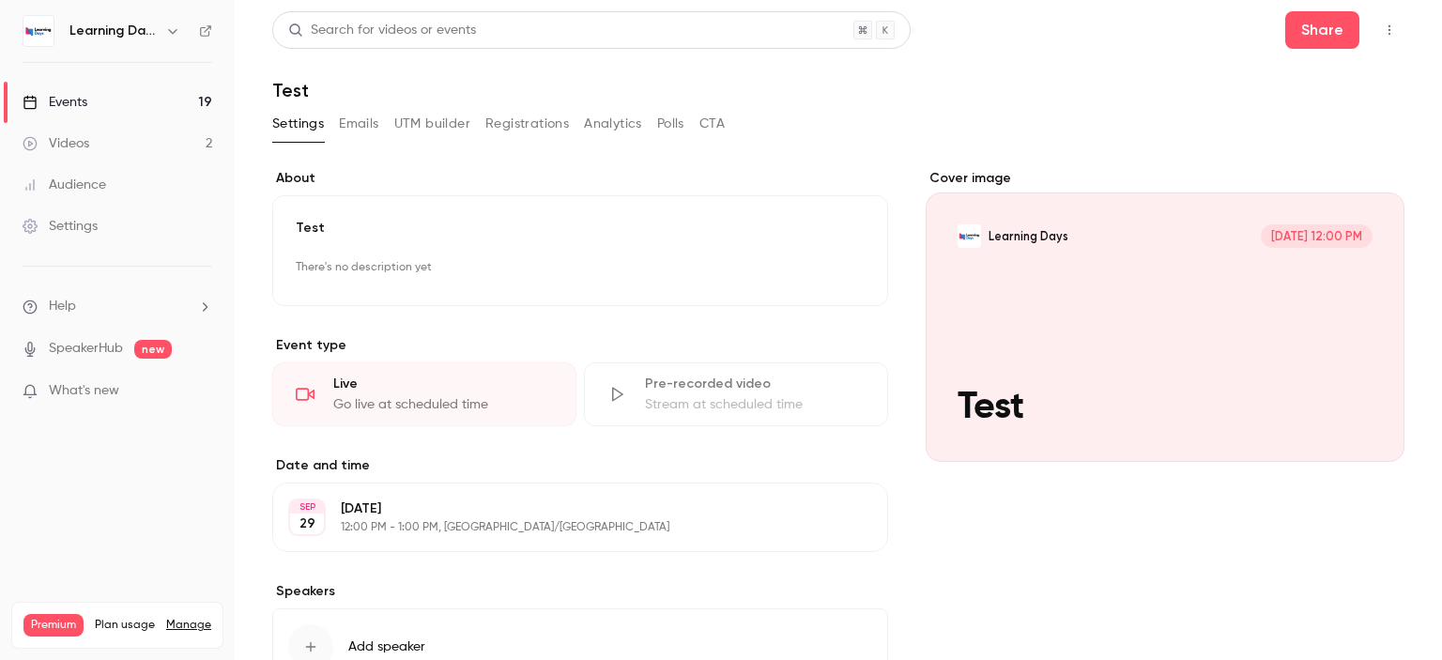
click at [89, 228] on div "Settings" at bounding box center [60, 226] width 75 height 19
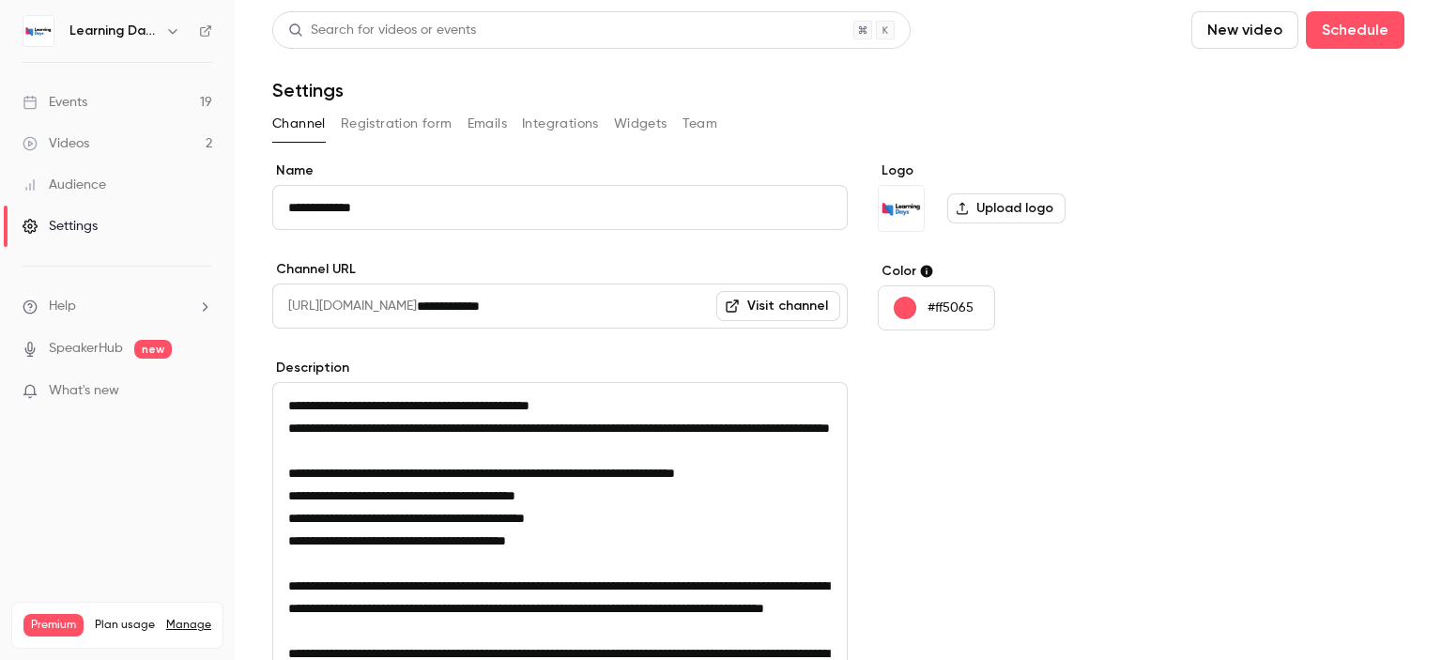
scroll to position [330, 0]
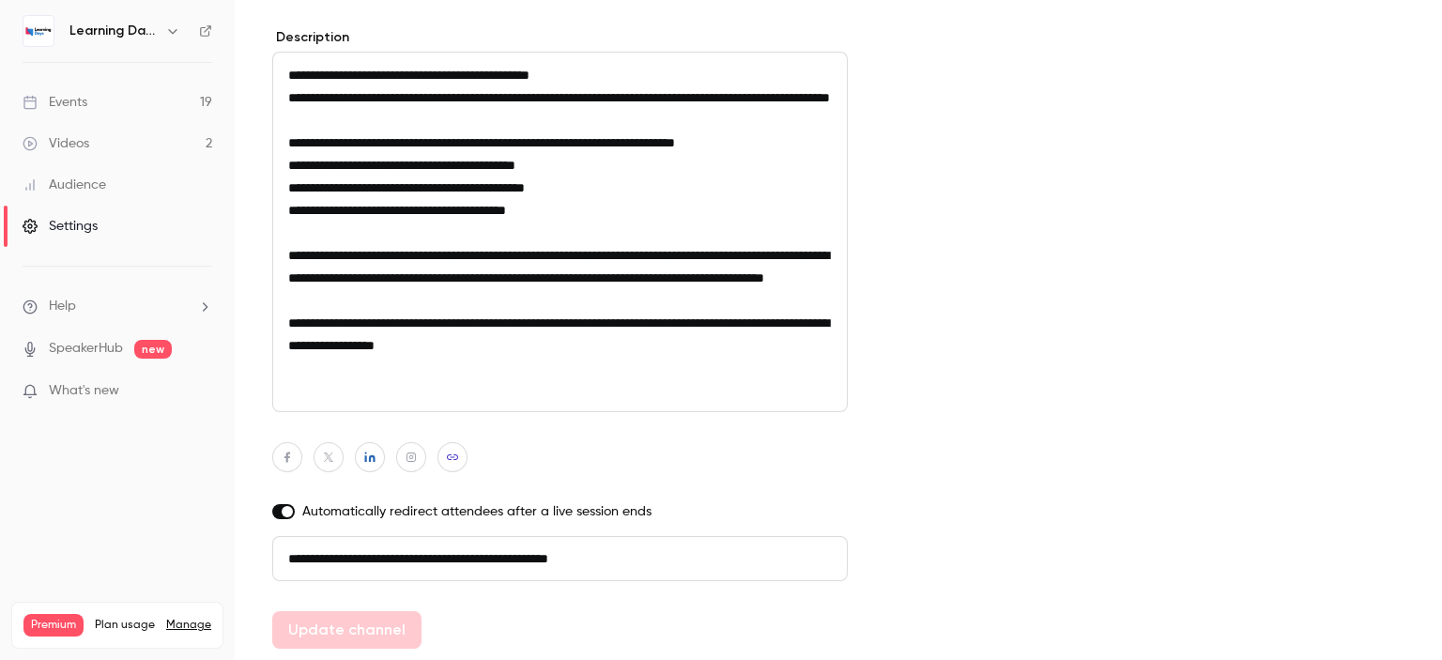
click at [98, 174] on link "Audience" at bounding box center [117, 184] width 235 height 41
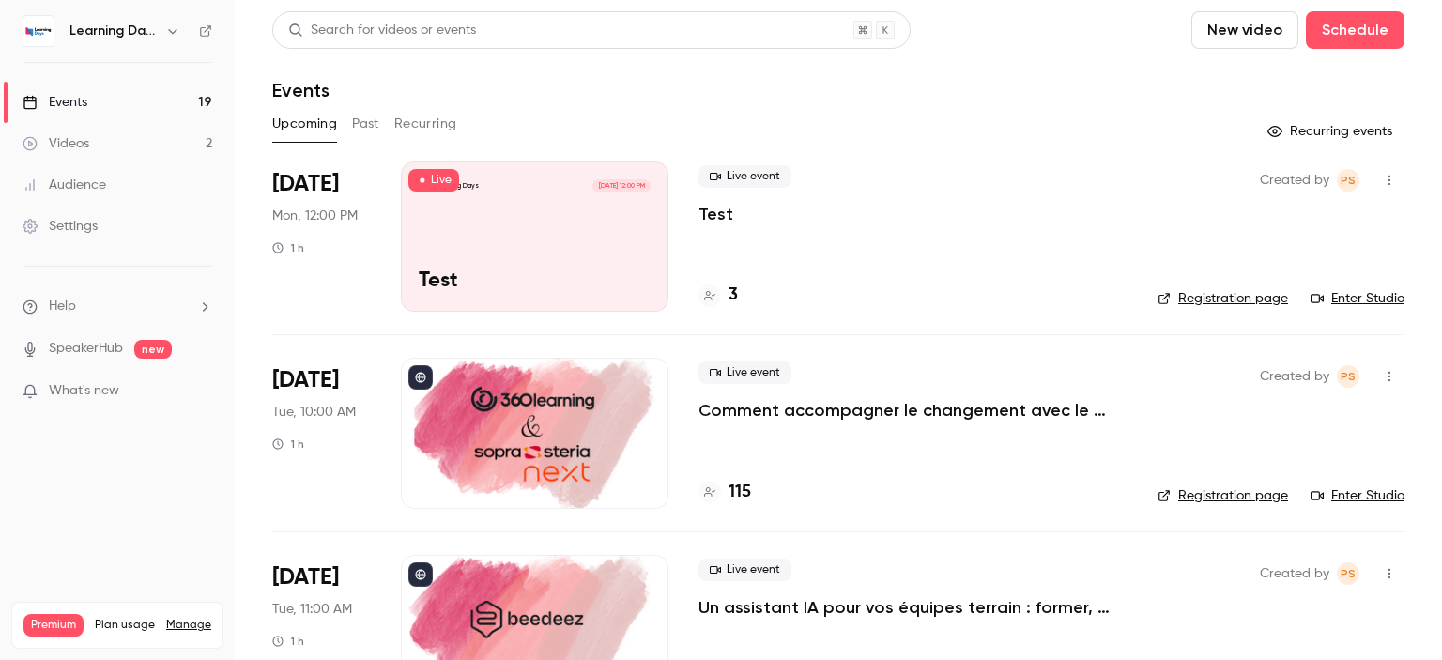
click at [70, 208] on link "Settings" at bounding box center [117, 226] width 235 height 41
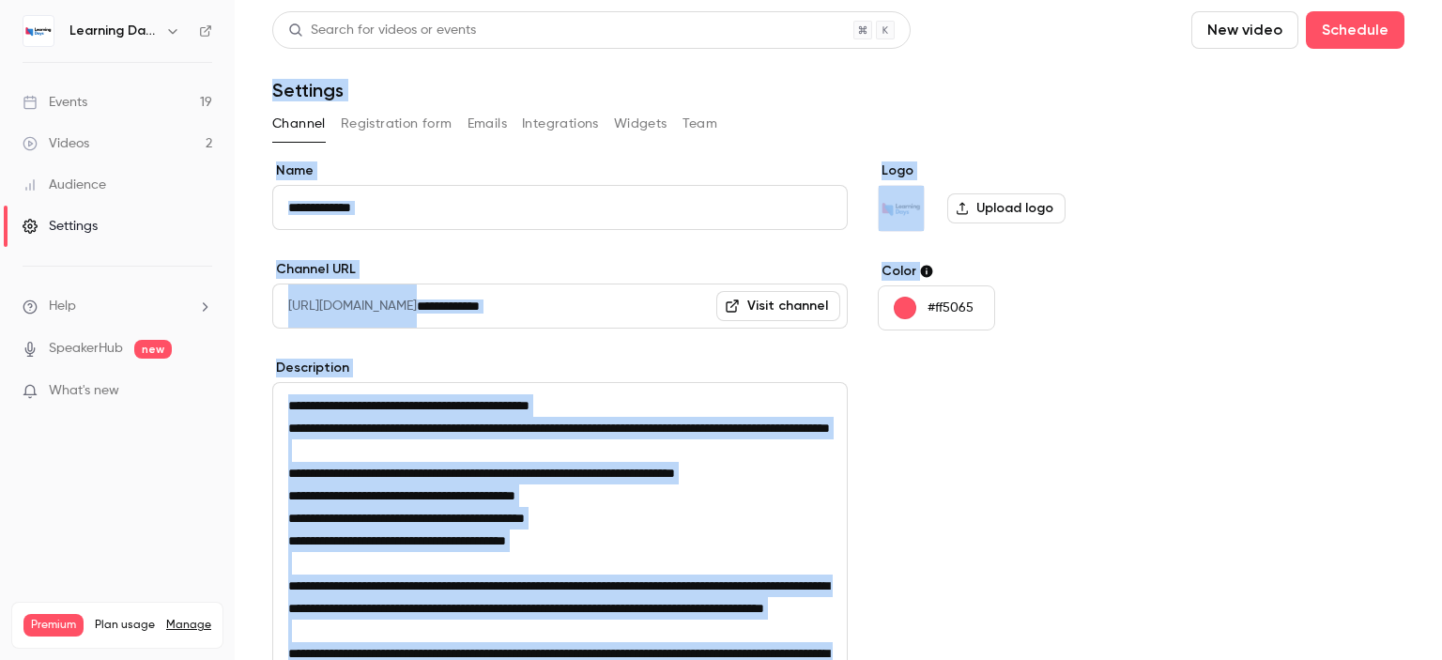
drag, startPoint x: 1441, startPoint y: 324, endPoint x: 1440, endPoint y: 26, distance: 297.5
click at [1440, 26] on main "**********" at bounding box center [838, 330] width 1207 height 660
click at [704, 121] on button "Team" at bounding box center [700, 124] width 36 height 30
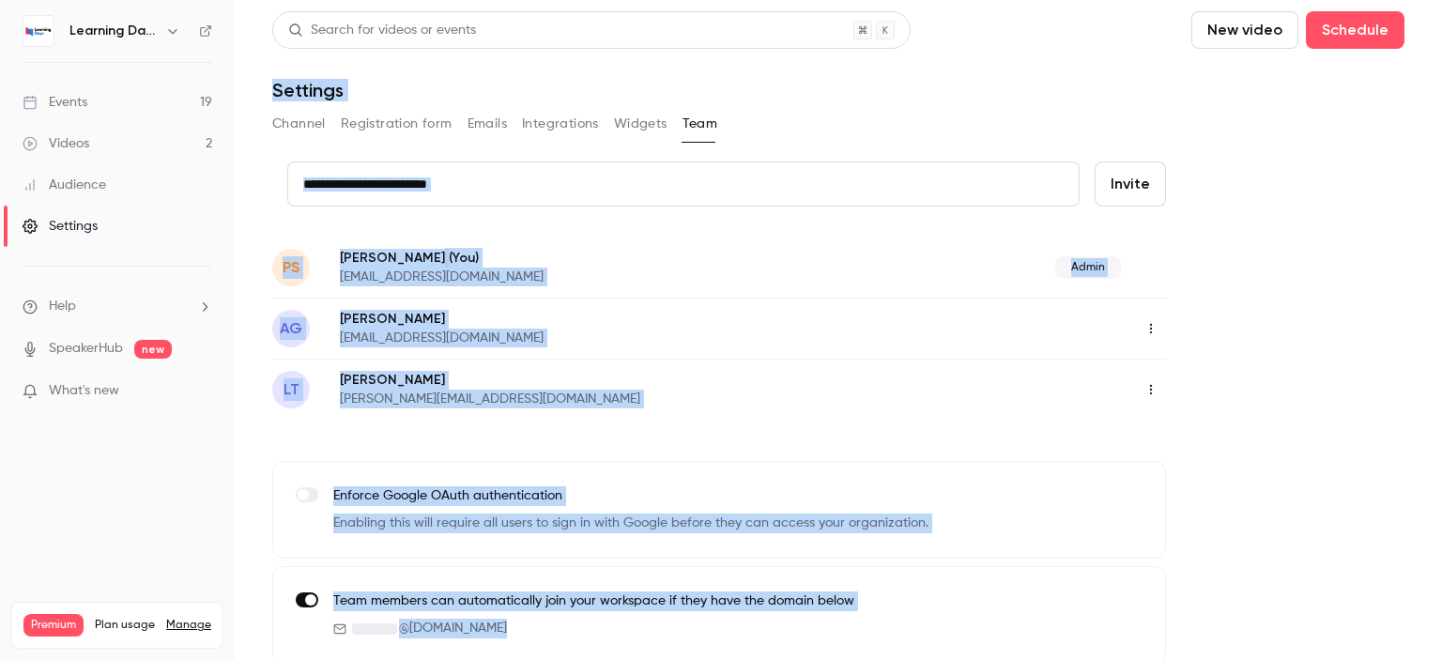
click at [1344, 471] on div "credit card Invite PS [PERSON_NAME] (You) [EMAIL_ADDRESS][DOMAIN_NAME] Admin [P…" at bounding box center [838, 412] width 1132 height 502
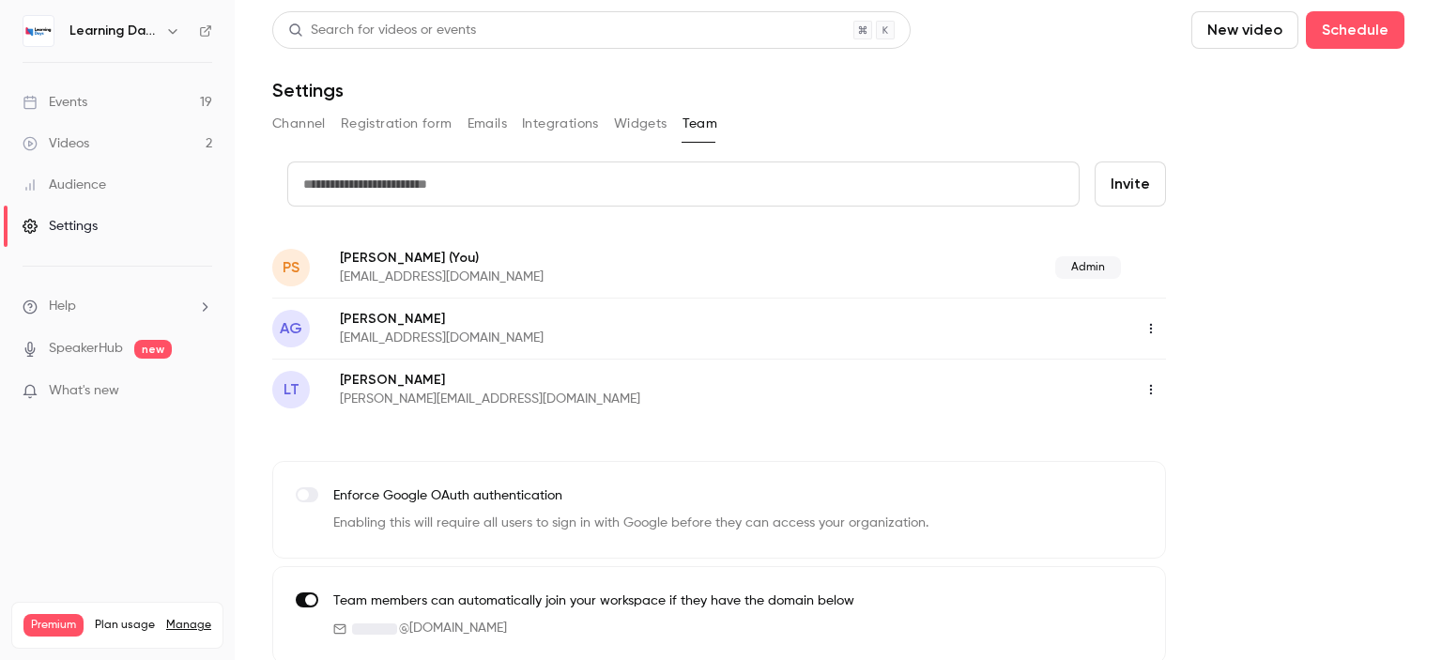
click at [373, 191] on input "text" at bounding box center [683, 183] width 792 height 45
type input "*"
paste input "**********"
drag, startPoint x: 410, startPoint y: 183, endPoint x: 96, endPoint y: 182, distance: 314.4
click at [96, 182] on div "**********" at bounding box center [721, 330] width 1442 height 660
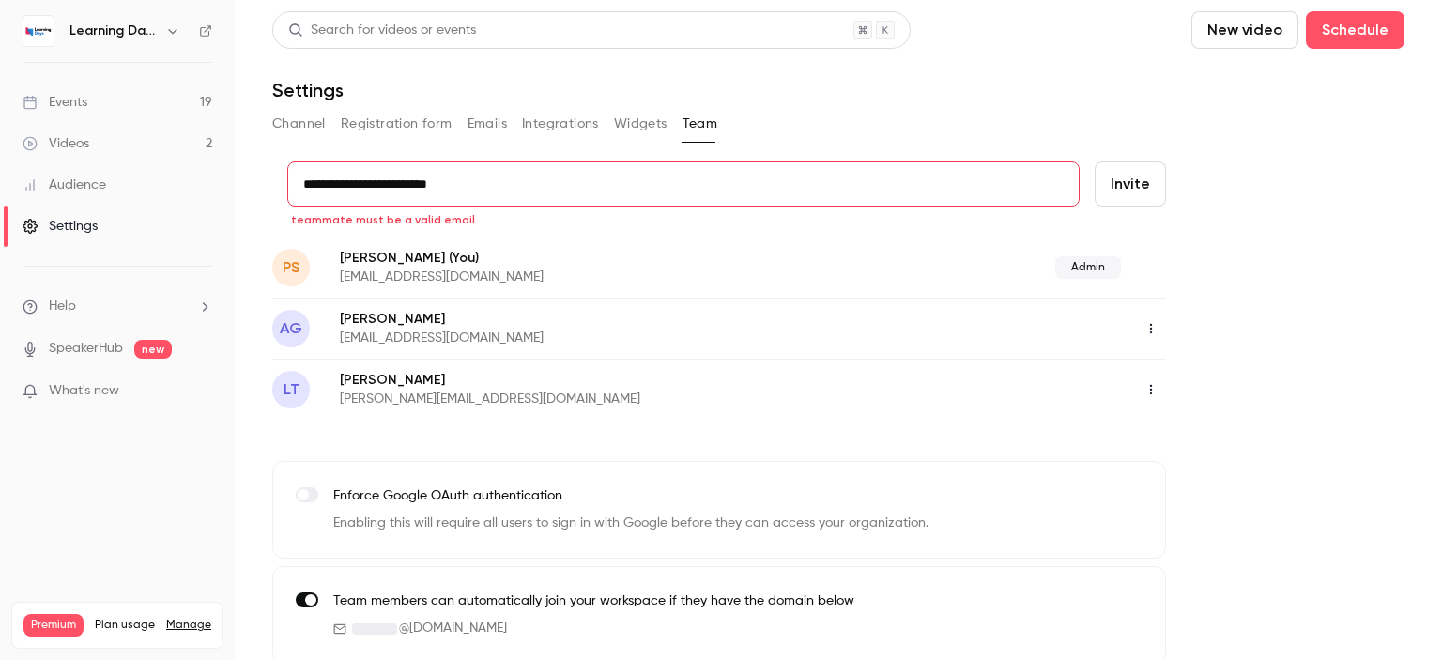
click at [540, 193] on input "**********" at bounding box center [683, 183] width 792 height 45
type input "**********"
click at [1141, 178] on button "Invite" at bounding box center [1129, 183] width 71 height 45
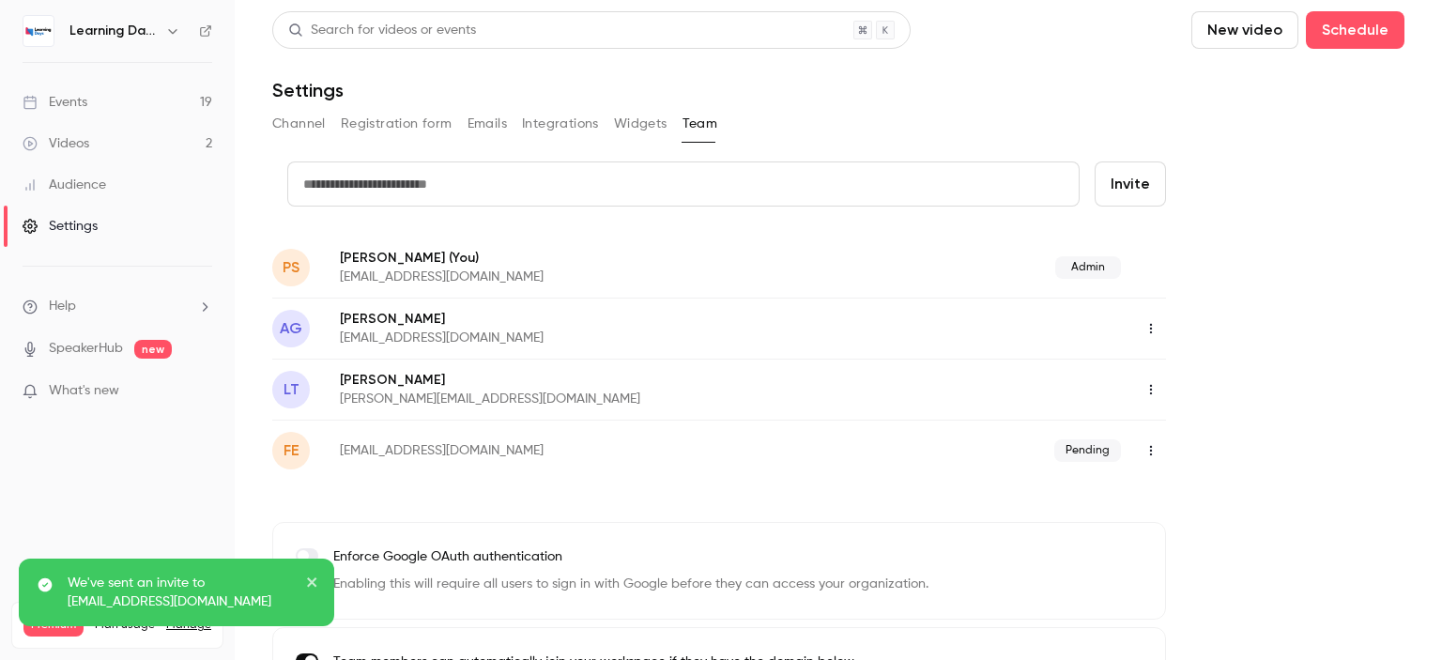
scroll to position [74, 0]
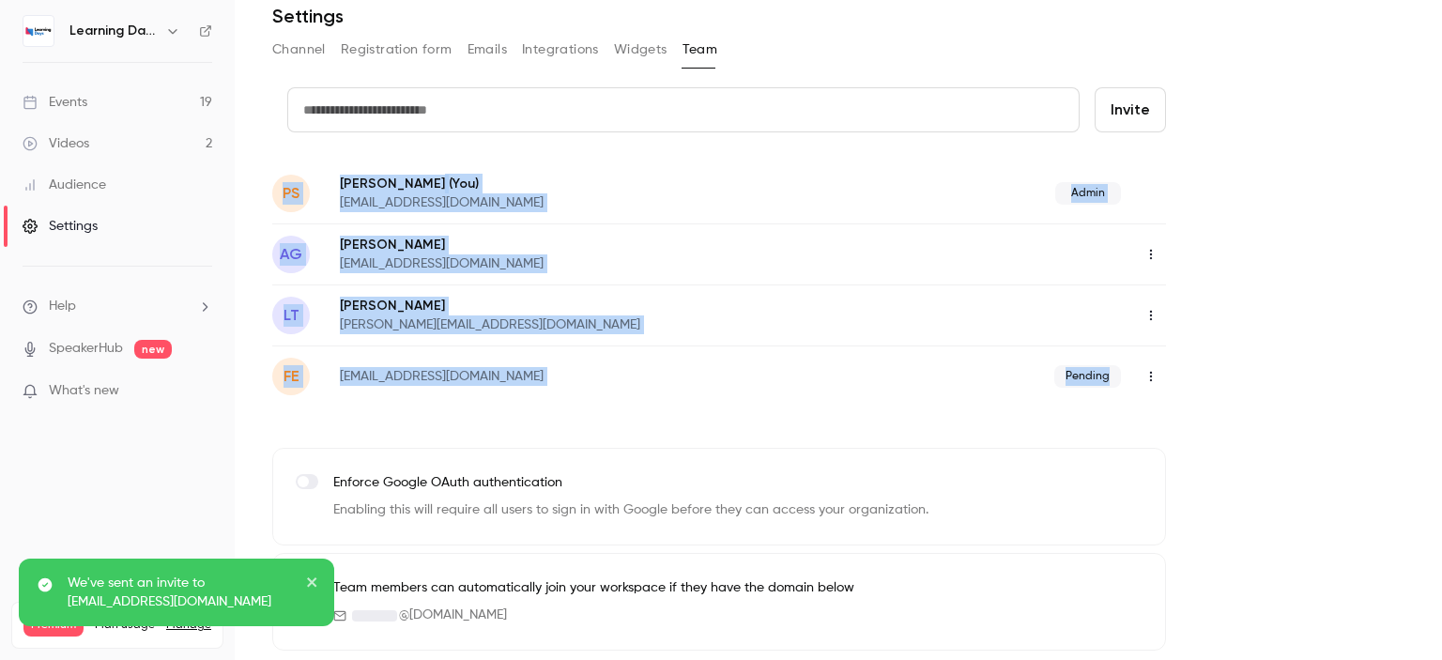
drag, startPoint x: 1441, startPoint y: 197, endPoint x: 1441, endPoint y: 350, distance: 153.0
click at [1441, 350] on main "Search for videos or events New video Schedule Settings Channel Registration fo…" at bounding box center [838, 330] width 1207 height 660
click at [1385, 313] on div "credit card Invite PS [PERSON_NAME] (You) [EMAIL_ADDRESS][DOMAIN_NAME] Admin [P…" at bounding box center [838, 368] width 1132 height 563
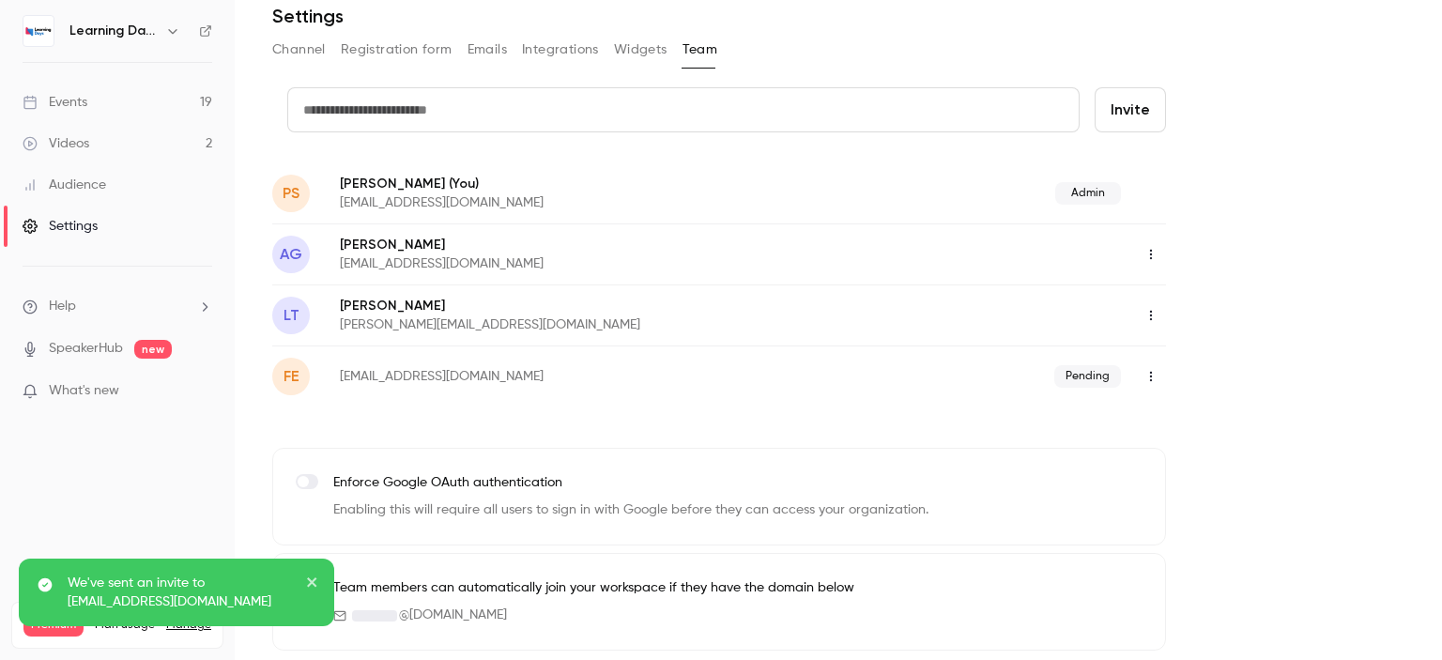
scroll to position [0, 0]
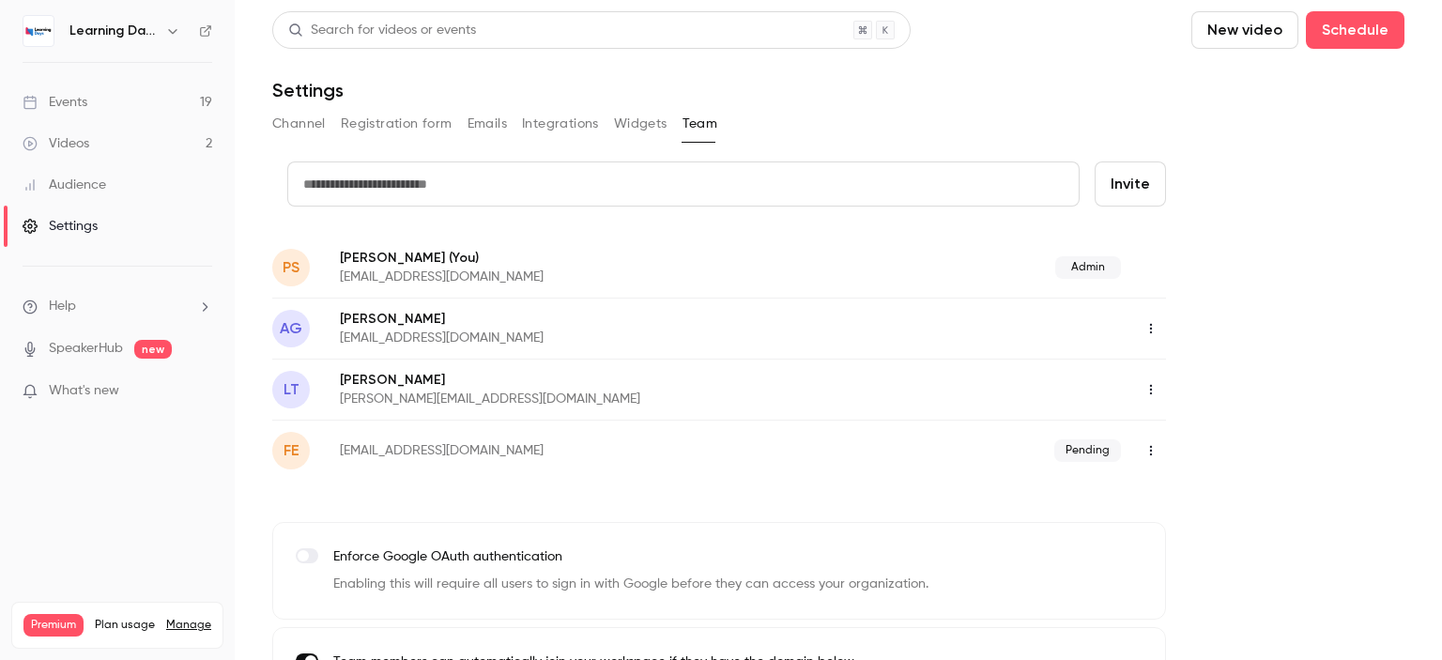
click at [206, 22] on div "Learning Days" at bounding box center [118, 31] width 190 height 32
click at [206, 30] on icon at bounding box center [205, 30] width 11 height 11
click at [120, 103] on link "Events 19" at bounding box center [117, 102] width 235 height 41
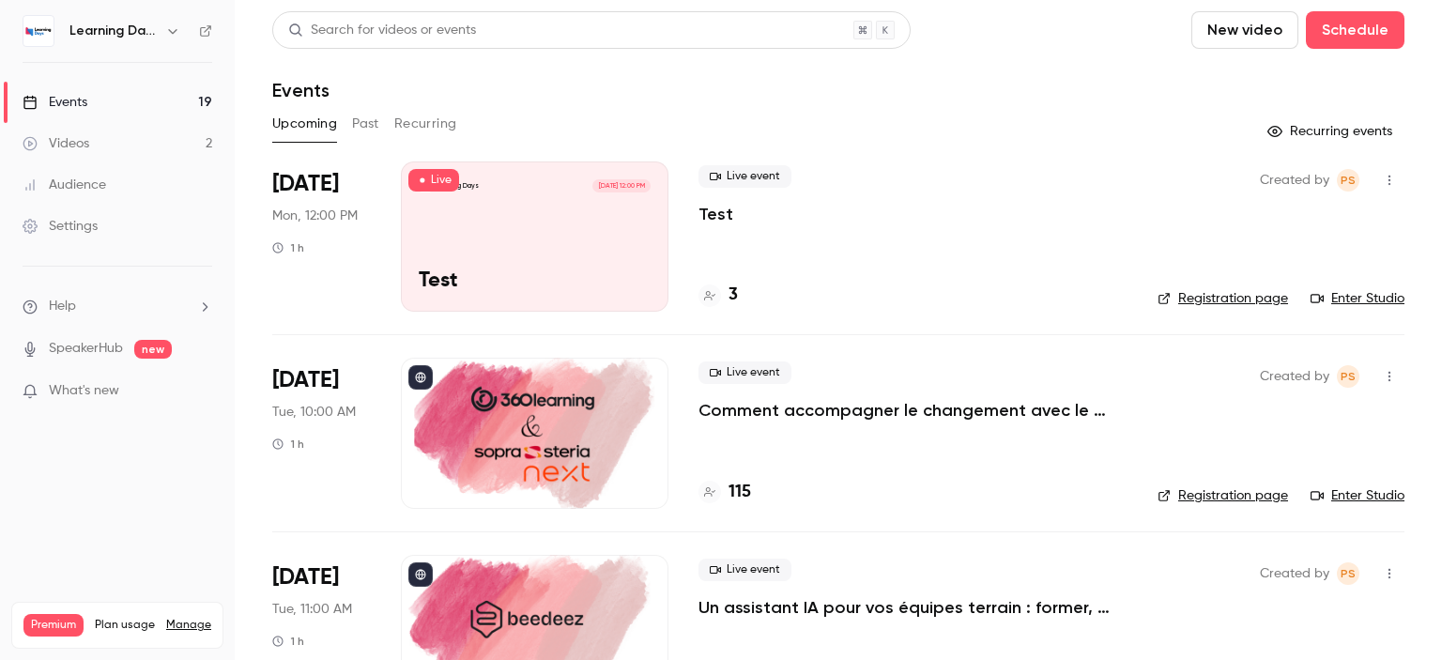
click at [90, 195] on link "Audience" at bounding box center [117, 184] width 235 height 41
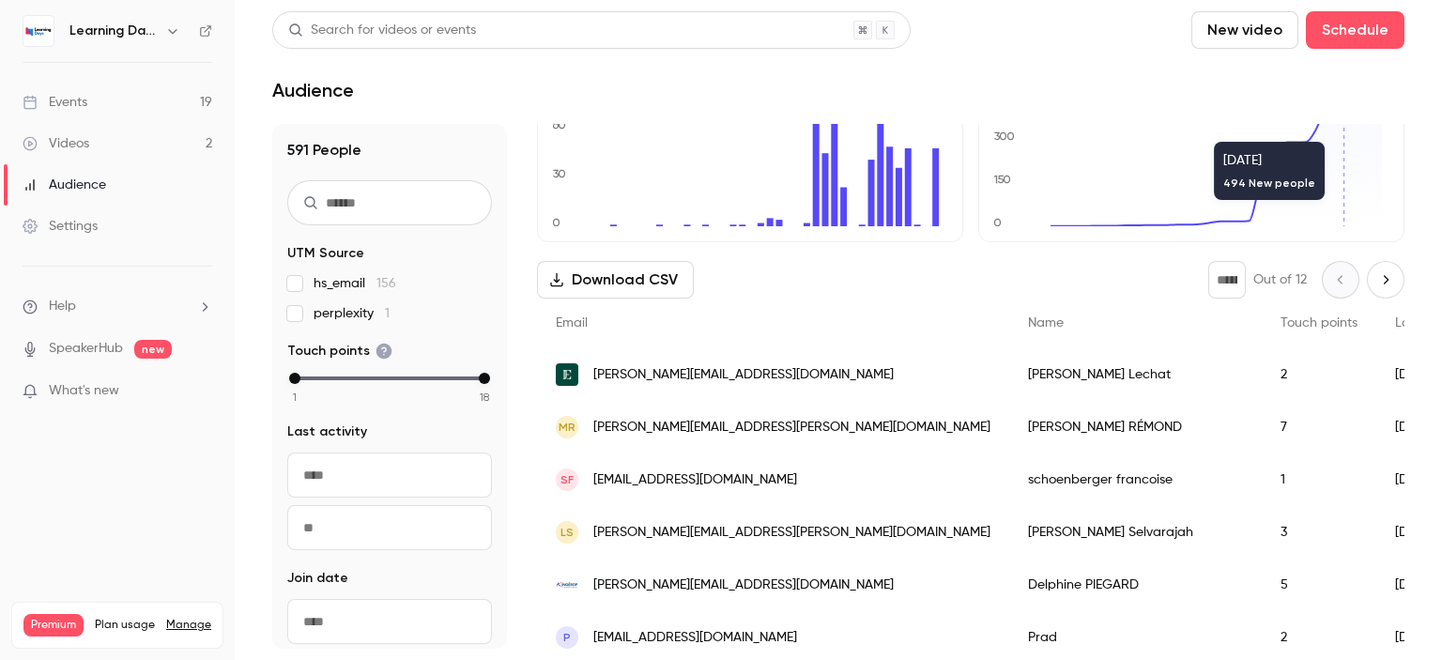
scroll to position [134, 0]
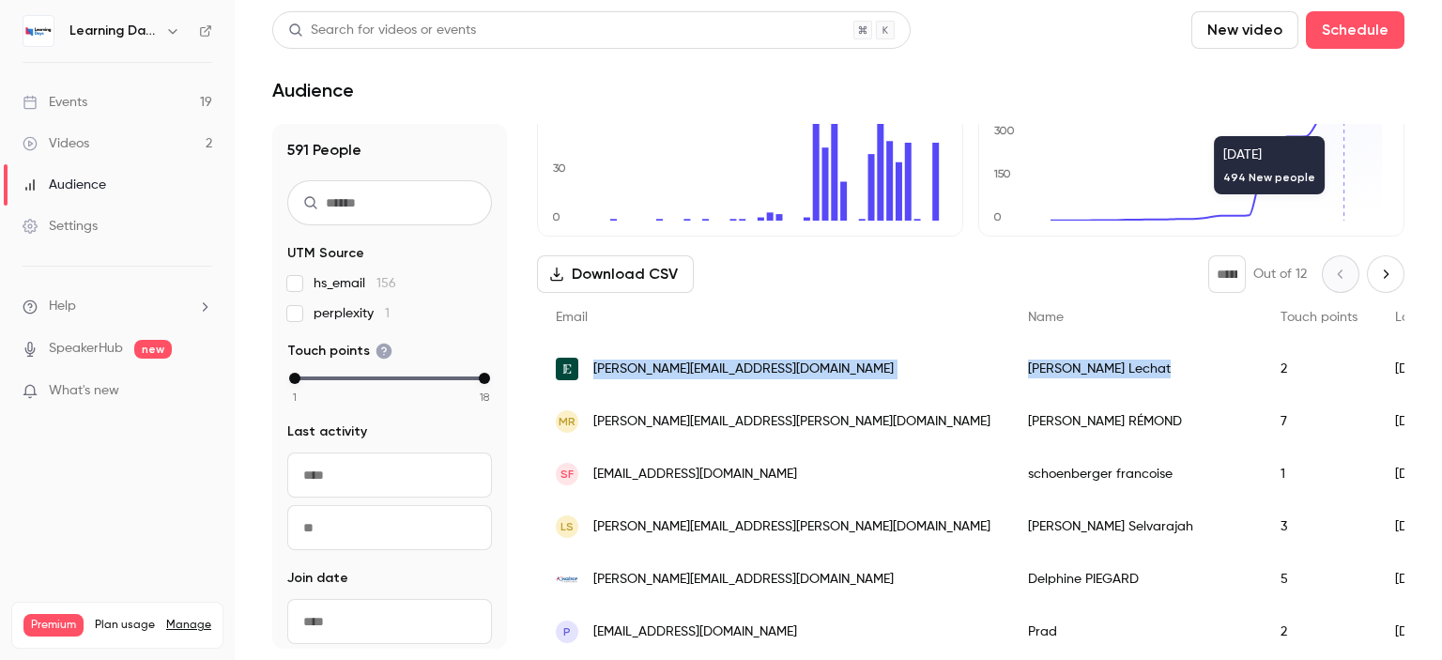
drag, startPoint x: 1051, startPoint y: 374, endPoint x: 586, endPoint y: 359, distance: 465.7
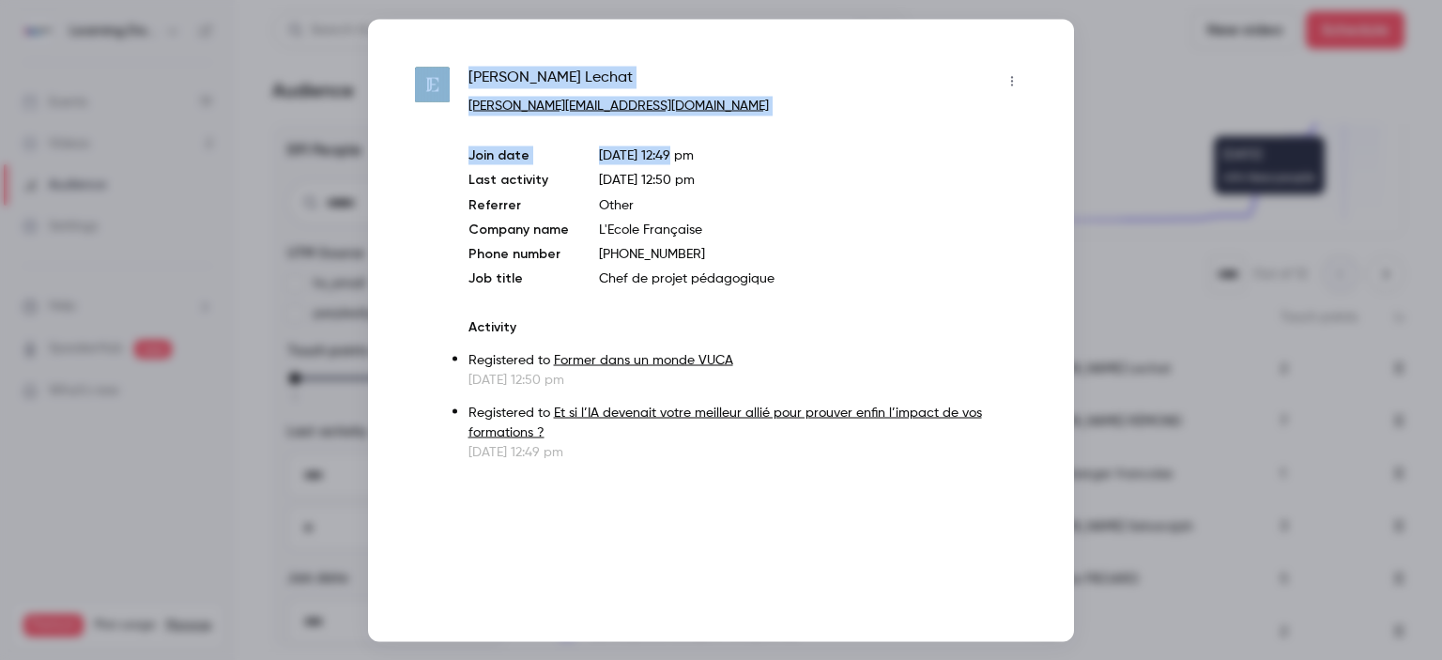
drag, startPoint x: 702, startPoint y: 115, endPoint x: 453, endPoint y: 85, distance: 250.5
click at [453, 85] on div "[PERSON_NAME] [PERSON_NAME][EMAIL_ADDRESS][DOMAIN_NAME] Join date [DATE] 12:49 …" at bounding box center [721, 263] width 612 height 395
